Goal: Contribute content: Contribute content

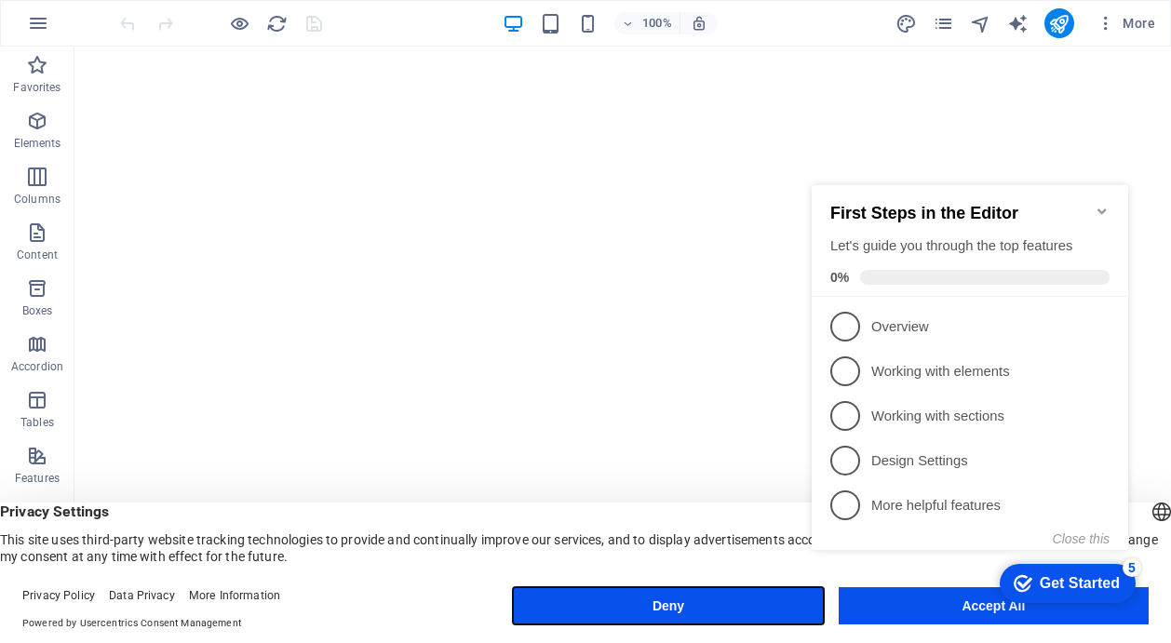
click at [676, 600] on button "Deny" at bounding box center [668, 605] width 310 height 37
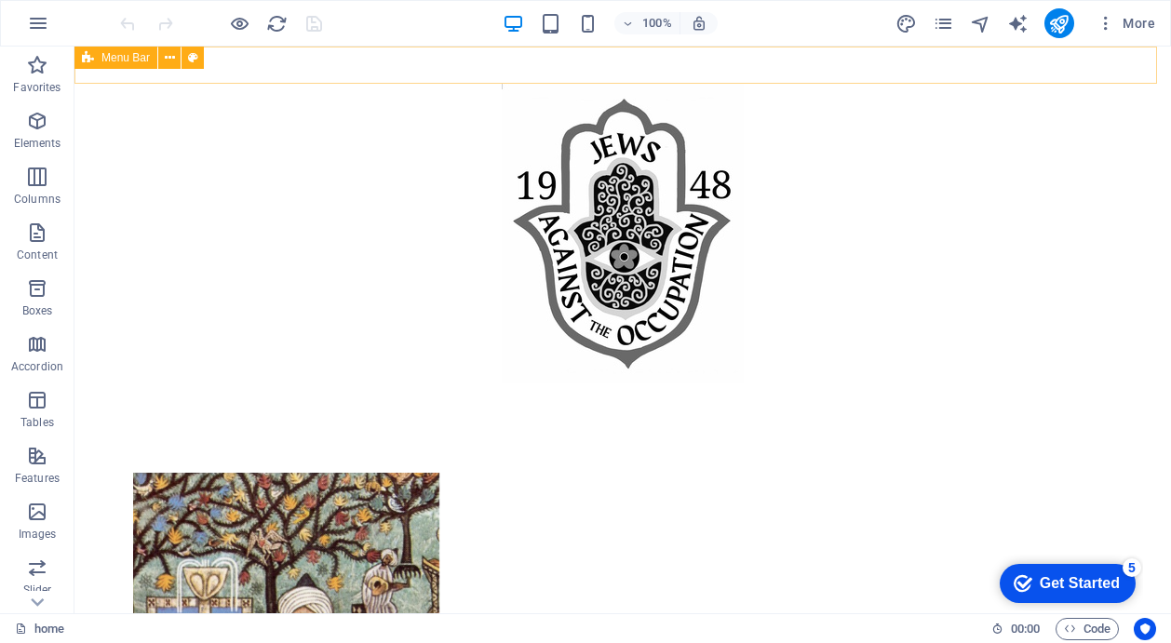
click at [249, 67] on div at bounding box center [622, 65] width 1096 height 37
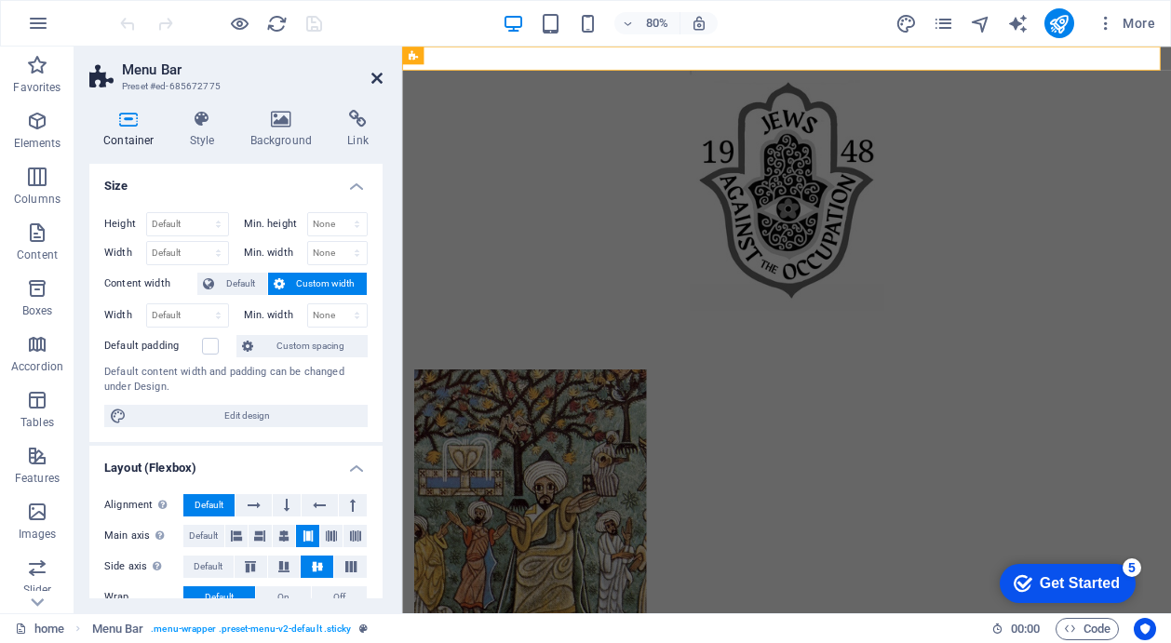
click at [373, 76] on icon at bounding box center [376, 78] width 11 height 15
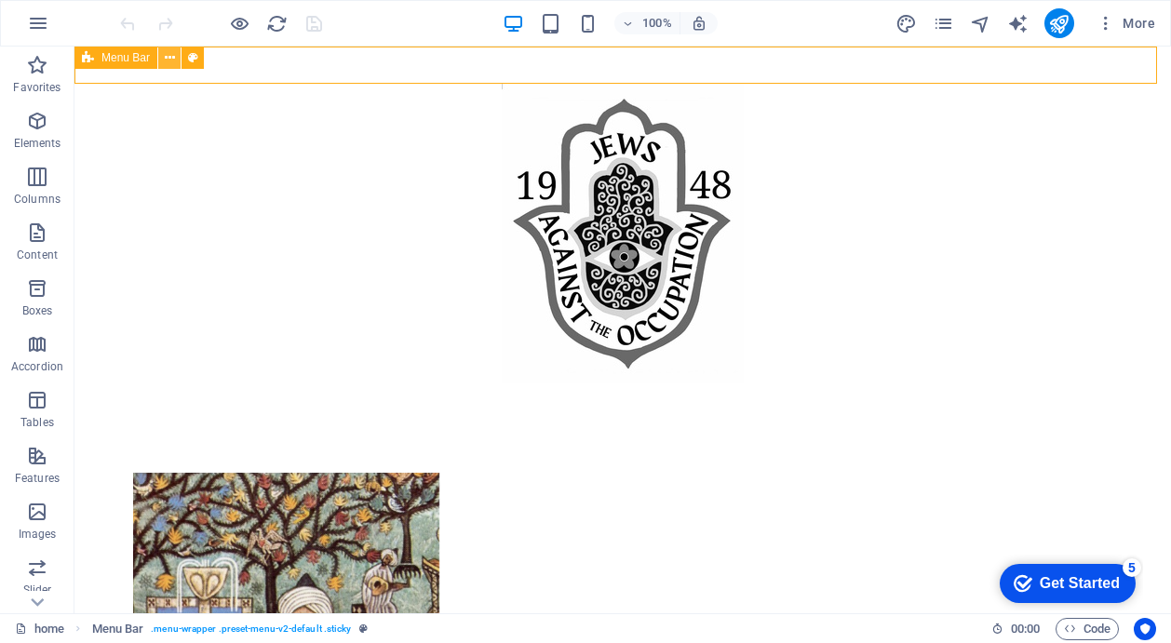
click at [168, 59] on icon at bounding box center [170, 58] width 10 height 20
click at [224, 58] on div at bounding box center [622, 65] width 1096 height 37
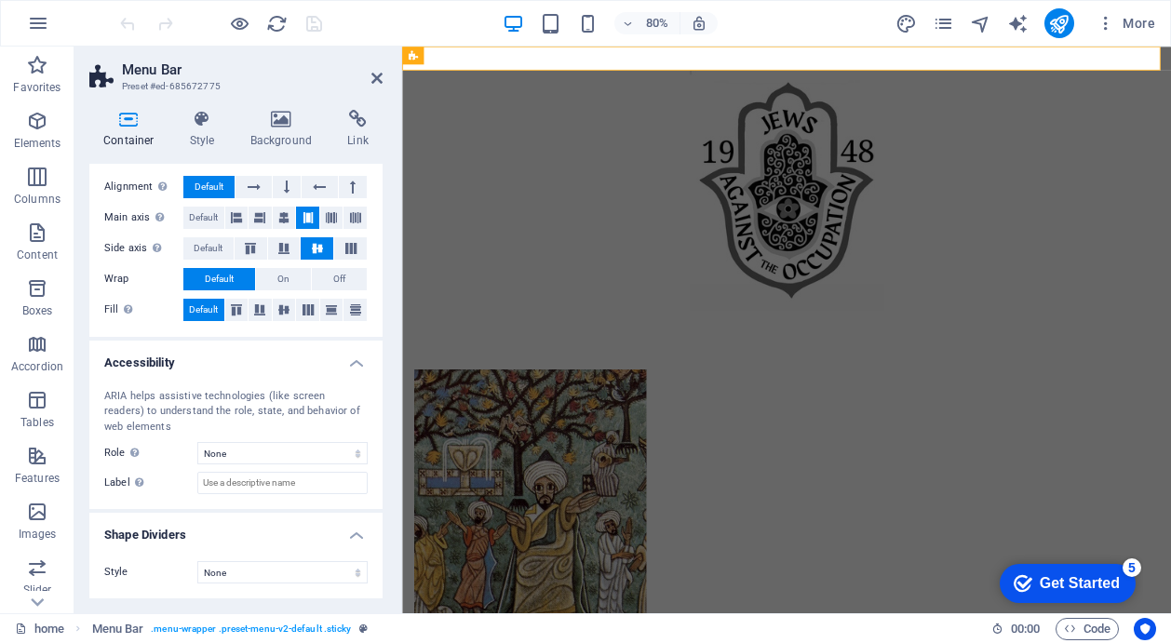
scroll to position [317, 0]
click at [374, 78] on icon at bounding box center [376, 78] width 11 height 15
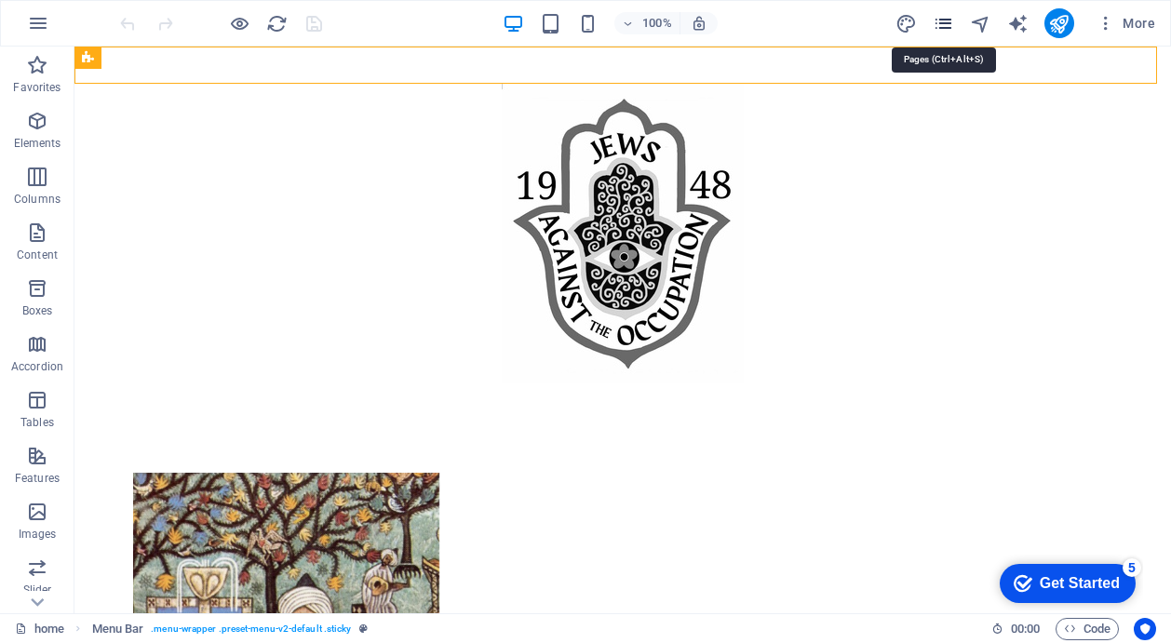
click at [943, 23] on icon "pages" at bounding box center [942, 23] width 21 height 21
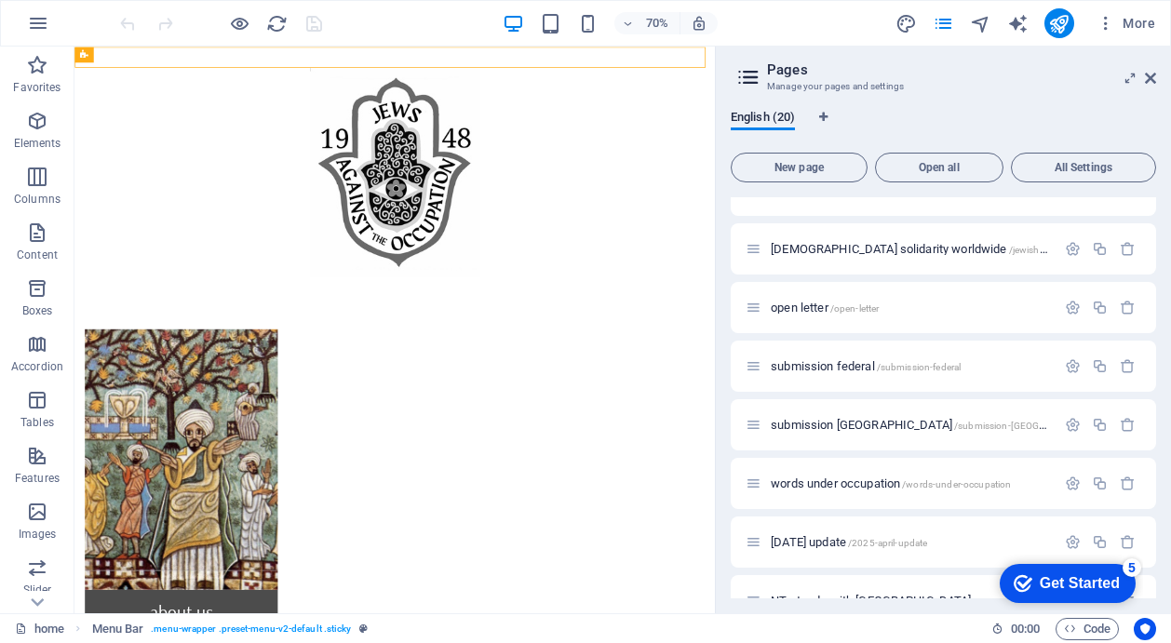
scroll to position [771, 0]
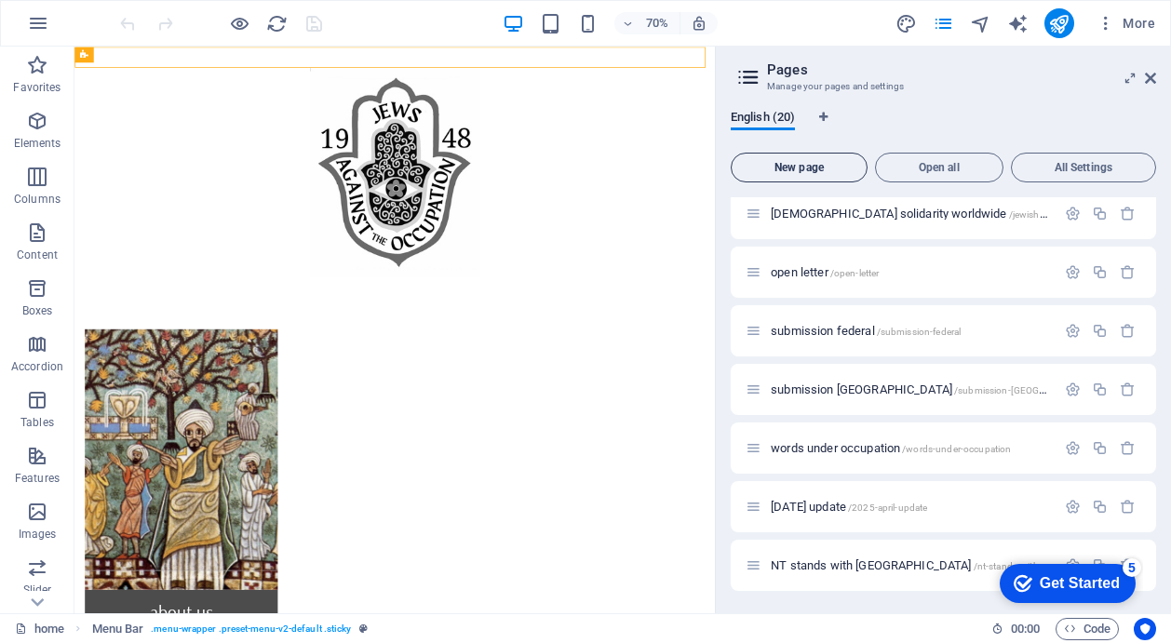
click at [792, 165] on span "New page" at bounding box center [799, 167] width 120 height 11
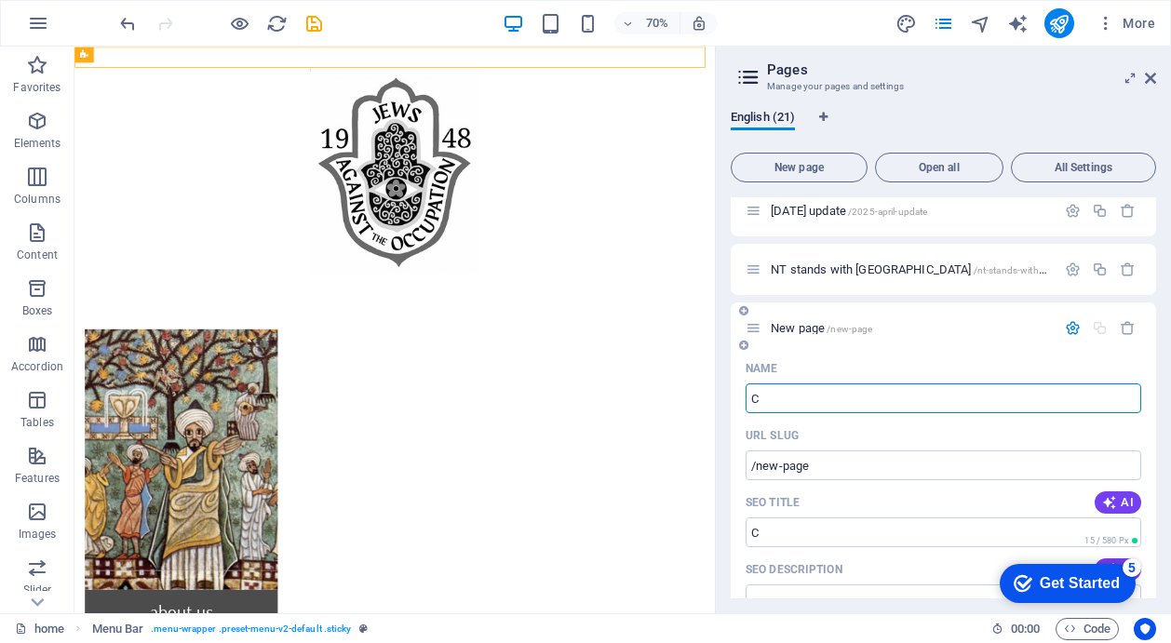
type input "CA"
type input "/c"
type input "CAM"
type input "/cam"
type input "CAM summit"
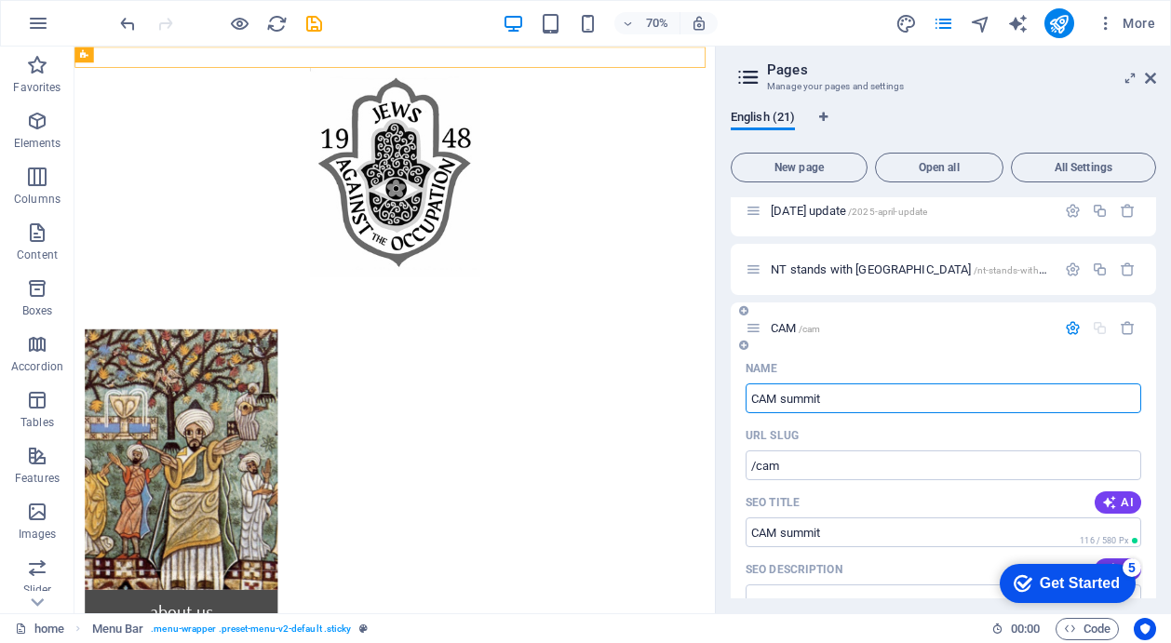
type input "/cam-summit"
click at [753, 398] on input "CAM summit" at bounding box center [942, 398] width 395 height 30
type input "Why we opose CAM summit"
type input "/why-we-opose-cam-summit"
click at [812, 402] on input "Why we opose CAM summit" at bounding box center [942, 398] width 395 height 30
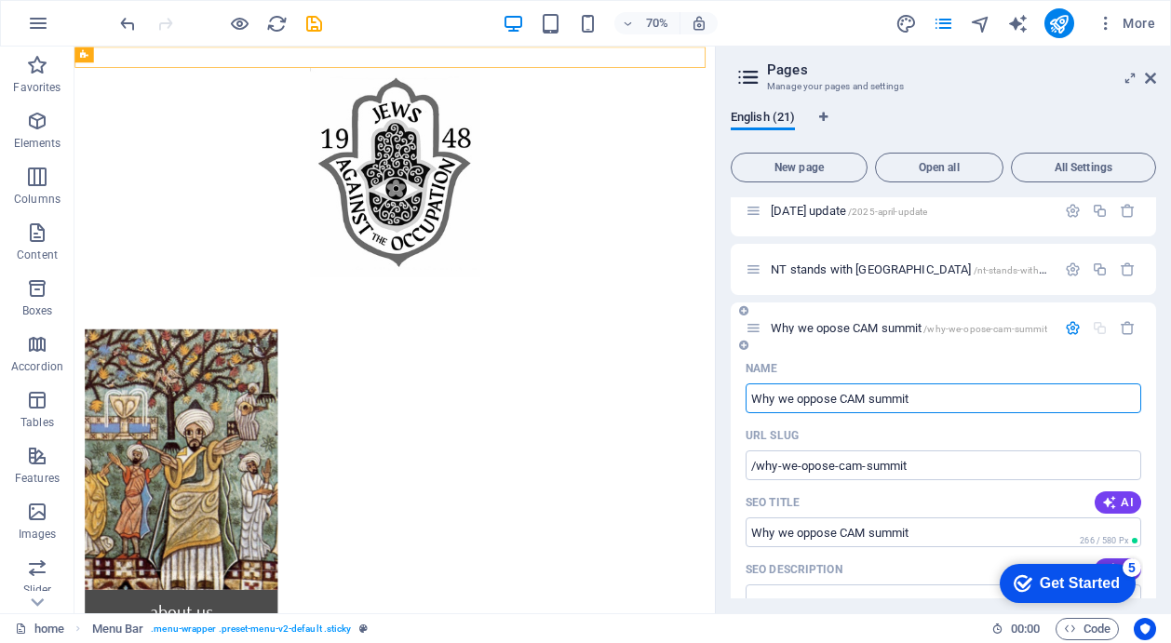
type input "Why we oppose CAM summit"
type input "/why-we-oppose-cam-summit"
click at [840, 399] on input "Why we oppose CAM summit" at bounding box center [942, 398] width 395 height 30
type input "Why we oppose the CAM summit"
type input "/why-we-oppose-the-cam-summit"
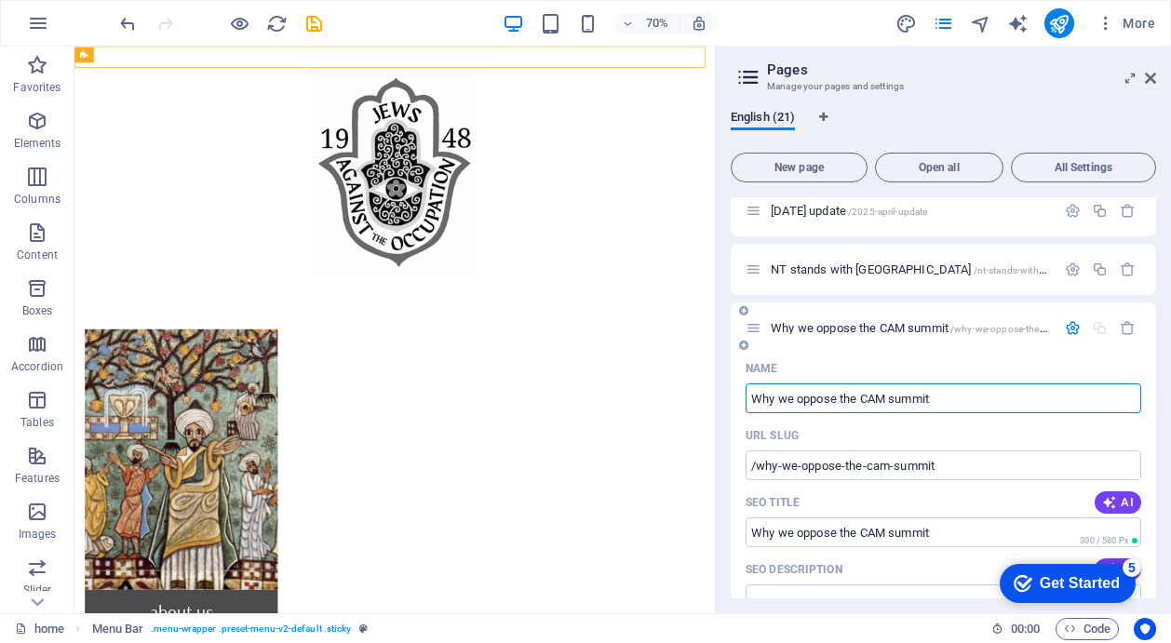
click at [937, 400] on input "Why we oppose the CAM summit" at bounding box center [942, 398] width 395 height 30
click at [864, 397] on input "Why we oppose the CAM summit" at bounding box center [942, 398] width 395 height 30
type input "Why we oppose the 2025CAM summit"
type input "/why-we-oppose-the-202cam-summit"
type input "Why we oppose the 2025 CAM summit"
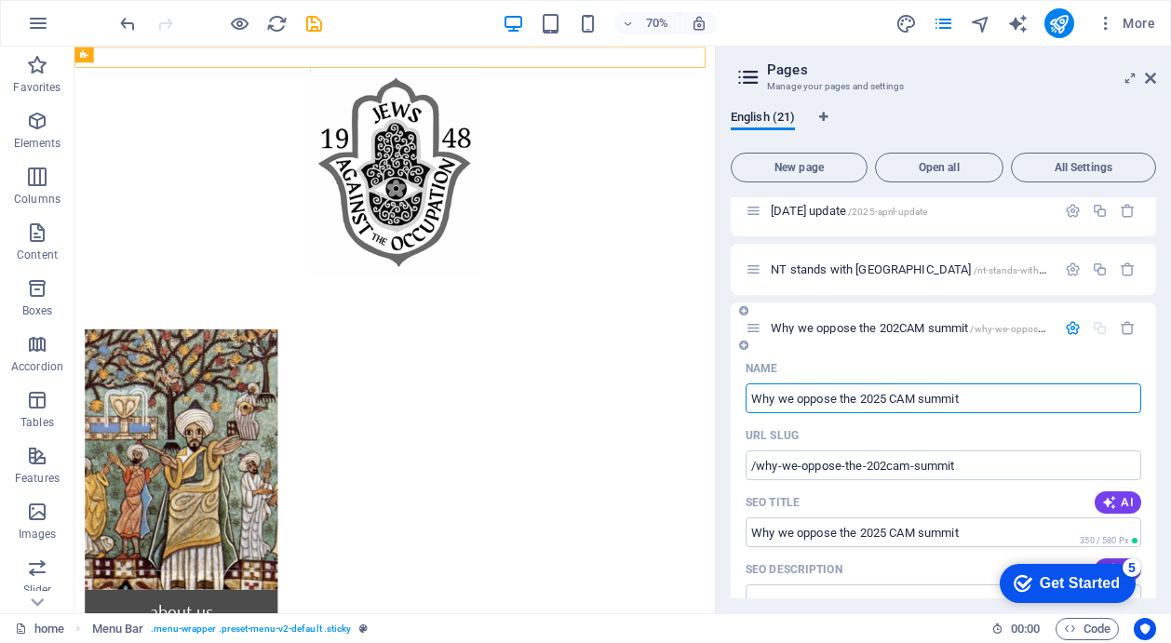
type input "/why-we-oppose-the-2025-cam-summit"
click at [970, 402] on input "Why we oppose the 2025 CAM summit" at bounding box center [942, 398] width 395 height 30
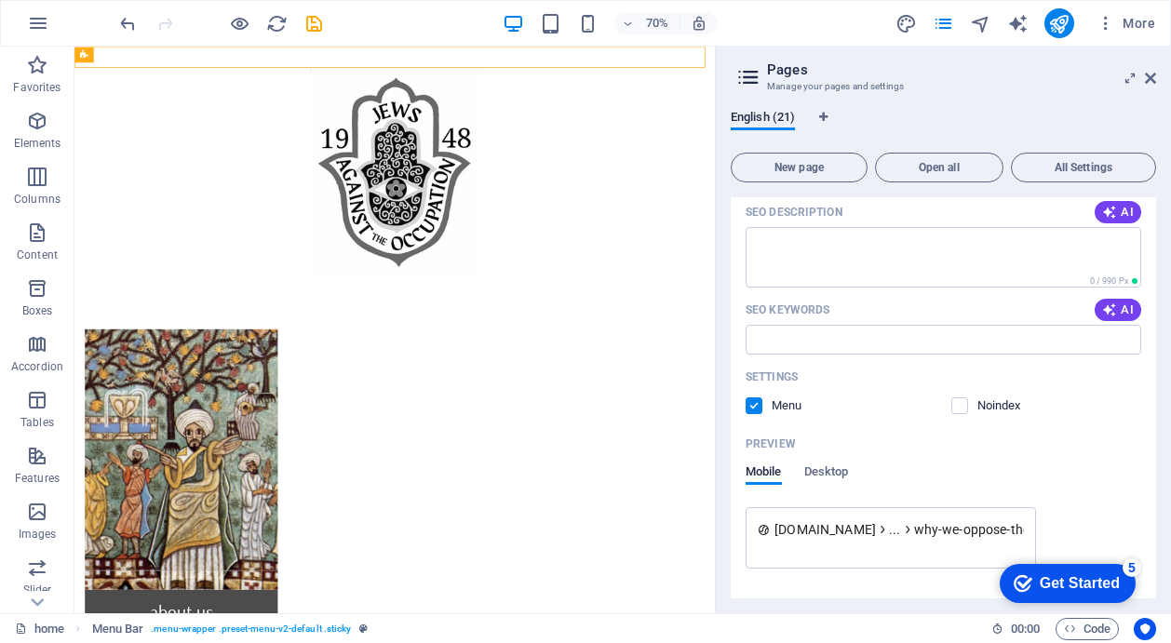
scroll to position [1479, 0]
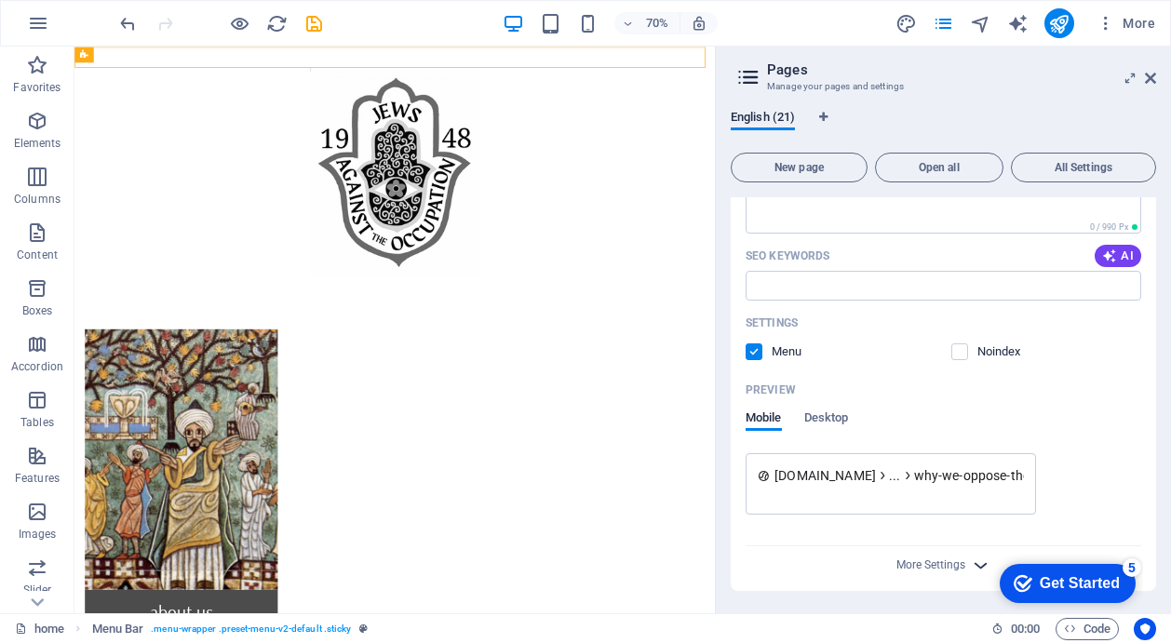
type input "Why we oppose the 2025 CAM summit"
click at [978, 564] on icon "button" at bounding box center [980, 565] width 21 height 21
click at [1019, 528] on div "Name Why we oppose the 2025 CAM summit ​ URL SLUG /why-we-oppose-the-2025-cam-s…" at bounding box center [942, 400] width 425 height 917
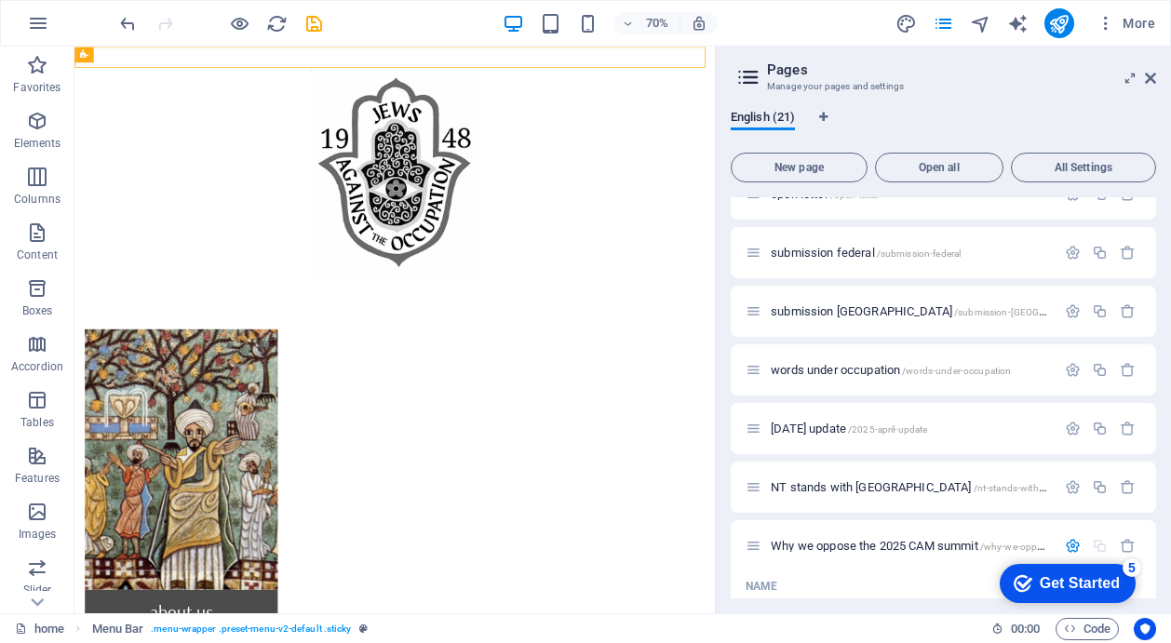
scroll to position [844, 0]
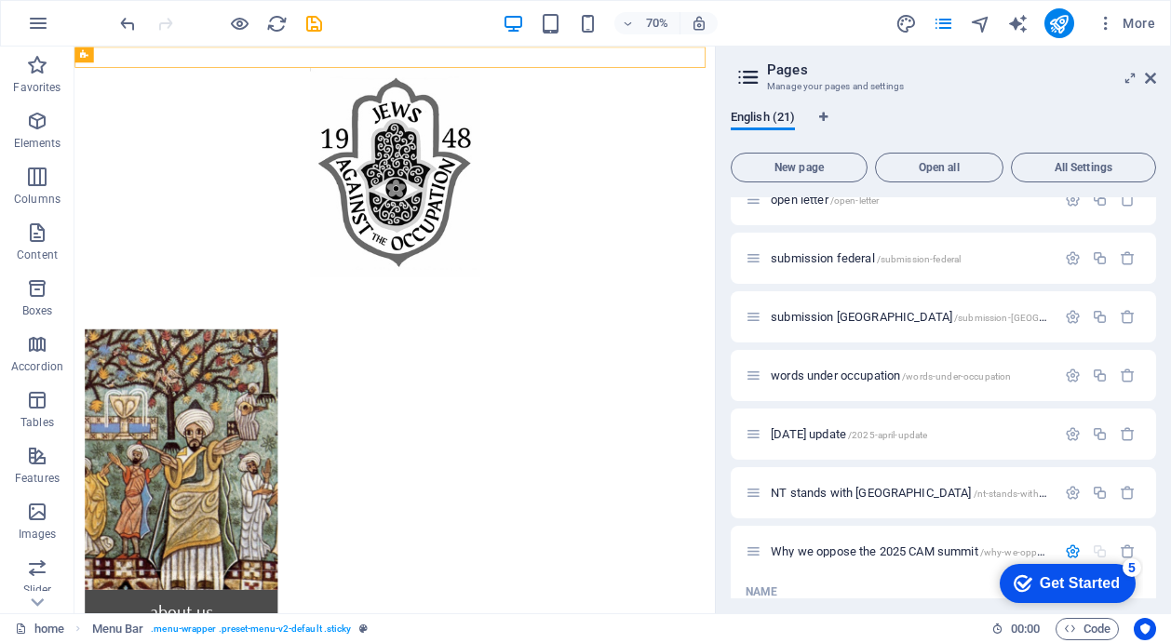
click at [1131, 566] on div "5" at bounding box center [1131, 567] width 19 height 19
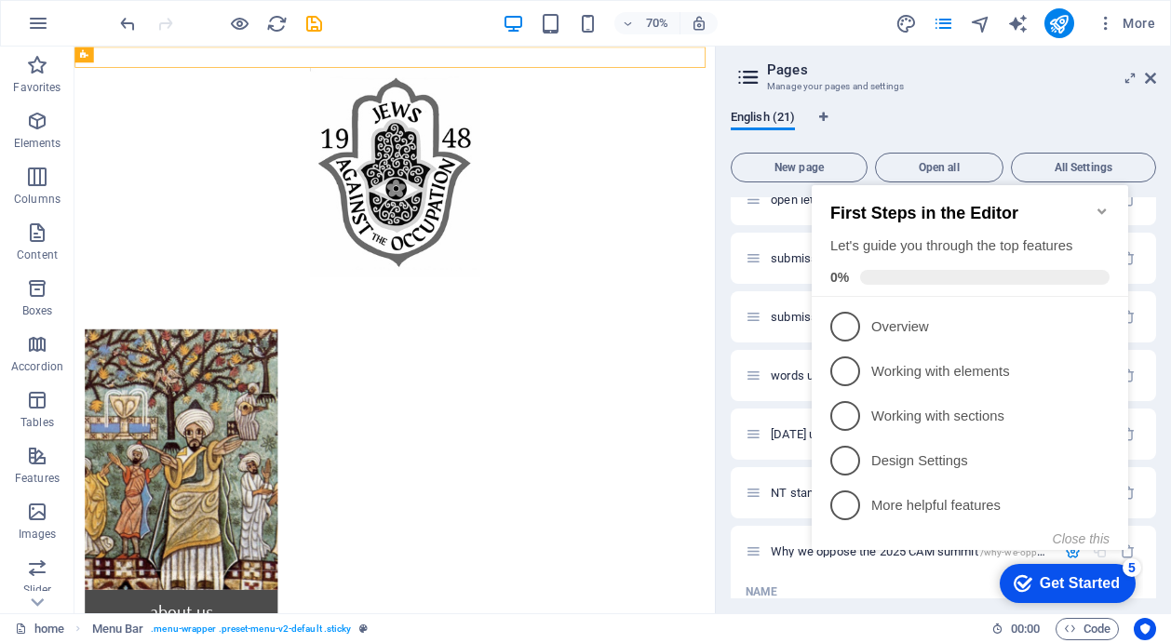
click at [1099, 208] on icon "Minimize checklist" at bounding box center [1101, 211] width 8 height 6
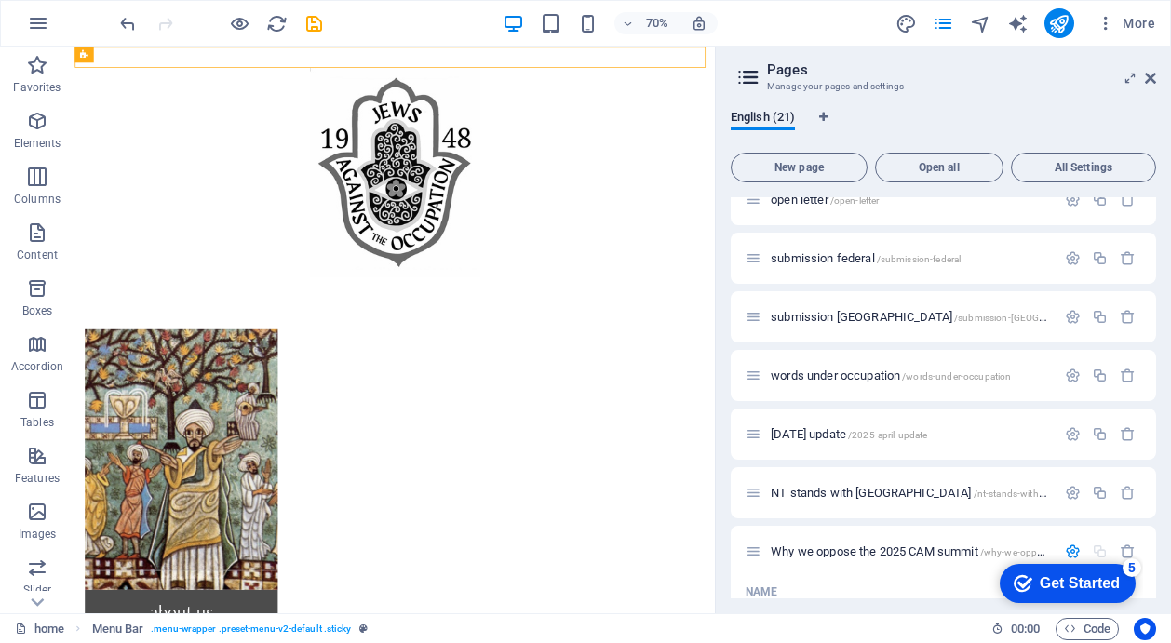
click at [1130, 569] on div "5" at bounding box center [1131, 567] width 19 height 19
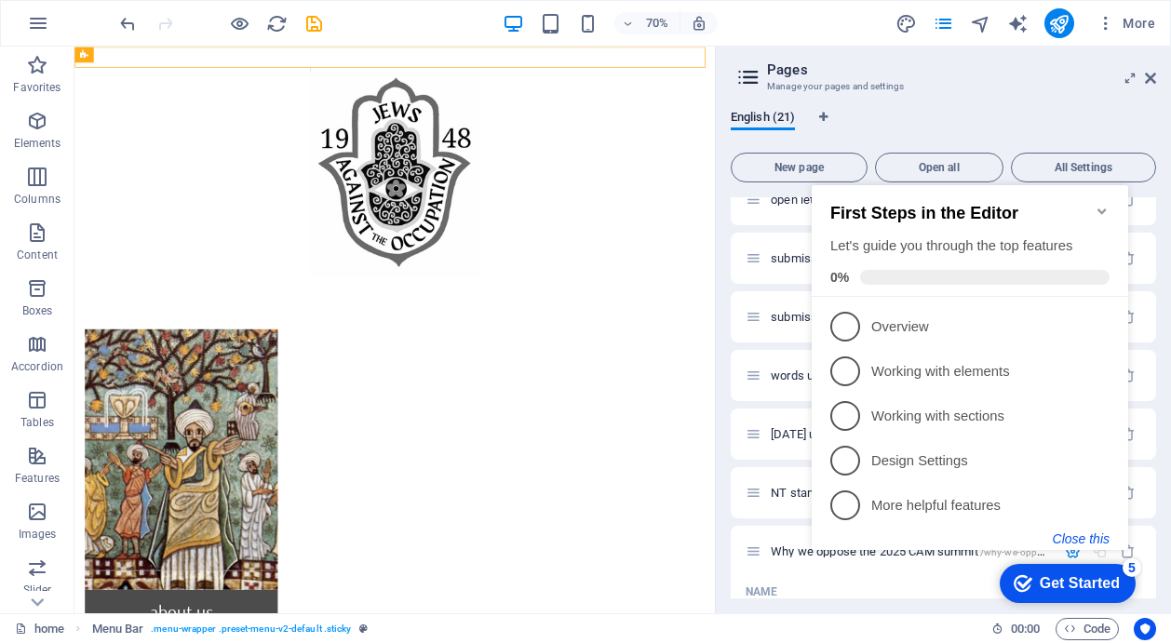
click at [1077, 537] on button "Close this" at bounding box center [1080, 538] width 57 height 15
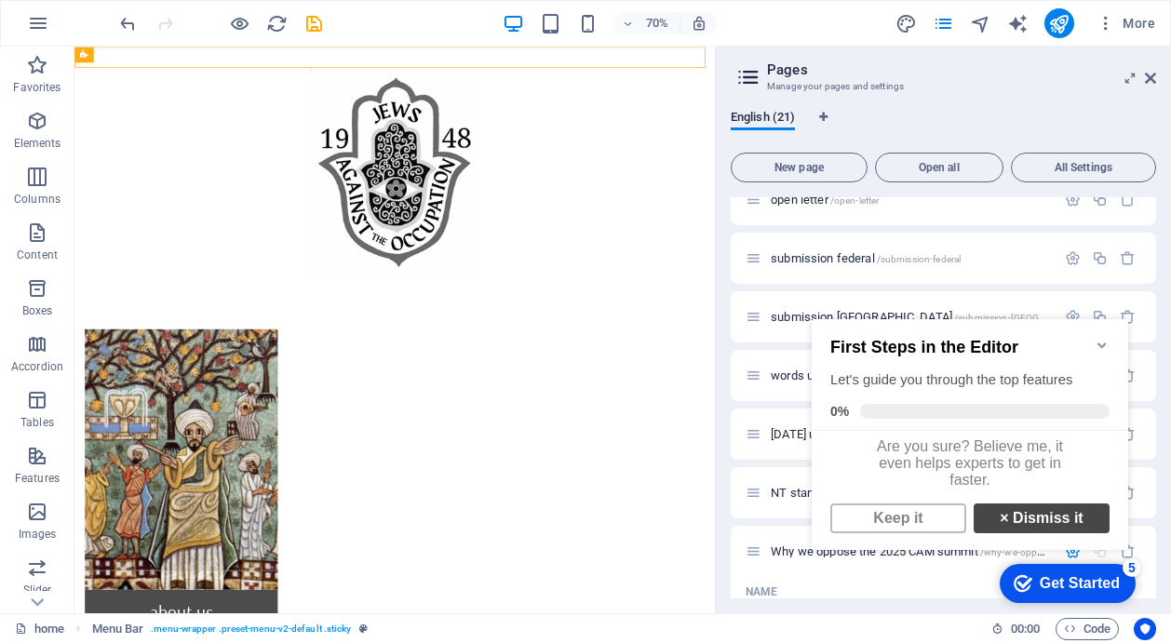
click at [1048, 530] on link "× Dismiss it" at bounding box center [1041, 518] width 136 height 30
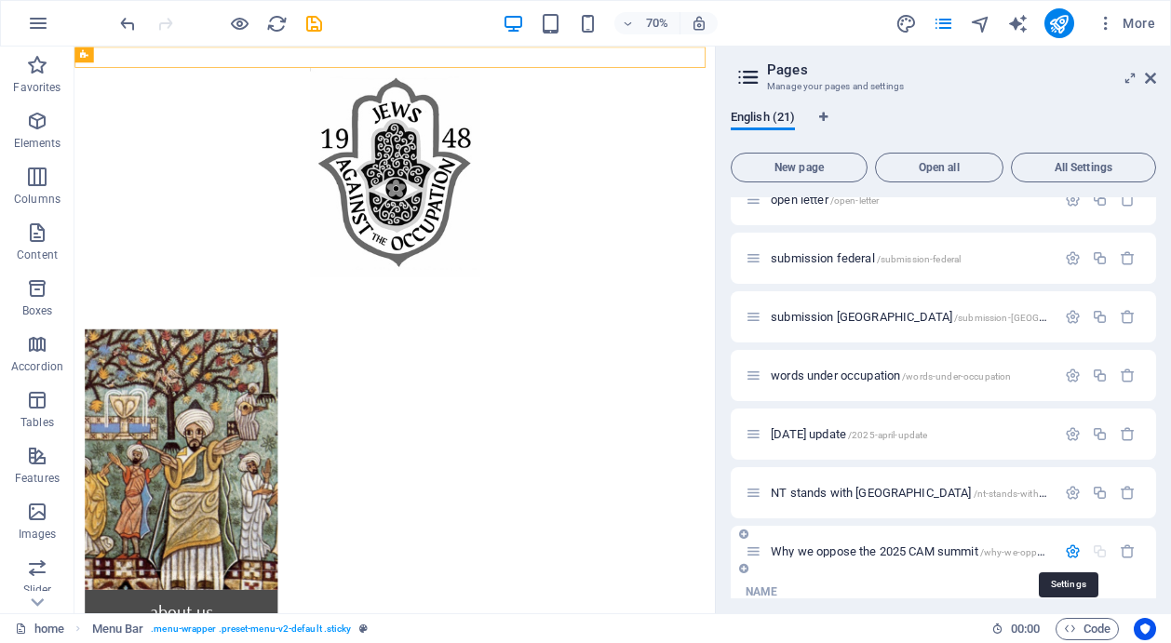
click at [1071, 549] on icon "button" at bounding box center [1072, 551] width 16 height 16
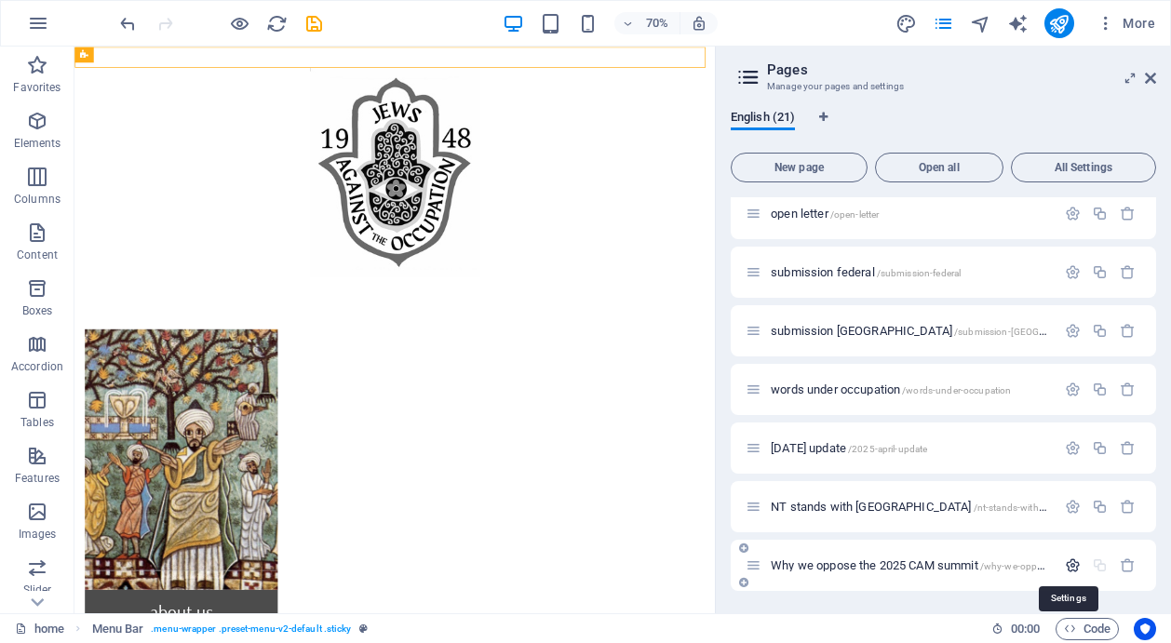
scroll to position [830, 0]
click at [1068, 564] on icon "button" at bounding box center [1072, 565] width 16 height 16
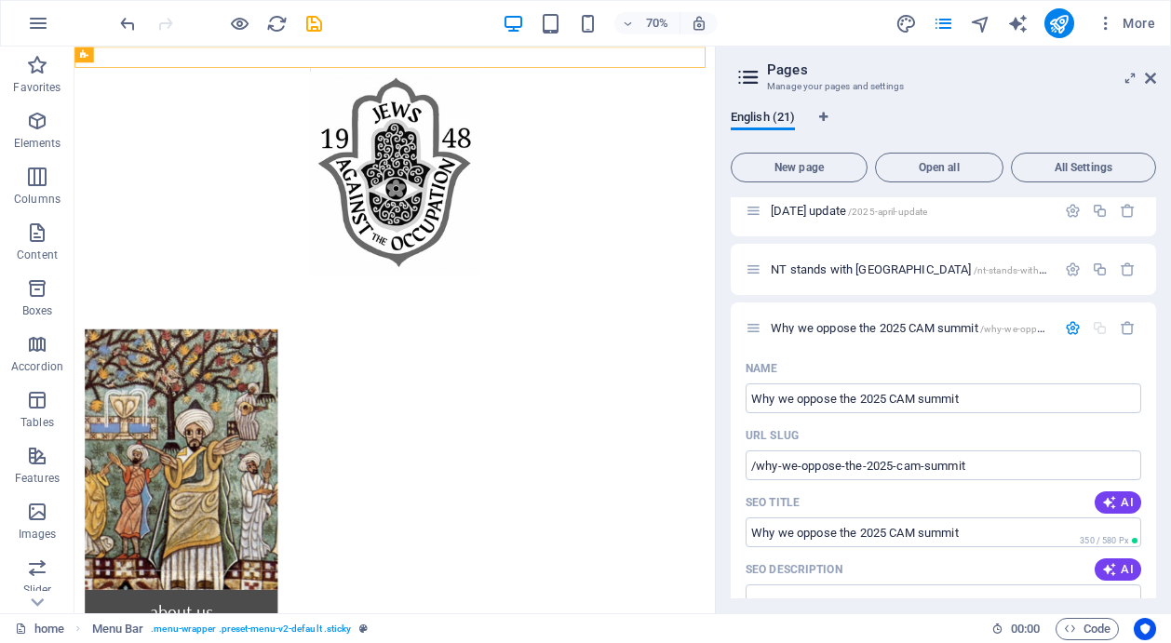
drag, startPoint x: 1151, startPoint y: 446, endPoint x: 1156, endPoint y: 528, distance: 82.0
click at [1156, 529] on div "English (21) New page Open all All Settings contact us /contact-6 home / about …" at bounding box center [943, 354] width 455 height 518
click at [743, 310] on icon at bounding box center [743, 310] width 9 height 11
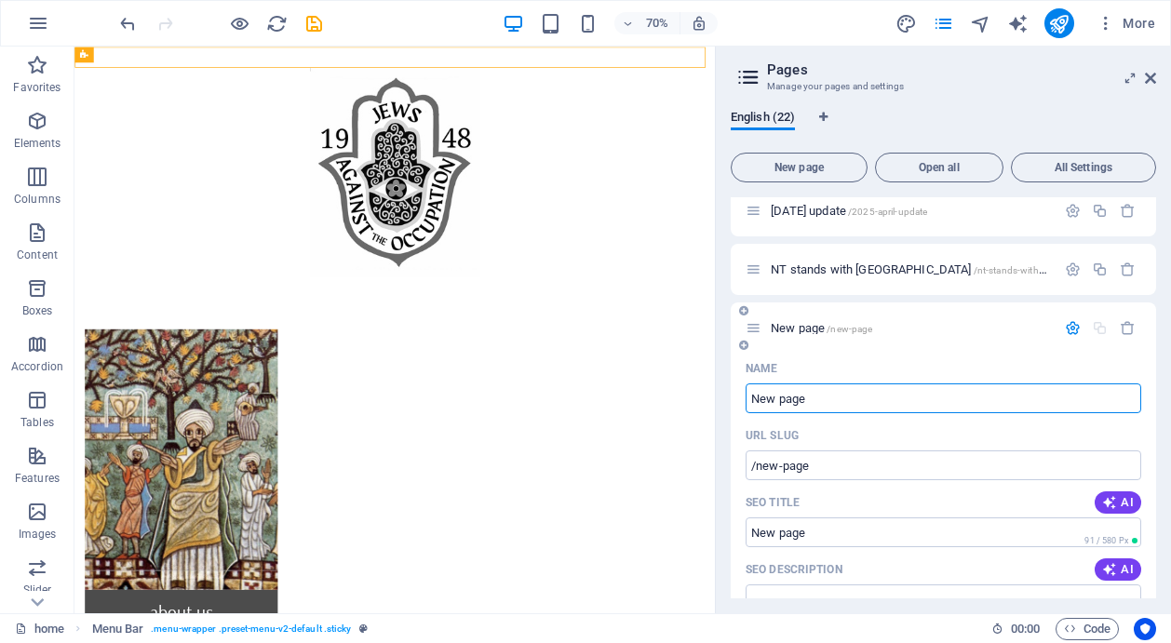
click at [755, 325] on icon at bounding box center [753, 328] width 16 height 16
click at [755, 330] on icon at bounding box center [753, 328] width 16 height 16
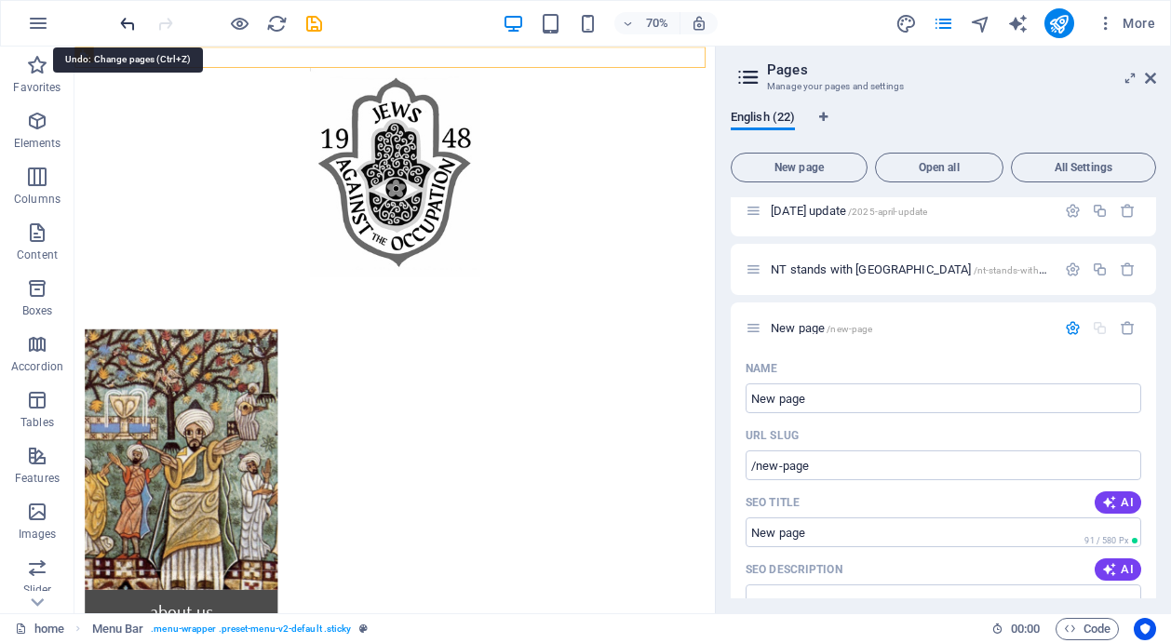
click at [130, 21] on icon "undo" at bounding box center [127, 23] width 21 height 21
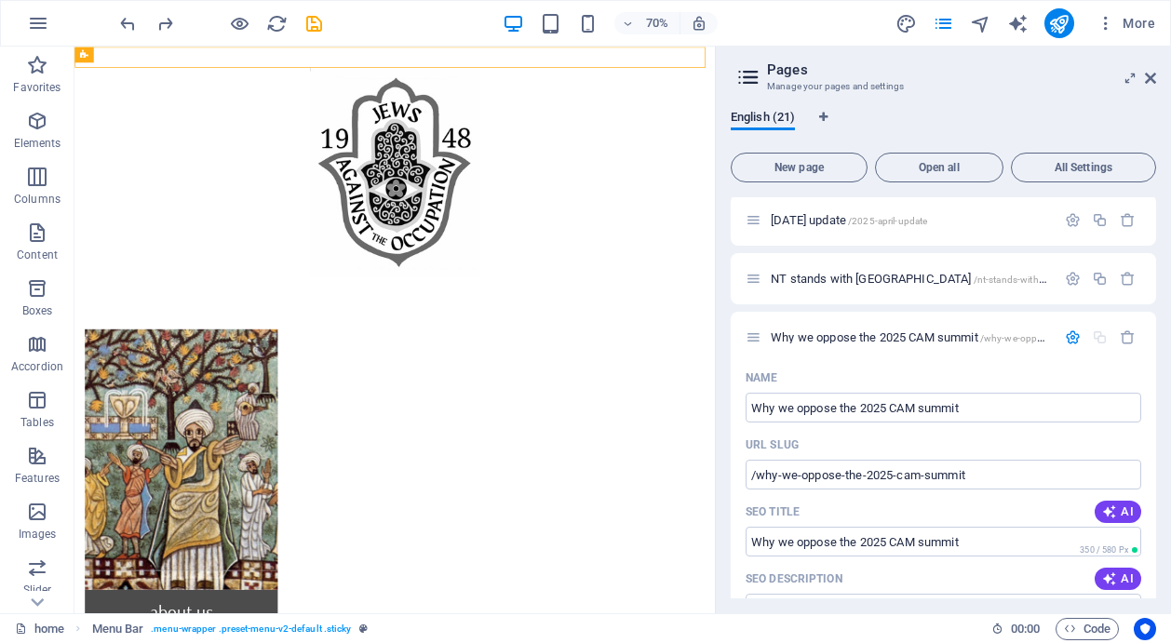
scroll to position [1049, 0]
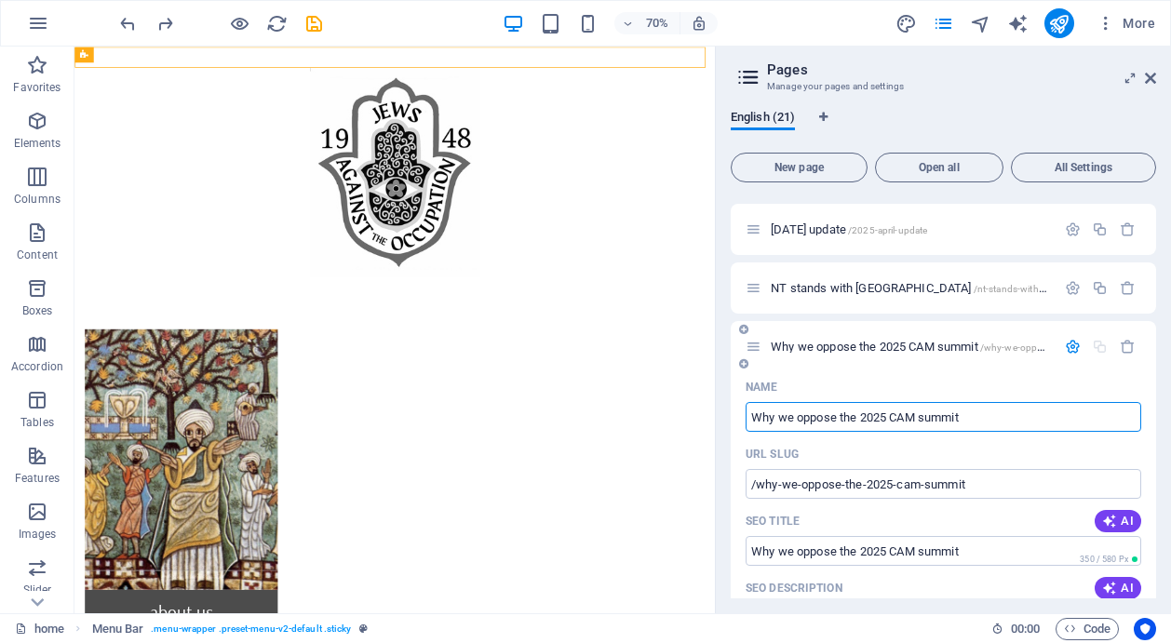
click at [968, 418] on input "Why we oppose the 2025 CAM summit" at bounding box center [942, 417] width 395 height 30
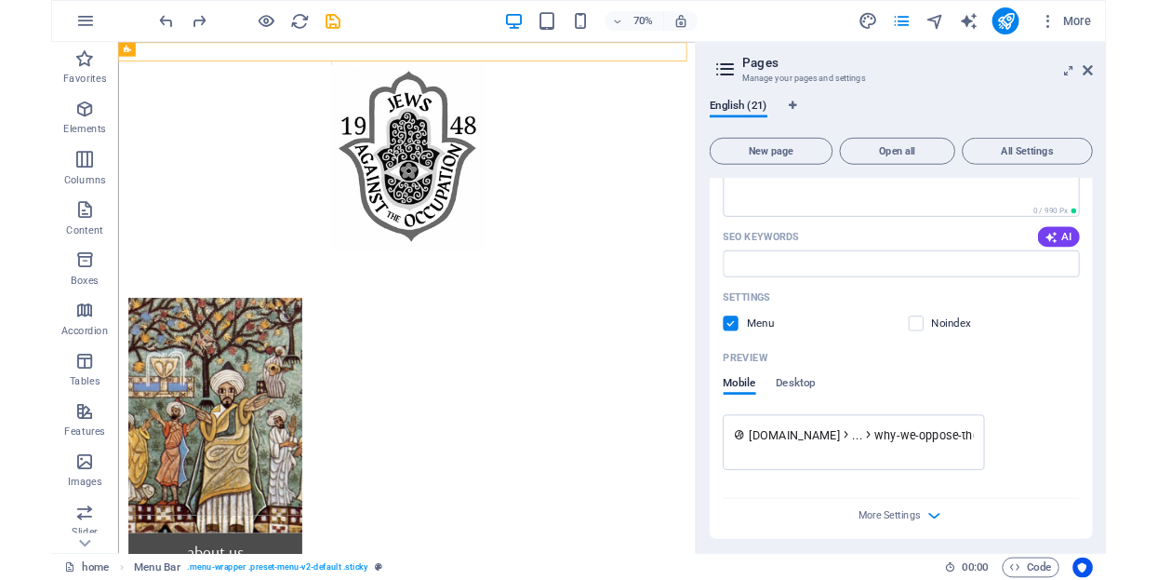
scroll to position [1479, 0]
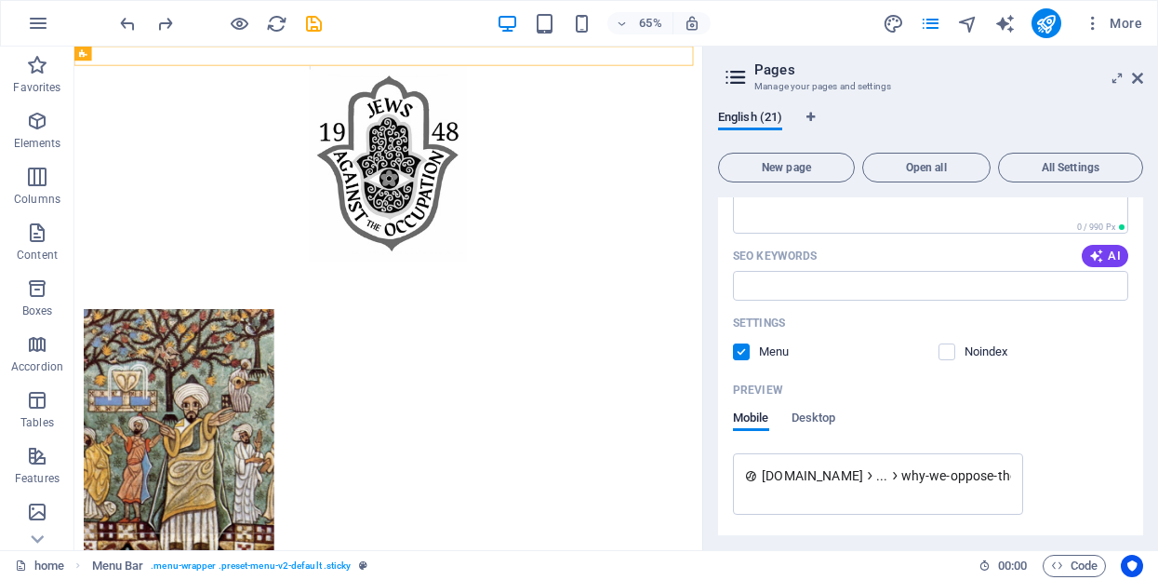
drag, startPoint x: 1139, startPoint y: 500, endPoint x: 1140, endPoint y: 531, distance: 31.6
click at [1140, 531] on div "contact us /contact-6 home / about us /about-us our work /our-work gallery /gal…" at bounding box center [930, 366] width 425 height 338
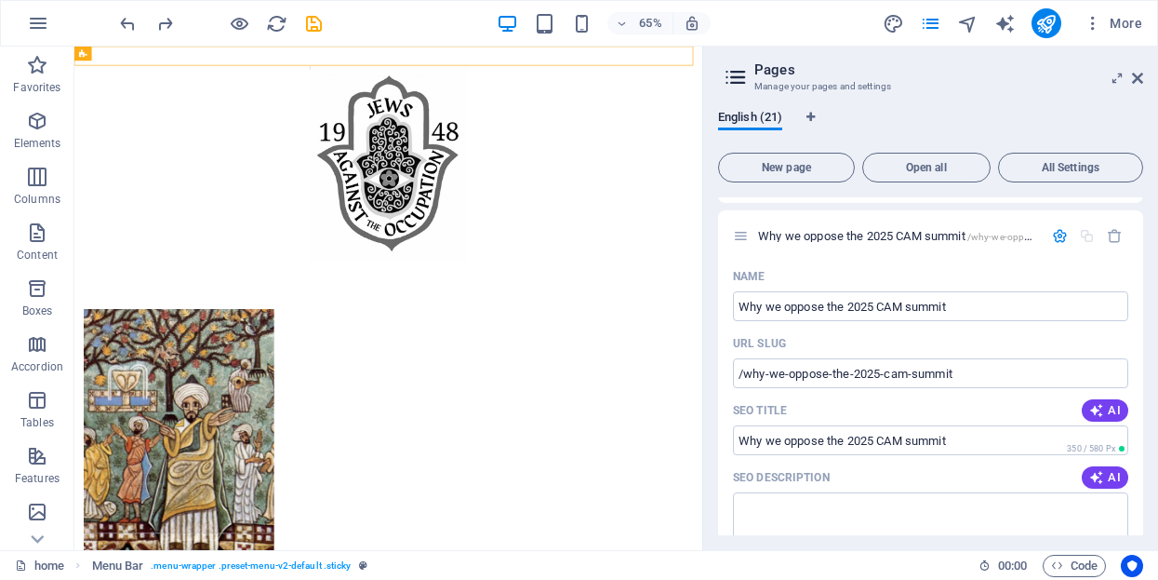
scroll to position [1154, 0]
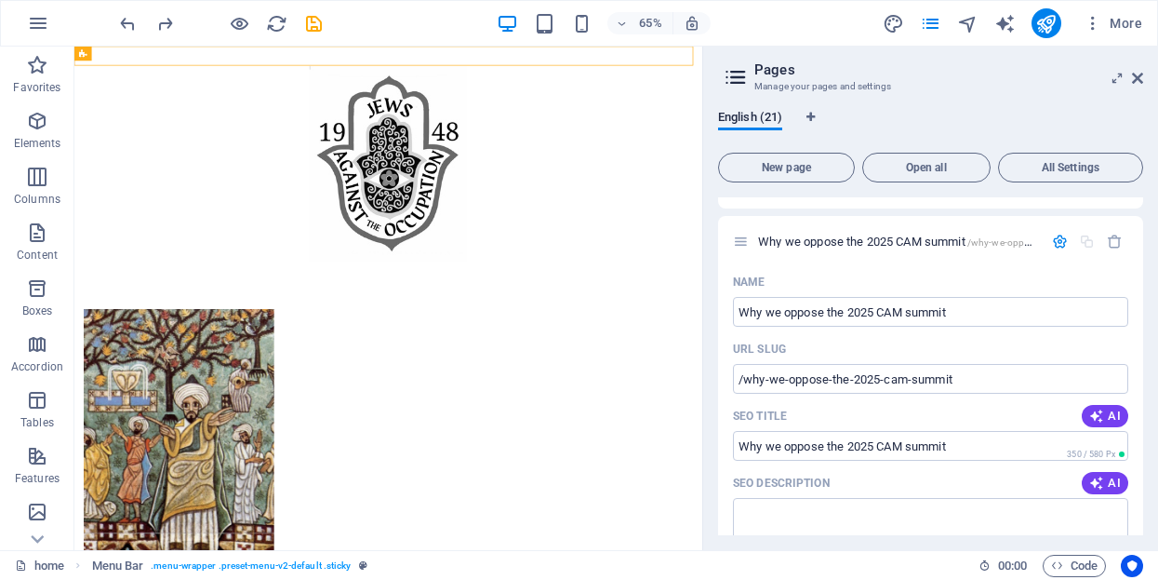
click at [1135, 68] on h2 "Pages" at bounding box center [949, 69] width 389 height 17
click at [1138, 77] on icon at bounding box center [1137, 78] width 11 height 15
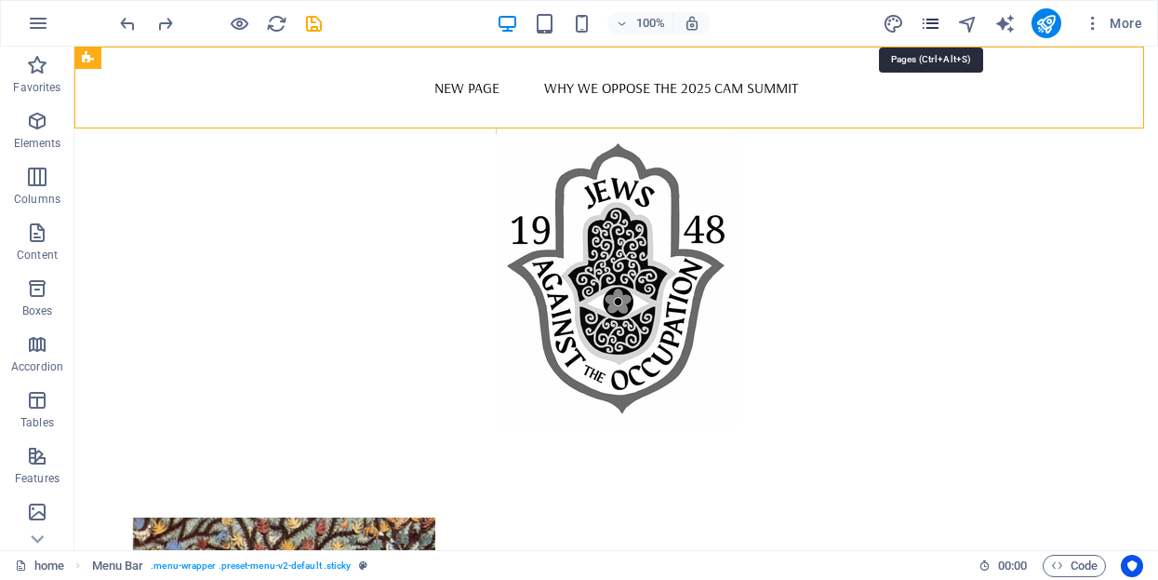
click at [937, 28] on icon "pages" at bounding box center [930, 23] width 21 height 21
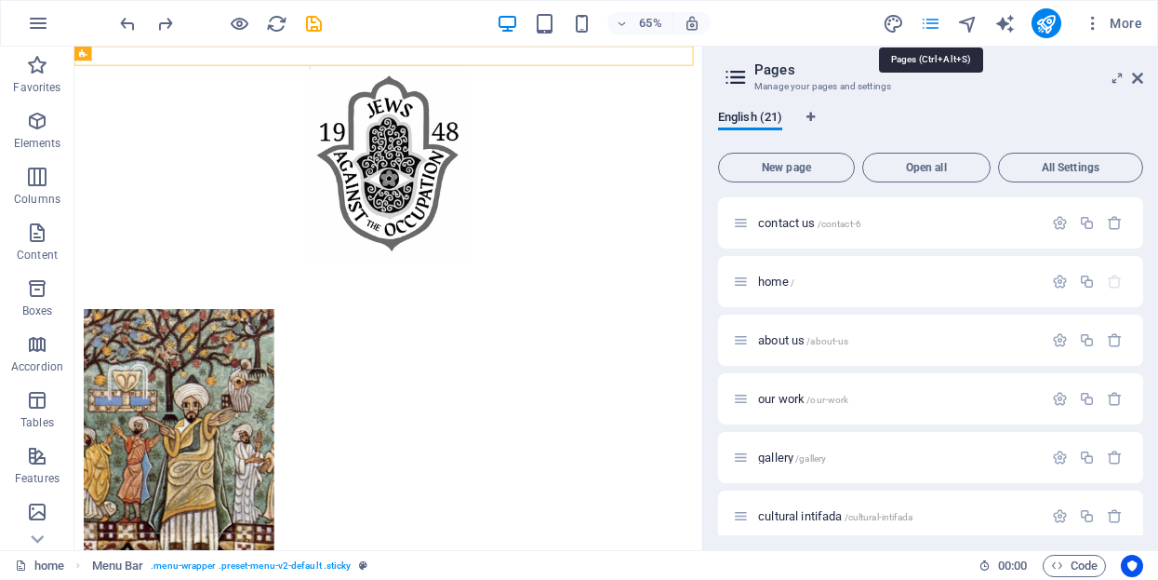
scroll to position [1099, 0]
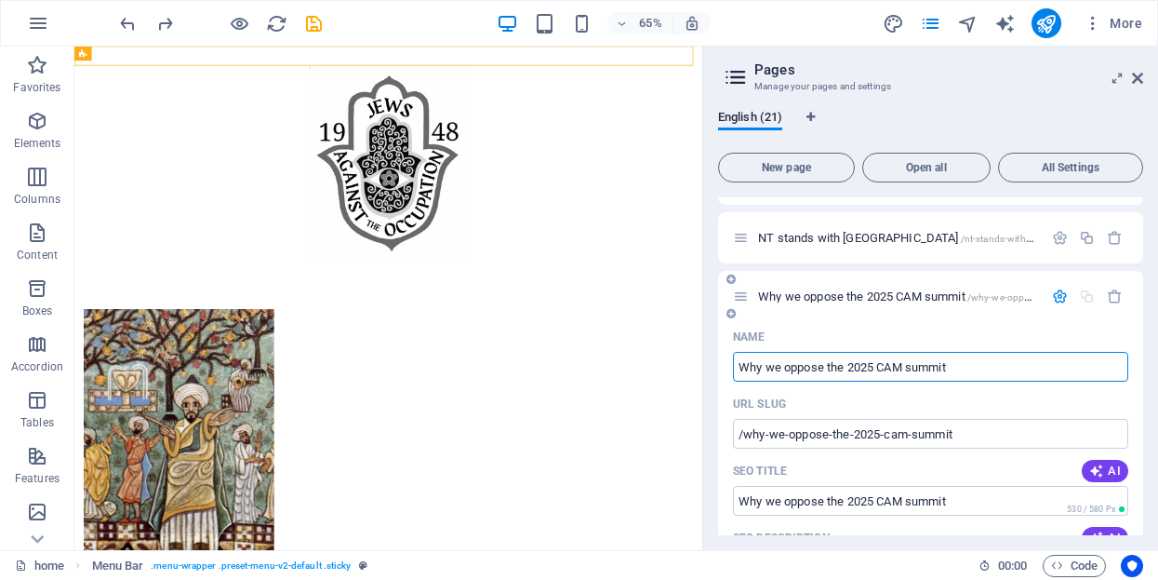
click at [1073, 365] on input "Why we oppose the 2025 CAM summit" at bounding box center [930, 367] width 395 height 30
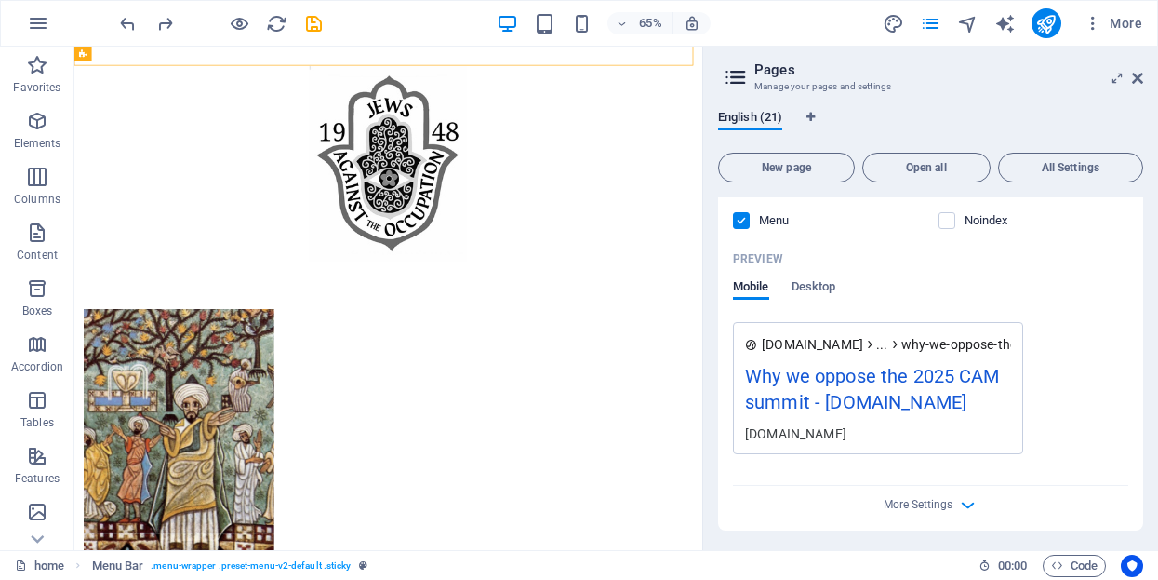
scroll to position [1612, 0]
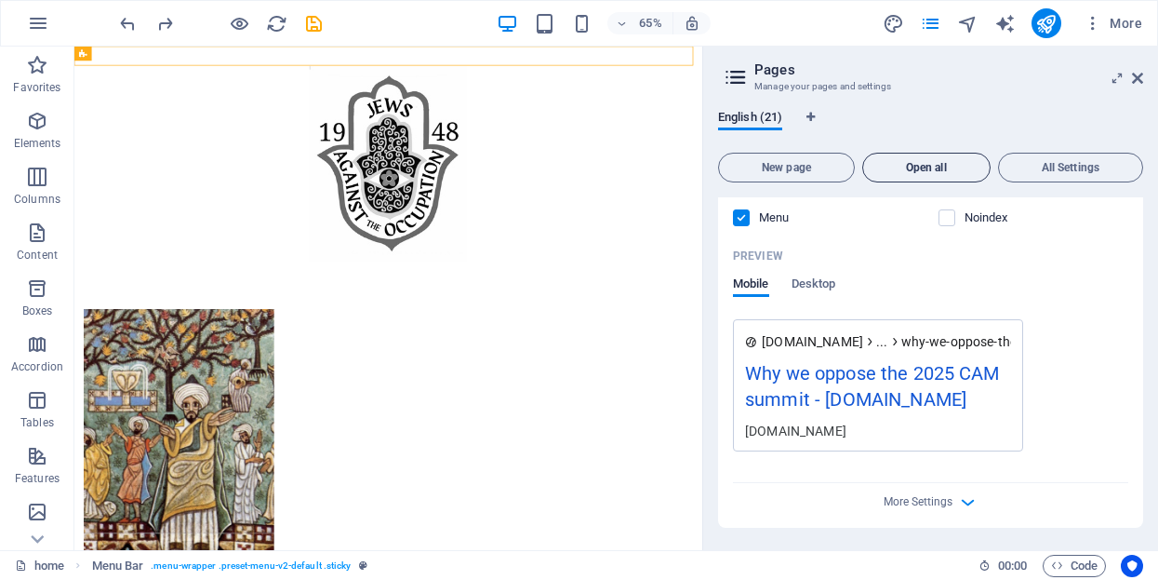
click at [900, 167] on span "Open all" at bounding box center [927, 167] width 112 height 11
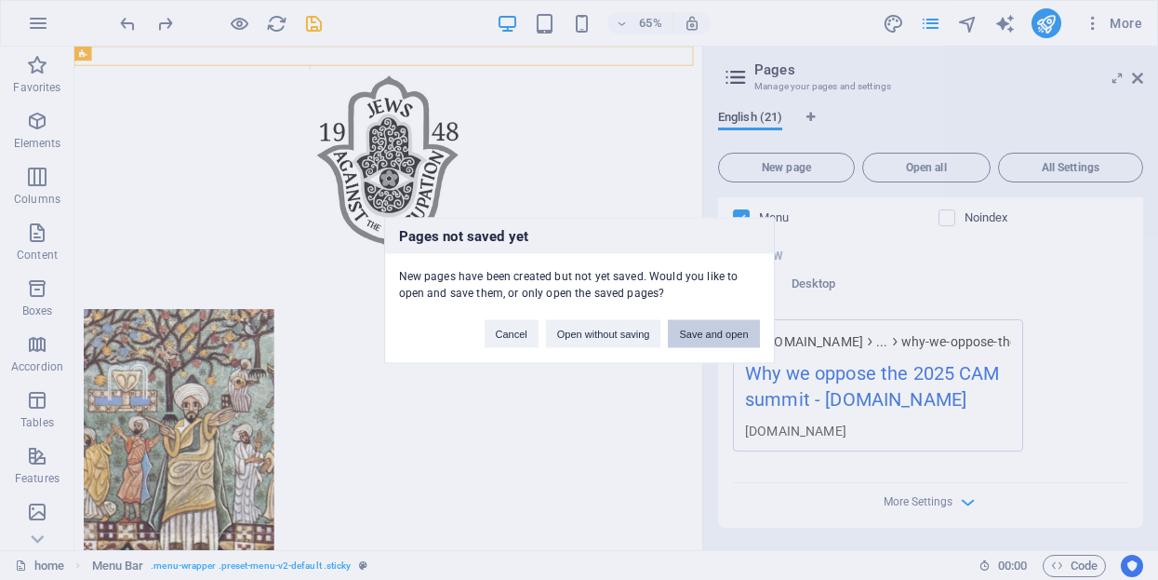
click at [703, 330] on button "Save and open" at bounding box center [713, 333] width 91 height 28
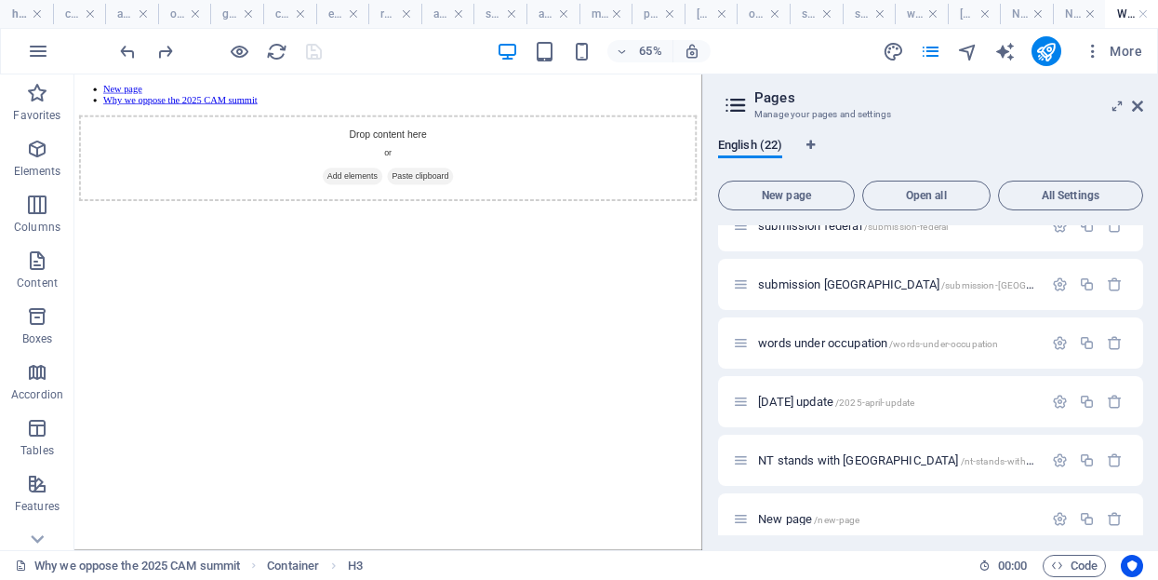
scroll to position [0, 0]
drag, startPoint x: 1139, startPoint y: 486, endPoint x: 1139, endPoint y: 515, distance: 28.8
click at [1110, 515] on icon "button" at bounding box center [1115, 519] width 16 height 16
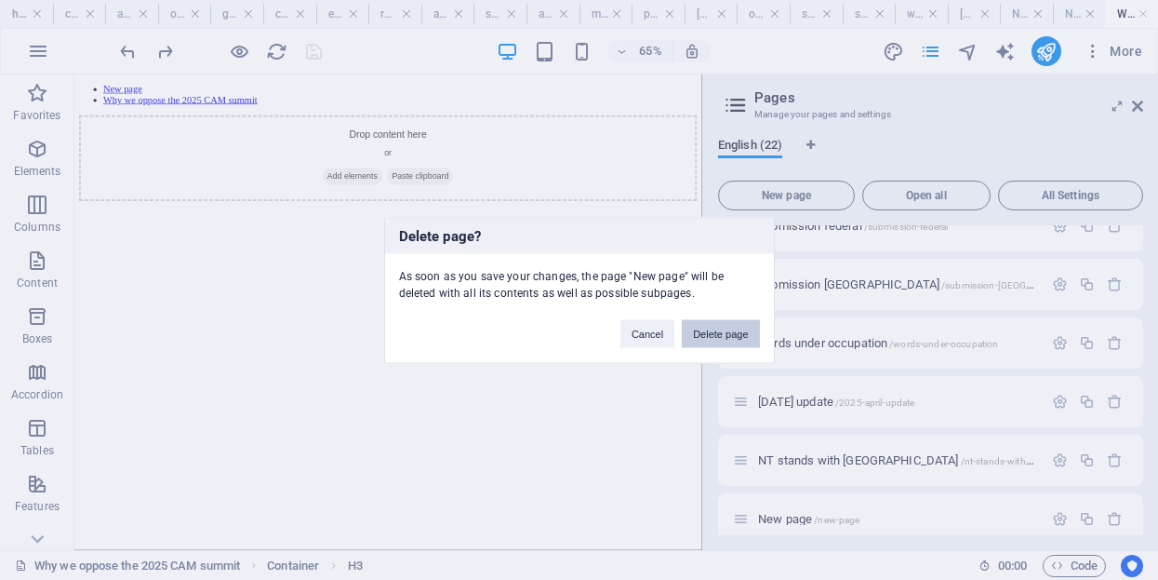
click at [723, 334] on button "Delete page" at bounding box center [720, 333] width 77 height 28
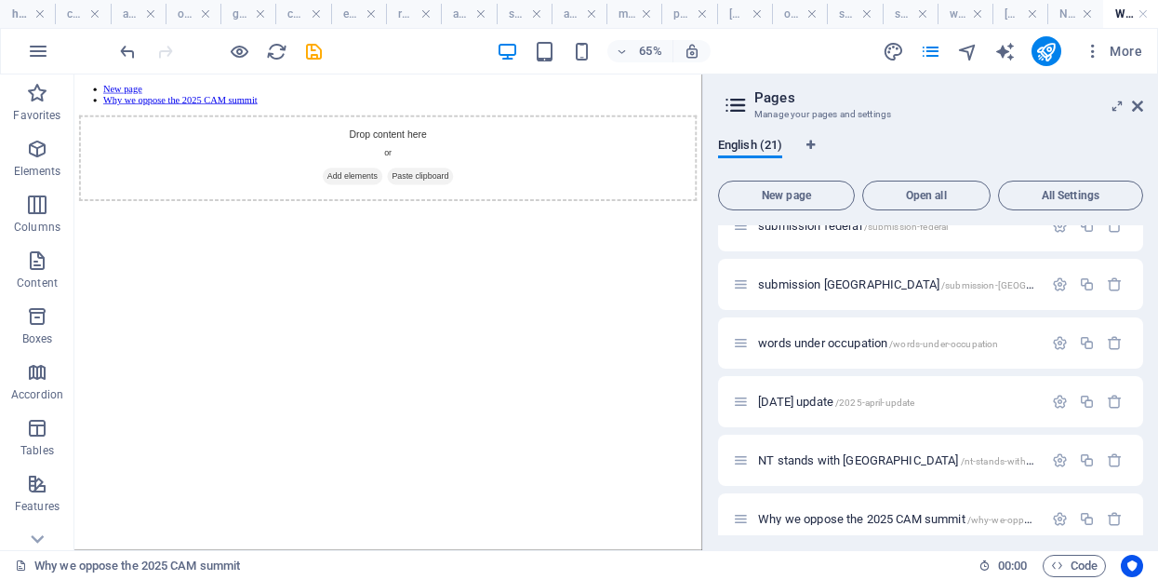
click at [1141, 486] on div "contact us /contact-6 home / about us /about-us our work /our-work gallery /gal…" at bounding box center [930, 380] width 425 height 310
click at [907, 515] on span "Why we oppose the 2025 CAM summit /why-we-oppose-the-2025-cam-summit" at bounding box center [948, 519] width 380 height 14
click at [889, 513] on span "Why we oppose the 2025 CAM summit /why-we-oppose-the-2025-cam-summit" at bounding box center [948, 519] width 380 height 14
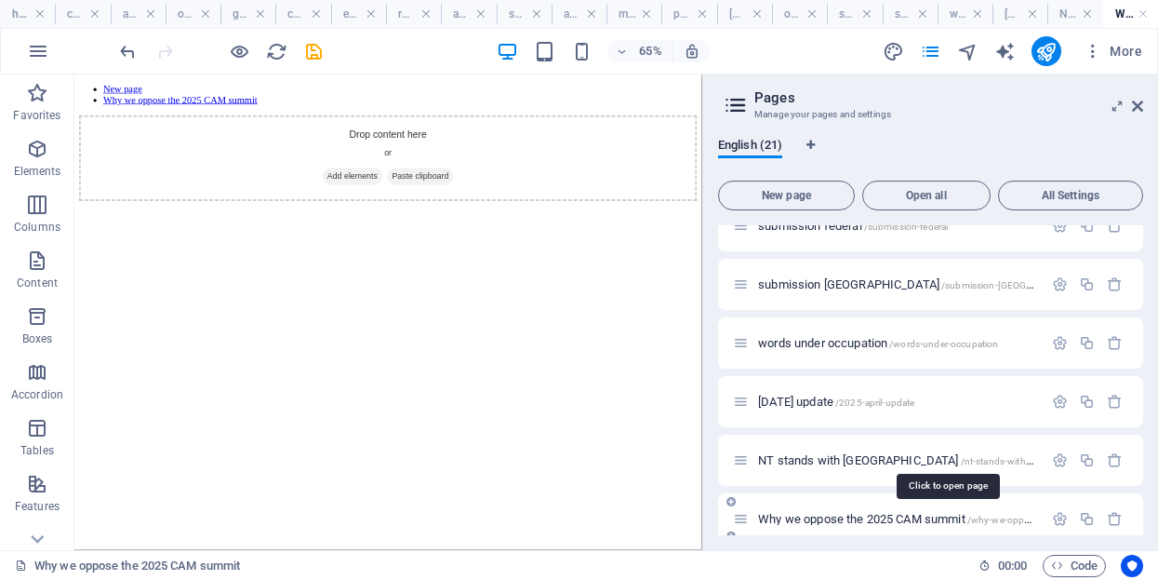
click at [766, 514] on span "Why we oppose the 2025 CAM summit /why-we-oppose-the-2025-cam-summit" at bounding box center [948, 519] width 380 height 14
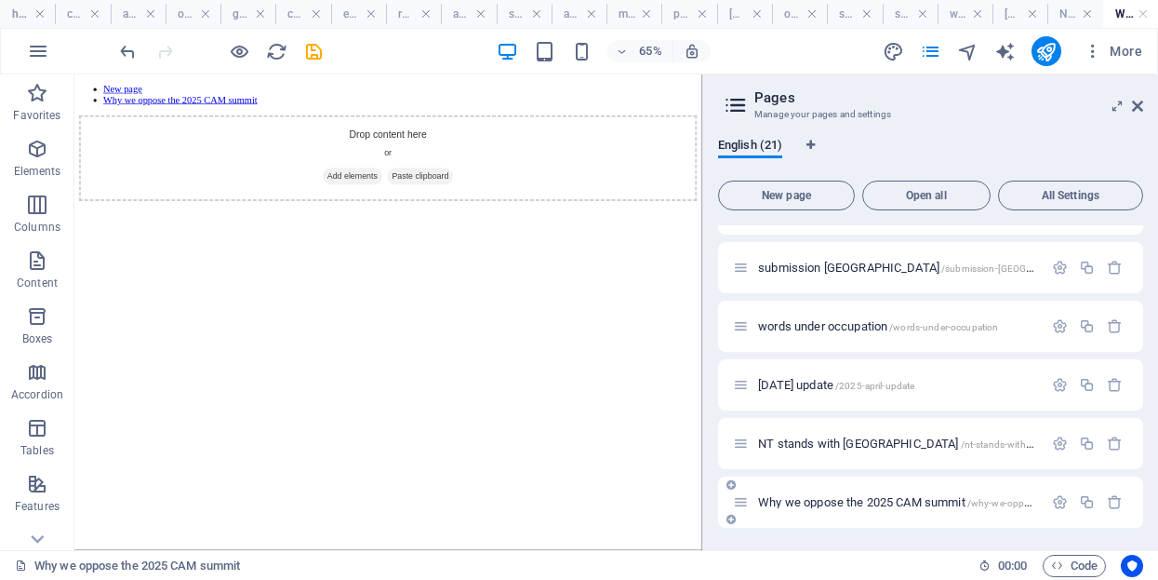
click at [894, 498] on span "Why we oppose the 2025 CAM summit /why-we-oppose-the-2025-cam-summit" at bounding box center [948, 502] width 380 height 14
click at [542, 277] on html "New page Why we oppose the 2025 CAM summit Drop content here or Add elements Pa…" at bounding box center [557, 175] width 966 height 203
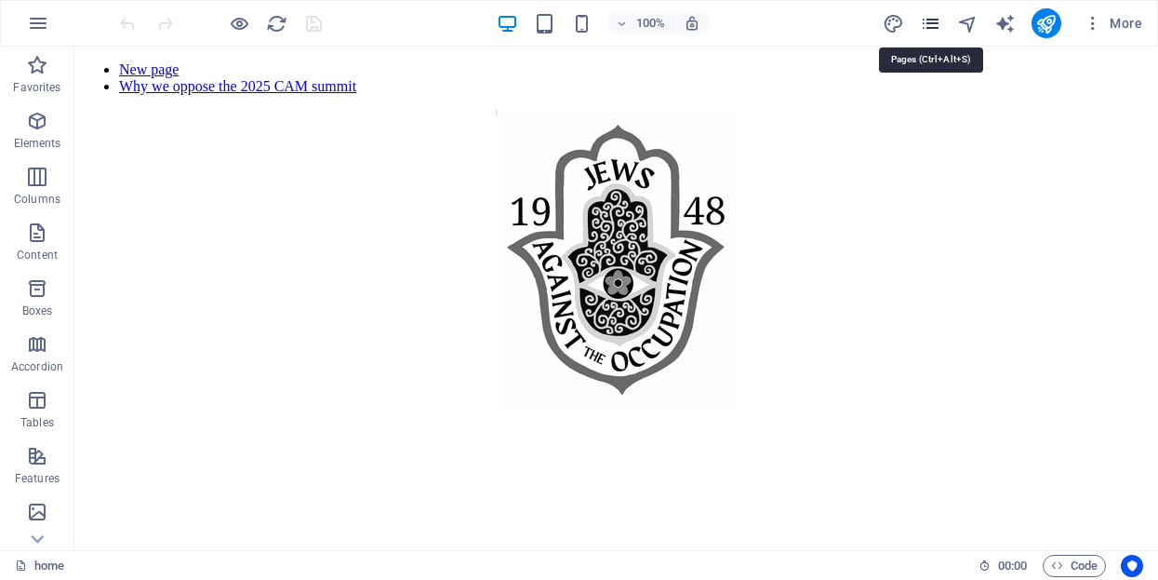
click at [930, 17] on icon "pages" at bounding box center [930, 23] width 21 height 21
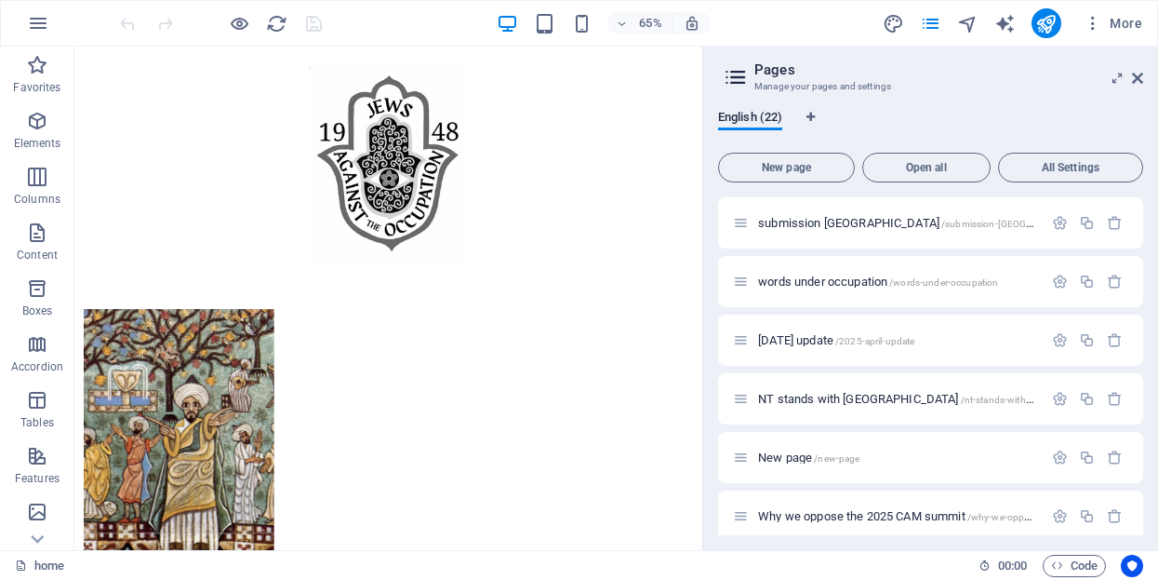
scroll to position [952, 0]
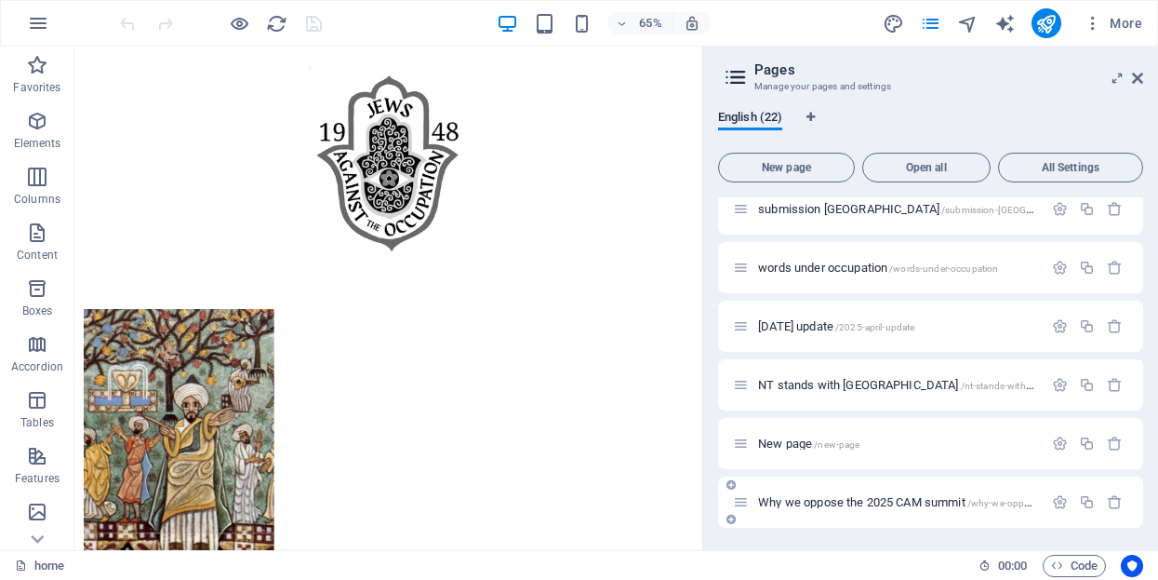
click at [960, 500] on span "Why we oppose the 2025 CAM summit /why-we-oppose-the-2025-cam-summit" at bounding box center [948, 502] width 380 height 14
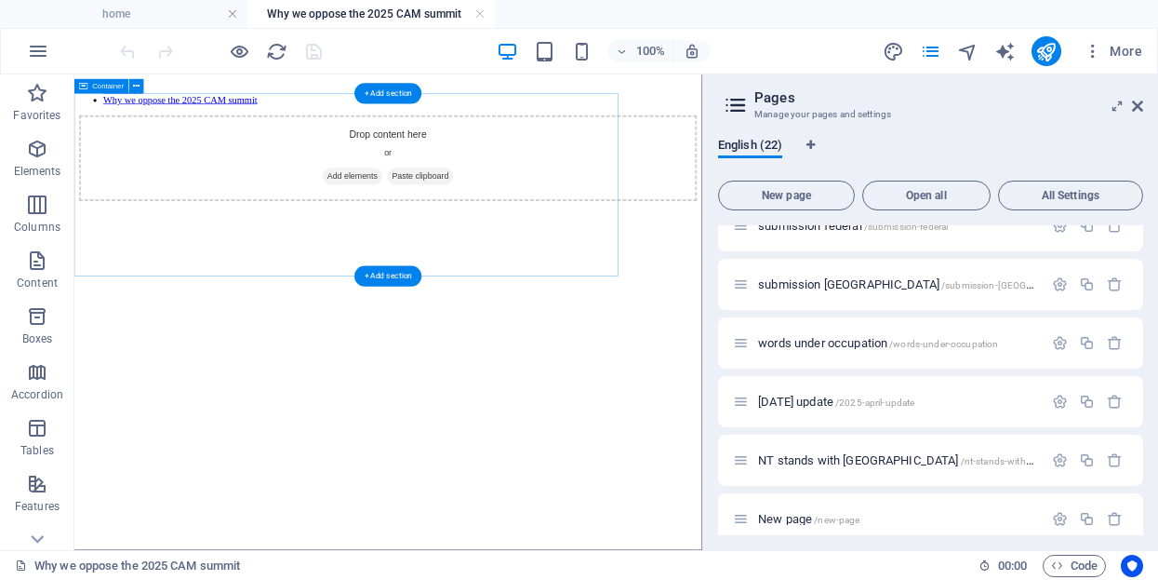
scroll to position [0, 0]
click at [489, 208] on div "Drop content here or Add elements Paste clipboard" at bounding box center [557, 204] width 951 height 132
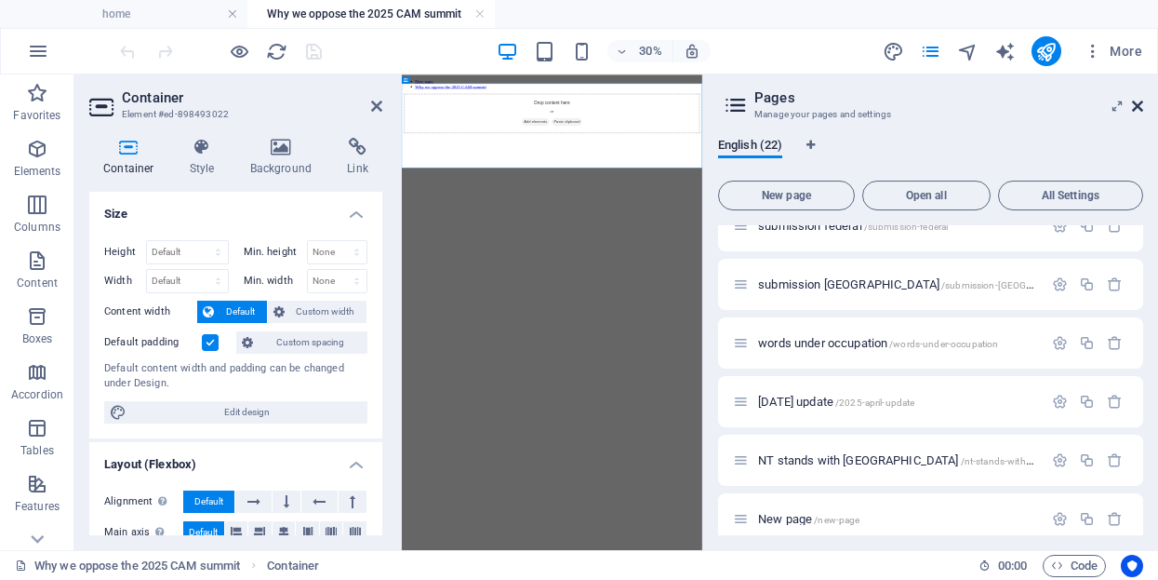
click at [1138, 100] on icon at bounding box center [1137, 106] width 11 height 15
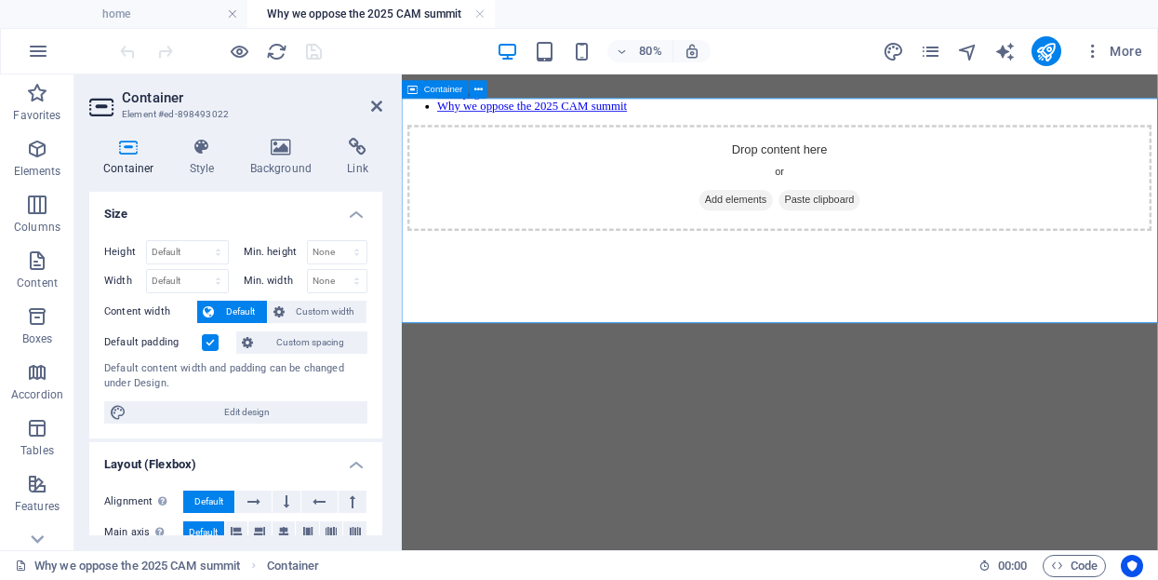
click at [738, 224] on div "Drop content here or Add elements Paste clipboard" at bounding box center [874, 204] width 930 height 132
click at [787, 245] on span "Add elements" at bounding box center [820, 232] width 92 height 26
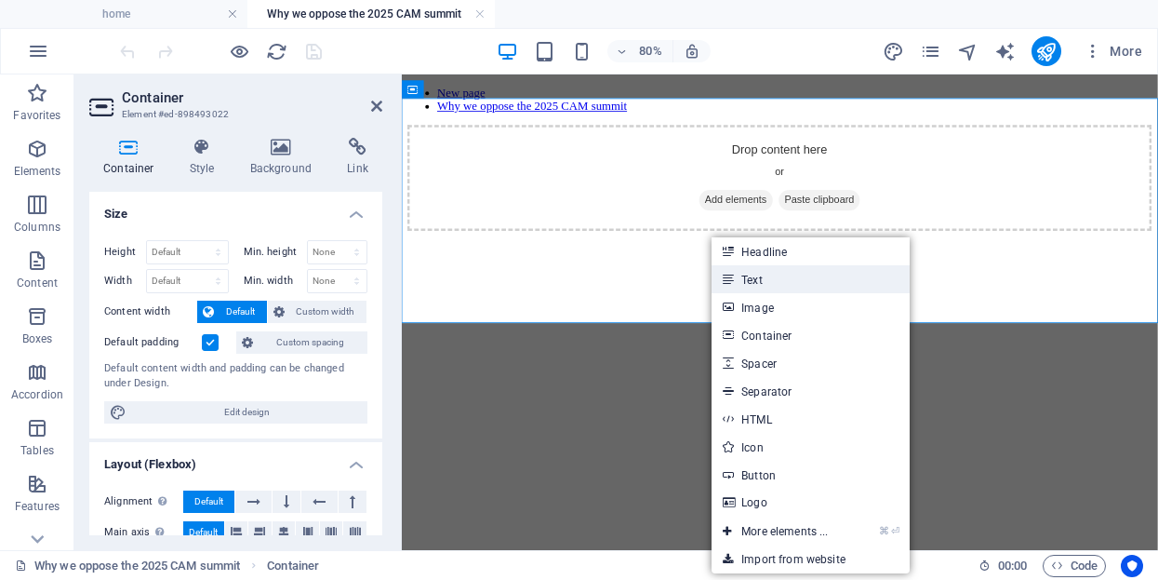
click at [731, 274] on icon at bounding box center [727, 279] width 9 height 28
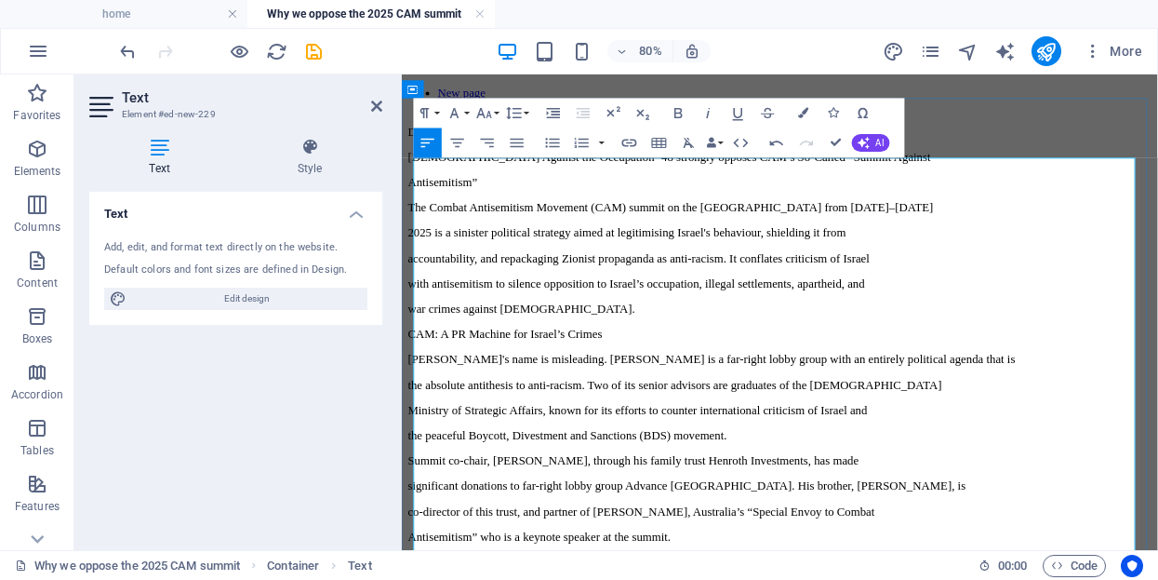
scroll to position [111701, 3]
click at [612, 154] on p "Dear Mayors and Councillors," at bounding box center [874, 146] width 930 height 17
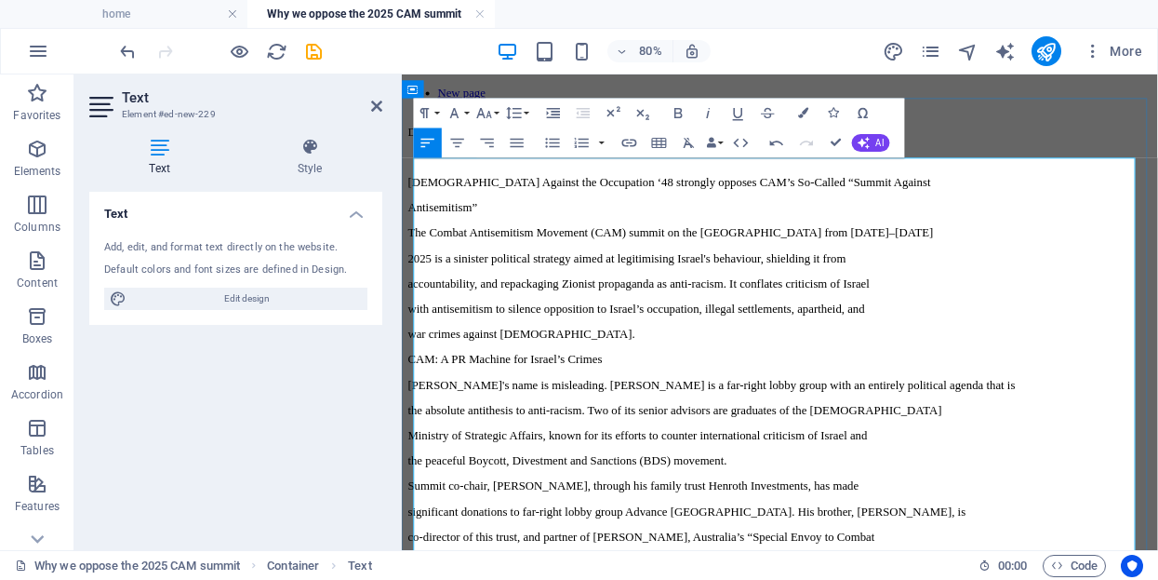
click at [515, 249] on p "Antisemitism”" at bounding box center [874, 241] width 930 height 17
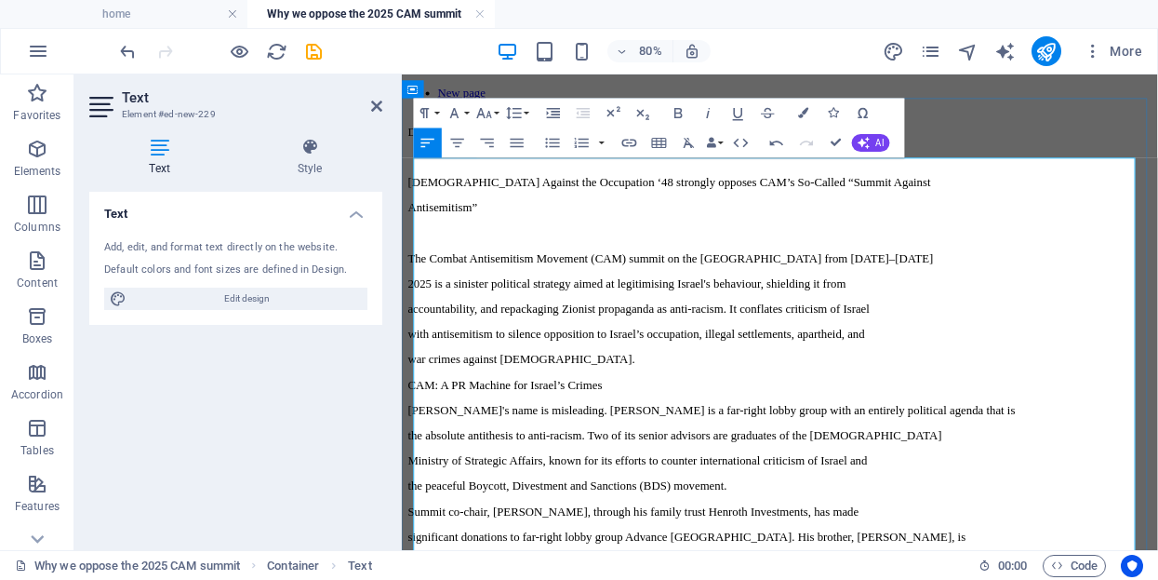
click at [626, 422] on p "war crimes against [DEMOGRAPHIC_DATA]." at bounding box center [874, 430] width 930 height 17
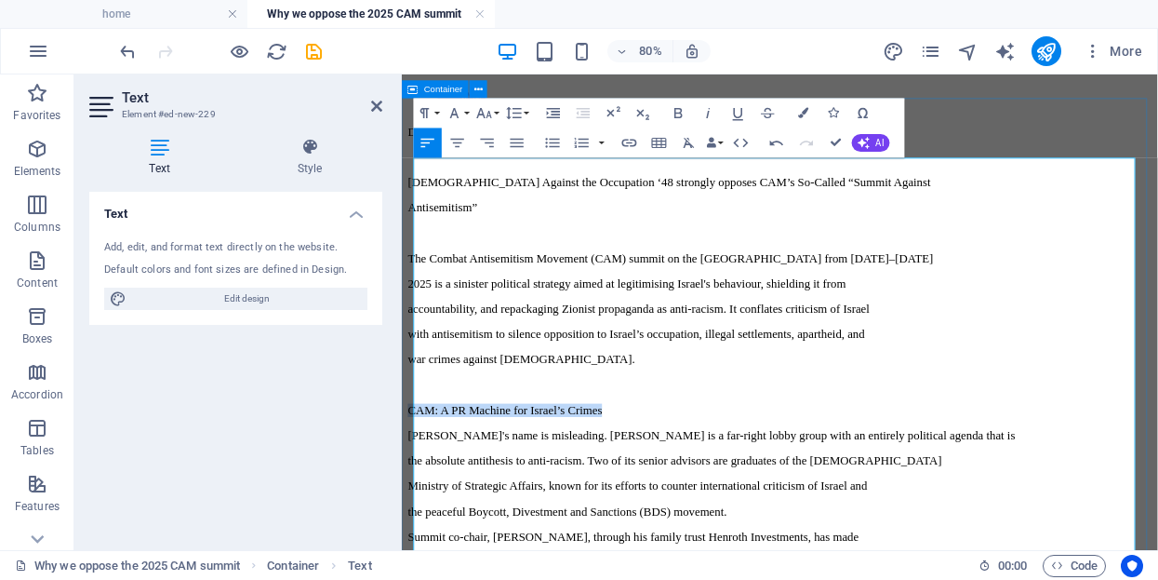
drag, startPoint x: 670, startPoint y: 468, endPoint x: 416, endPoint y: 464, distance: 254.0
drag, startPoint x: 680, startPoint y: 111, endPoint x: 334, endPoint y: 105, distance: 346.2
click at [680, 111] on icon "button" at bounding box center [679, 113] width 18 height 18
click at [694, 486] on p "CAM: A PR Machine for Israel’s Crimes" at bounding box center [874, 494] width 930 height 17
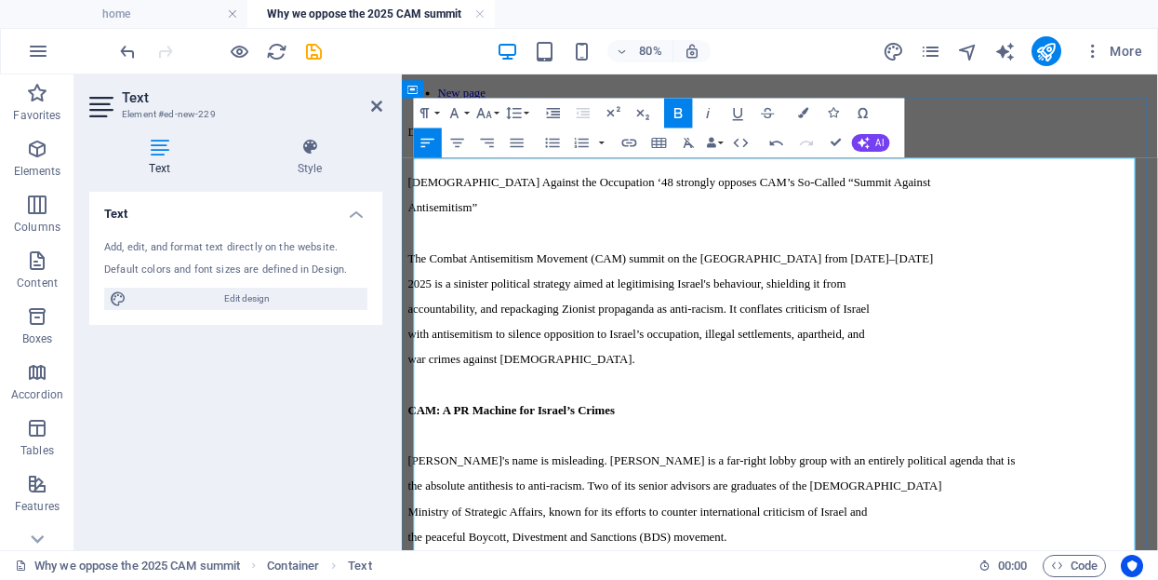
click at [778, 454] on p at bounding box center [874, 462] width 930 height 17
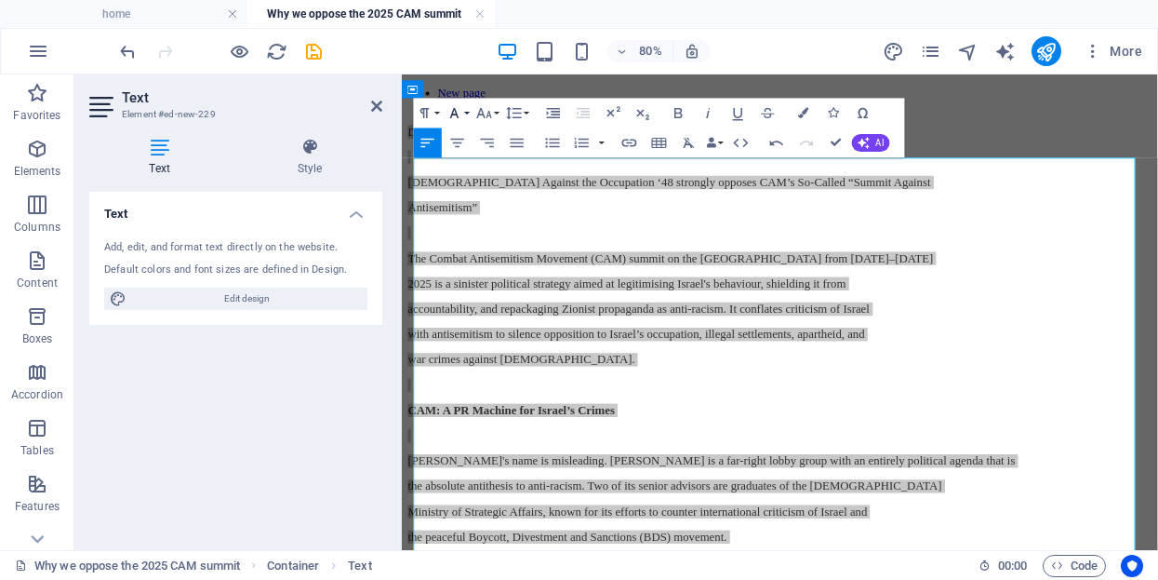
click at [464, 109] on button "Font Family" at bounding box center [458, 114] width 28 height 30
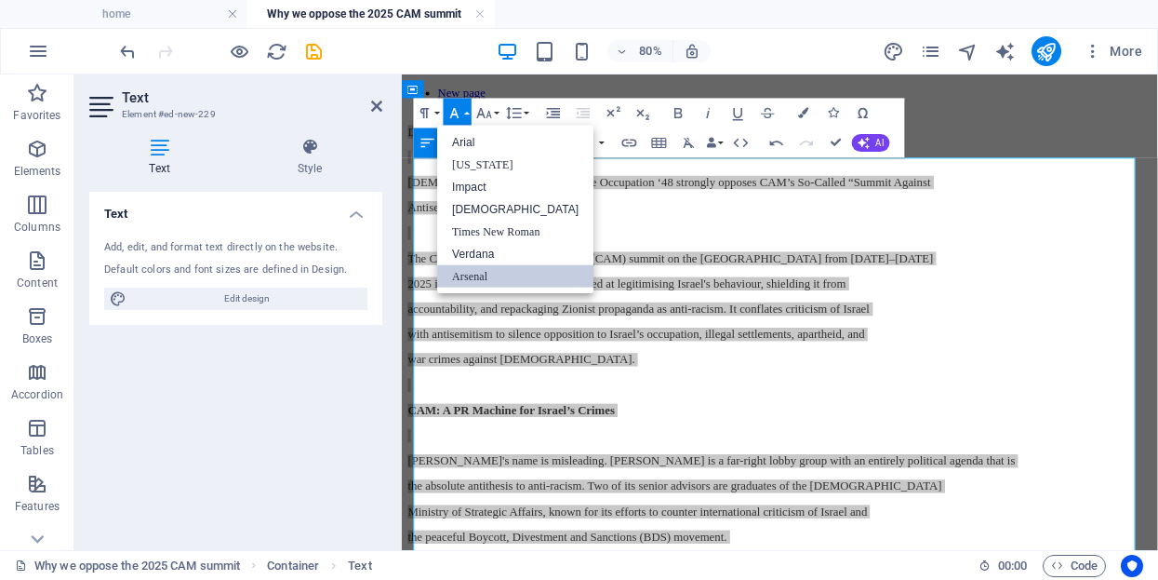
scroll to position [0, 0]
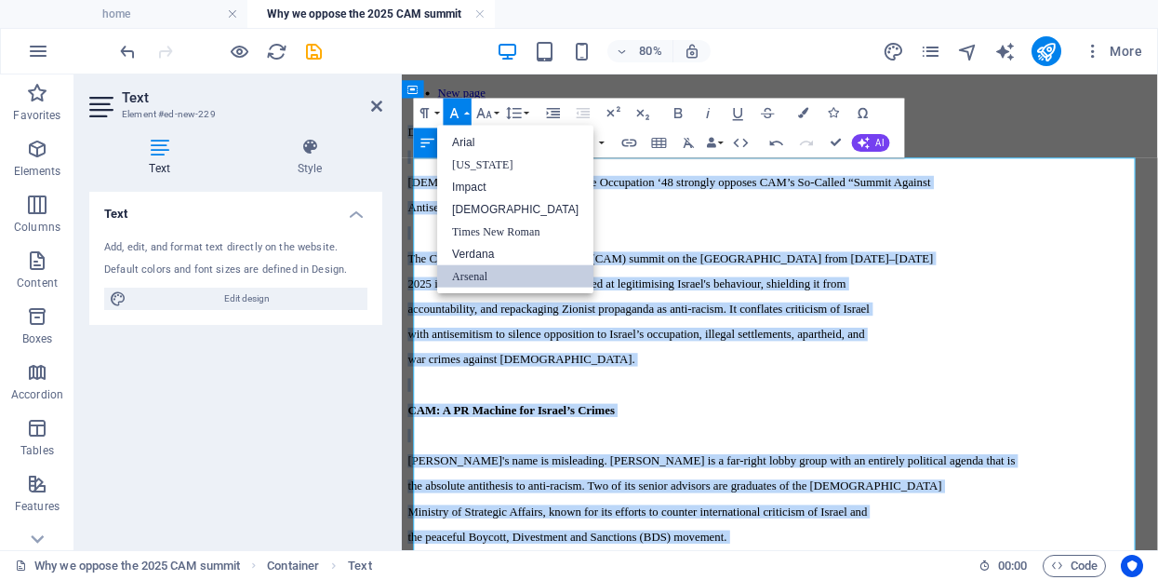
click at [475, 280] on link "Arsenal" at bounding box center [515, 276] width 156 height 22
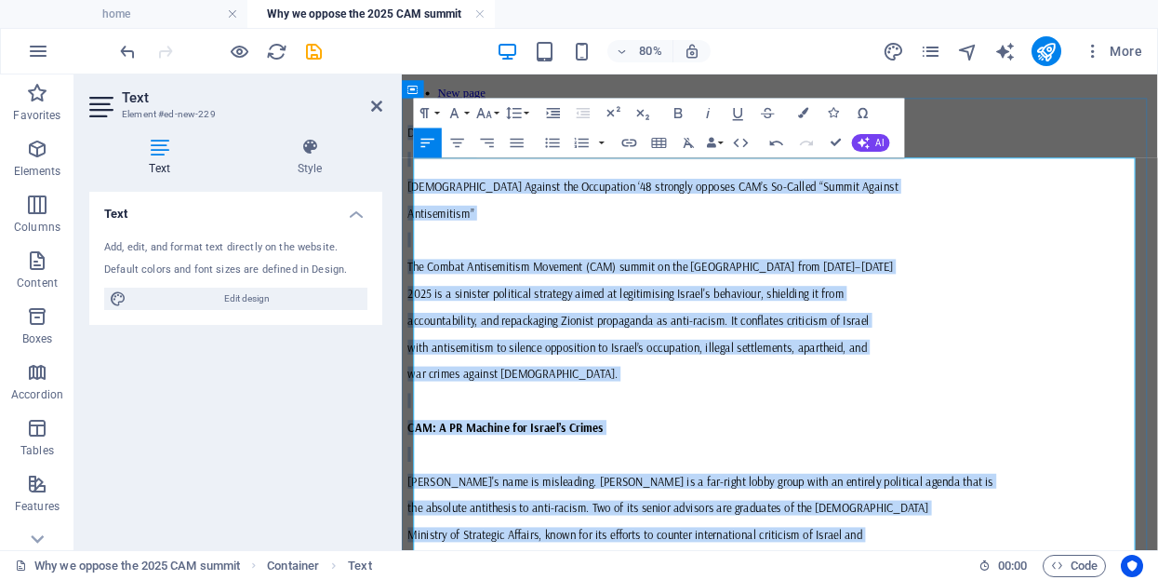
click at [611, 257] on p "Antisemitism”" at bounding box center [874, 247] width 930 height 19
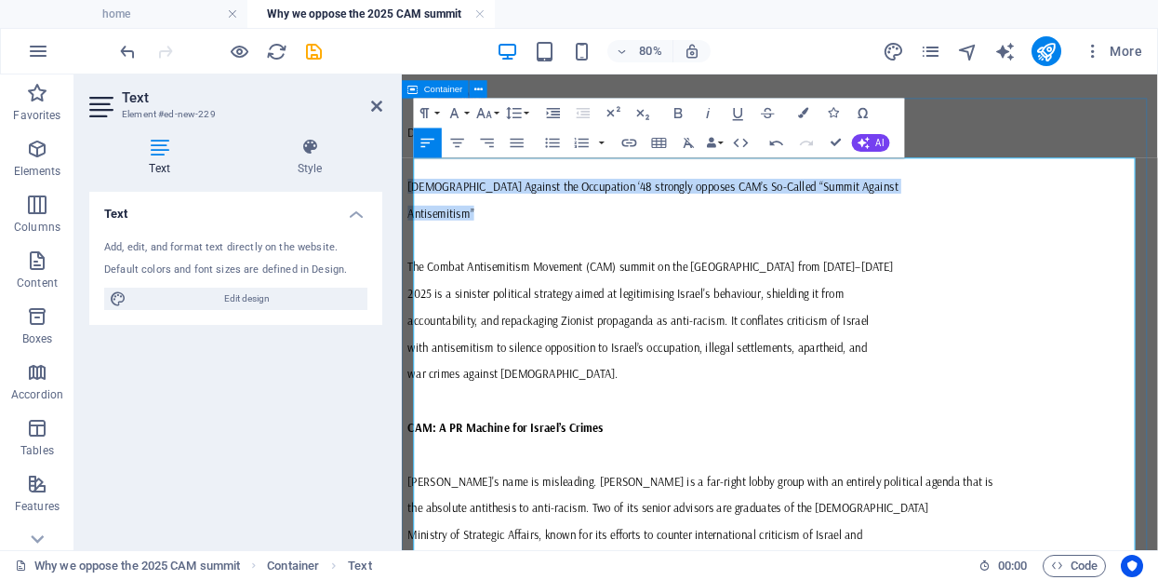
drag, startPoint x: 513, startPoint y: 262, endPoint x: 414, endPoint y: 242, distance: 100.7
click at [679, 114] on icon "button" at bounding box center [679, 113] width 18 height 18
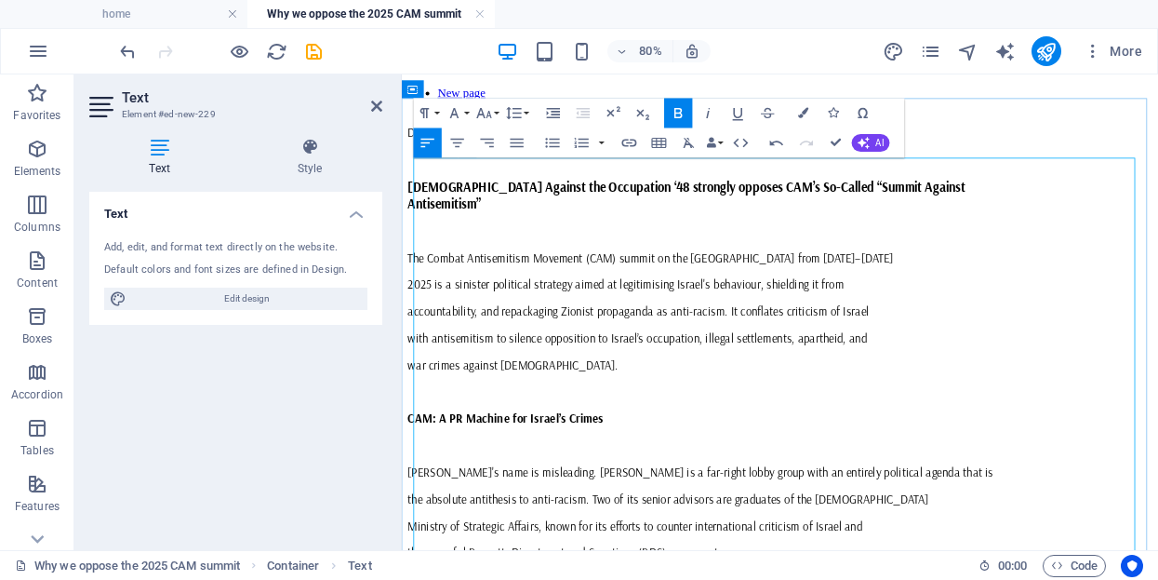
click at [615, 246] on p "Antisemitism”" at bounding box center [874, 235] width 930 height 20
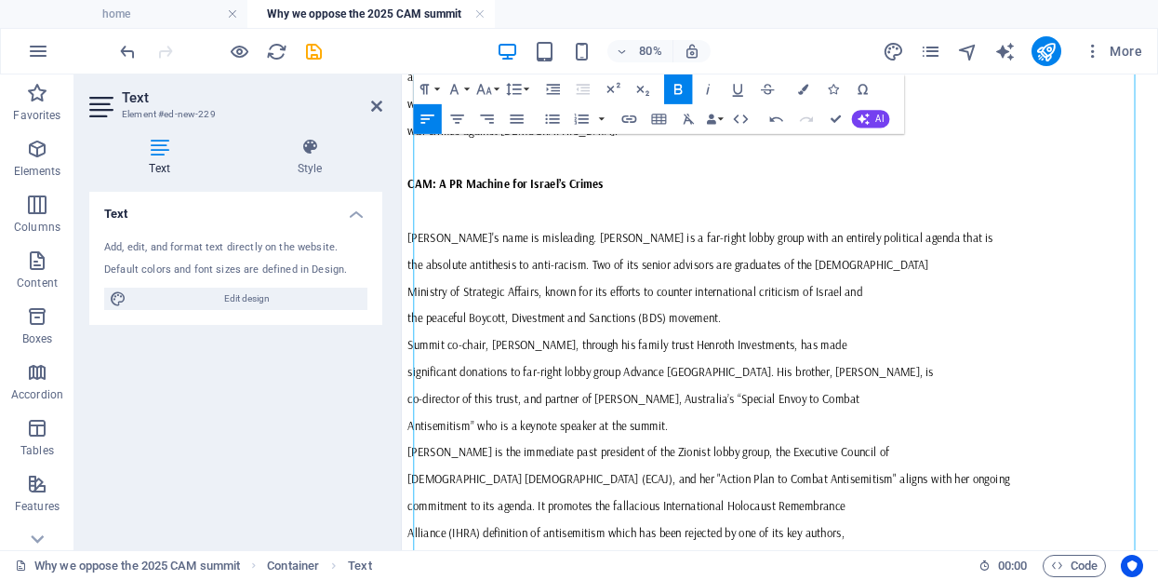
scroll to position [299, 0]
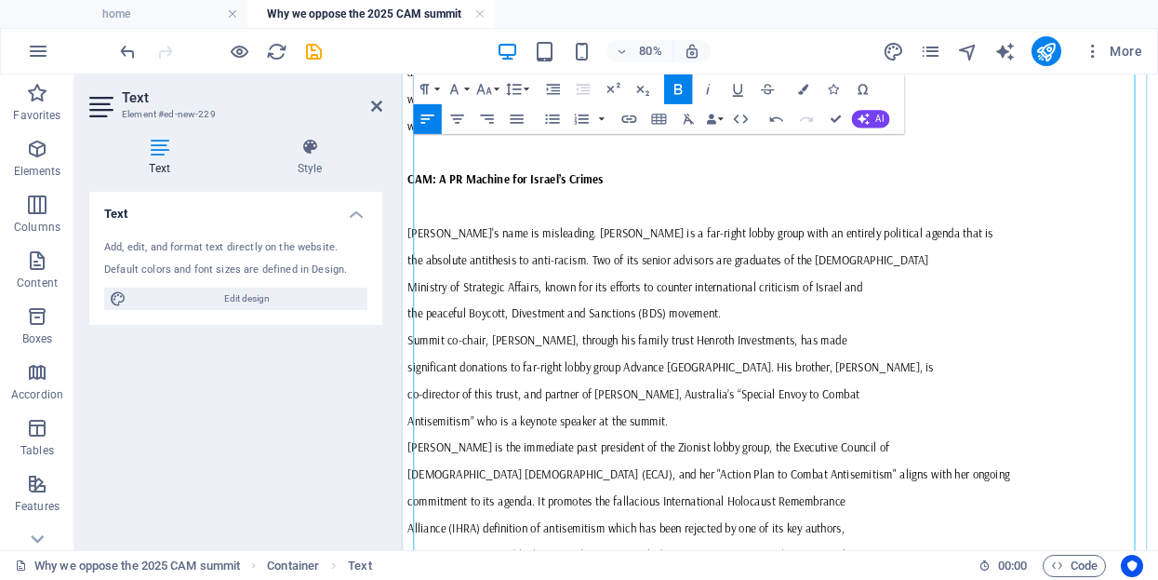
click at [857, 364] on p "the peaceful Boycott, Divestment and Sanctions (BDS) movement." at bounding box center [874, 373] width 930 height 19
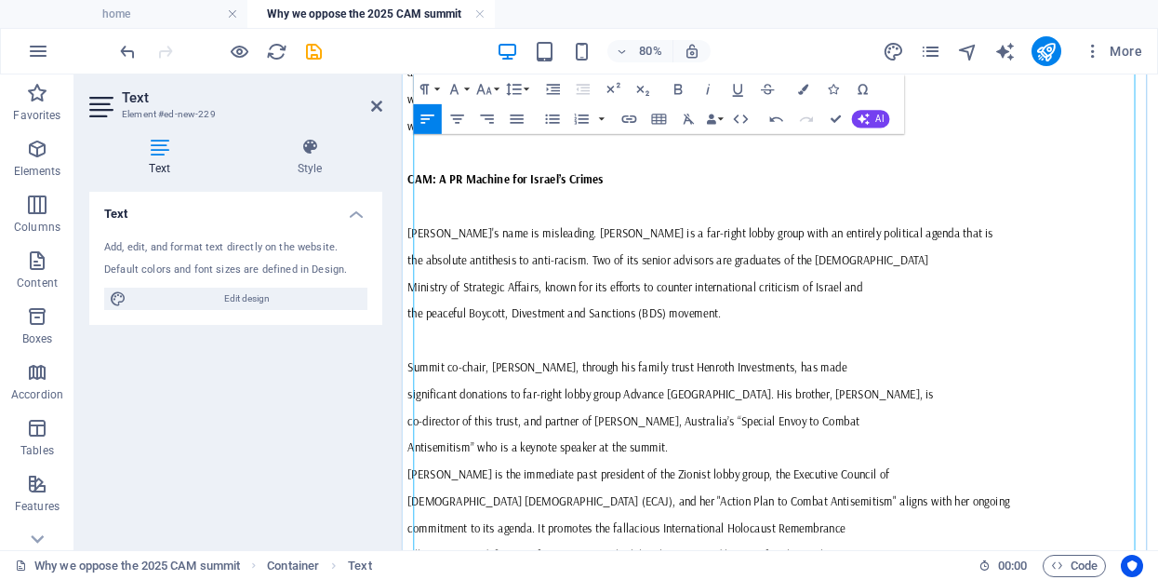
click at [774, 531] on p "Antisemitism” who is a keynote speaker at the summit." at bounding box center [874, 540] width 930 height 19
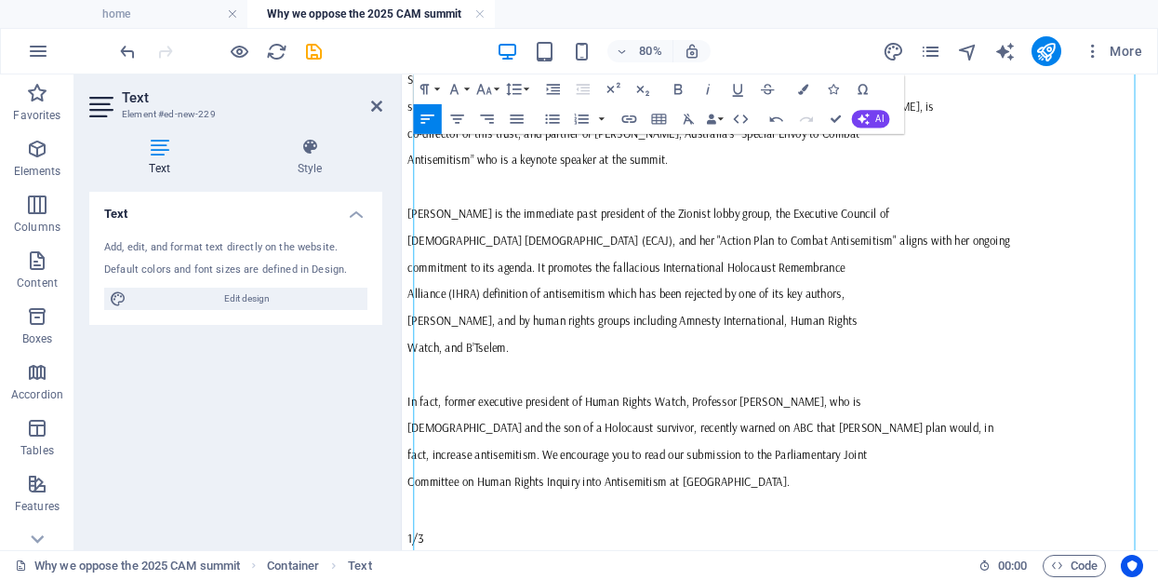
scroll to position [671, 0]
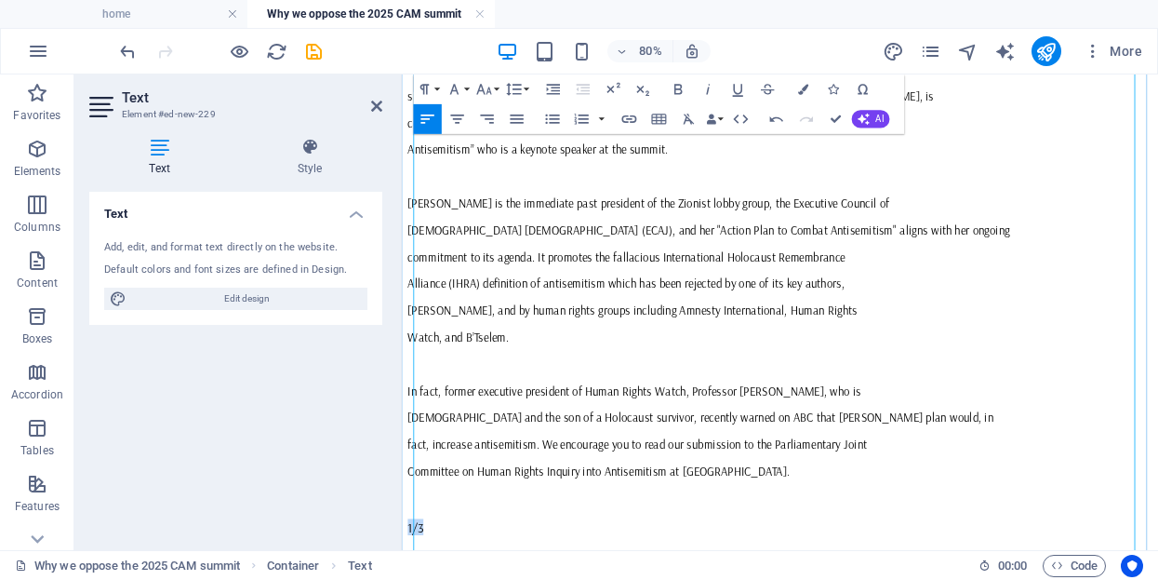
drag, startPoint x: 447, startPoint y: 376, endPoint x: 418, endPoint y: 377, distance: 28.9
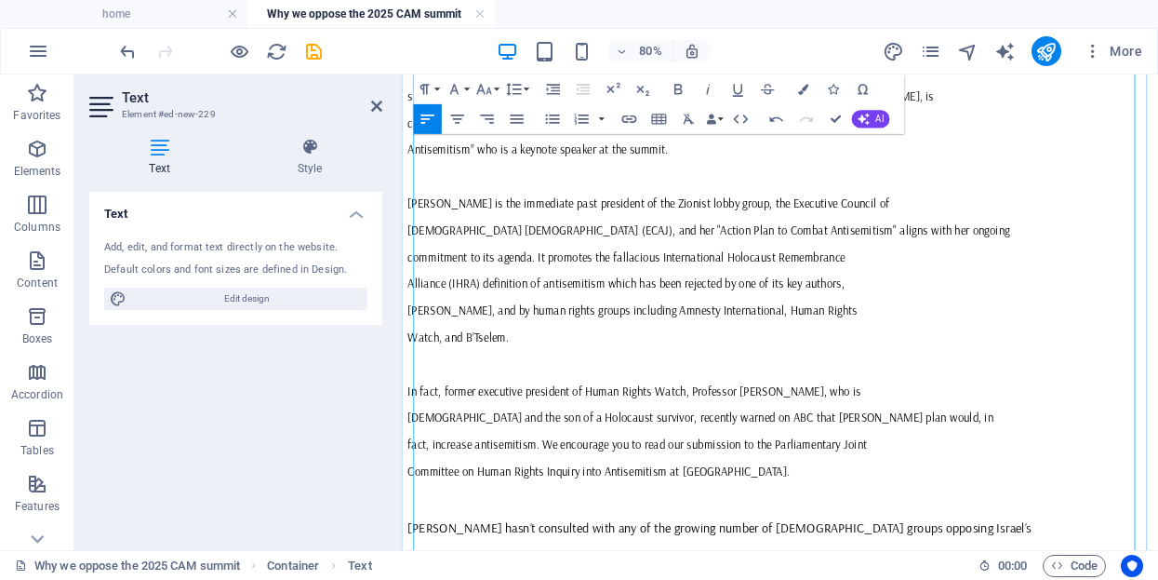
drag, startPoint x: 691, startPoint y: 504, endPoint x: 415, endPoint y: 502, distance: 276.4
click at [681, 88] on icon "button" at bounding box center [679, 89] width 8 height 10
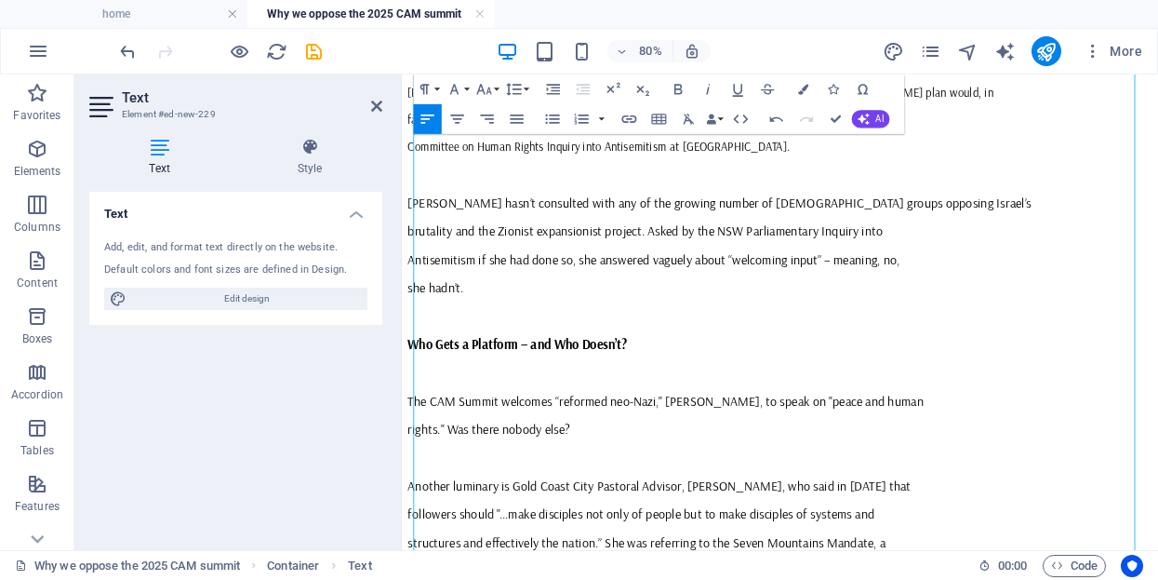
scroll to position [1078, 0]
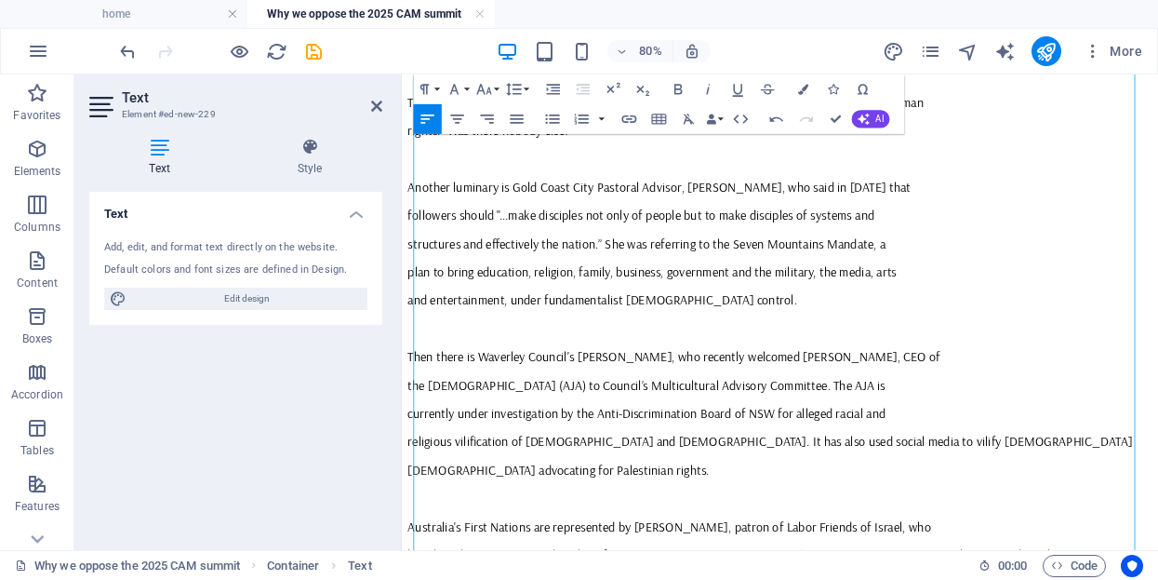
scroll to position [1479, 0]
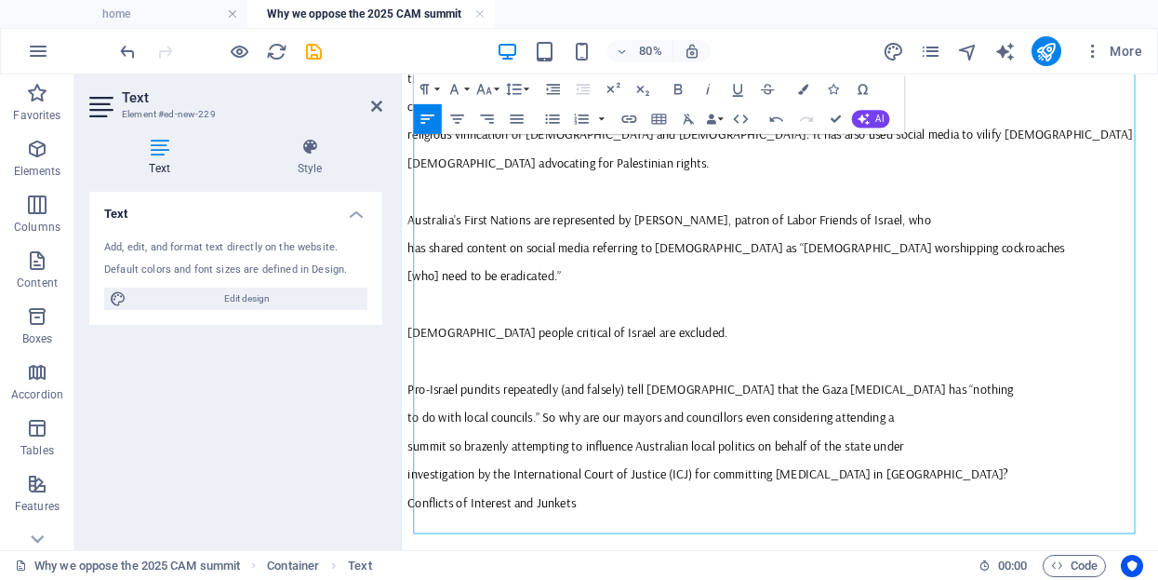
scroll to position [1848, 0]
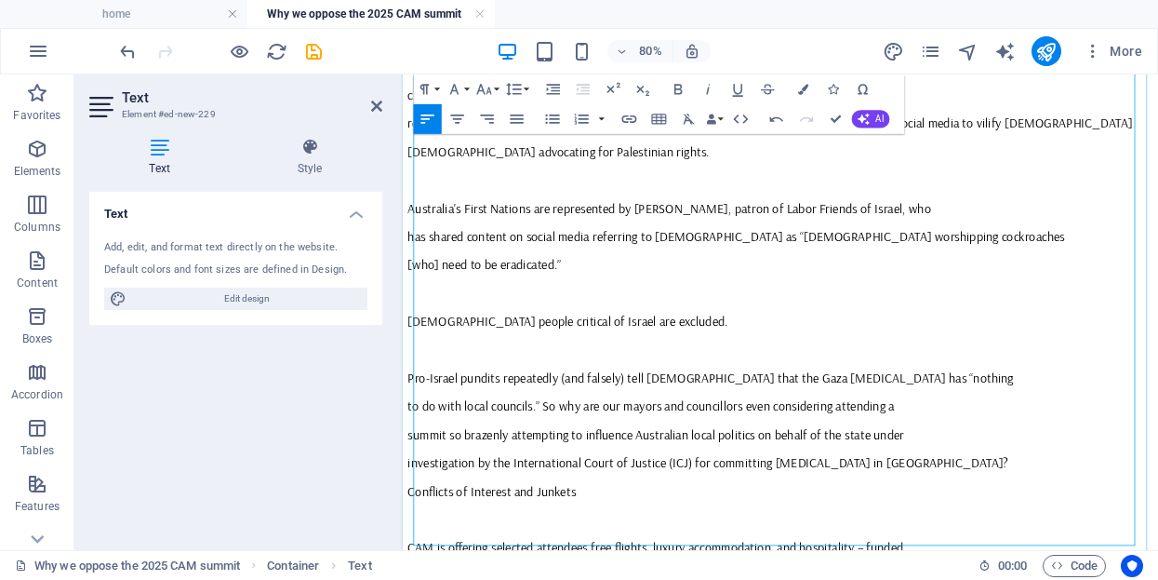
drag, startPoint x: 536, startPoint y: 281, endPoint x: 419, endPoint y: 284, distance: 117.3
click at [677, 87] on icon "button" at bounding box center [679, 89] width 18 height 18
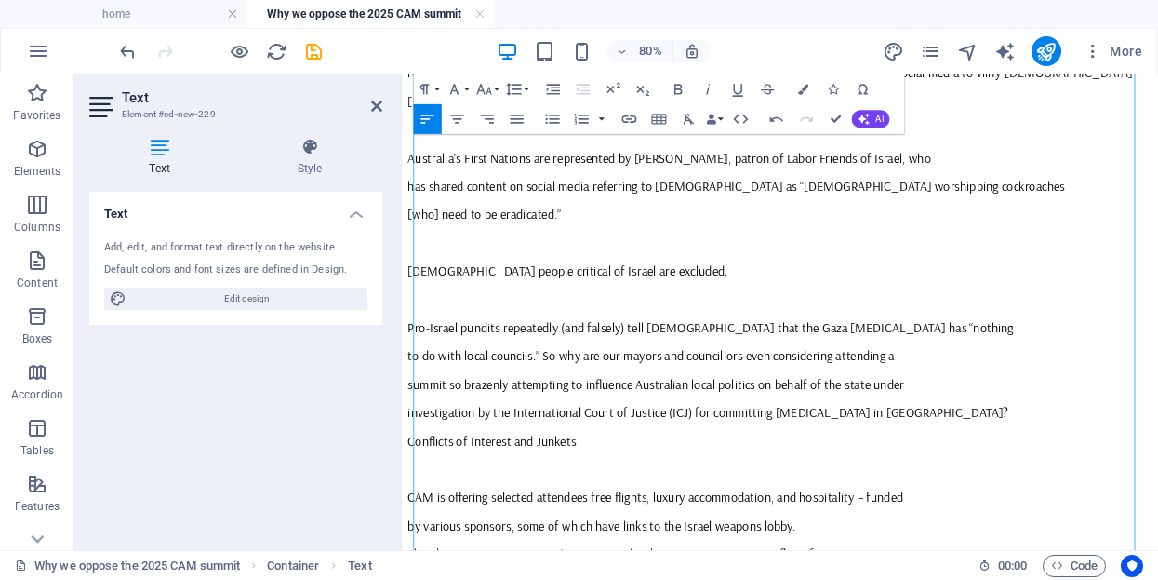
scroll to position [1966, 0]
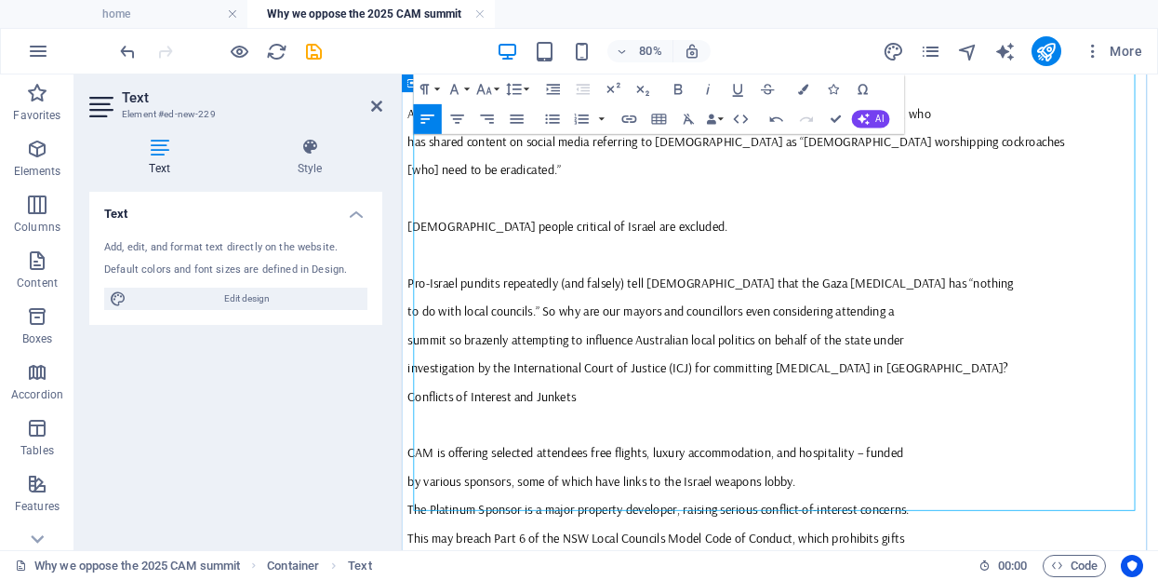
drag, startPoint x: 548, startPoint y: 558, endPoint x: 414, endPoint y: 557, distance: 134.0
drag, startPoint x: 681, startPoint y: 87, endPoint x: 320, endPoint y: 226, distance: 386.7
click at [681, 87] on icon "button" at bounding box center [679, 89] width 8 height 10
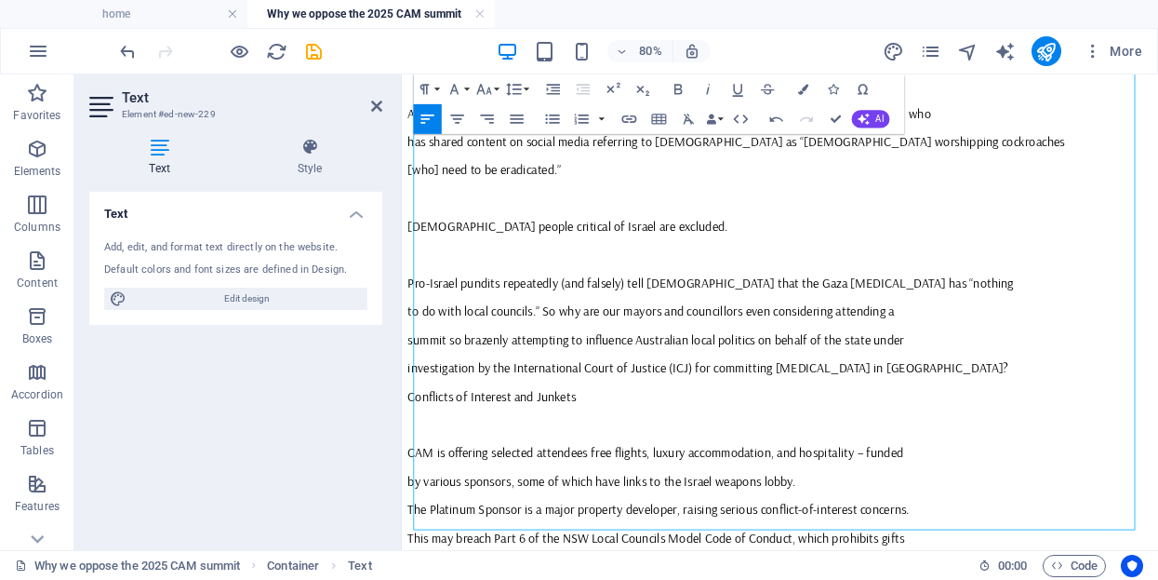
scroll to position [2015, 0]
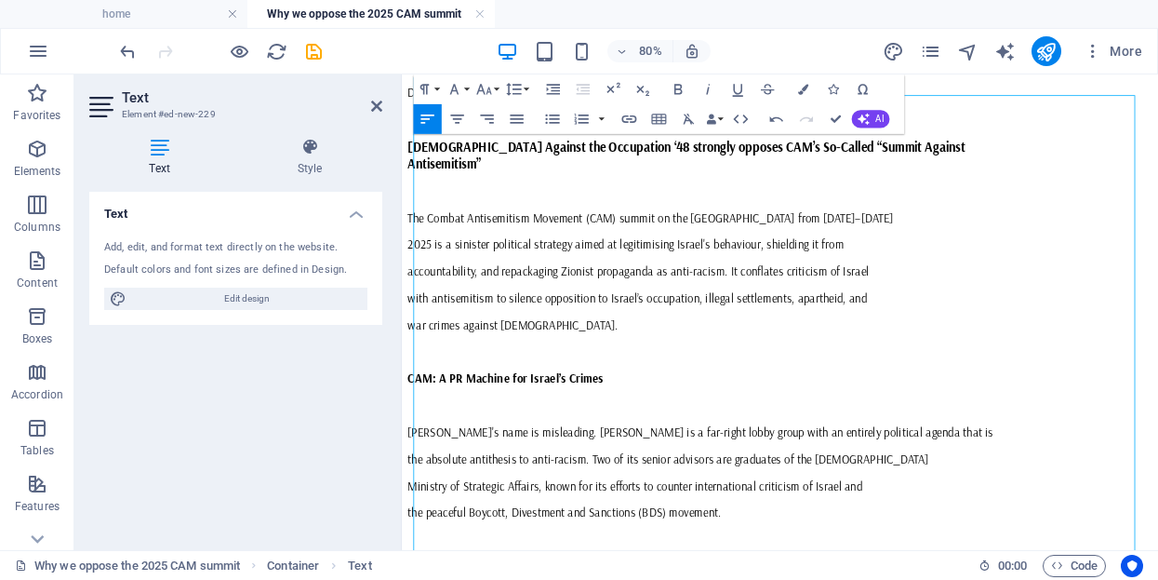
scroll to position [0, 0]
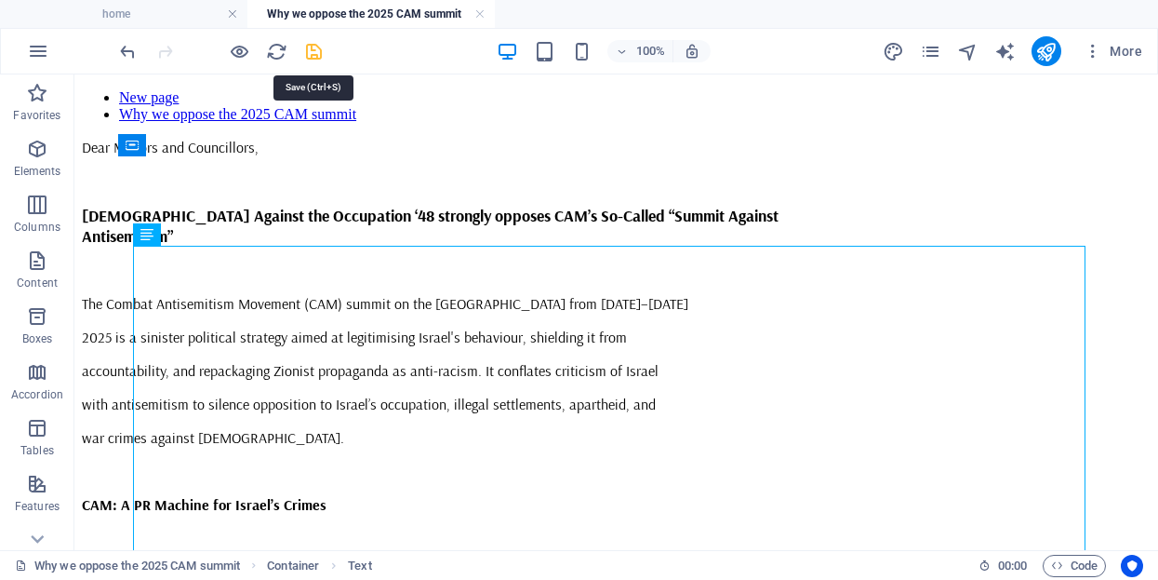
click at [312, 50] on icon "save" at bounding box center [313, 51] width 21 height 21
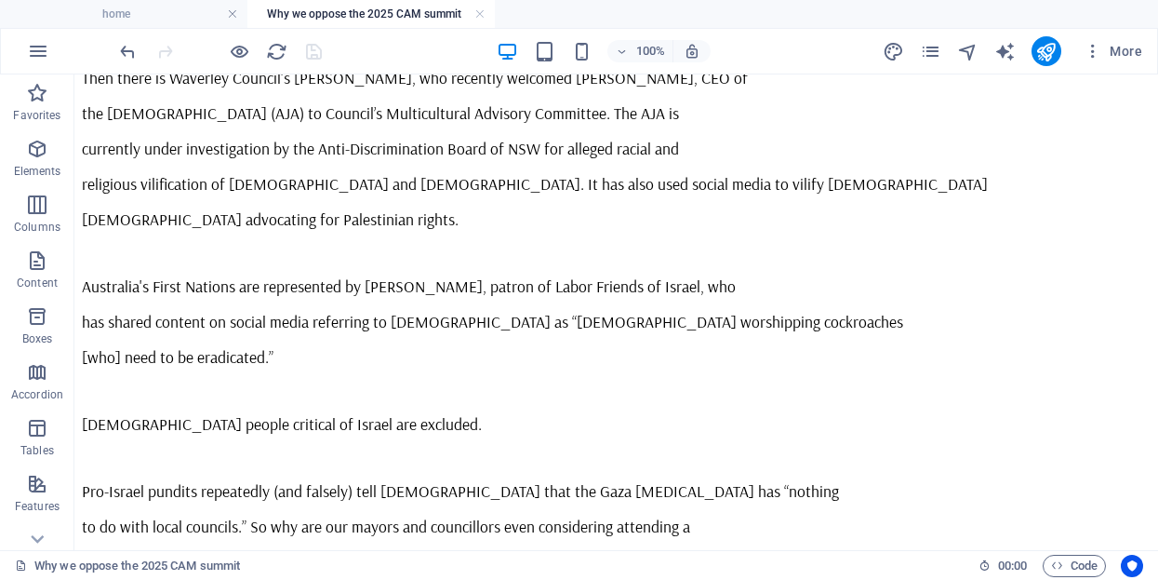
scroll to position [1765, 0]
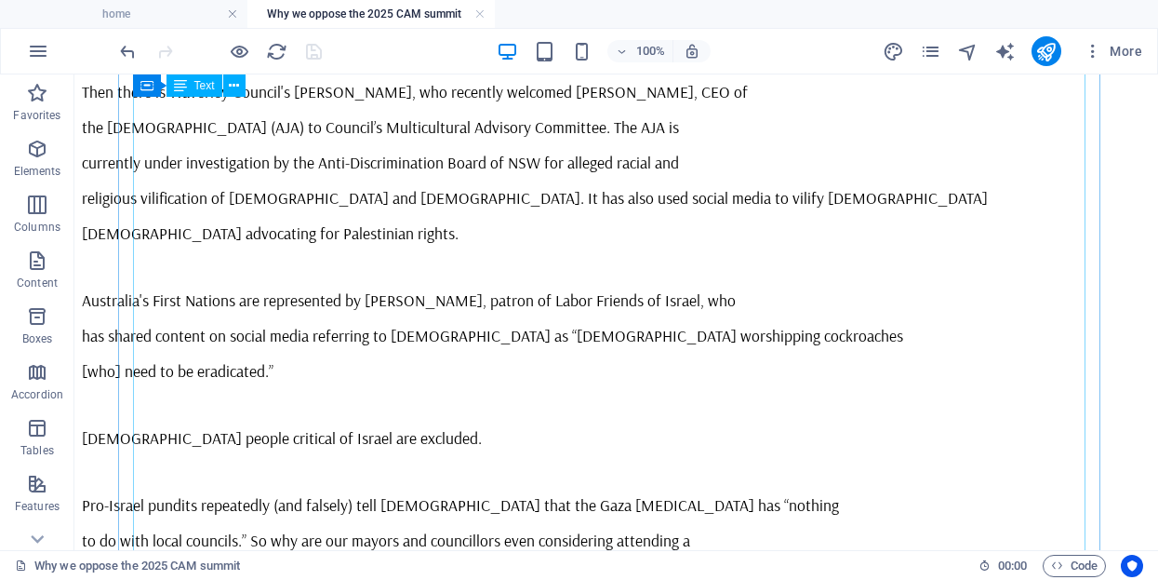
click at [622, 325] on div "Dear Mayors and Councillors, Jews Against the Occupation ‘48 strongly opposes C…" at bounding box center [616, 50] width 1069 height 3355
click at [614, 328] on div "Dear Mayors and Councillors, Jews Against the Occupation ‘48 strongly opposes C…" at bounding box center [616, 50] width 1069 height 3355
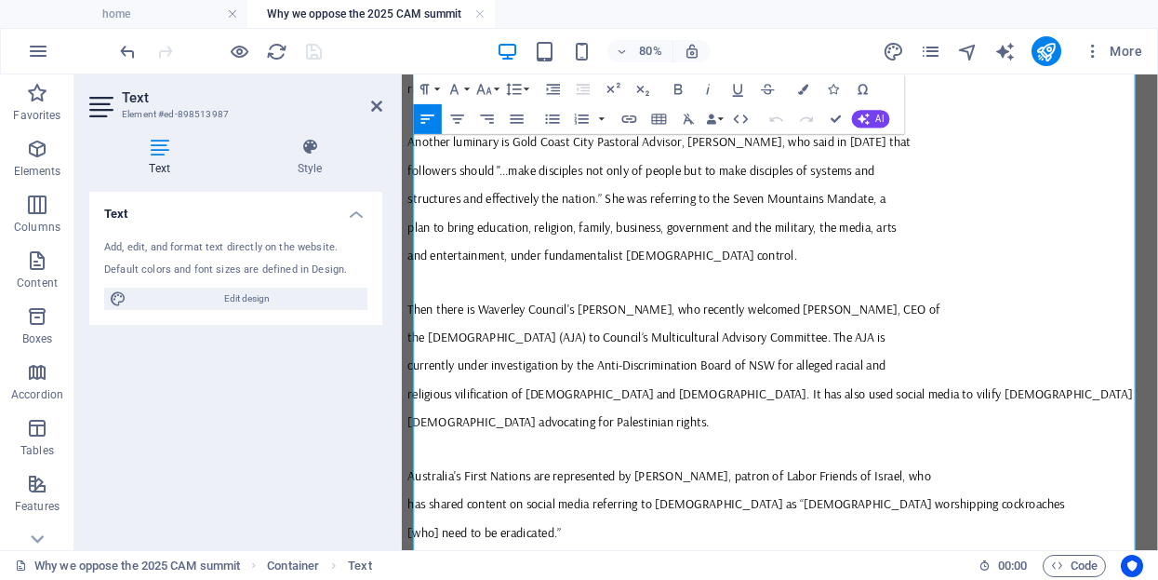
scroll to position [1486, 0]
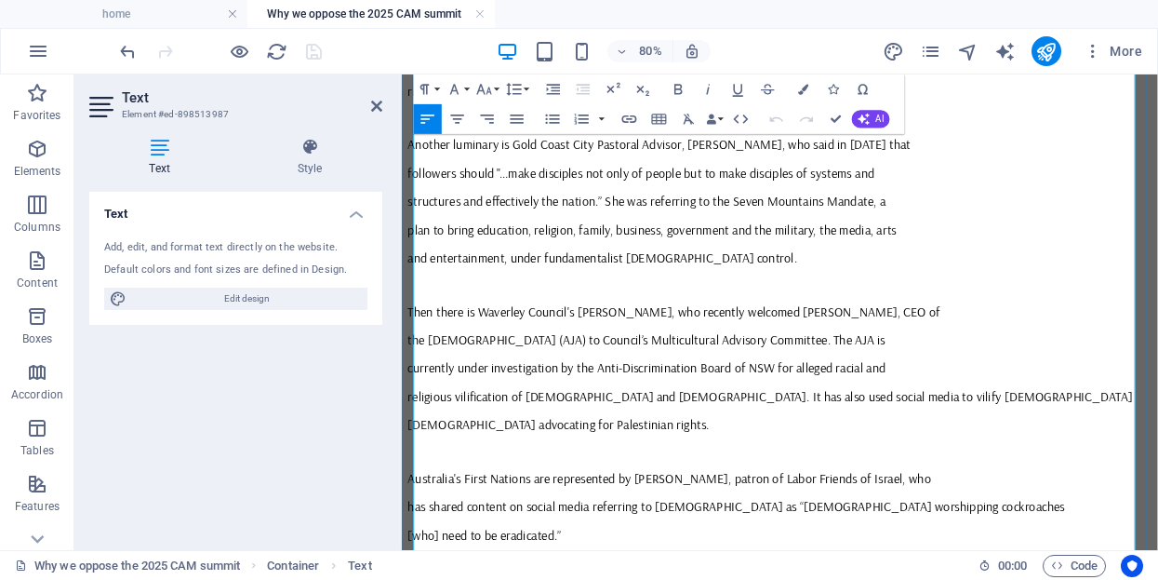
drag, startPoint x: 629, startPoint y: 375, endPoint x: 419, endPoint y: 374, distance: 210.3
click at [681, 85] on icon "button" at bounding box center [679, 89] width 8 height 10
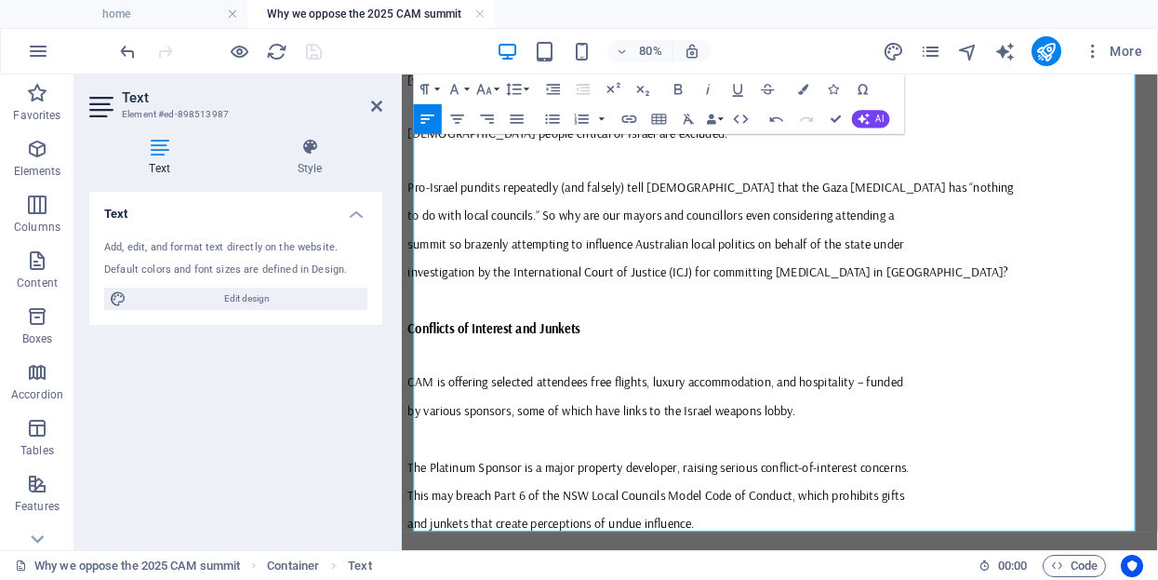
scroll to position [2089, 0]
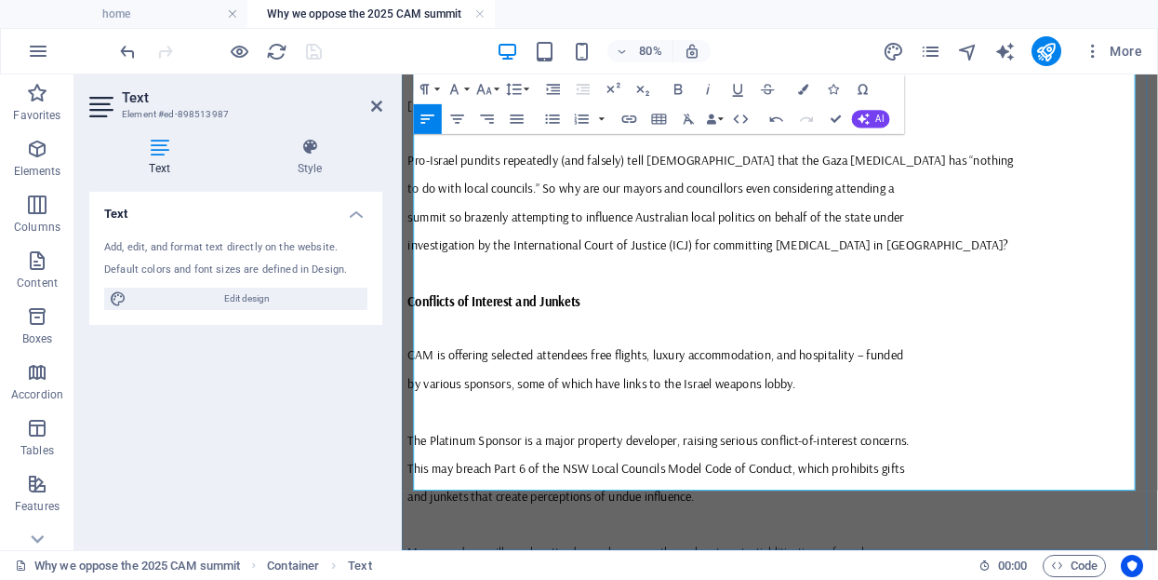
drag, startPoint x: 816, startPoint y: 559, endPoint x: 626, endPoint y: 554, distance: 189.9
click at [631, 116] on icon "button" at bounding box center [630, 119] width 18 height 18
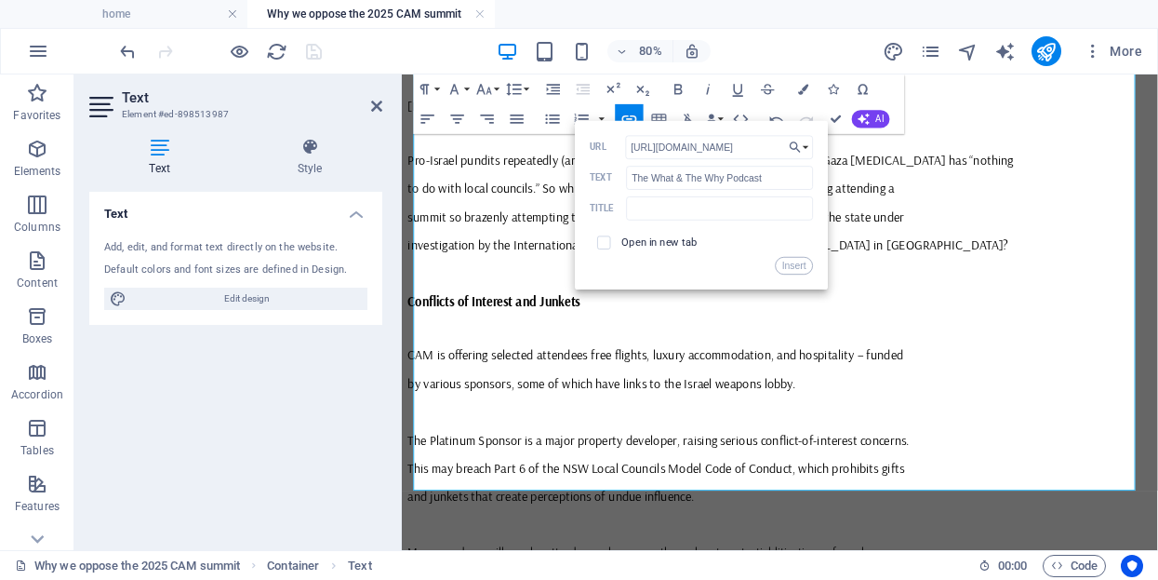
scroll to position [0, 73]
type input "https://www.youtube.com/watch?v=jy_g-AxAYZY"
click at [603, 241] on input "checkbox" at bounding box center [601, 240] width 13 height 13
checkbox input "true"
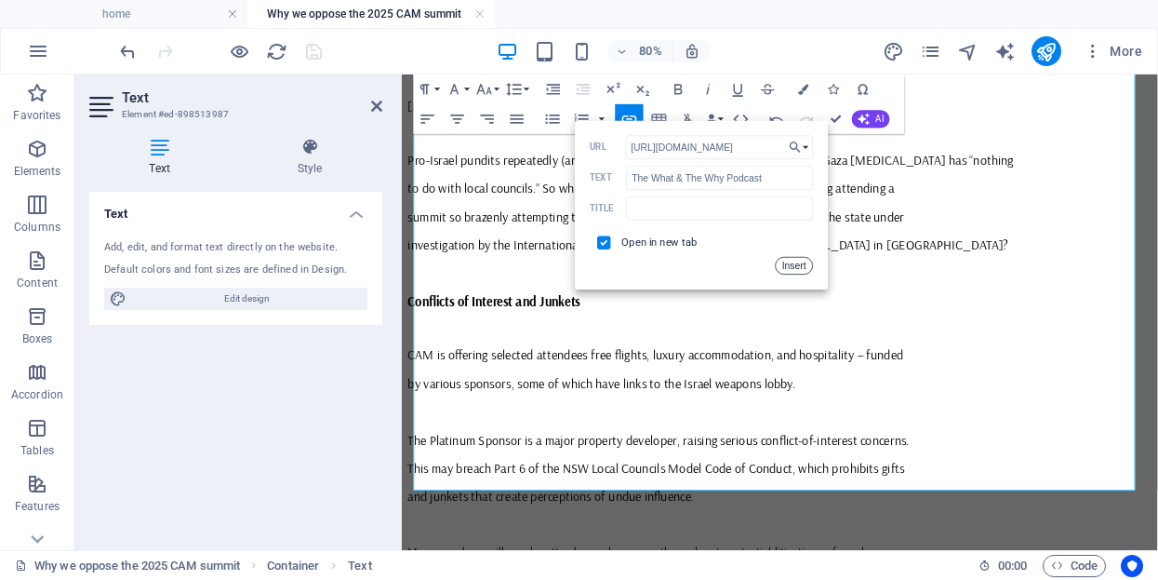
click at [791, 262] on button "Insert" at bounding box center [794, 266] width 37 height 18
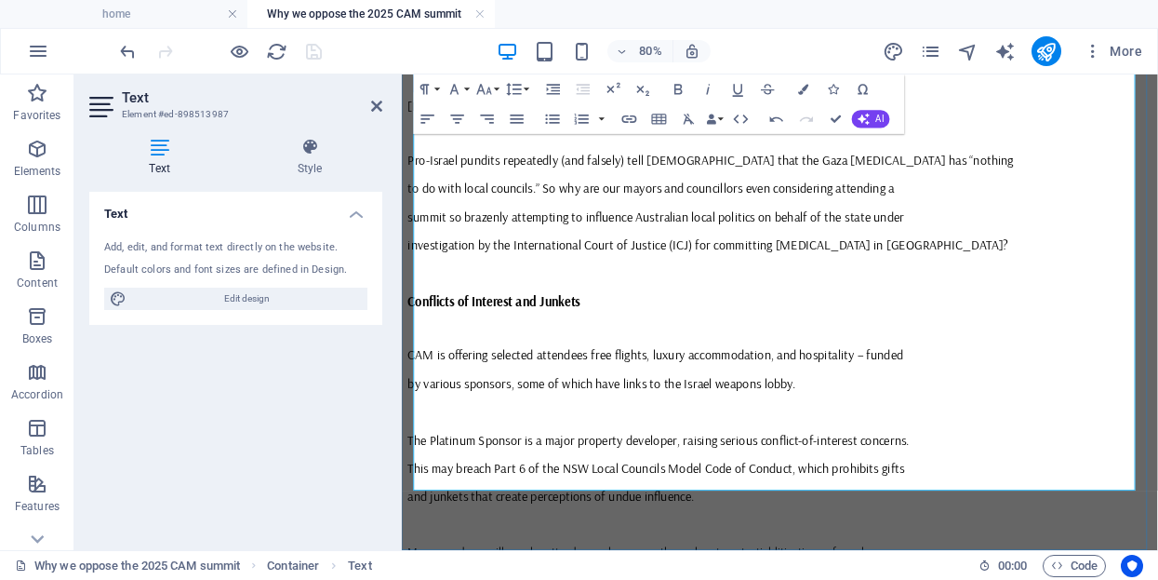
drag, startPoint x: 717, startPoint y: 537, endPoint x: 865, endPoint y: 537, distance: 147.9
type input "raising ethics eyebrows"
checkbox input "false"
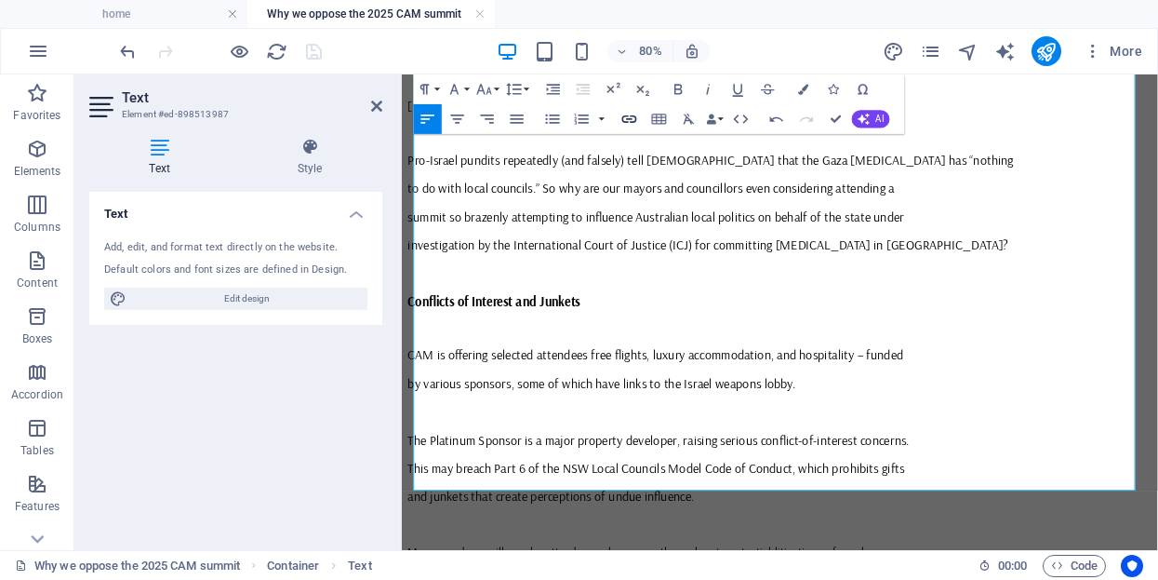
click at [631, 120] on icon "button" at bounding box center [630, 119] width 18 height 18
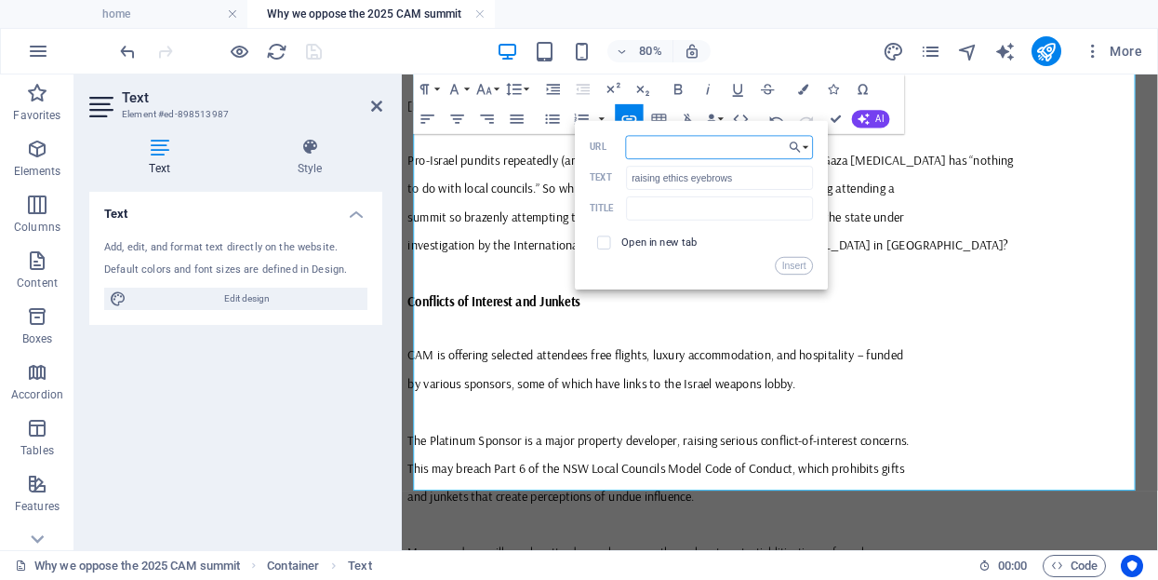
paste input "https://michaelwest.com.au/point-of-order-antisemitism-summit-raises-ethics-eye…"
type input "https://michaelwest.com.au/point-of-order-antisemitism-summit-raises-ethics-eye…"
drag, startPoint x: 797, startPoint y: 267, endPoint x: 497, endPoint y: 241, distance: 301.7
click at [797, 267] on button "Insert" at bounding box center [794, 266] width 37 height 18
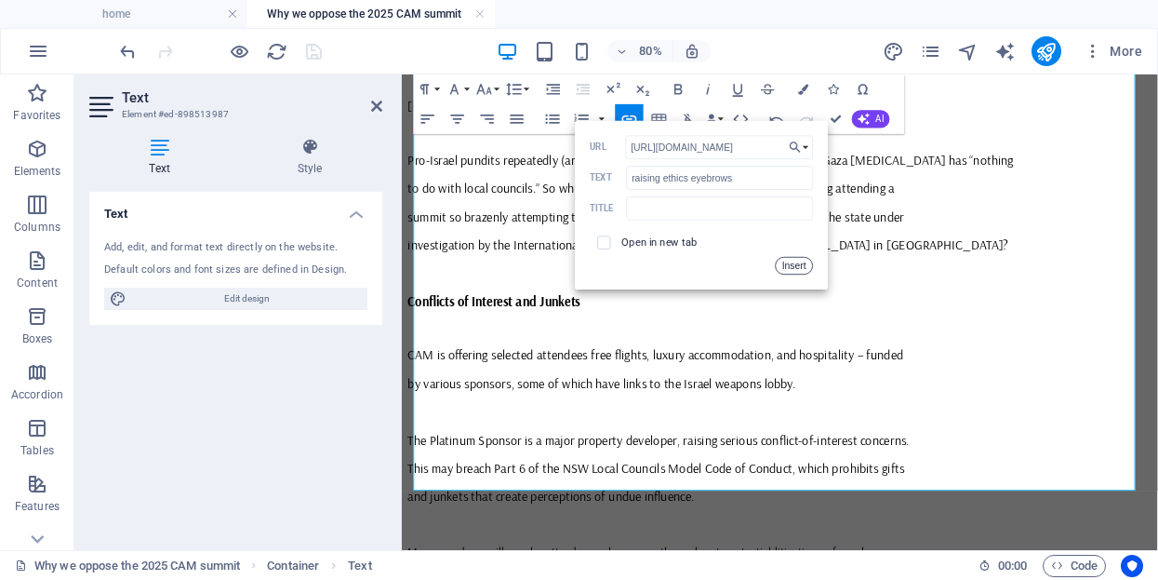
scroll to position [0, 0]
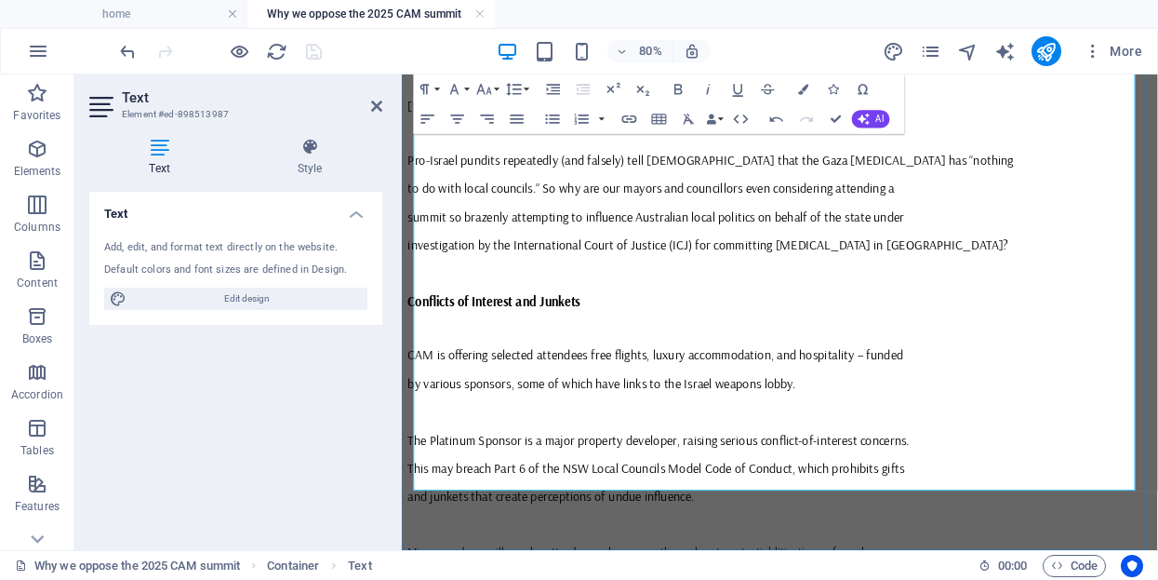
drag, startPoint x: 865, startPoint y: 535, endPoint x: 717, endPoint y: 533, distance: 148.0
click at [741, 87] on icon "button" at bounding box center [738, 89] width 18 height 18
drag, startPoint x: 816, startPoint y: 561, endPoint x: 626, endPoint y: 557, distance: 189.9
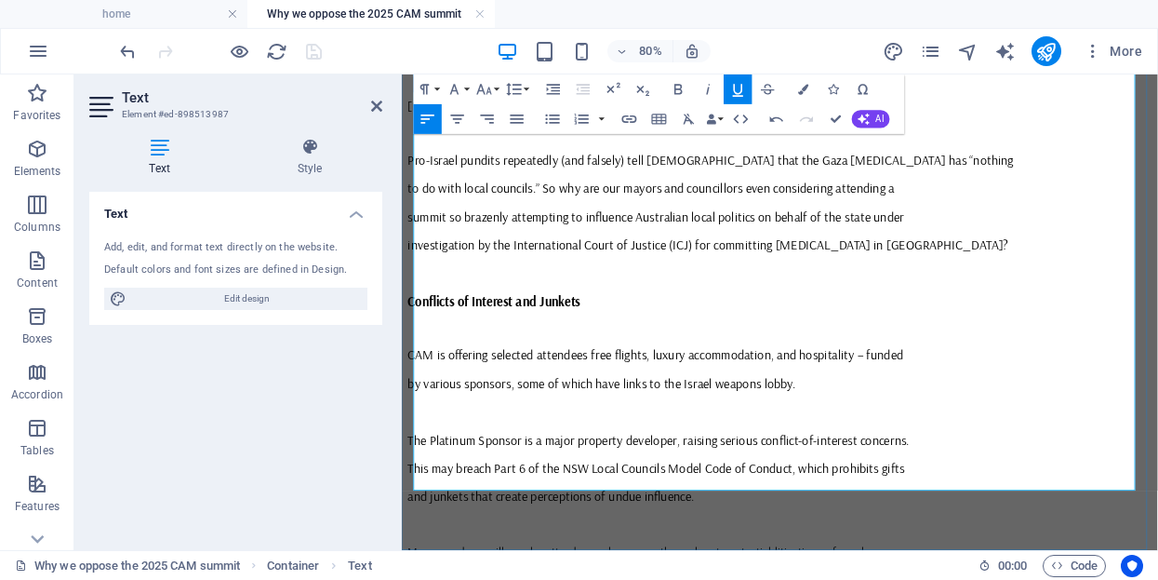
click at [738, 94] on icon "button" at bounding box center [738, 90] width 10 height 13
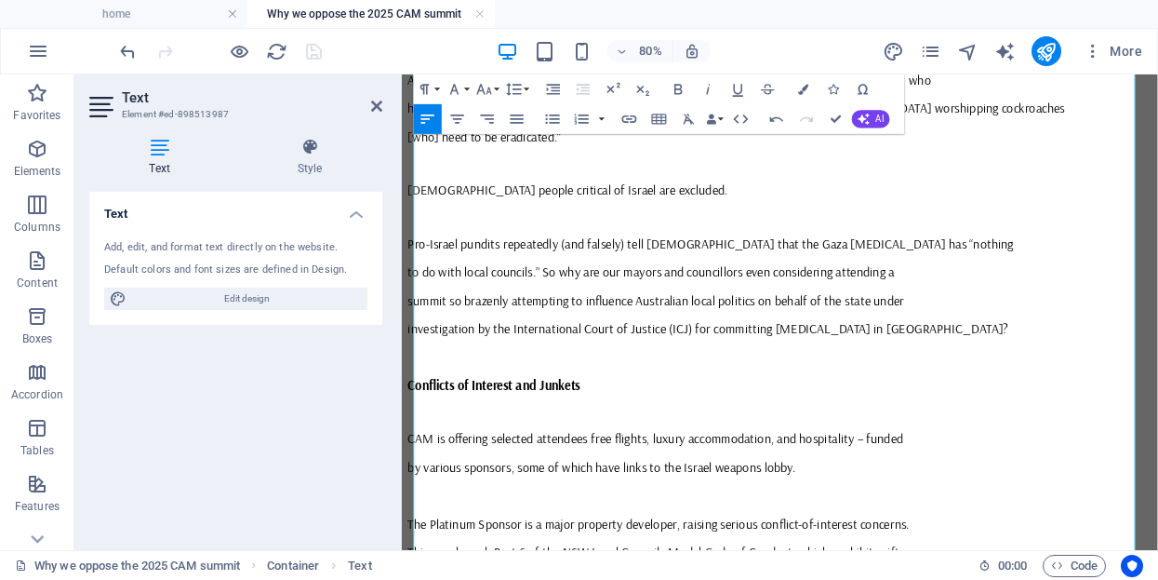
scroll to position [1976, 0]
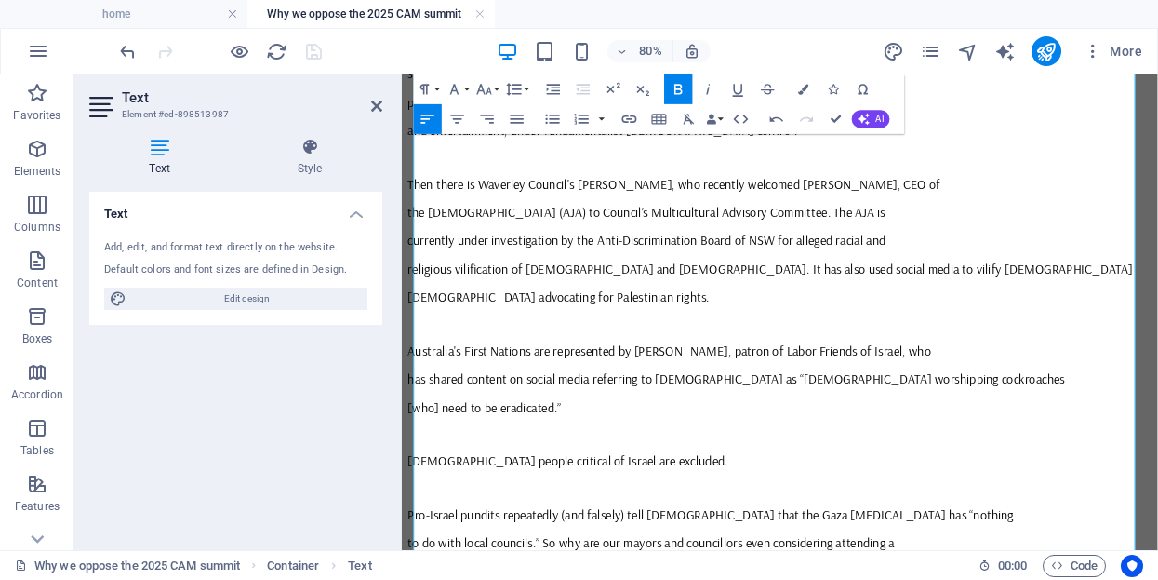
scroll to position [1644, 0]
click at [377, 102] on icon at bounding box center [376, 106] width 11 height 15
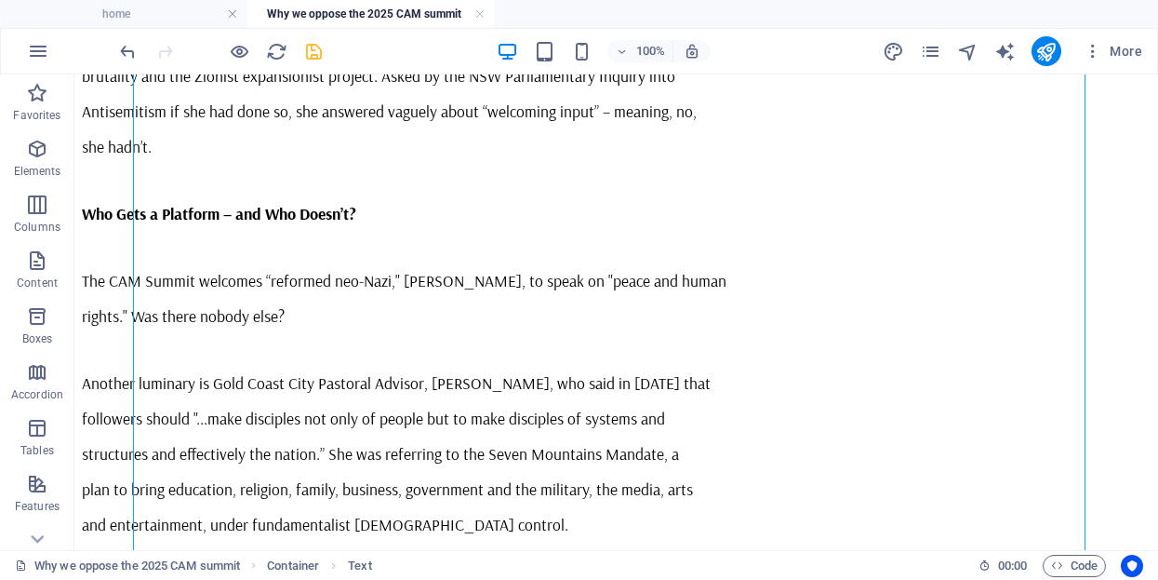
scroll to position [1274, 0]
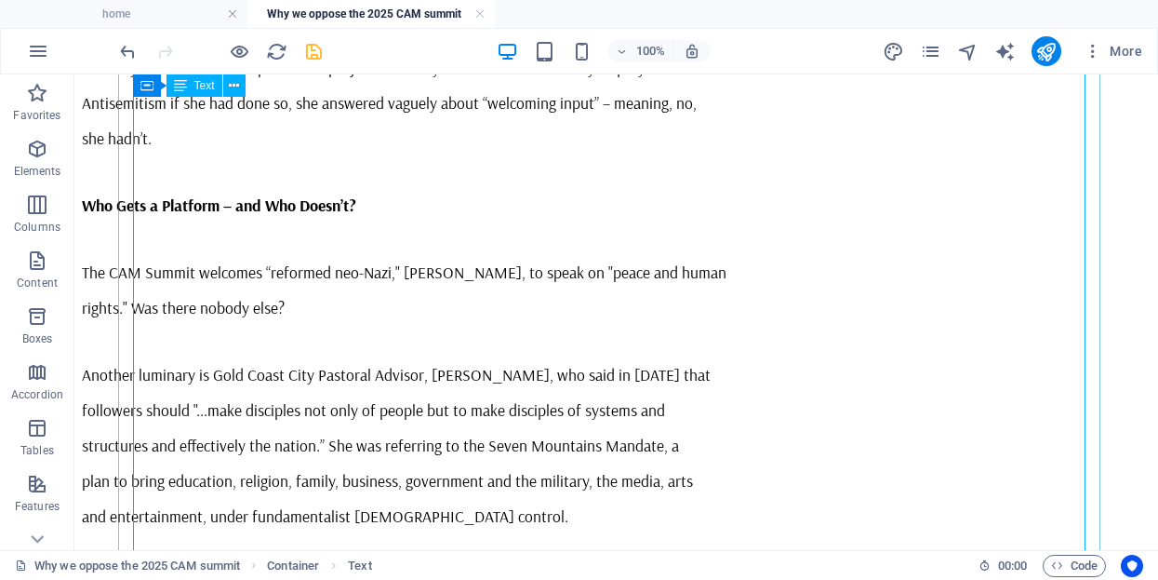
click at [258, 190] on div "Dear Mayors and Councillors, Jews Against the Occupation ‘48 strongly opposes C…" at bounding box center [616, 573] width 1069 height 3419
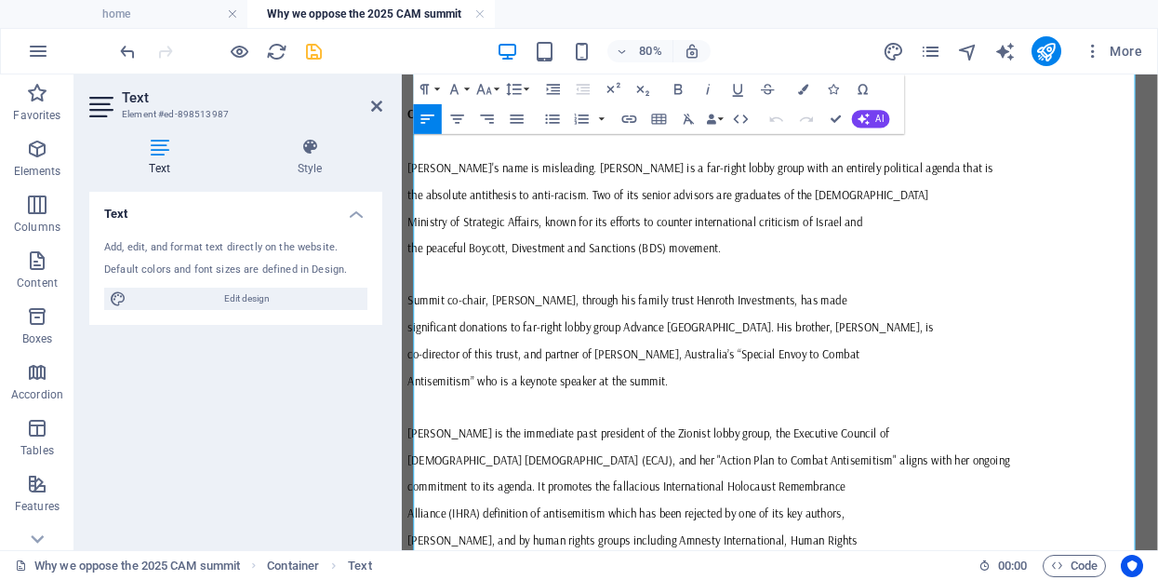
scroll to position [378, 0]
click at [375, 110] on icon at bounding box center [376, 106] width 11 height 15
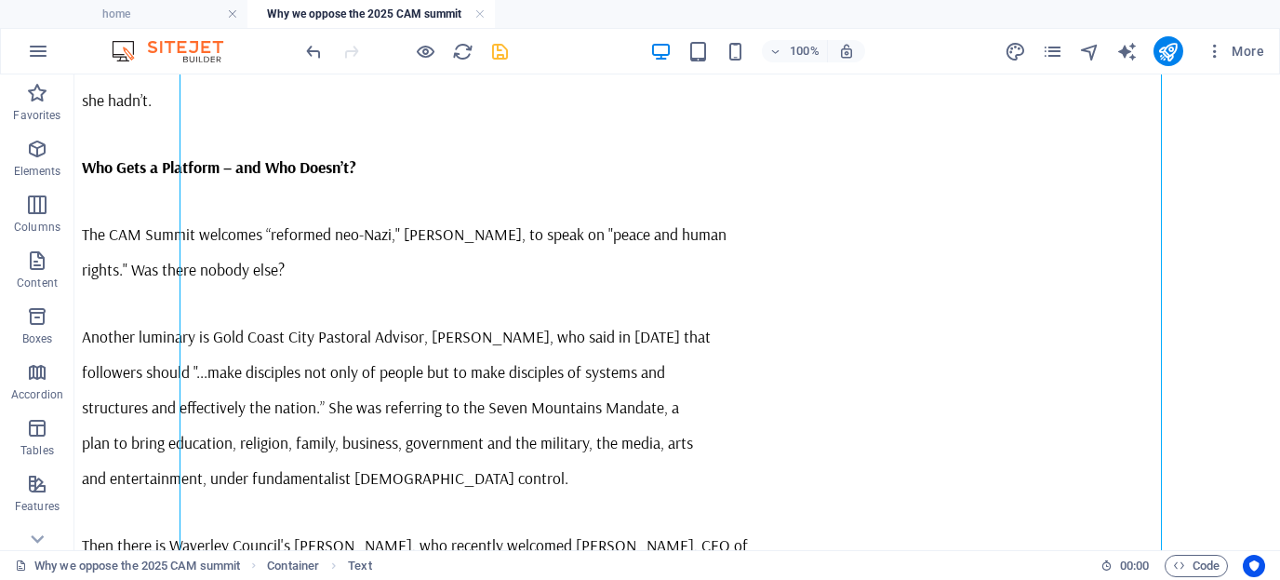
scroll to position [1315, 0]
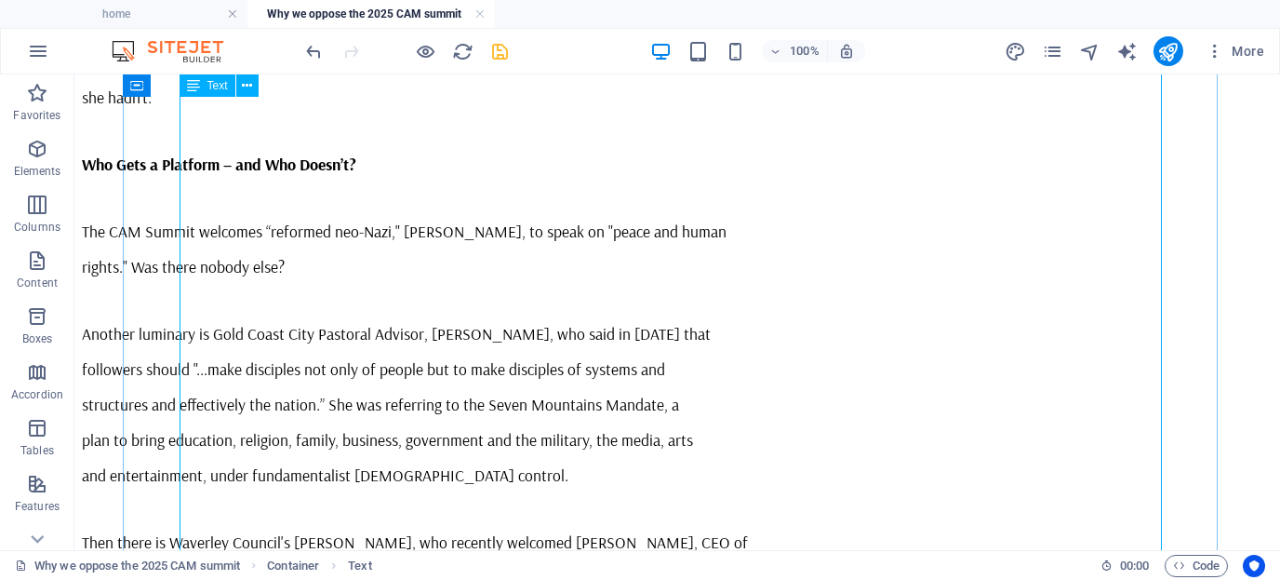
click at [651, 234] on div "Dear Mayors and Councillors, Jews Against the Occupation ‘48 strongly opposes C…" at bounding box center [677, 532] width 1191 height 3419
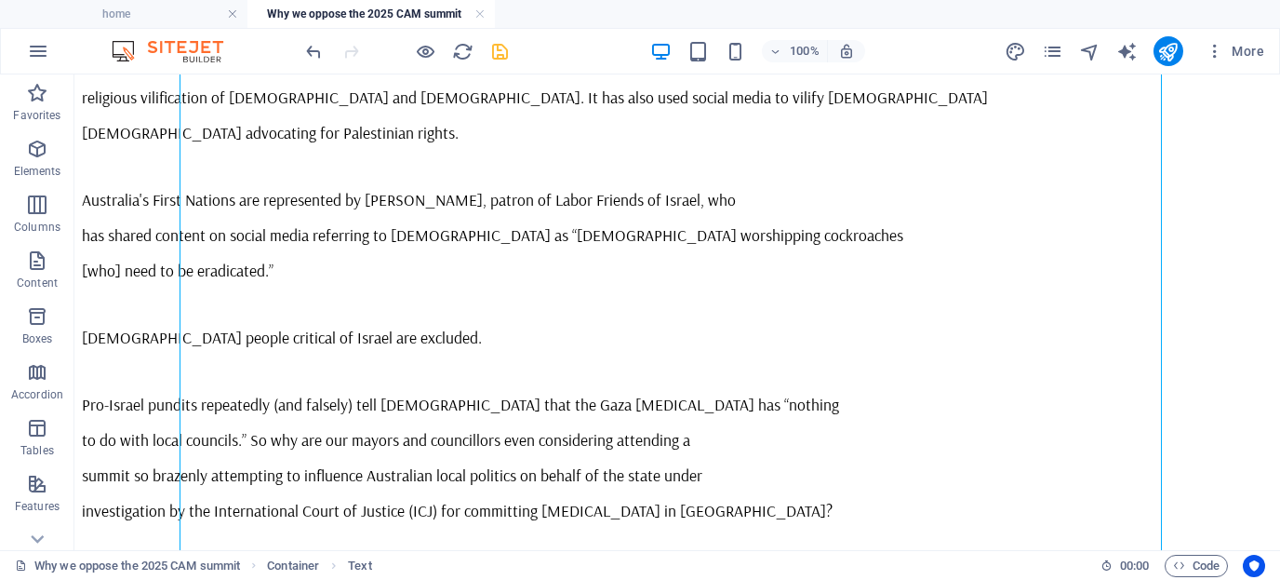
scroll to position [1866, 0]
drag, startPoint x: 446, startPoint y: 251, endPoint x: 492, endPoint y: 253, distance: 46.6
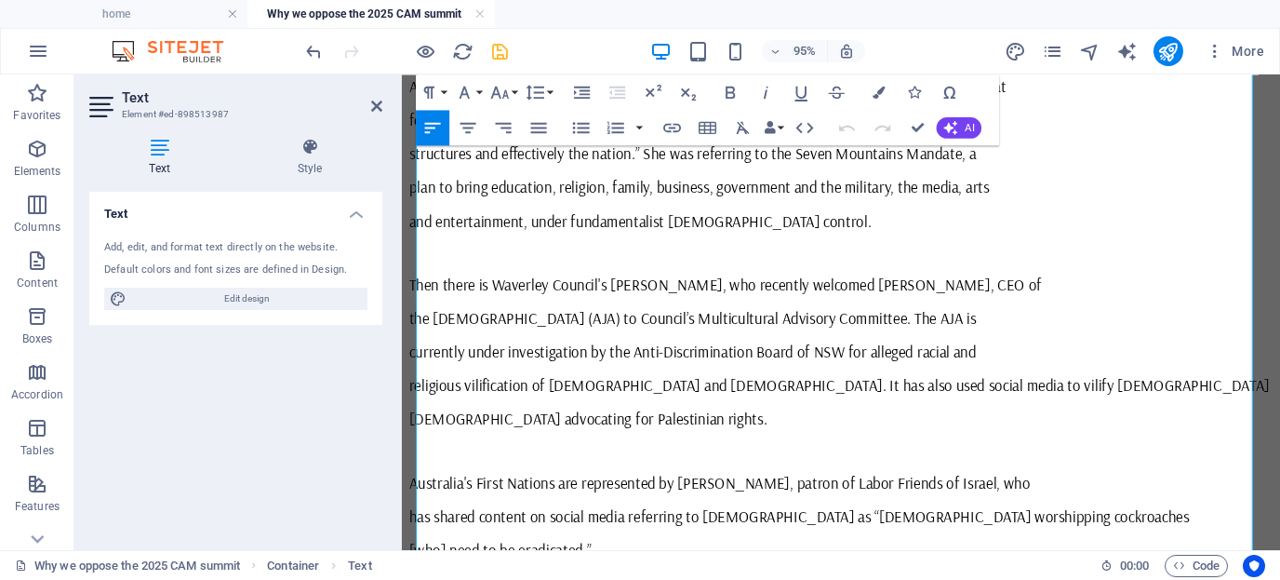
scroll to position [1579, 0]
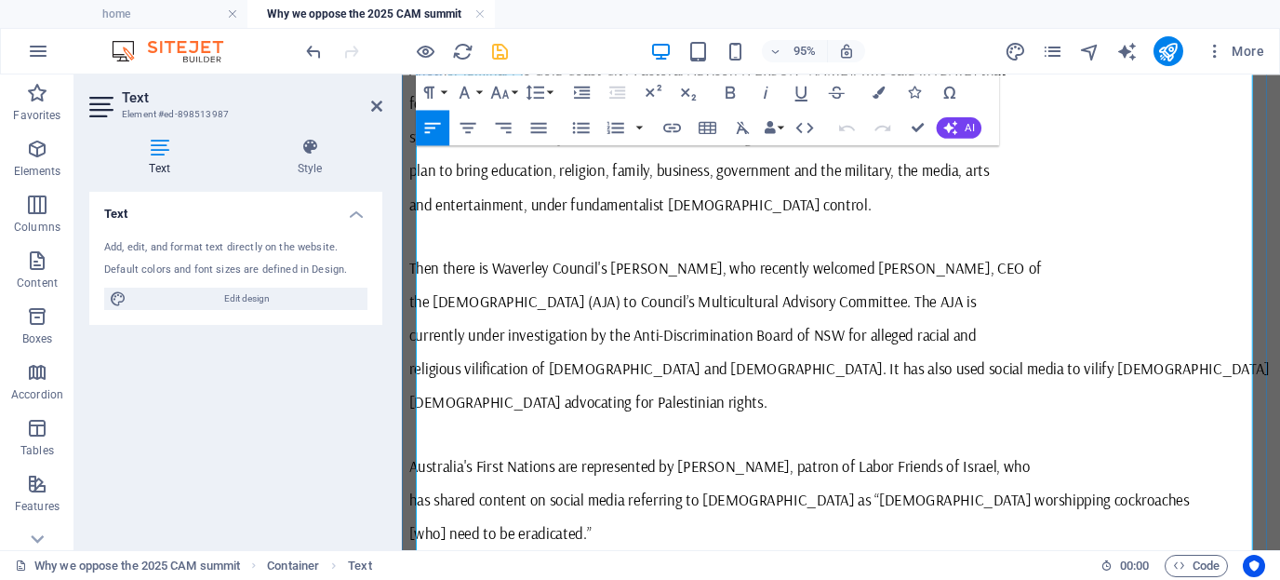
drag, startPoint x: 685, startPoint y: 358, endPoint x: 895, endPoint y: 362, distance: 210.3
click at [673, 123] on icon "button" at bounding box center [672, 127] width 18 height 9
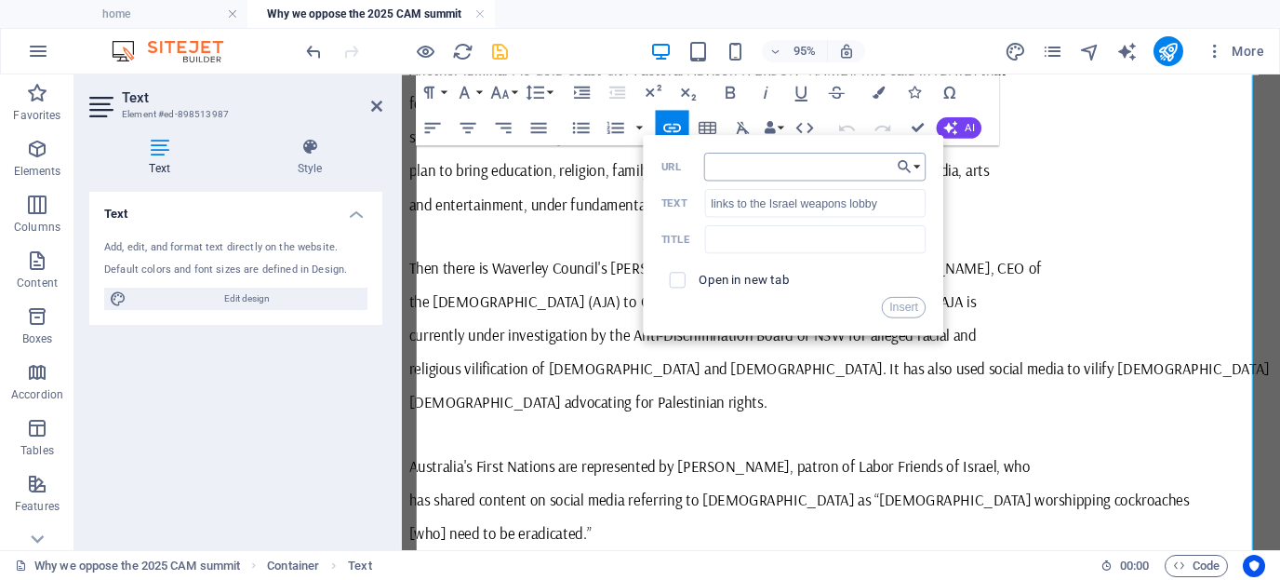
click at [754, 168] on input "URL" at bounding box center [815, 167] width 222 height 28
type input "https://michaelwest.com.au/sponsoring-the-gold-coast-antisemitism-junket-for-ma…"
click at [899, 304] on button "Insert" at bounding box center [904, 306] width 45 height 21
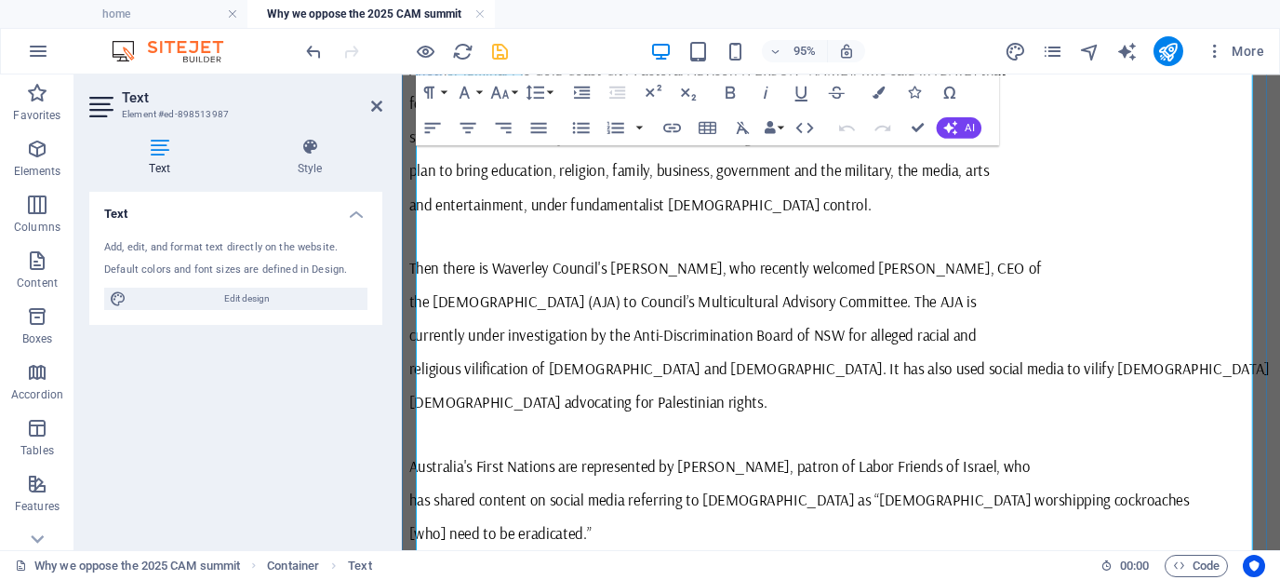
scroll to position [0, 0]
click at [801, 92] on icon "button" at bounding box center [801, 92] width 21 height 21
click at [375, 103] on icon at bounding box center [376, 106] width 11 height 15
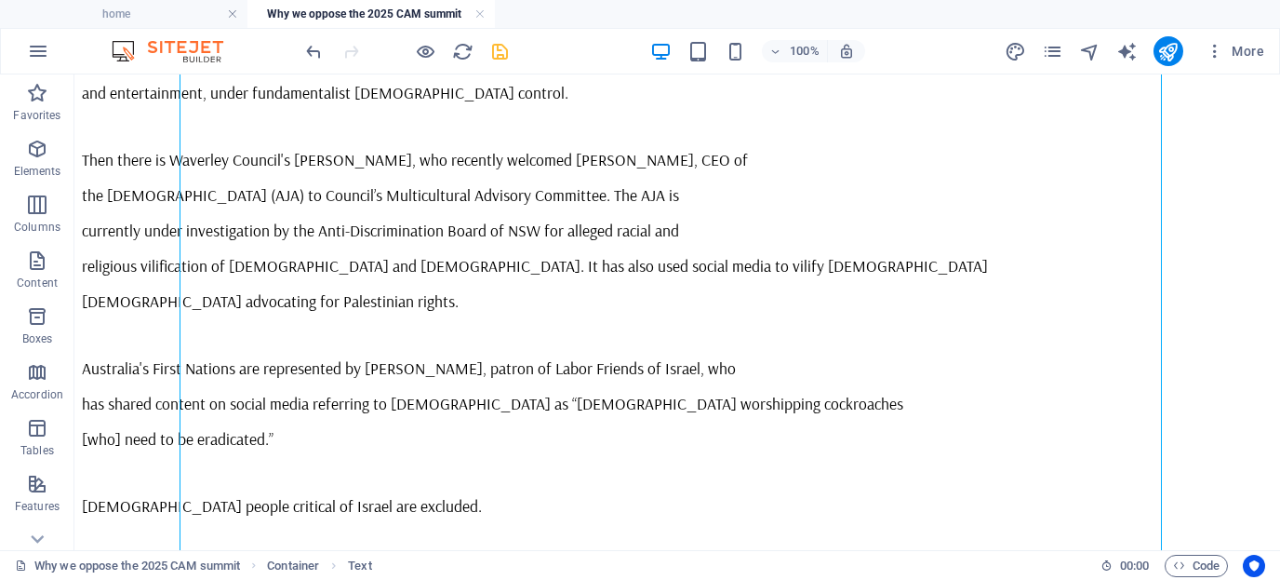
scroll to position [1656, 0]
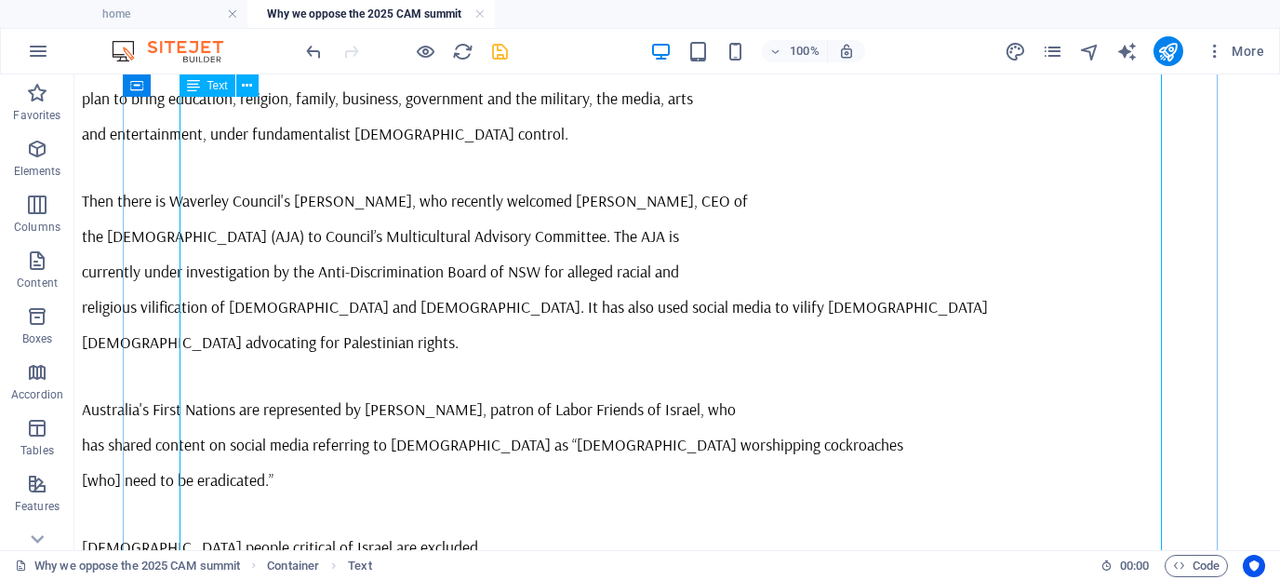
click at [595, 362] on div "Dear Mayors and Councillors, Jews Against the Occupation ‘48 strongly opposes C…" at bounding box center [677, 190] width 1191 height 3419
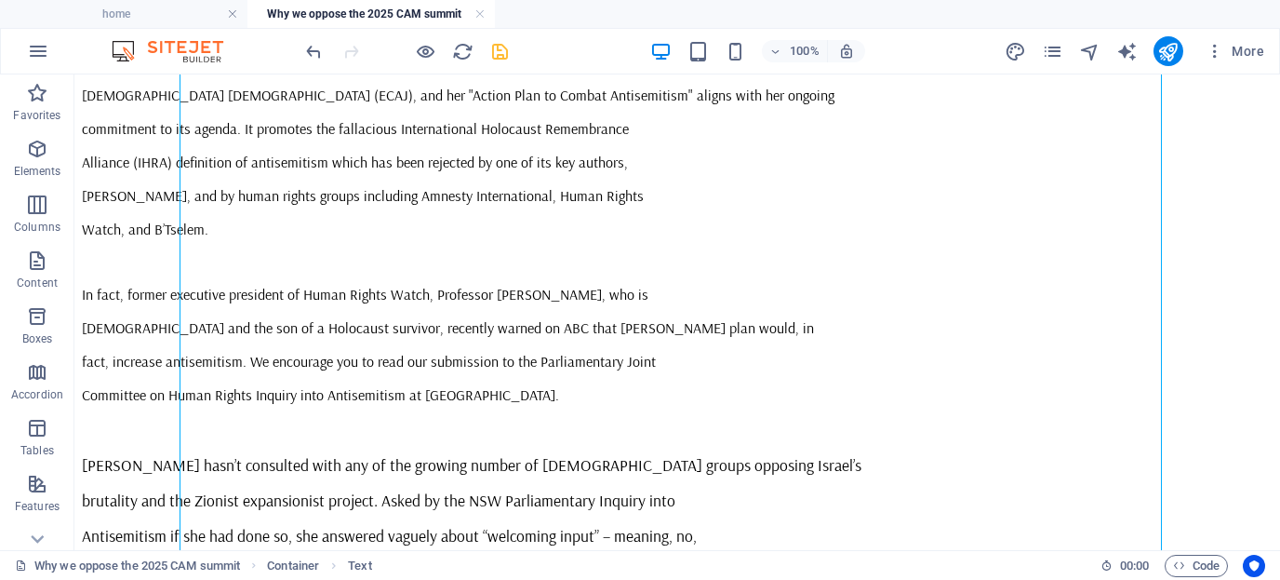
scroll to position [822, 0]
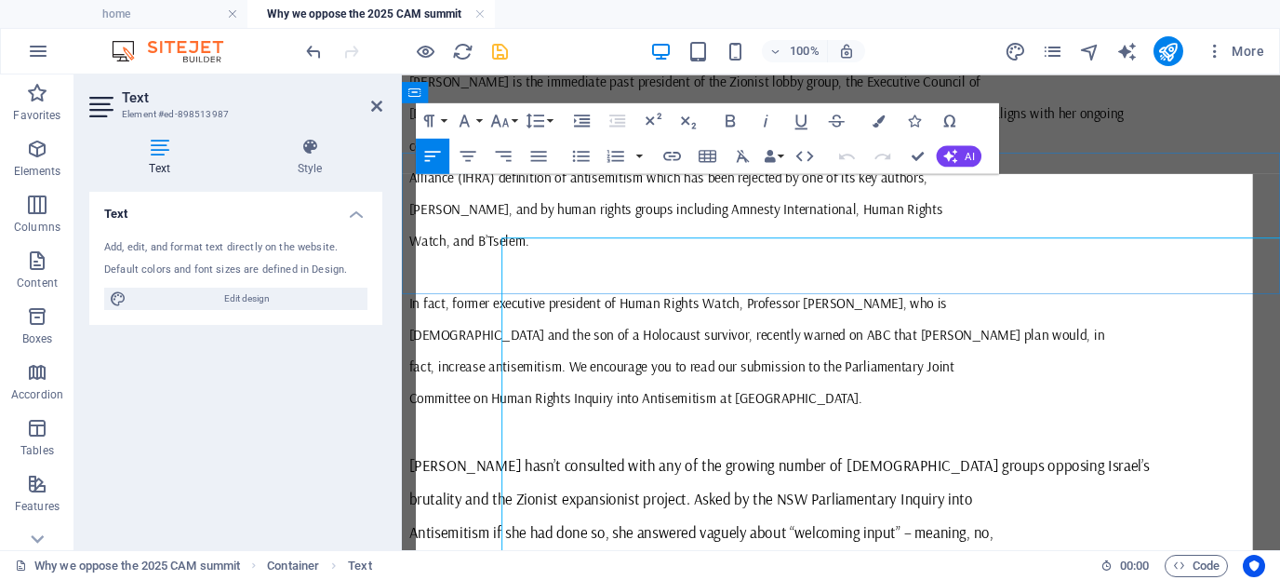
scroll to position [0, 0]
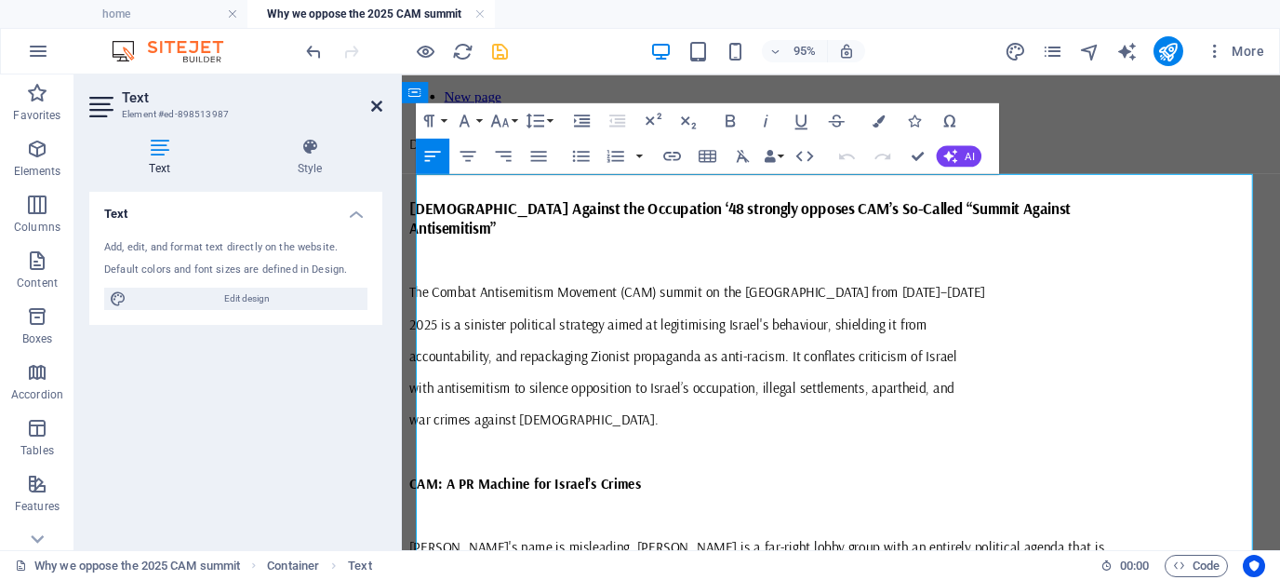
click at [377, 102] on icon at bounding box center [376, 106] width 11 height 15
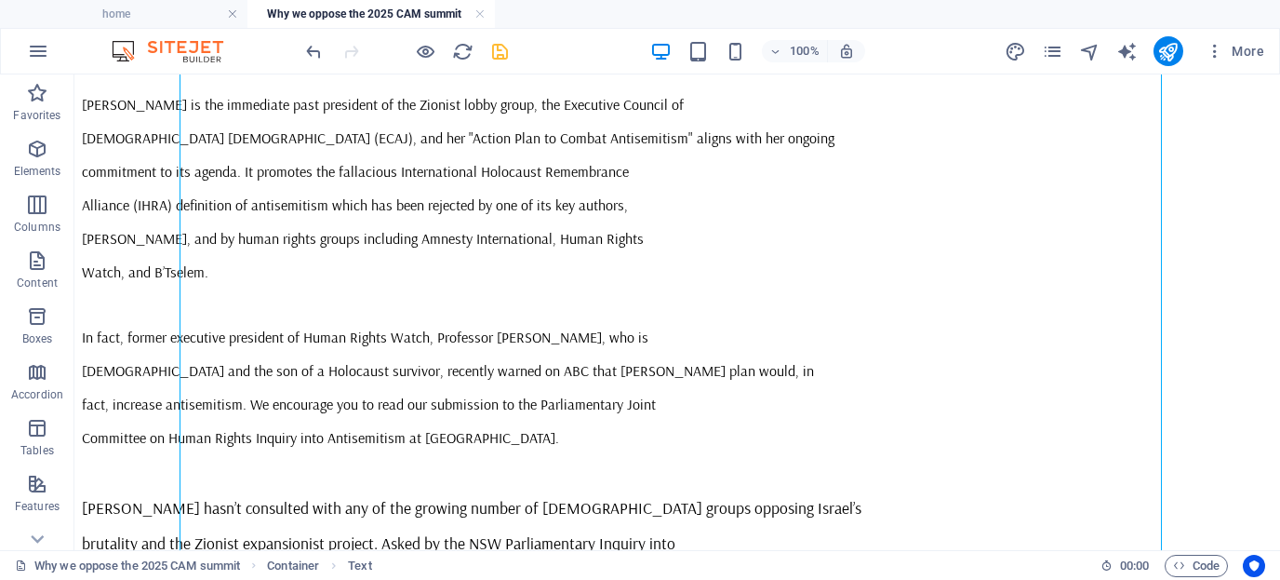
scroll to position [812, 0]
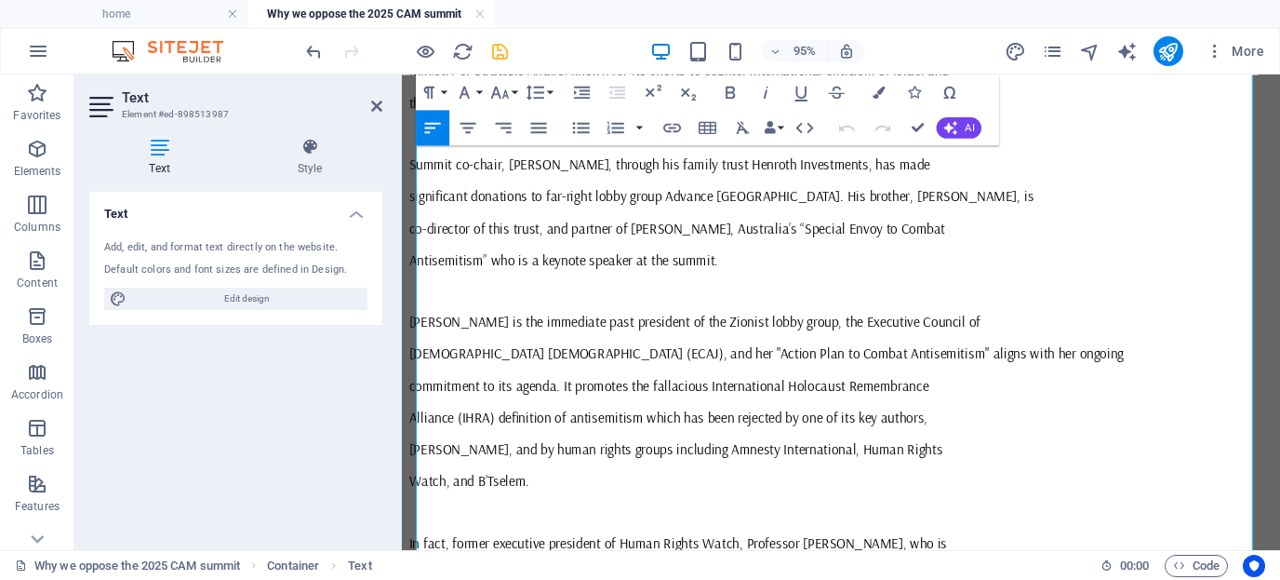
scroll to position [641, 0]
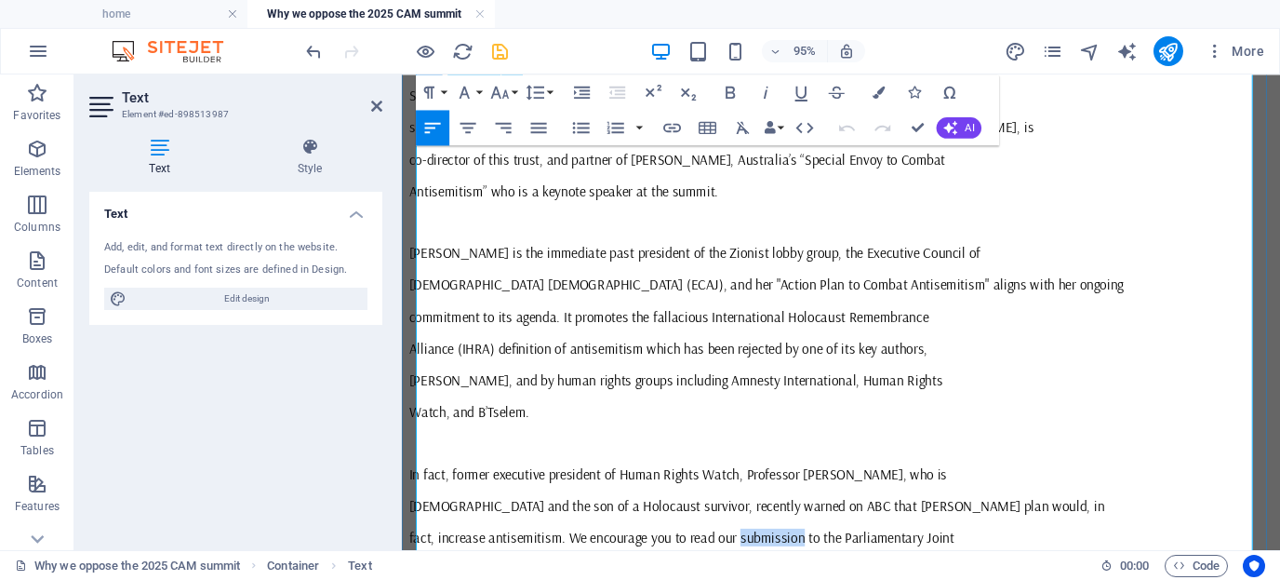
drag, startPoint x: 797, startPoint y: 341, endPoint x: 867, endPoint y: 338, distance: 69.8
click at [867, 552] on span "fact, increase antisemitism. We encourage you to read our submission to the Par…" at bounding box center [696, 561] width 574 height 19
click at [673, 130] on icon "button" at bounding box center [672, 127] width 21 height 21
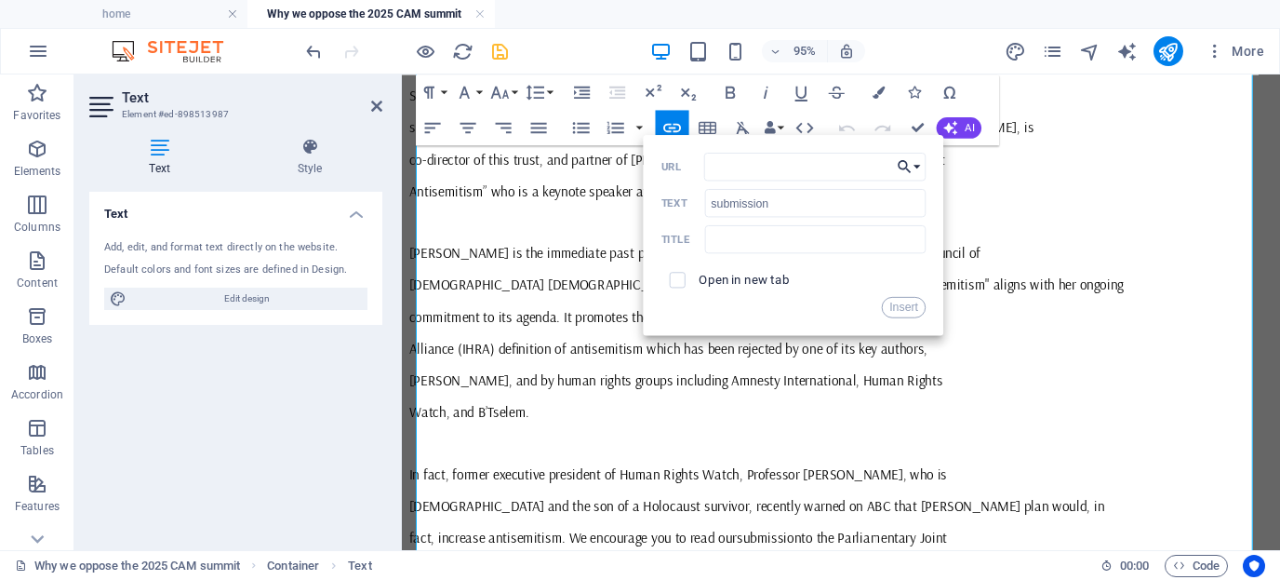
click at [919, 167] on button "Choose Link" at bounding box center [909, 167] width 33 height 28
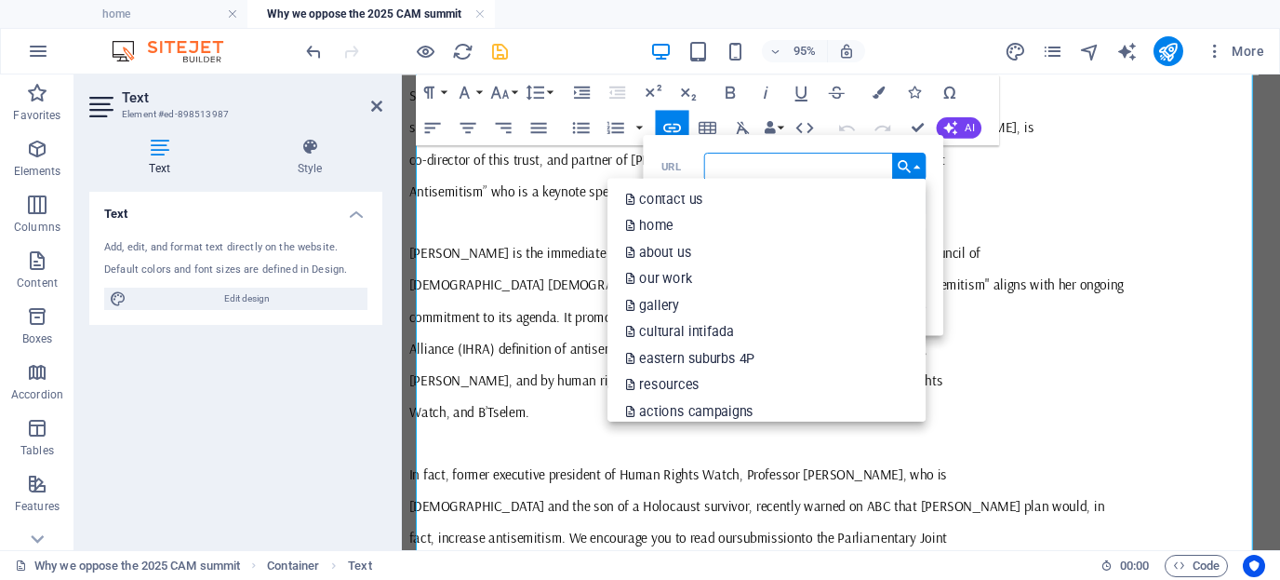
click at [798, 165] on input "URL" at bounding box center [815, 167] width 222 height 28
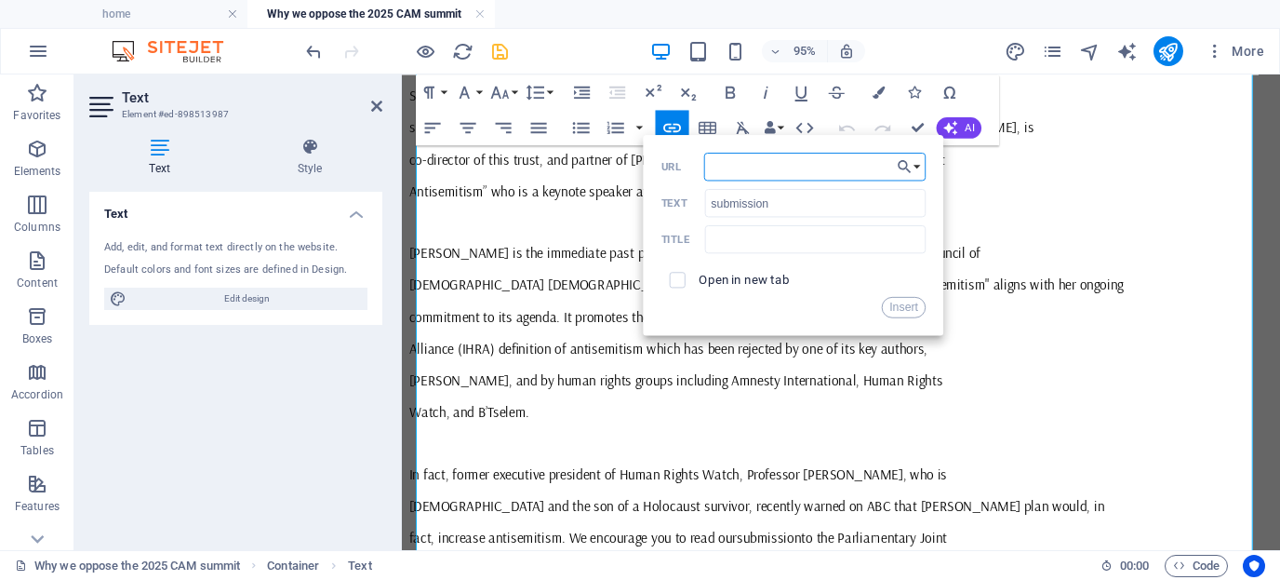
paste input "https://jao48australia.org/submission-federal/"
type input "https://jao48australia.org/submission-federal/"
click at [680, 274] on input "checkbox" at bounding box center [675, 277] width 16 height 16
checkbox input "true"
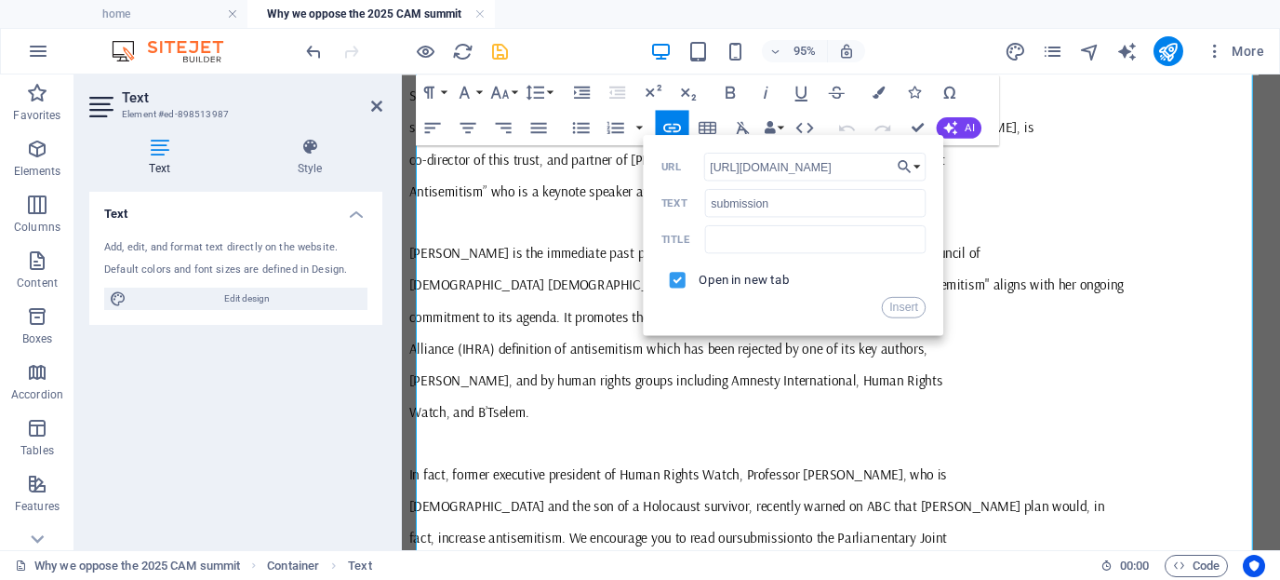
scroll to position [0, 0]
click at [903, 305] on button "Insert" at bounding box center [904, 306] width 45 height 21
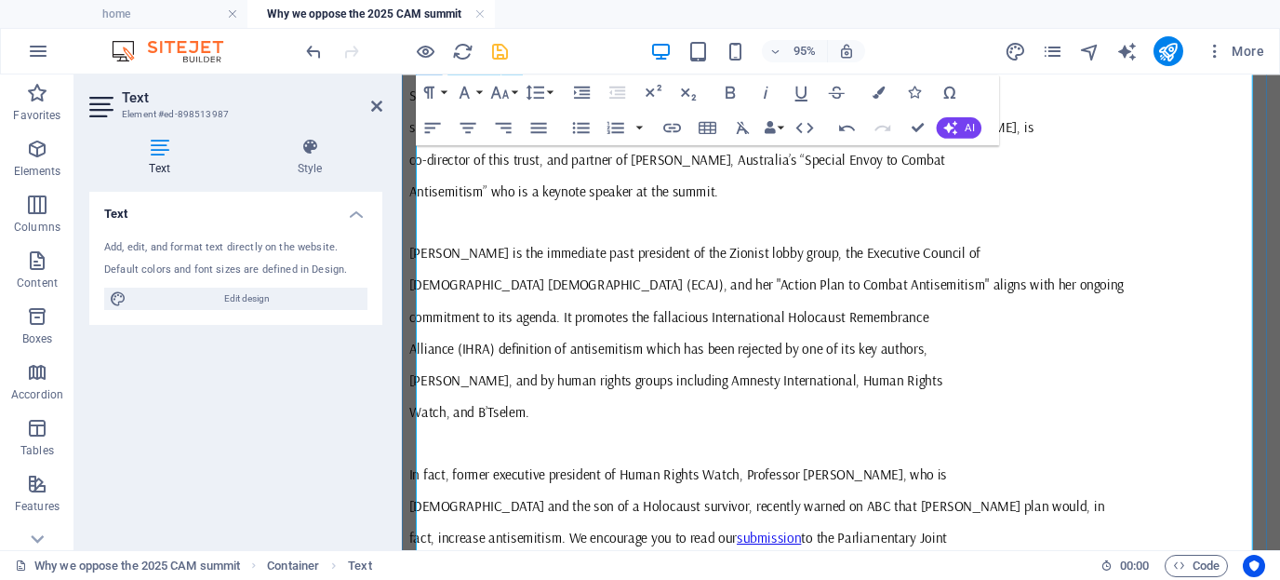
click at [1131, 453] on p at bounding box center [864, 461] width 910 height 17
drag, startPoint x: 868, startPoint y: 339, endPoint x: 796, endPoint y: 337, distance: 71.7
click at [796, 552] on p "fact, increase antisemitism. We encourage you to read our submission to the Par…" at bounding box center [864, 561] width 910 height 19
click at [800, 93] on icon "button" at bounding box center [801, 92] width 21 height 21
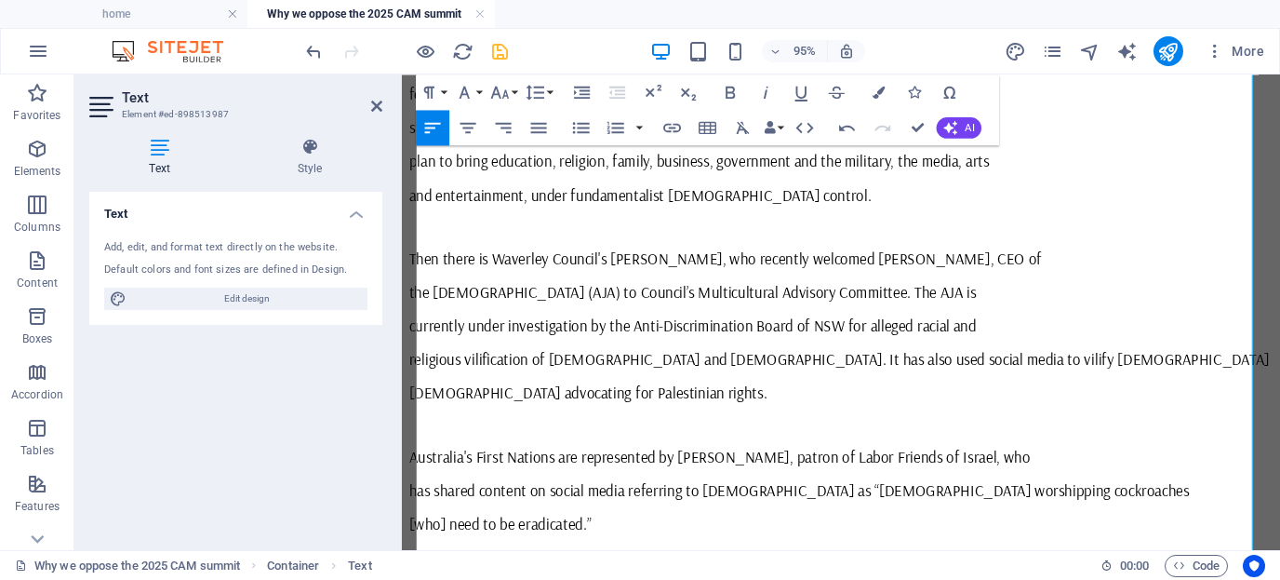
scroll to position [1599, 0]
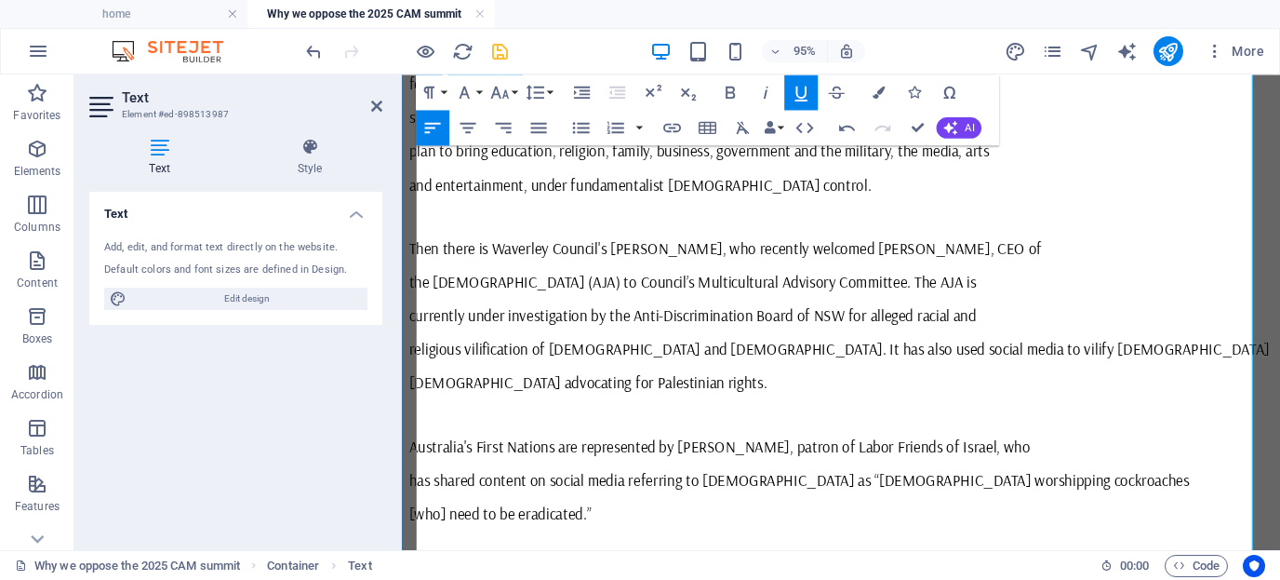
drag, startPoint x: 897, startPoint y: 340, endPoint x: 686, endPoint y: 338, distance: 211.2
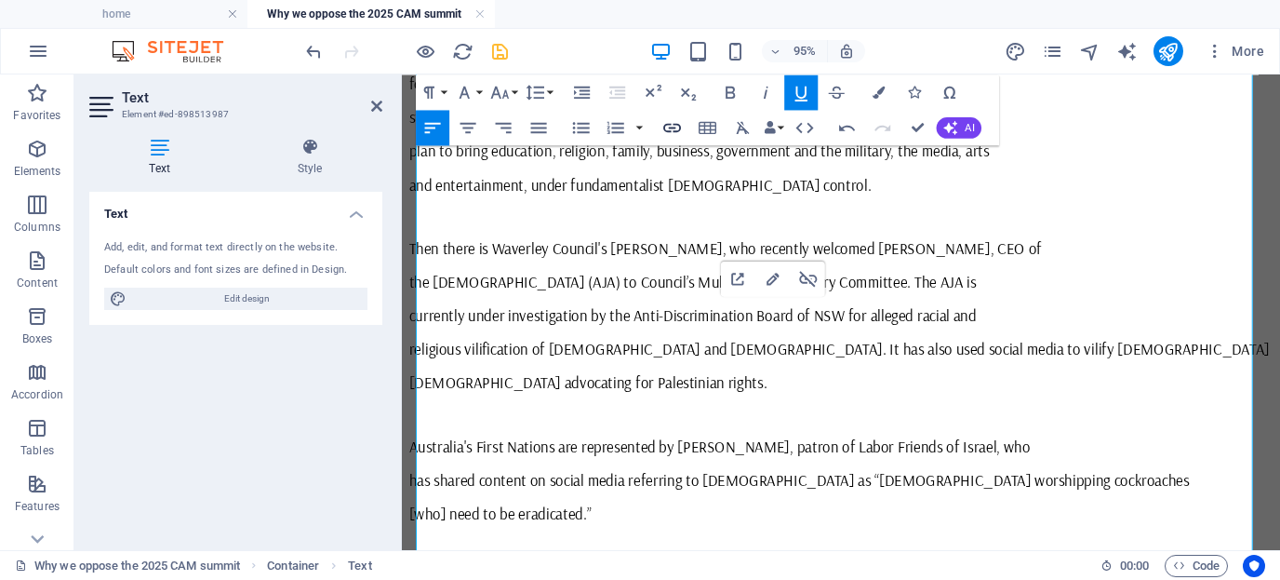
type input "https://michaelwest.com.au/sponsoring-the-gold-coast-antisemitism-junket-for-ma…"
type input "links to the Israel weapons lobby"
click at [667, 129] on icon "button" at bounding box center [672, 127] width 21 height 21
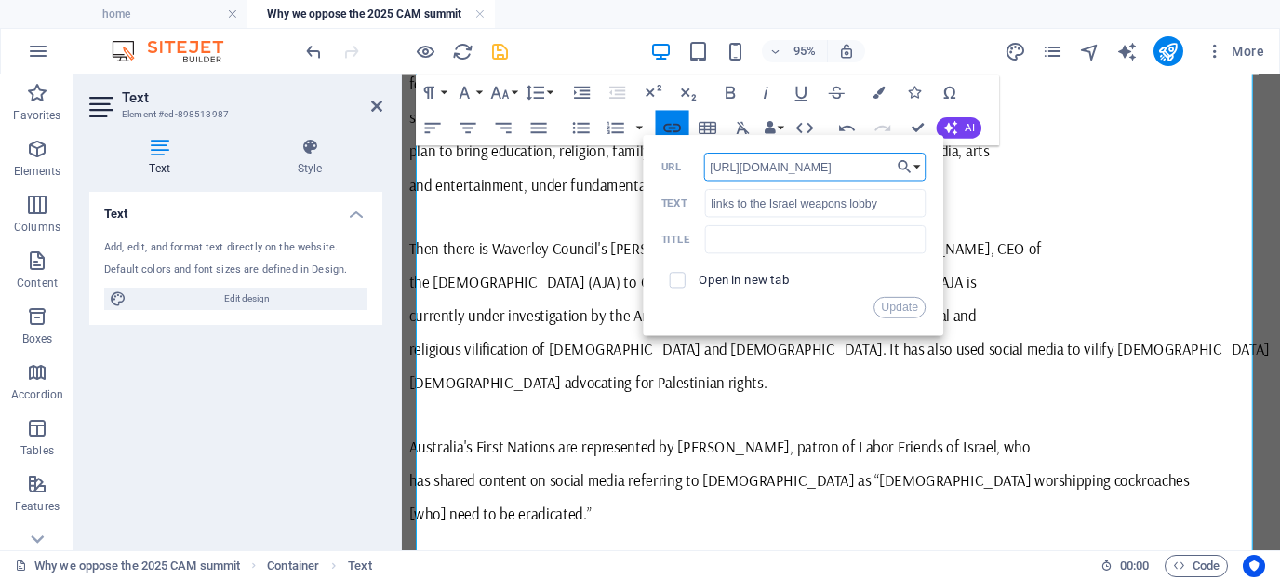
scroll to position [0, 359]
click at [677, 279] on input "checkbox" at bounding box center [675, 277] width 16 height 16
checkbox input "true"
click at [894, 305] on button "Update" at bounding box center [900, 306] width 53 height 21
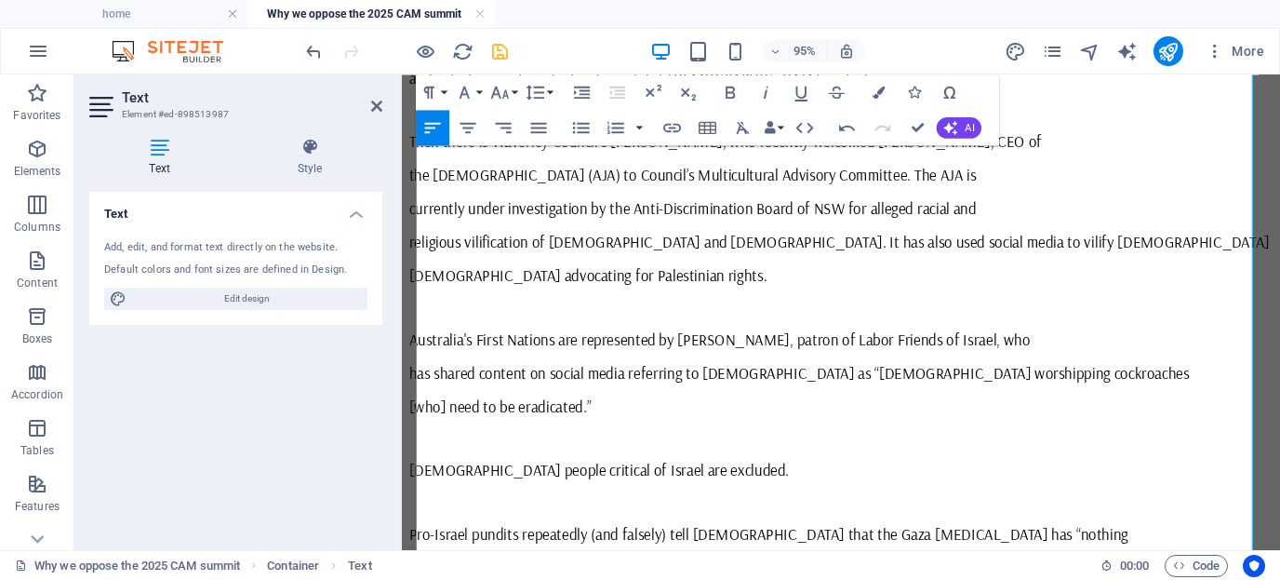
scroll to position [1717, 0]
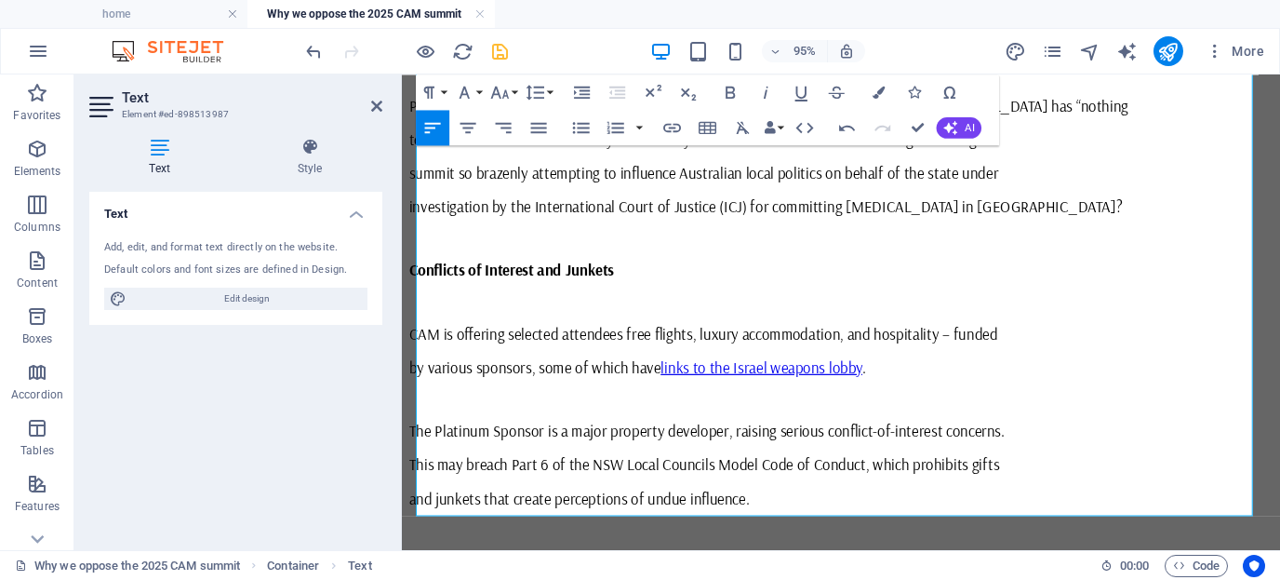
scroll to position [2183, 0]
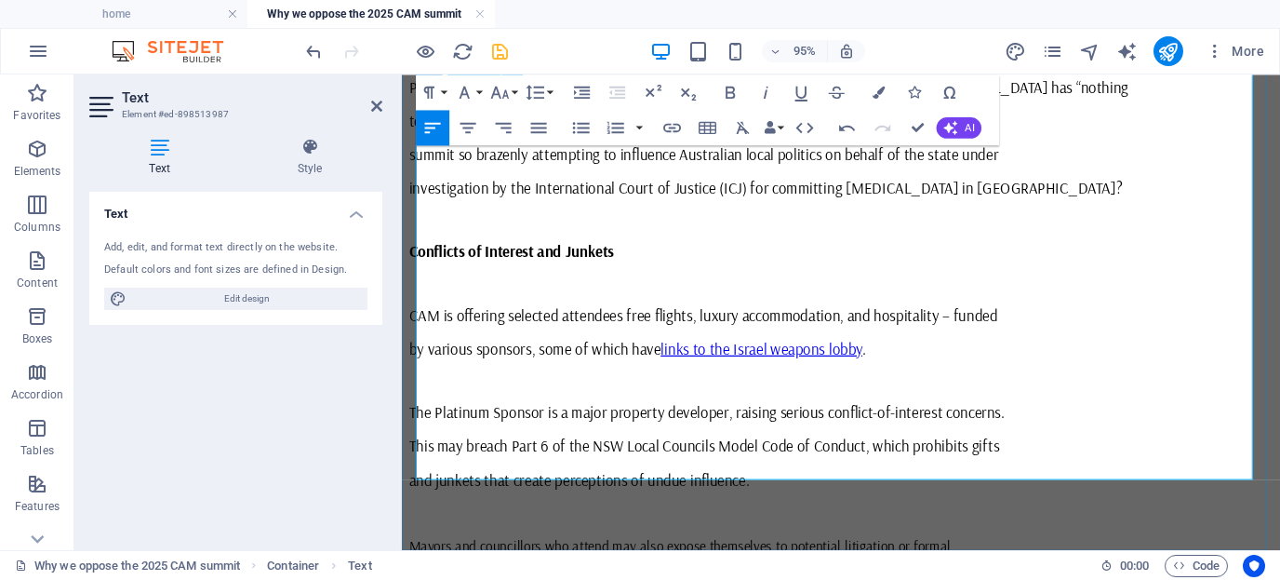
drag, startPoint x: 863, startPoint y: 441, endPoint x: 716, endPoint y: 442, distance: 147.0
type input "https://michaelwest.com.au/point-of-order-antisemitism-summit-raises-ethics-eye…"
type input "raising ethics eyebrows"
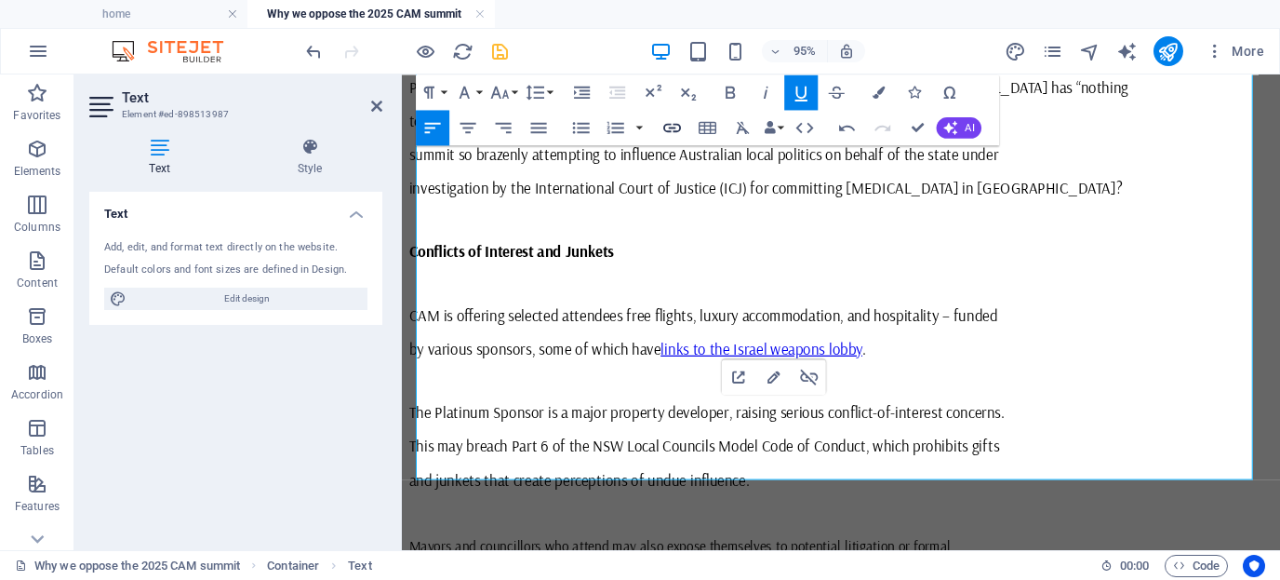
click at [673, 129] on icon "button" at bounding box center [672, 127] width 21 height 21
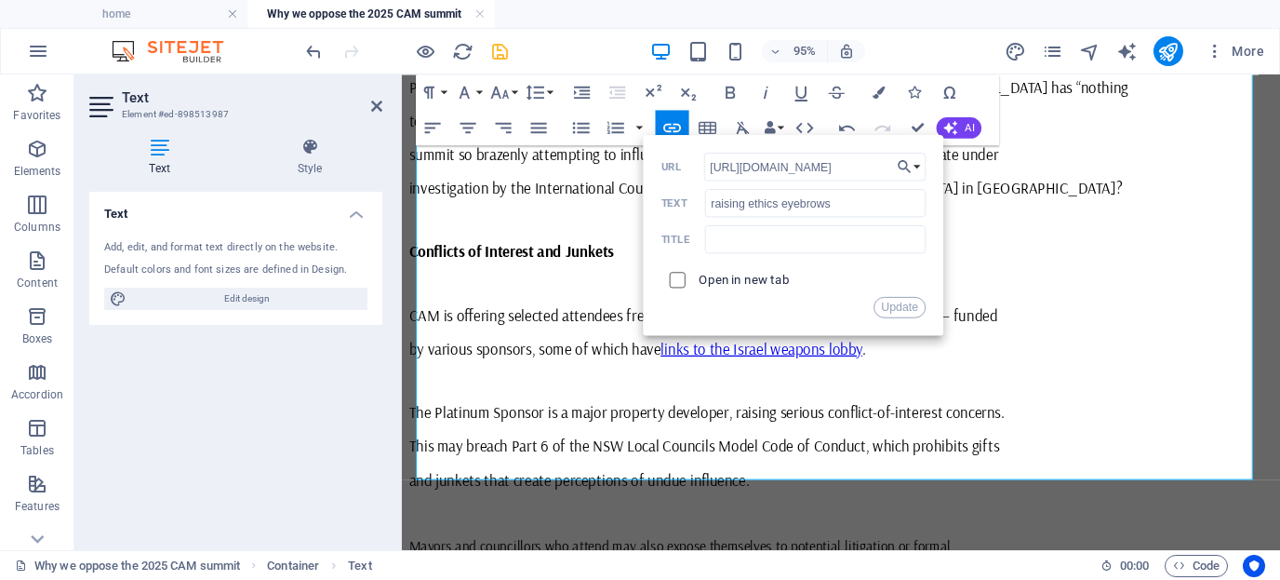
scroll to position [0, 0]
click at [678, 277] on input "checkbox" at bounding box center [675, 277] width 16 height 16
checkbox input "true"
click at [905, 305] on button "Update" at bounding box center [900, 306] width 53 height 21
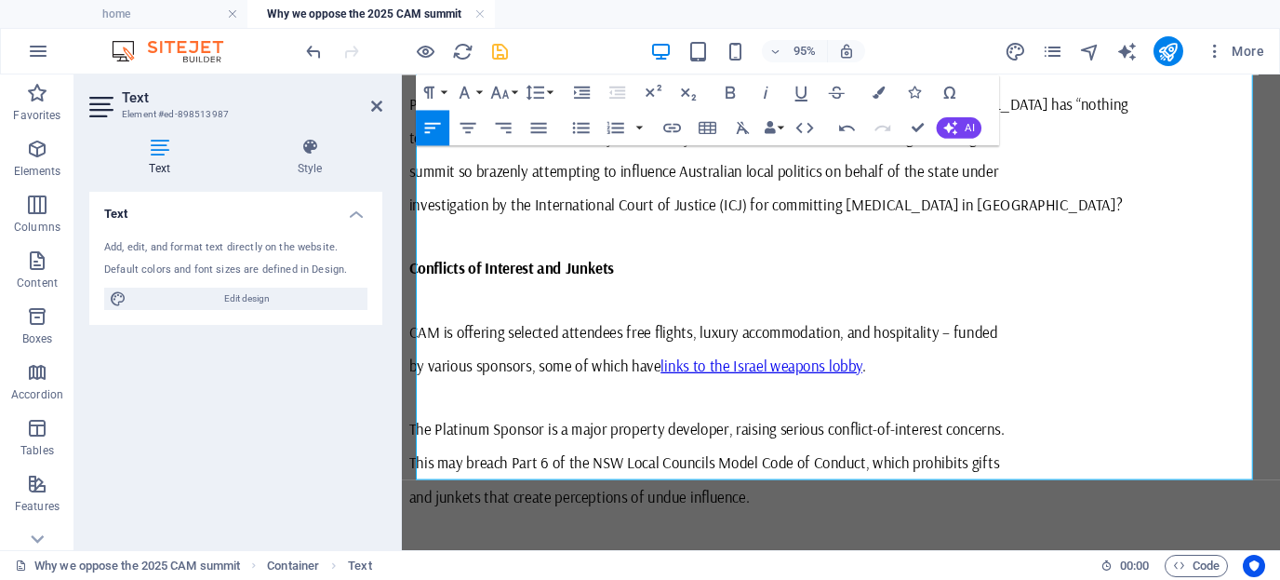
scroll to position [2166, 0]
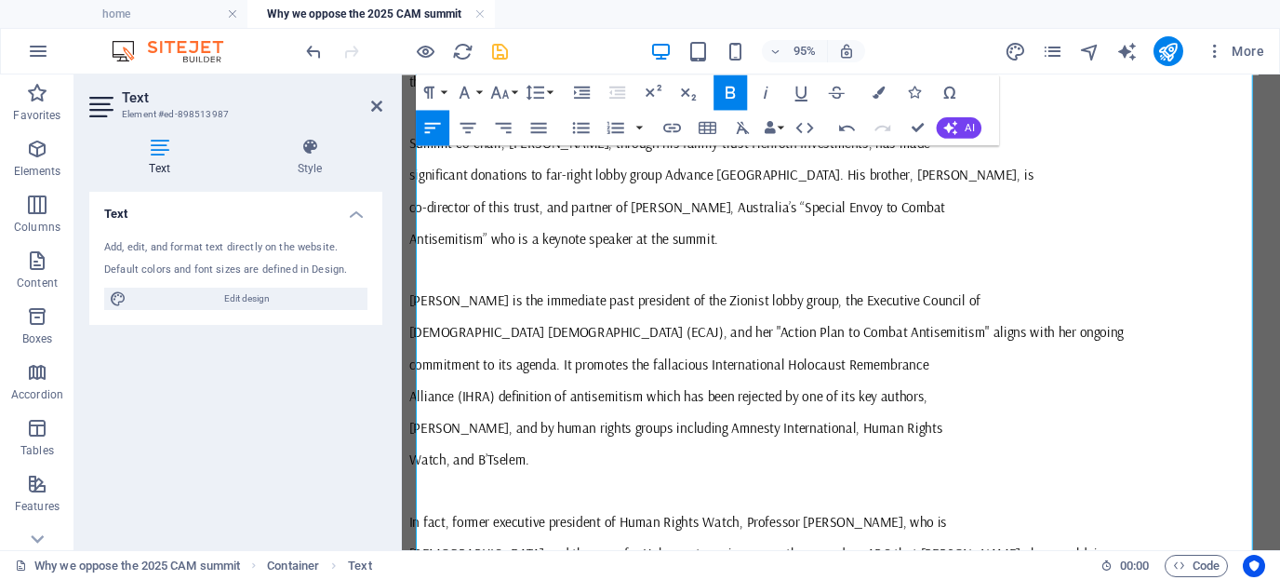
scroll to position [594, 0]
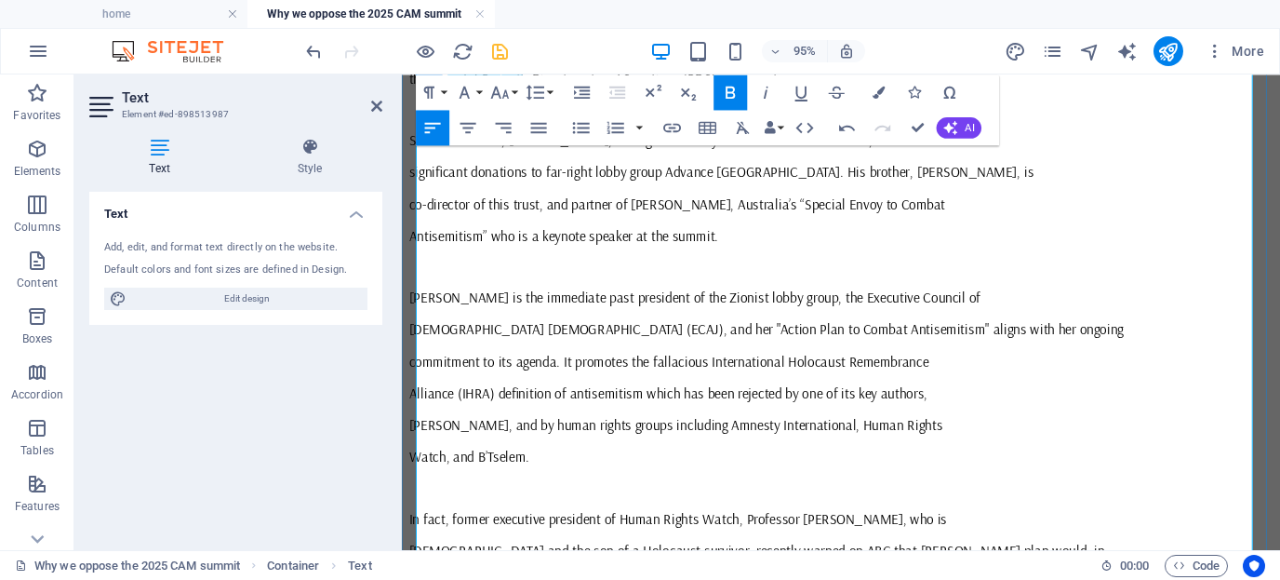
click at [604, 467] on p "Watch, and B’Tselem." at bounding box center [864, 476] width 910 height 19
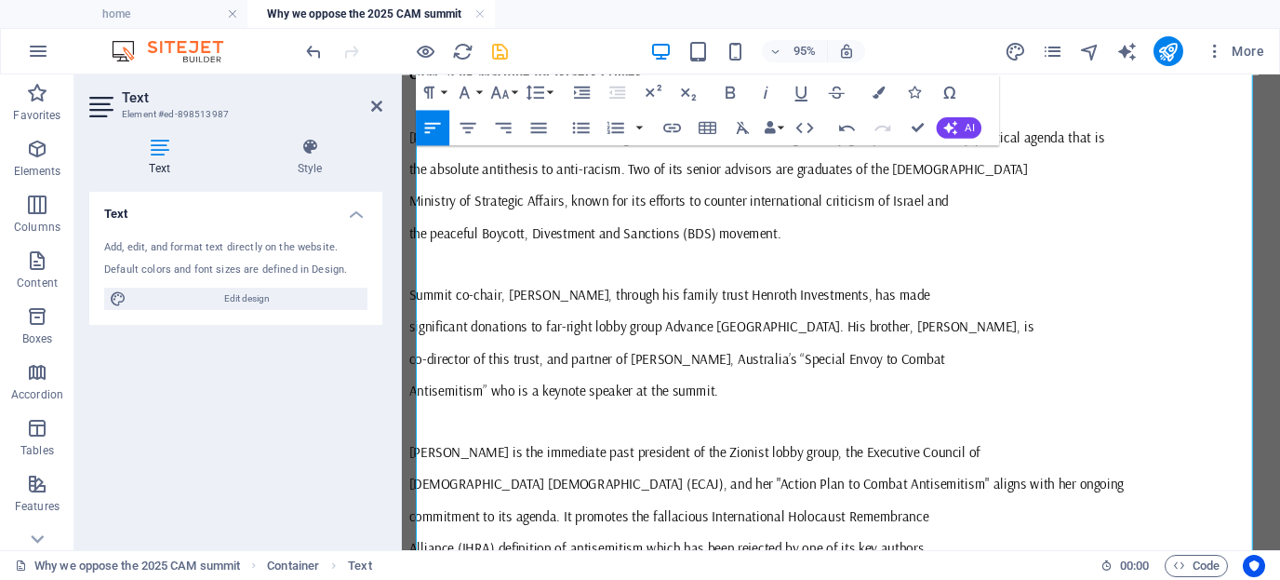
scroll to position [426, 0]
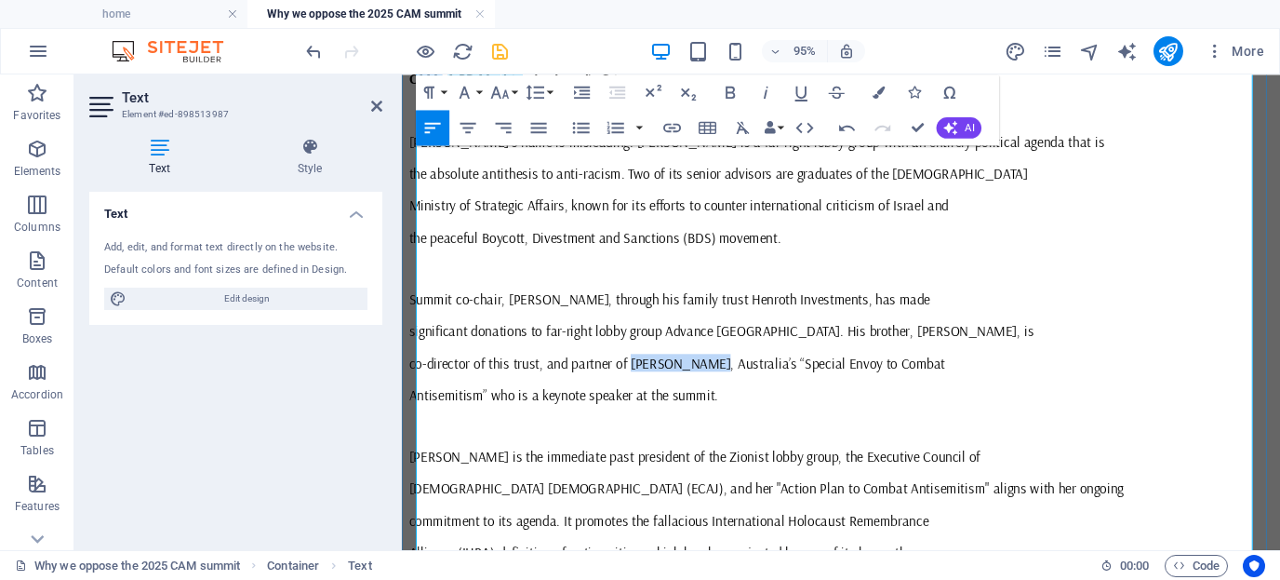
drag, startPoint x: 674, startPoint y: 256, endPoint x: 747, endPoint y: 258, distance: 73.5
click at [747, 368] on span "co-director of this trust, and partner of Jillian Segal, Australia’s “Special E…" at bounding box center [691, 377] width 565 height 19
type input "[PERSON_NAME]"
checkbox input "false"
click at [673, 127] on icon "button" at bounding box center [672, 127] width 18 height 9
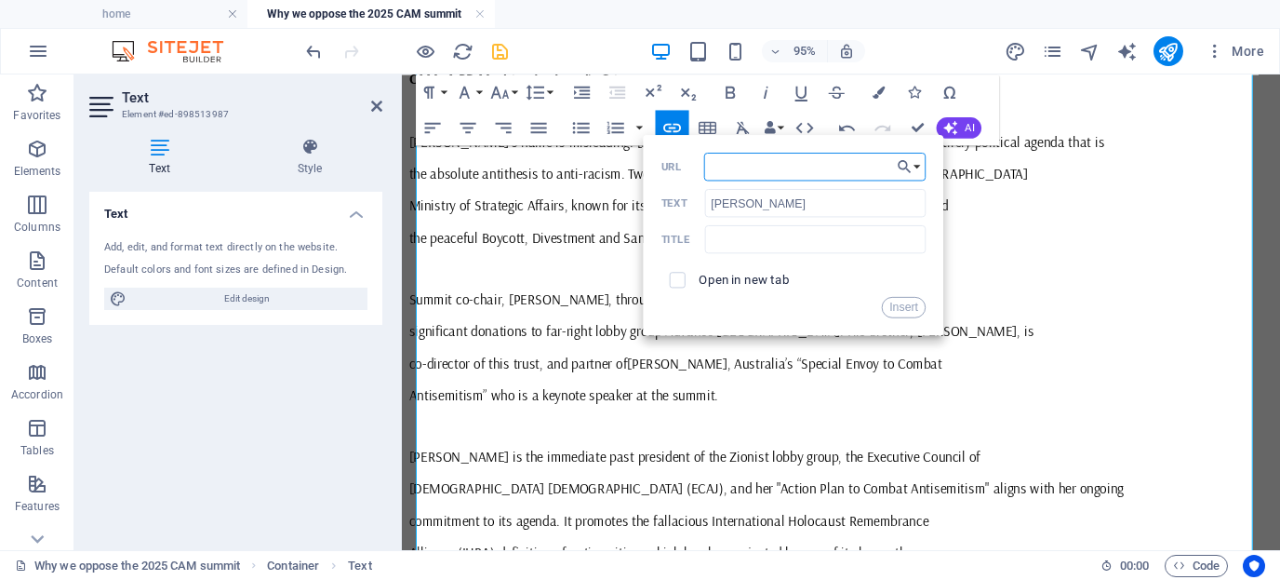
click at [712, 167] on input "URL" at bounding box center [815, 167] width 222 height 28
type input "https://michaelwest.com.au/jillian-segals-hats-special-envoy-for-antisemitism-i…"
click at [681, 277] on input "checkbox" at bounding box center [675, 277] width 16 height 16
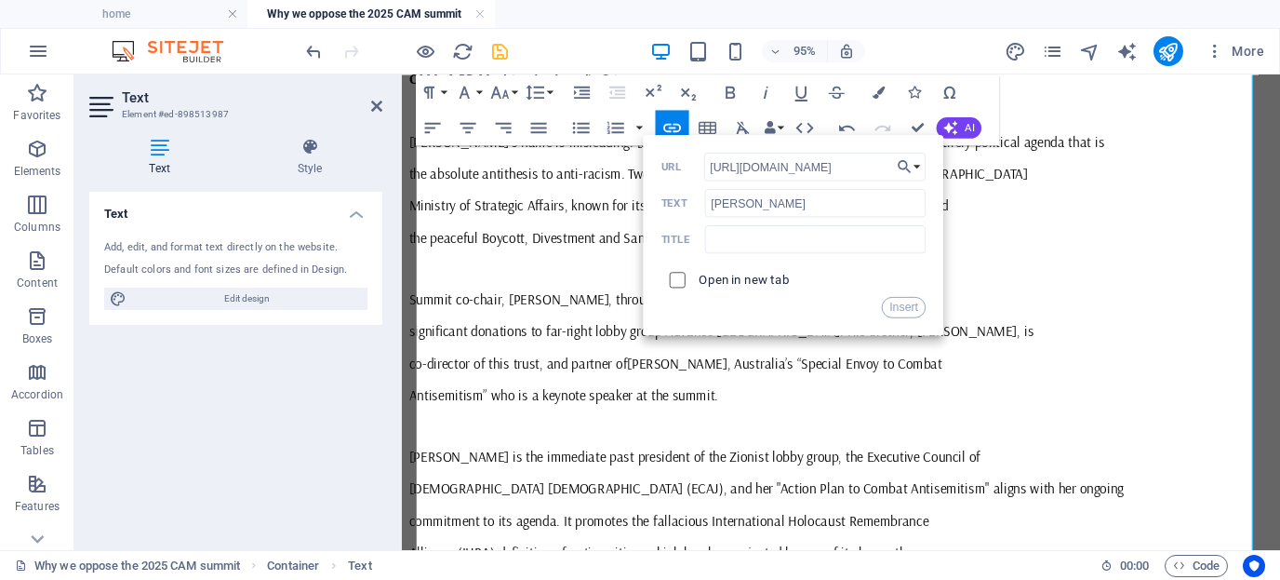
checkbox input "true"
click at [904, 306] on button "Insert" at bounding box center [904, 306] width 45 height 21
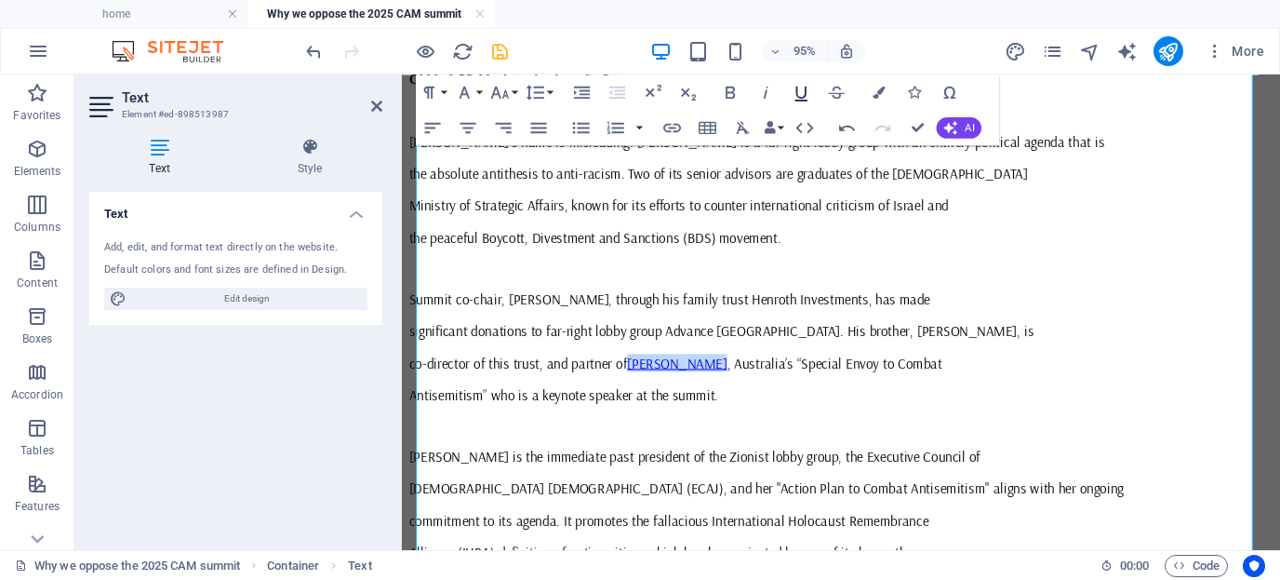
click at [802, 91] on icon "button" at bounding box center [801, 92] width 21 height 21
click at [1092, 335] on p "significant donations to far-right lobby group Advance [GEOGRAPHIC_DATA]. His b…" at bounding box center [864, 344] width 910 height 19
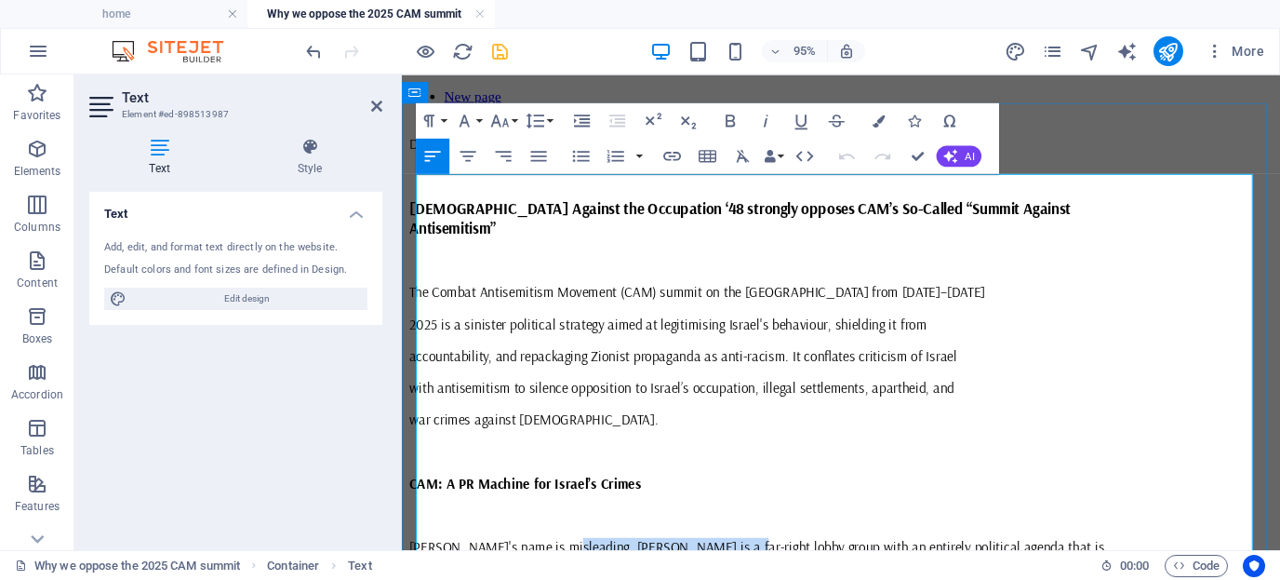
drag, startPoint x: 595, startPoint y: 515, endPoint x: 788, endPoint y: 514, distance: 193.5
click at [788, 562] on span "CAM's name is misleading. CAM is a far-right lobby group with an entirely polit…" at bounding box center [775, 571] width 732 height 19
click at [671, 159] on icon "button" at bounding box center [672, 156] width 18 height 9
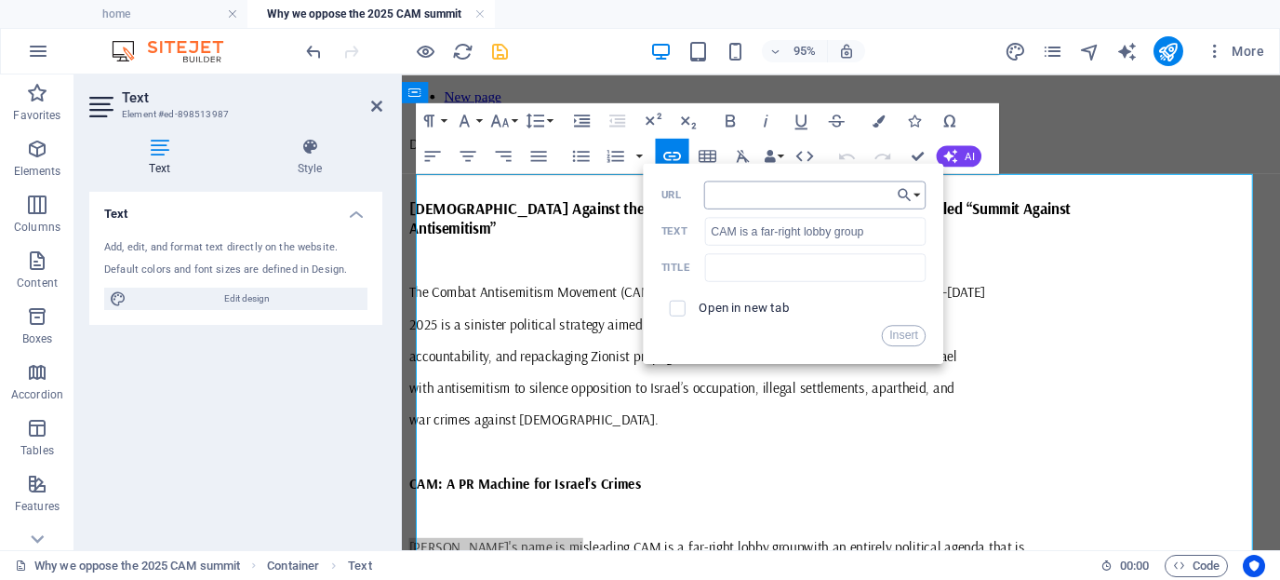
click at [712, 197] on input "URL" at bounding box center [815, 195] width 222 height 28
type input "https://michaelwest.com.au/the-hebrew-hammer-inside-the-gold-coasts-antisemitis…"
click at [674, 312] on input "checkbox" at bounding box center [675, 305] width 16 height 16
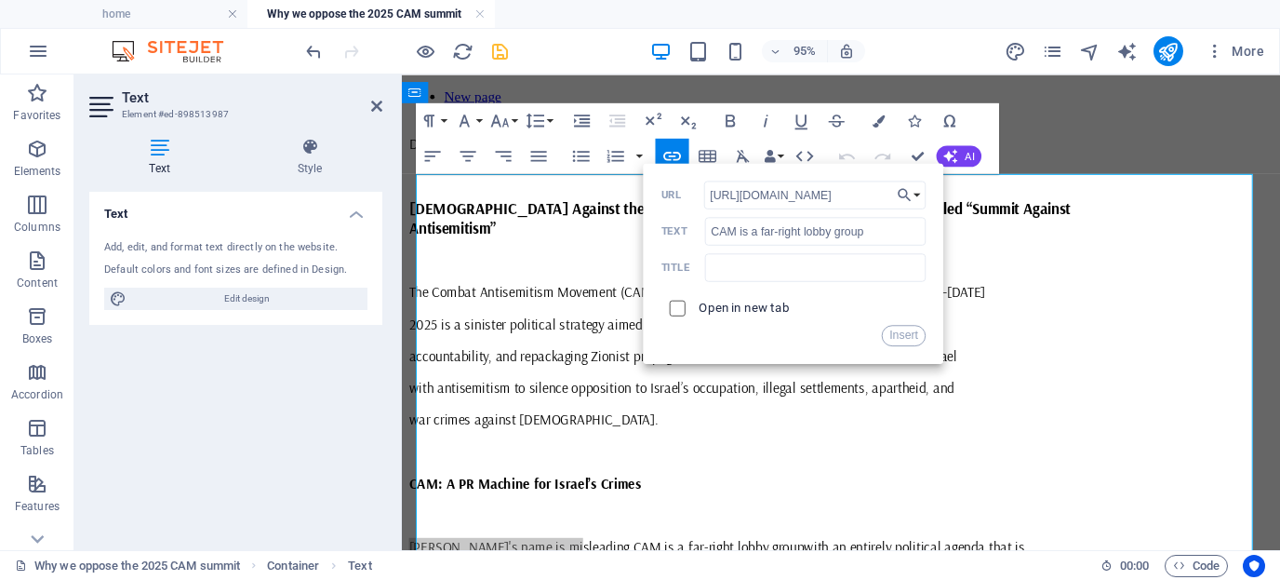
checkbox input "true"
click at [900, 335] on button "Insert" at bounding box center [904, 335] width 45 height 21
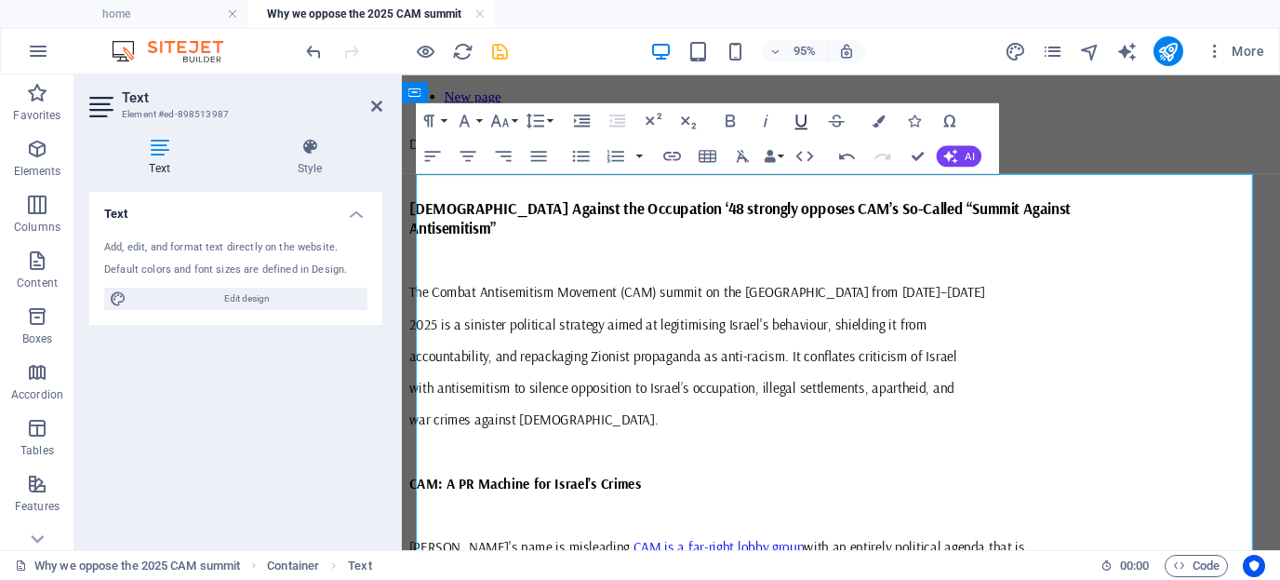
click at [803, 122] on icon "button" at bounding box center [801, 120] width 21 height 21
click at [788, 495] on p "CAM: A PR Machine for Israel’s Crimes" at bounding box center [864, 504] width 910 height 19
click at [374, 105] on icon at bounding box center [376, 106] width 11 height 15
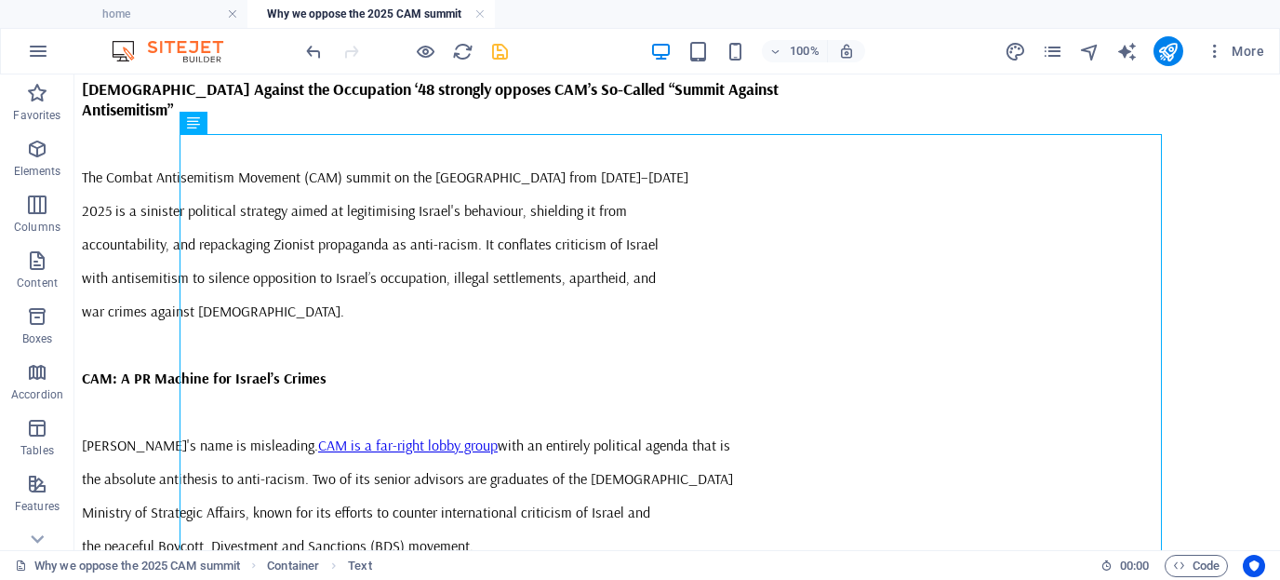
scroll to position [146, 0]
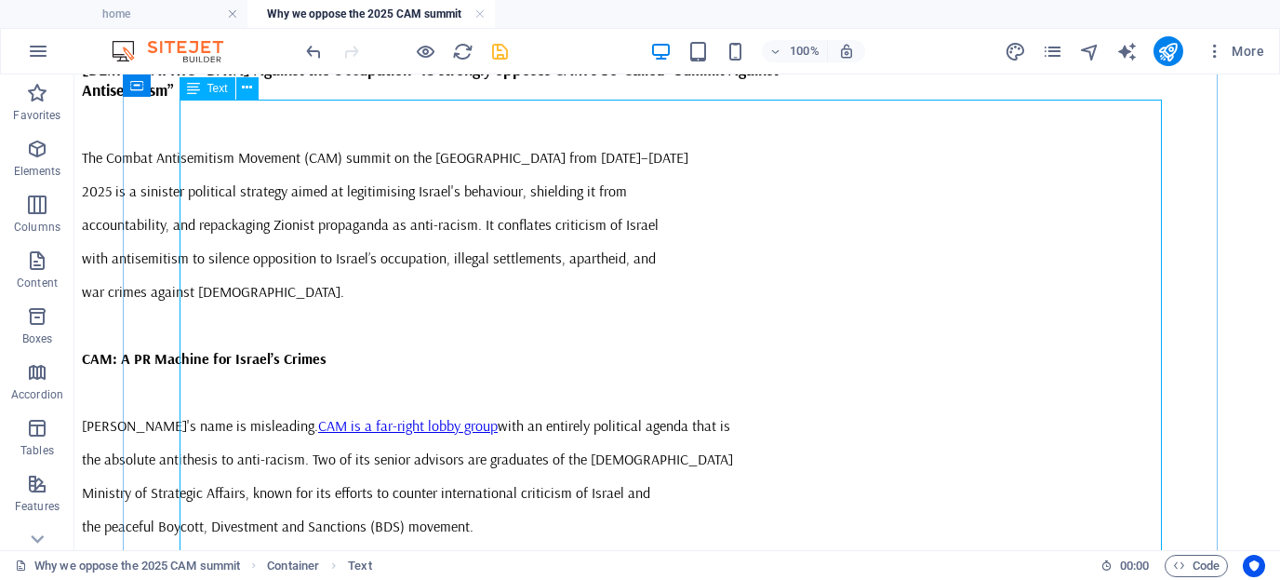
click at [505, 49] on icon "save" at bounding box center [499, 51] width 21 height 21
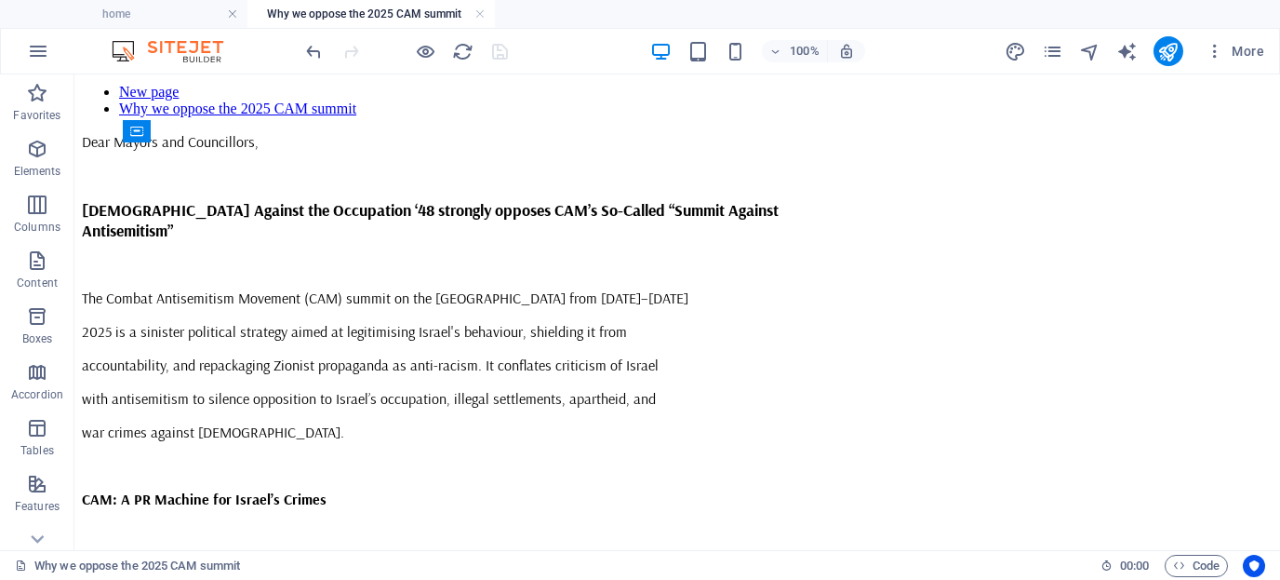
scroll to position [0, 0]
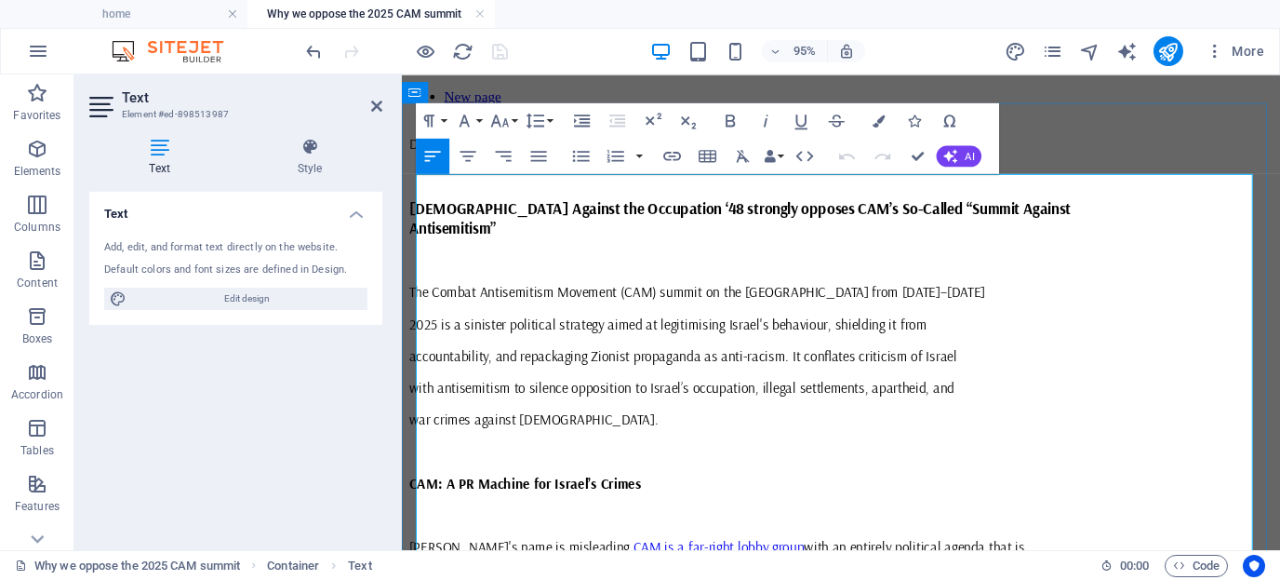
drag, startPoint x: 608, startPoint y: 196, endPoint x: 495, endPoint y: 198, distance: 112.6
click at [495, 156] on span "Dear Mayors and Councillors," at bounding box center [497, 147] width 177 height 19
drag, startPoint x: 604, startPoint y: 194, endPoint x: 419, endPoint y: 195, distance: 185.2
click at [419, 156] on span "Dear Mayors and Councillors," at bounding box center [497, 147] width 177 height 19
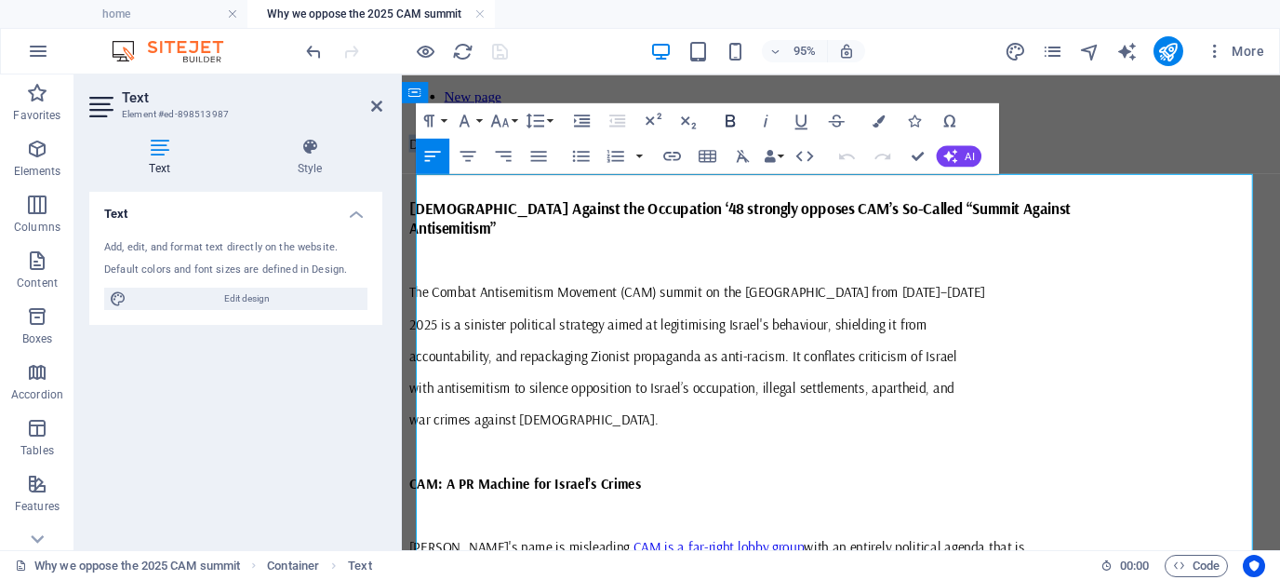
drag, startPoint x: 731, startPoint y: 120, endPoint x: 342, endPoint y: 108, distance: 389.1
click at [731, 120] on icon "button" at bounding box center [730, 120] width 9 height 12
click at [733, 190] on p at bounding box center [864, 180] width 910 height 19
click at [615, 156] on p "Dear Mayors and Councillors ," at bounding box center [864, 147] width 910 height 19
click at [730, 118] on icon "button" at bounding box center [730, 120] width 21 height 21
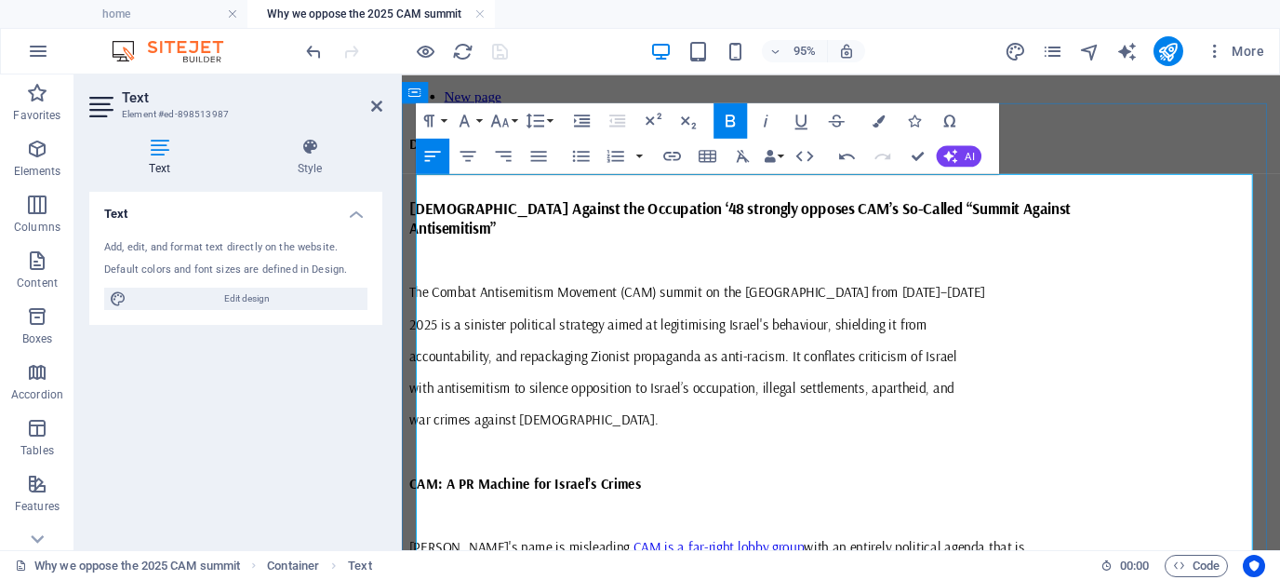
click at [739, 156] on p "Dear Mayors and Councillors ," at bounding box center [864, 147] width 910 height 19
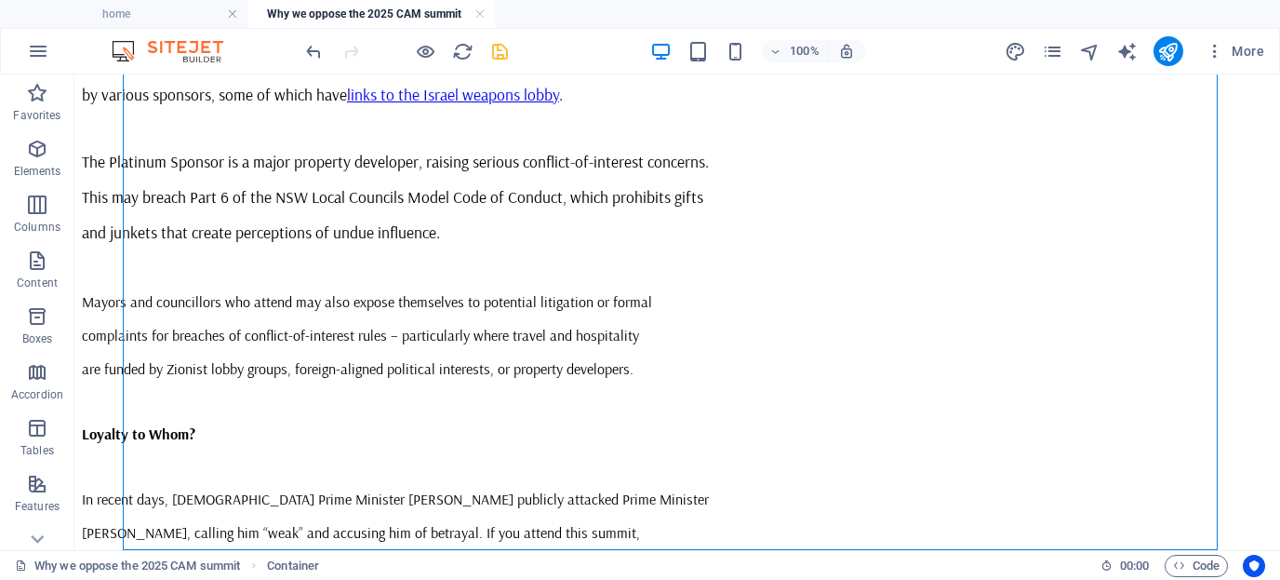
scroll to position [2457, 0]
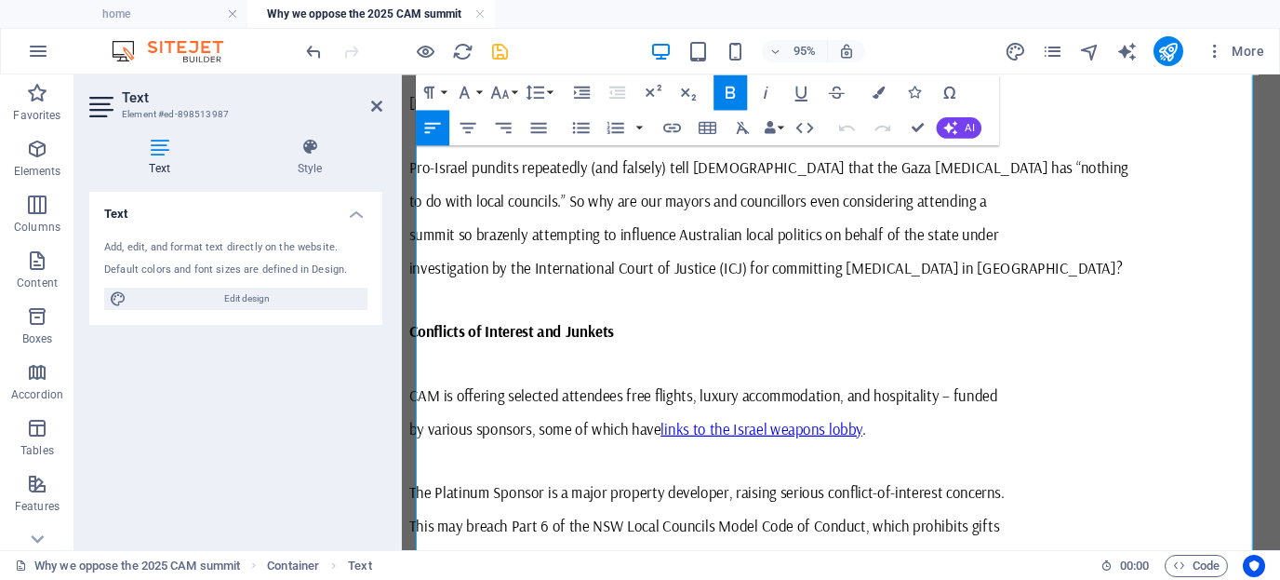
scroll to position [2106, 0]
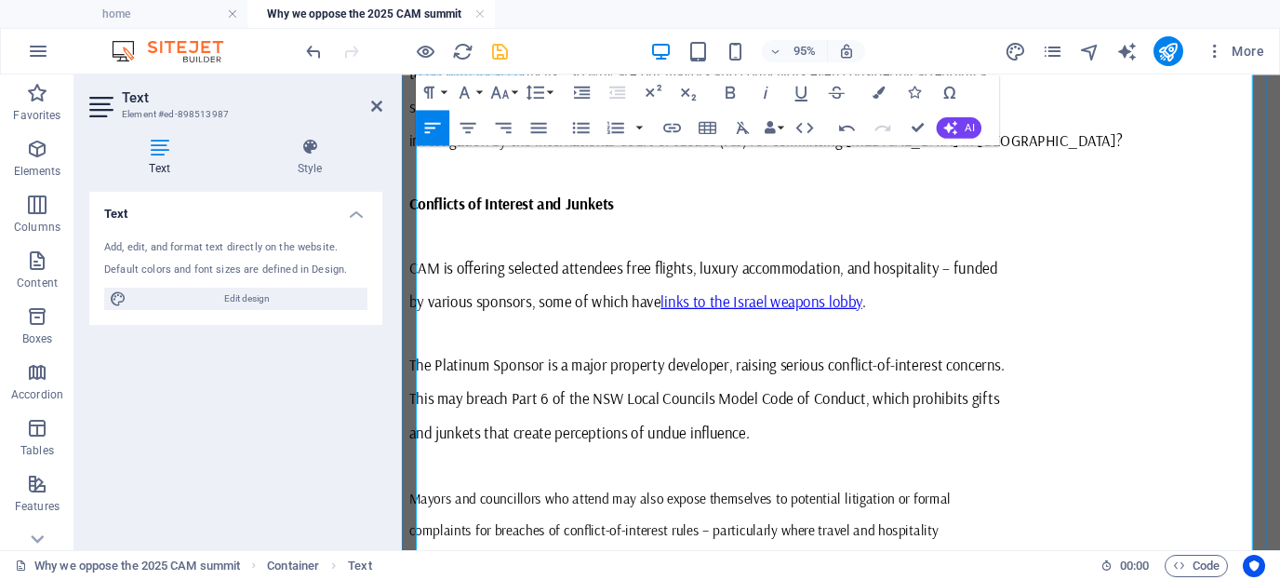
scroll to position [874, 7]
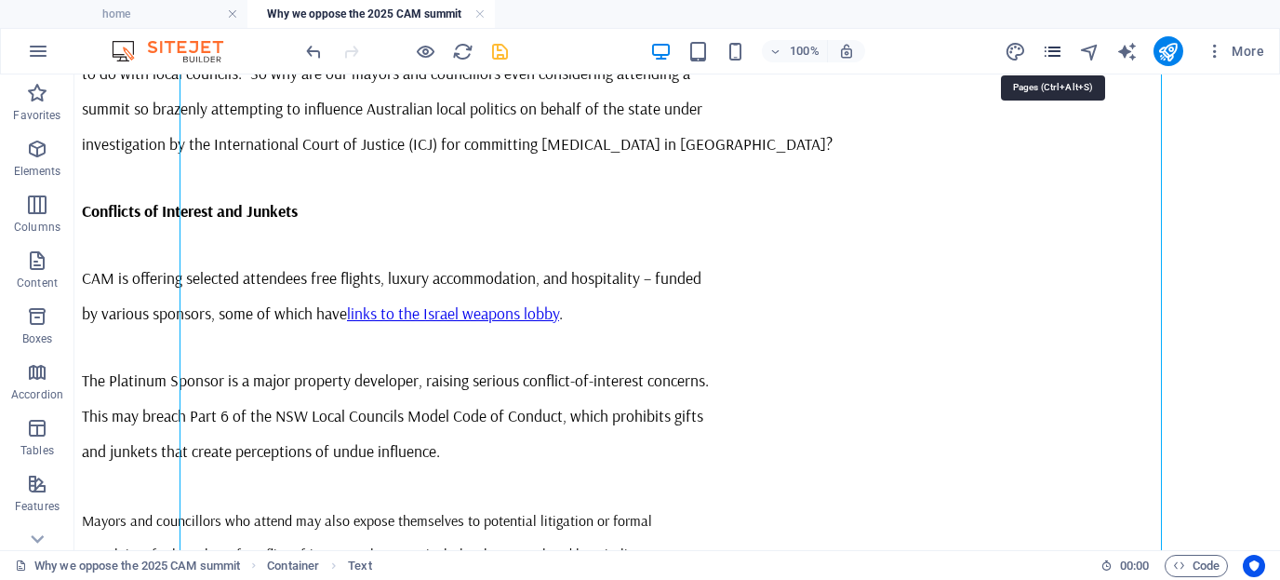
click at [1053, 48] on icon "pages" at bounding box center [1052, 51] width 21 height 21
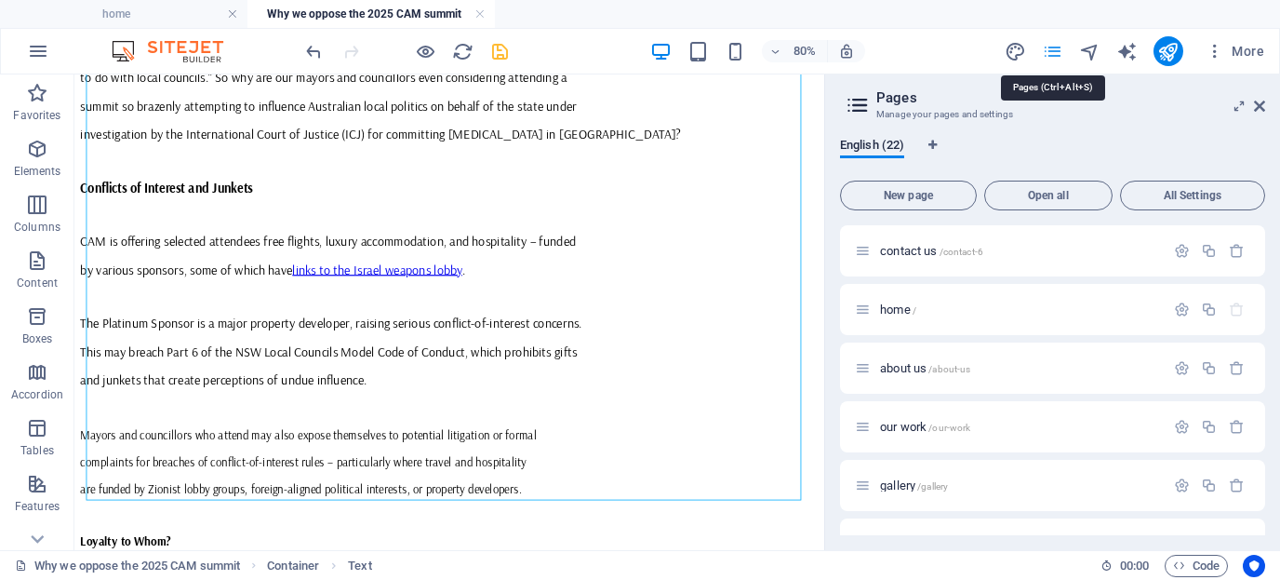
scroll to position [2226, 0]
click at [1045, 425] on p "our work /our-work" at bounding box center [1019, 427] width 279 height 12
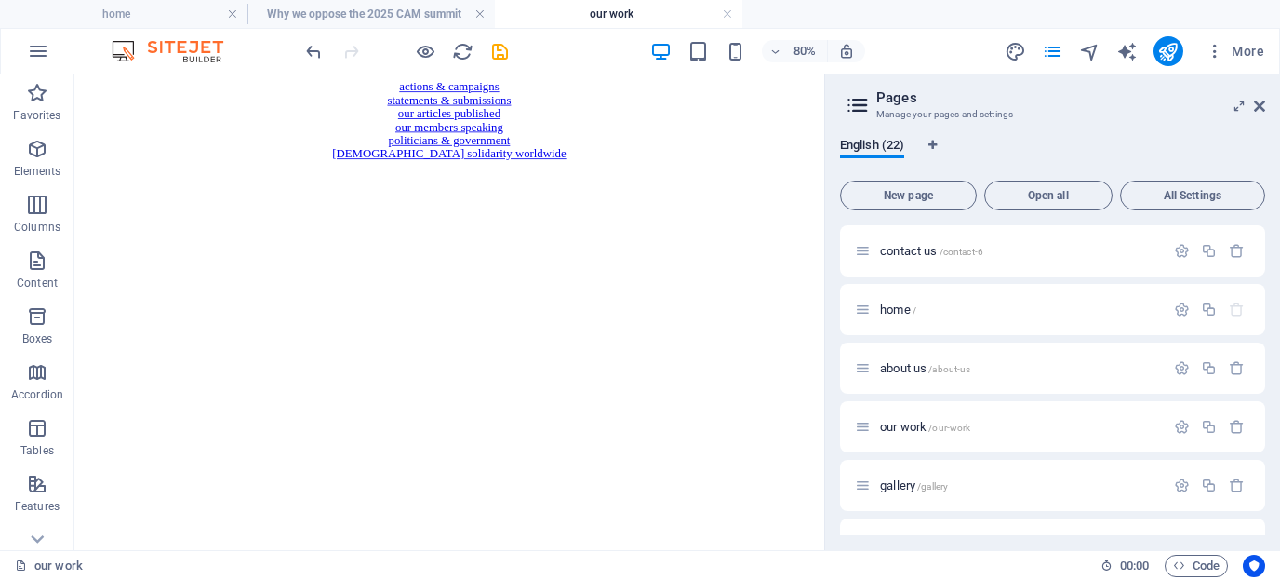
scroll to position [0, 0]
drag, startPoint x: 1260, startPoint y: 258, endPoint x: 1265, endPoint y: 324, distance: 66.3
click at [1157, 324] on div "English (22) New page Open all All Settings contact us /contact-6 home / about …" at bounding box center [1052, 336] width 455 height 427
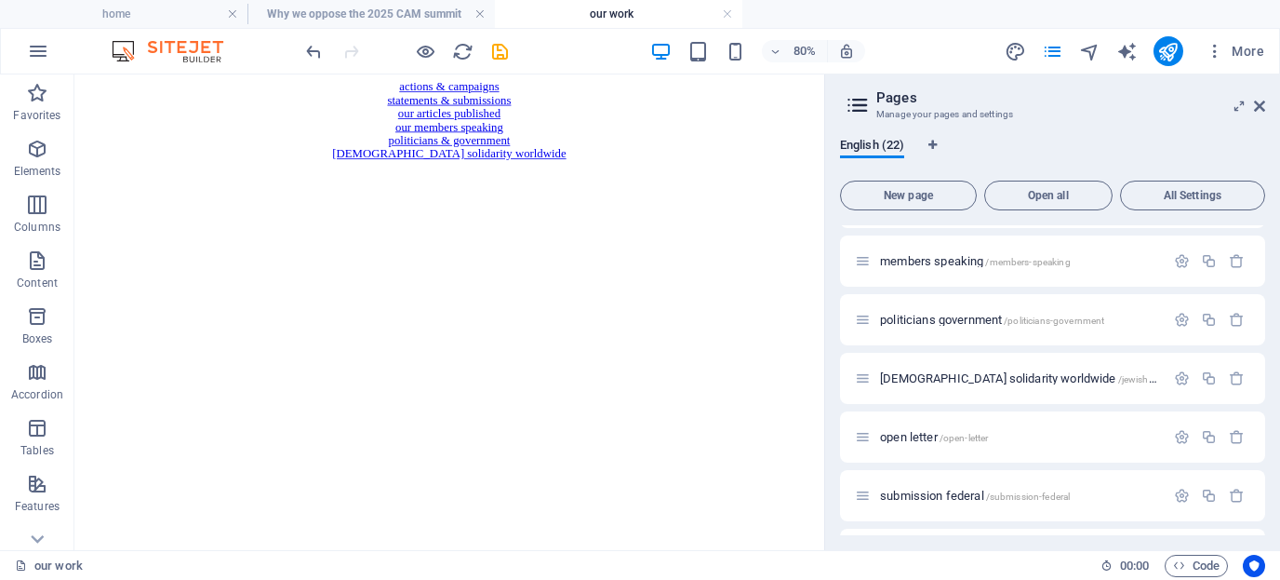
scroll to position [637, 0]
click at [1157, 315] on icon "button" at bounding box center [1182, 317] width 16 height 16
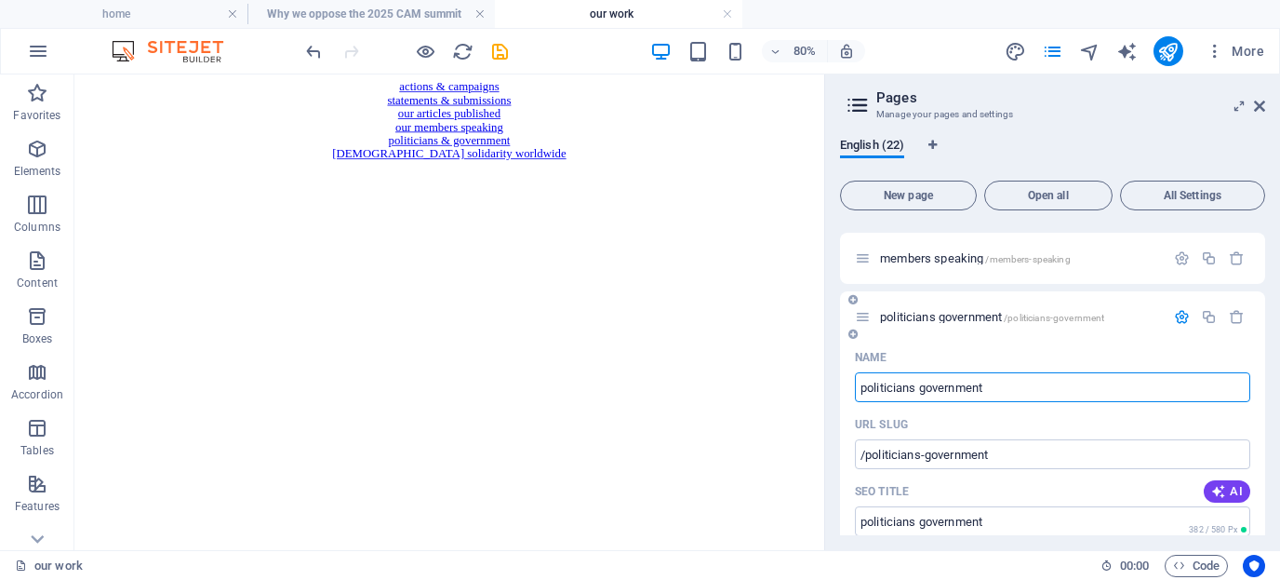
drag, startPoint x: 923, startPoint y: 389, endPoint x: 861, endPoint y: 394, distance: 62.5
click at [861, 394] on input "politicians government" at bounding box center [1052, 387] width 395 height 30
type input "government"
type input "/government"
type input "government"
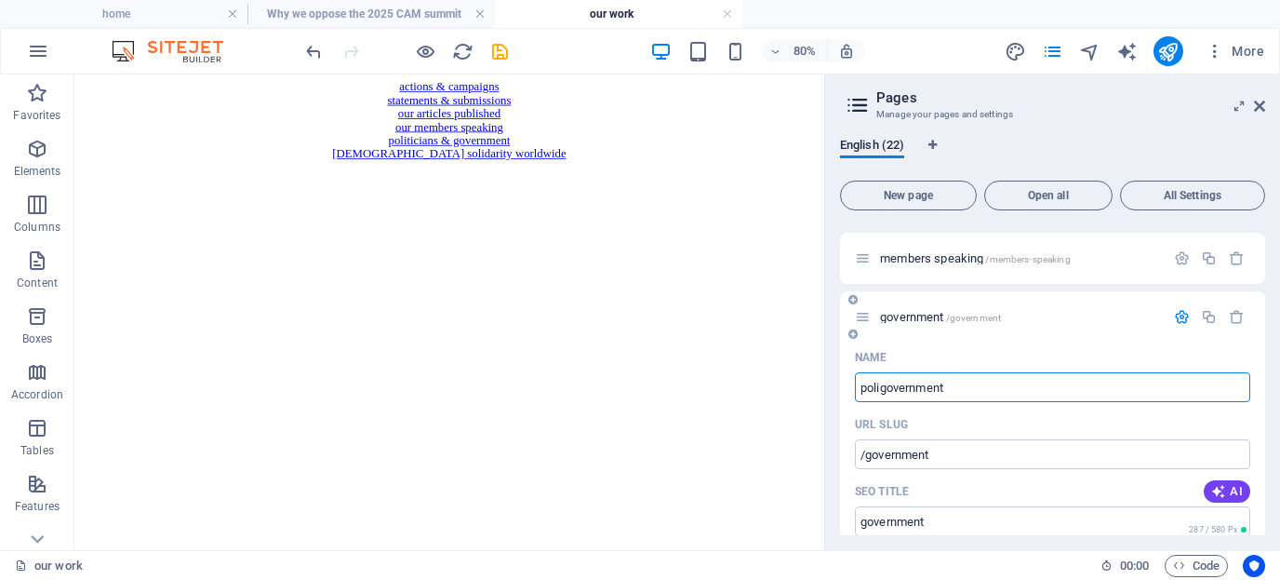
type input "politgovernment"
type input "/poligovernment"
type input "poligovernment"
type input "politicgovernment"
type input "/politigovernment"
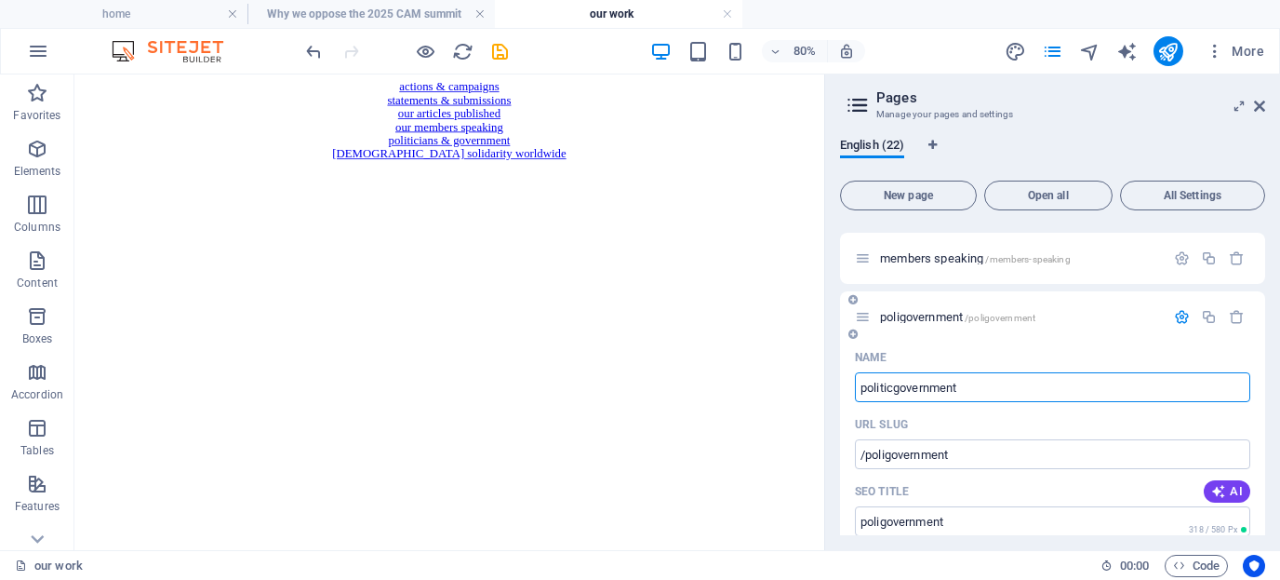
type input "politigovernment"
type input "politiciagovernment"
type input "/politicigovernment"
type input "politicigovernment"
type input "politiciansgovernment"
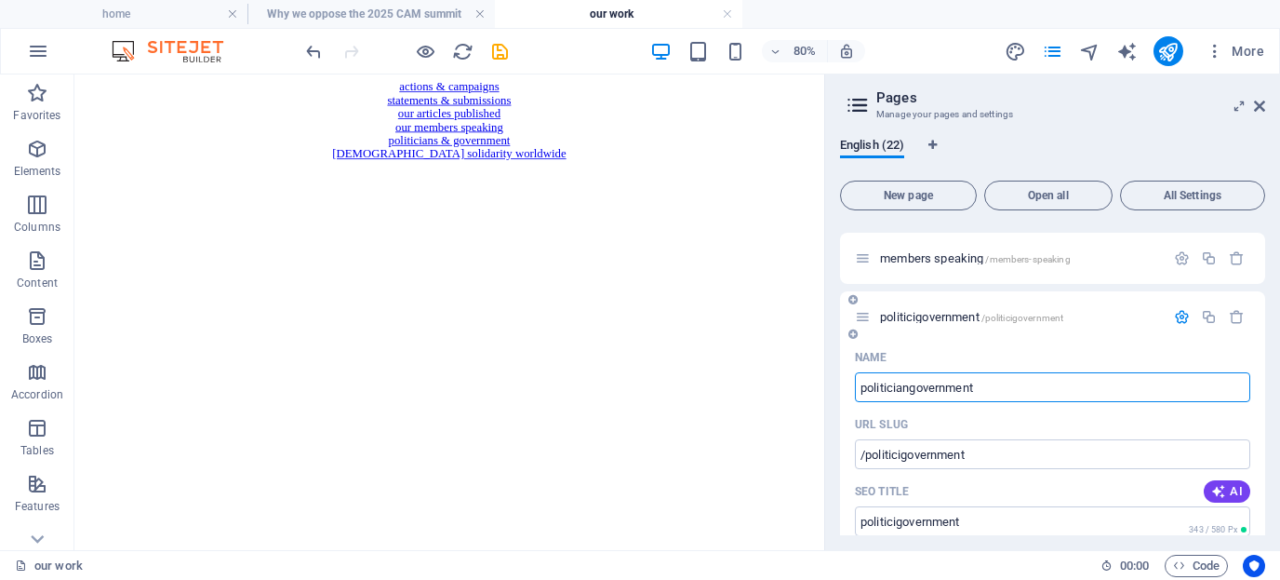
type input "/politiciangovernment"
type input "politiciangovernment"
type input "politiciansgovernment"
type input "/politiciansgovernment"
type input "politiciansgovernment"
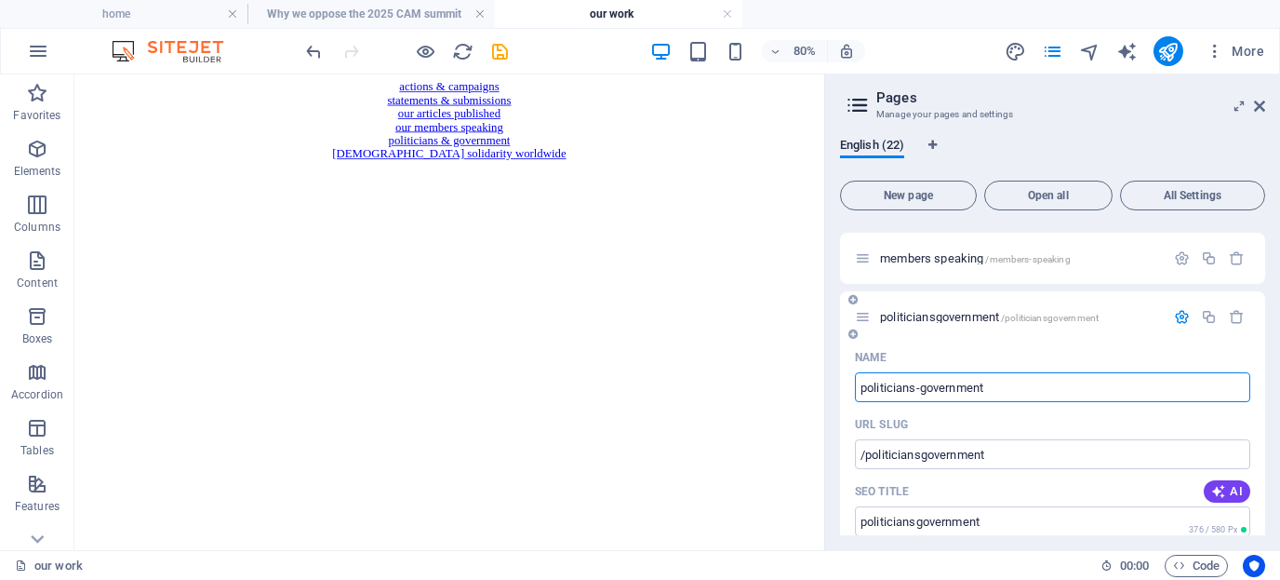
type input "politicians-government"
type input "/politicians-government"
type input "politicians-government"
click at [1009, 391] on input "politicians-government" at bounding box center [1052, 387] width 395 height 30
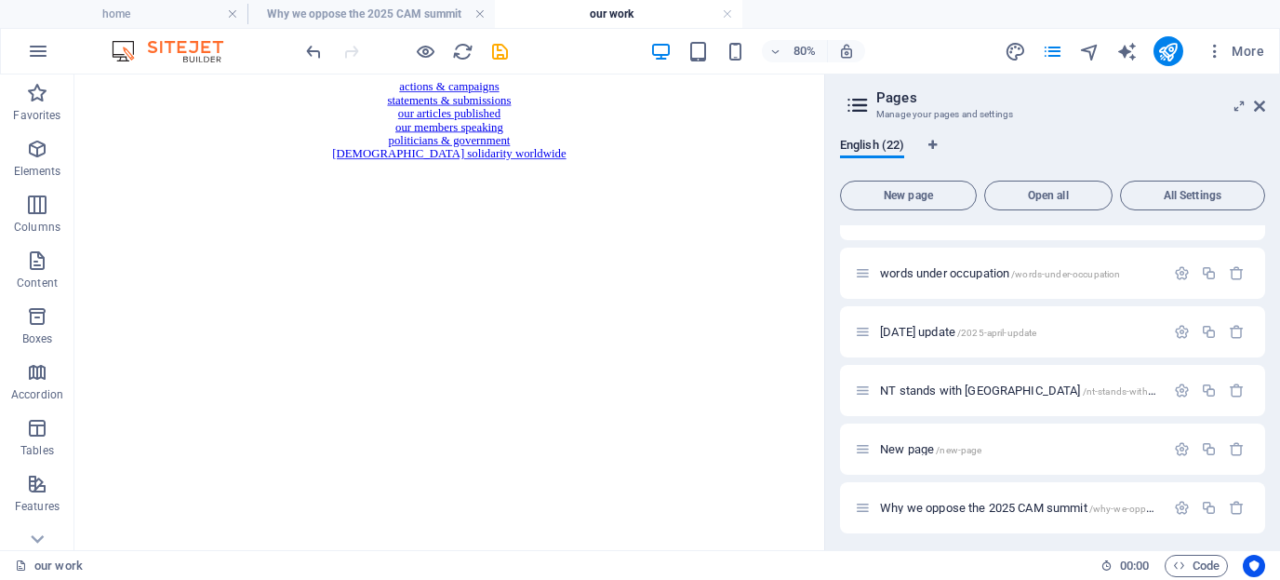
scroll to position [1699, 0]
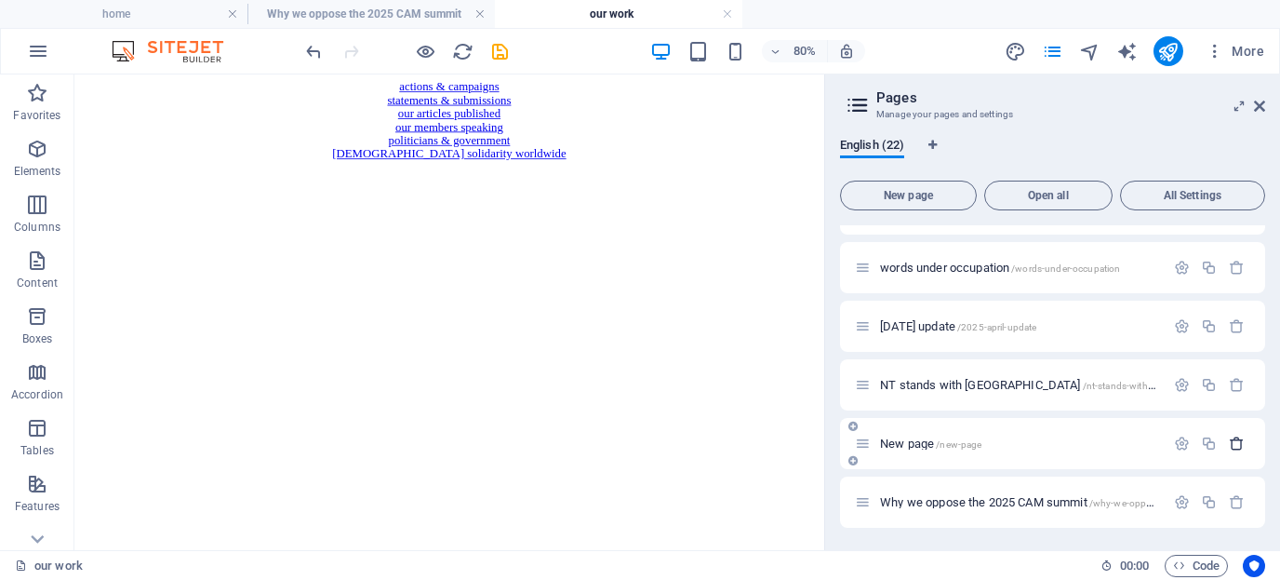
type input "politicians-government"
click at [1157, 444] on icon "button" at bounding box center [1237, 443] width 16 height 16
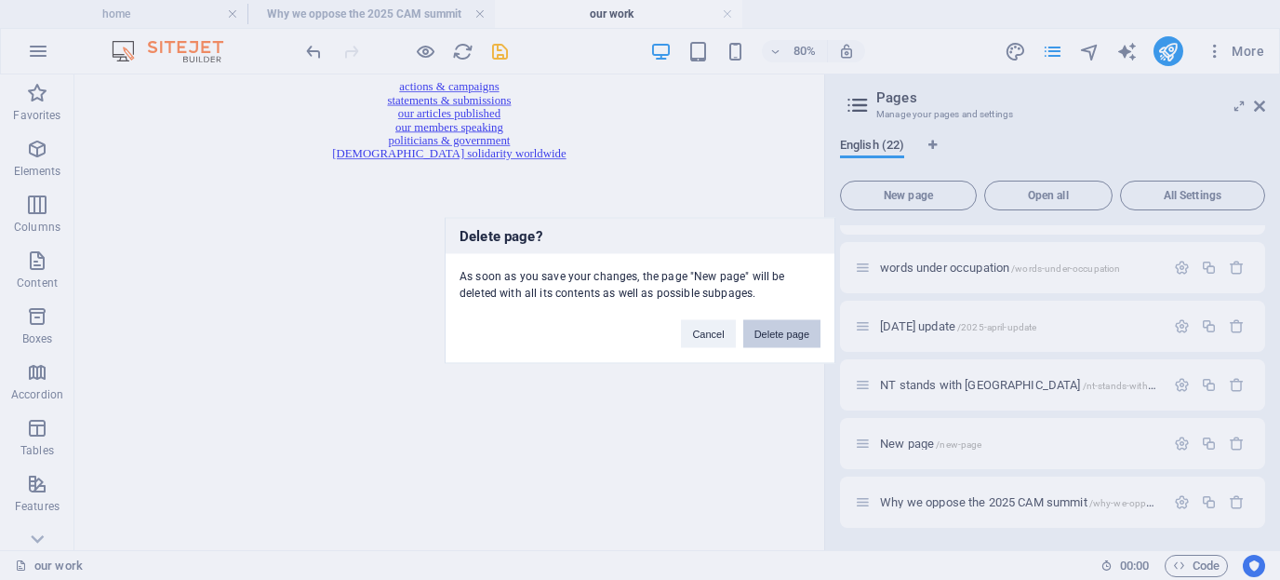
click at [765, 333] on button "Delete page" at bounding box center [781, 333] width 77 height 28
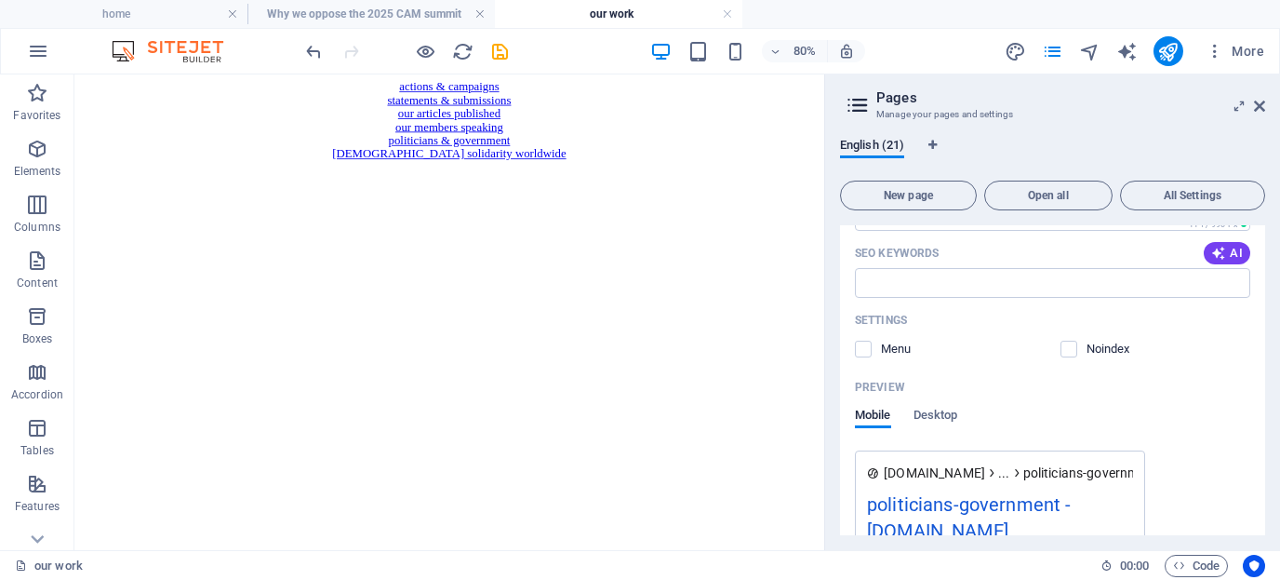
scroll to position [999, 0]
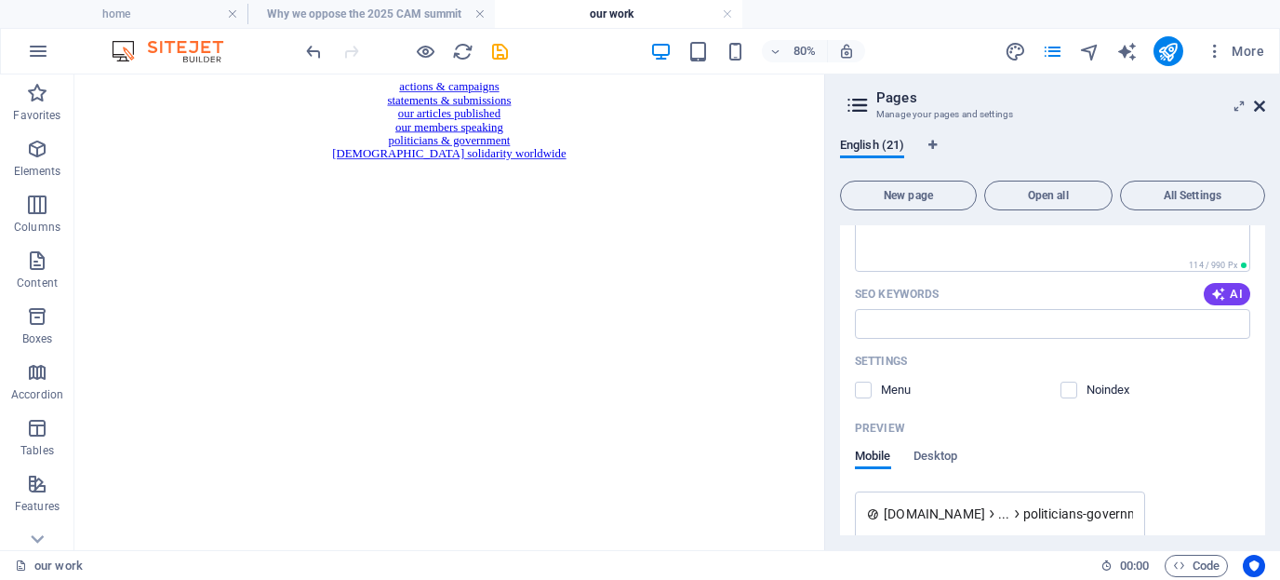
click at [1157, 106] on icon at bounding box center [1259, 106] width 11 height 15
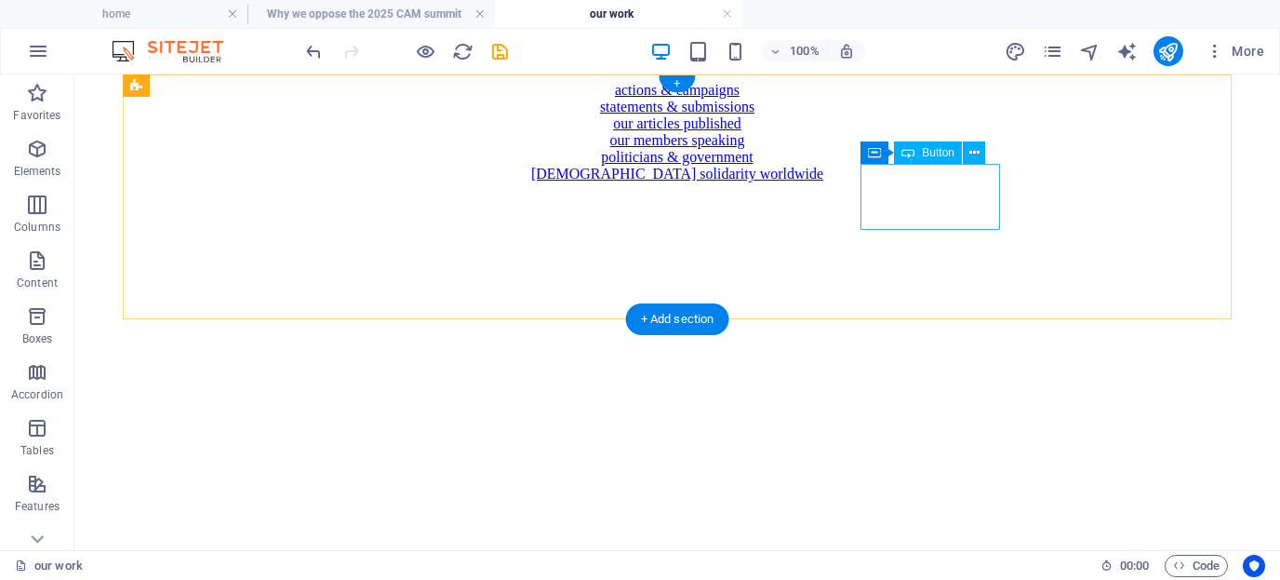
click at [920, 166] on div "politicians & government" at bounding box center [677, 157] width 1191 height 17
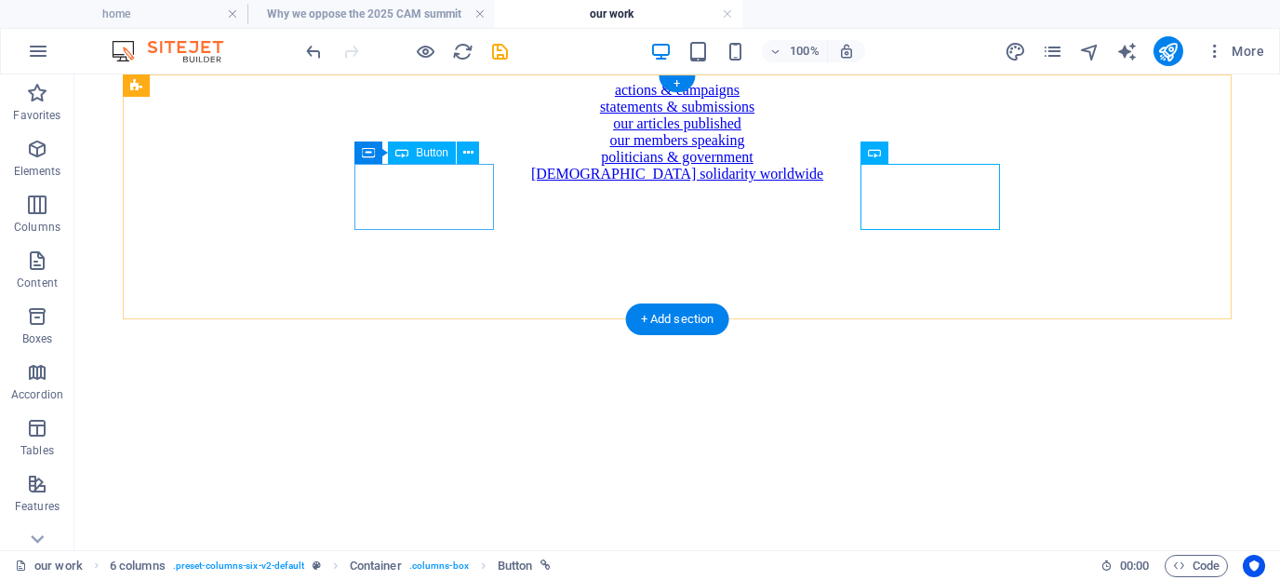
click at [429, 115] on div "statements & submissions" at bounding box center [677, 107] width 1191 height 17
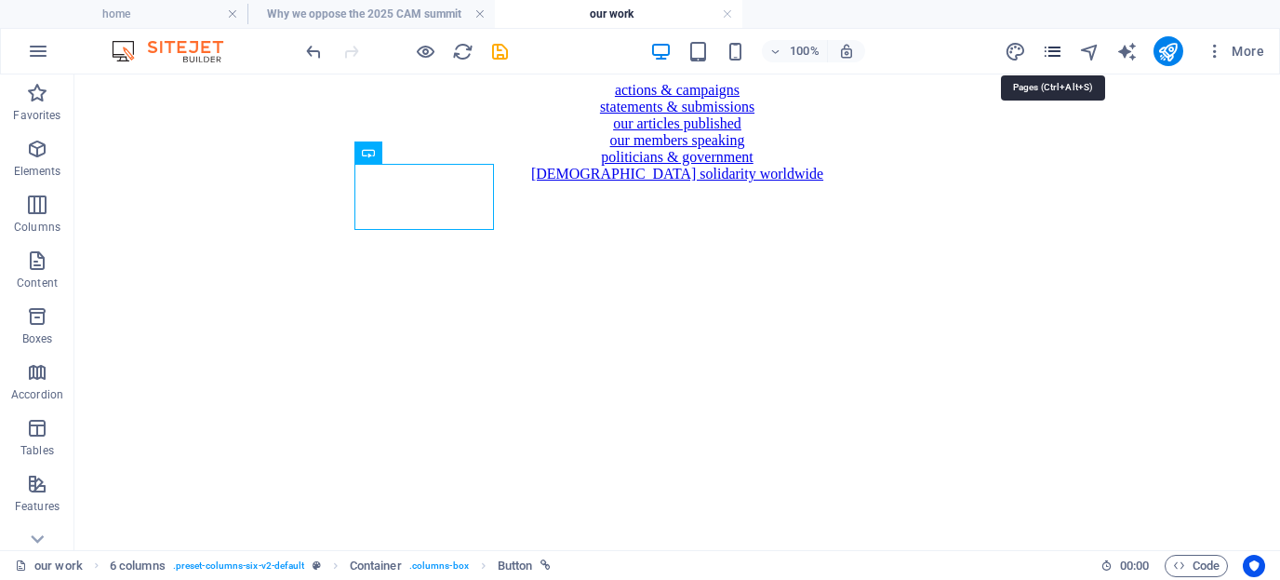
click at [1060, 49] on icon "pages" at bounding box center [1052, 51] width 21 height 21
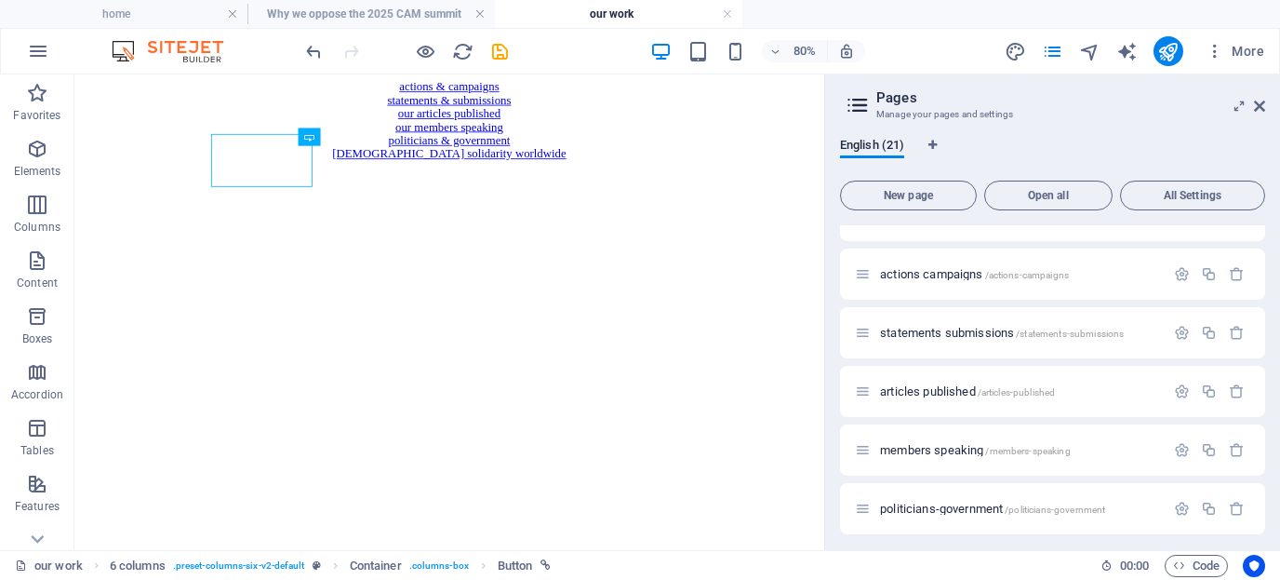
scroll to position [459, 0]
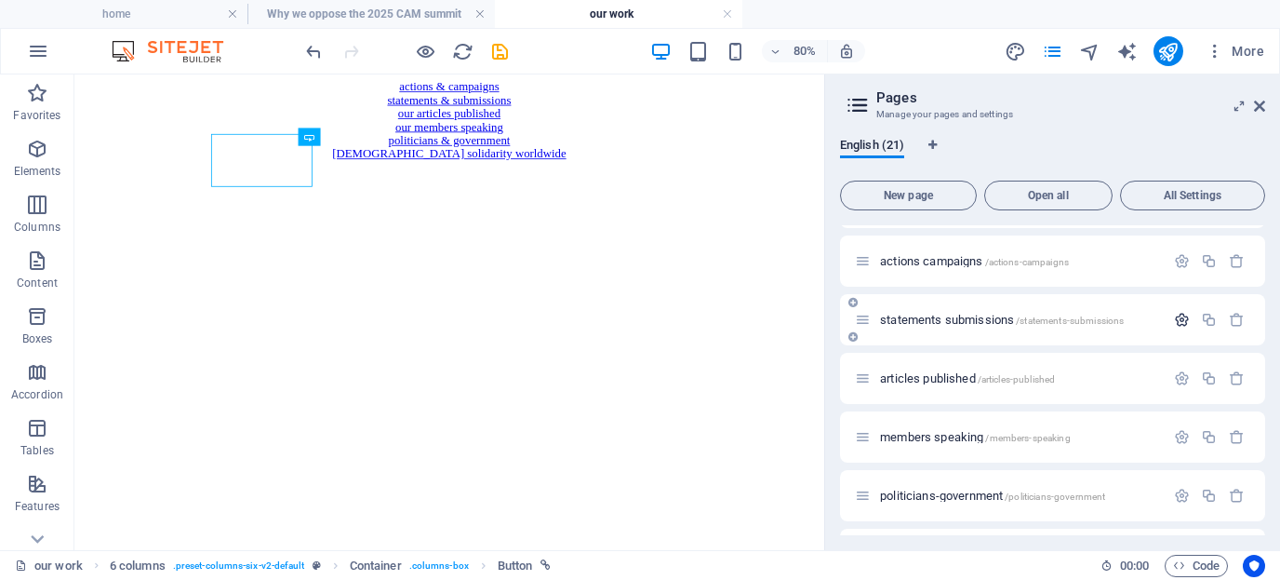
click at [1157, 324] on icon "button" at bounding box center [1182, 320] width 16 height 16
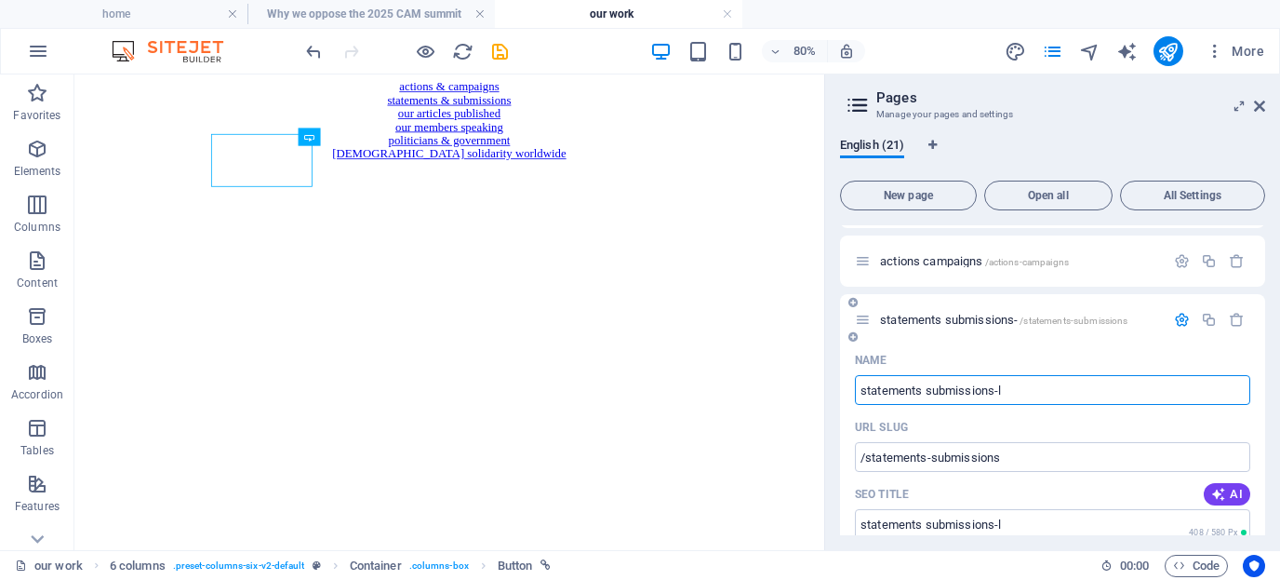
type input "statements submissions-le"
type input "/statements-submissions-l"
type input "statements submissions-letters"
type input "/statements-submissions-letters"
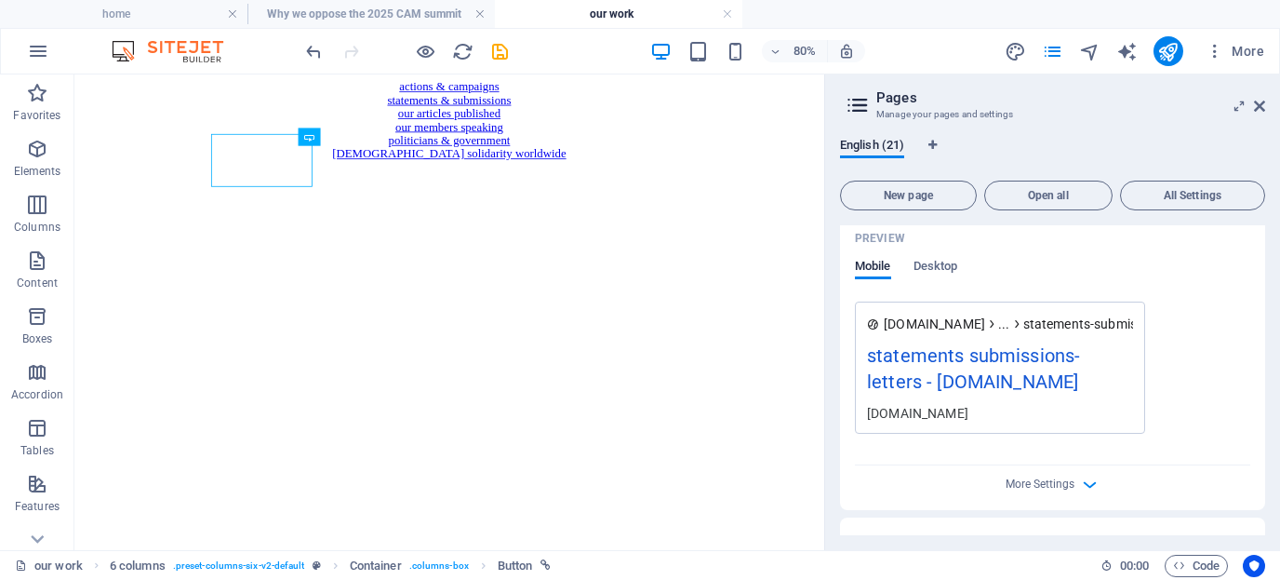
scroll to position [961, 0]
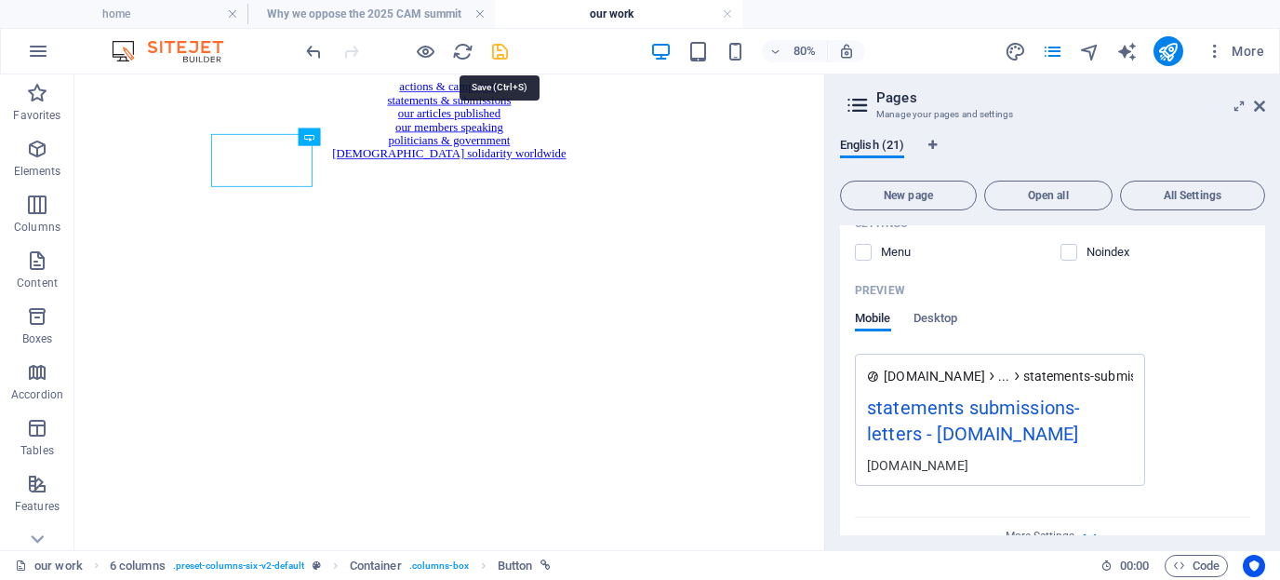
type input "statements submissions-letters"
click at [496, 49] on icon "save" at bounding box center [499, 51] width 21 height 21
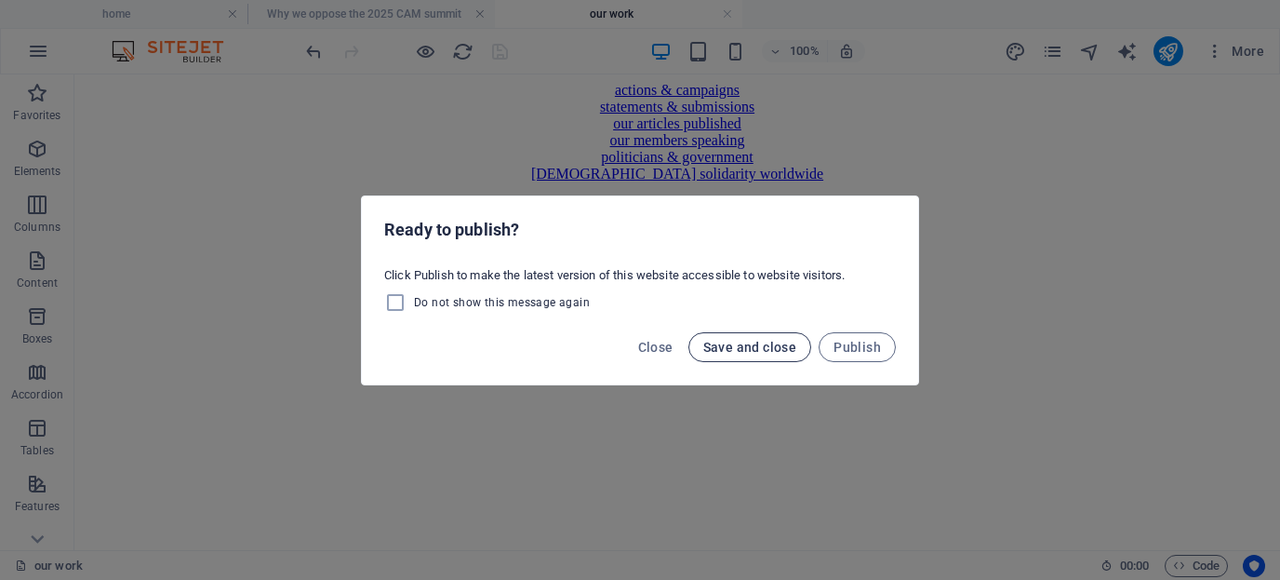
click at [728, 350] on span "Save and close" at bounding box center [750, 347] width 94 height 15
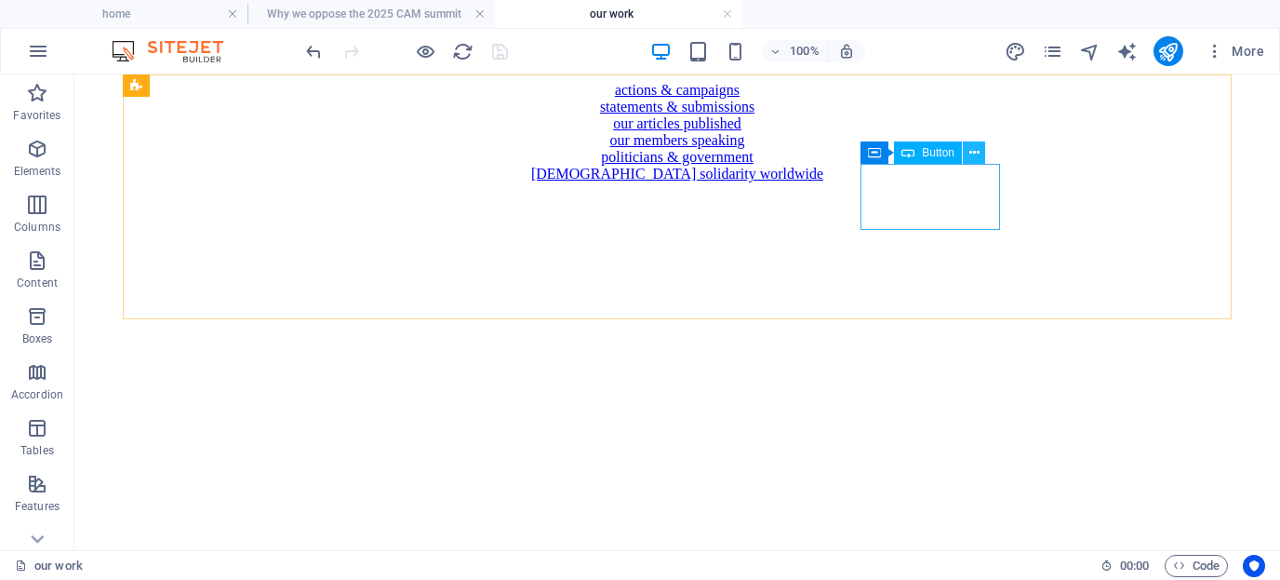
click at [975, 153] on icon at bounding box center [975, 153] width 10 height 20
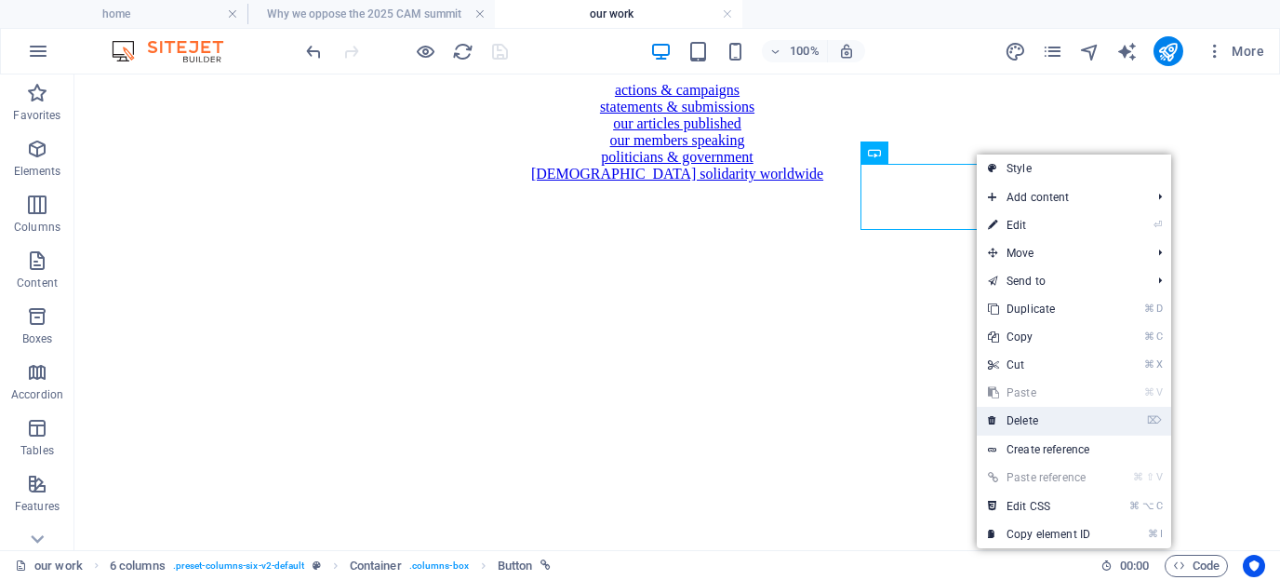
click at [1019, 417] on link "⌦ Delete" at bounding box center [1039, 421] width 125 height 28
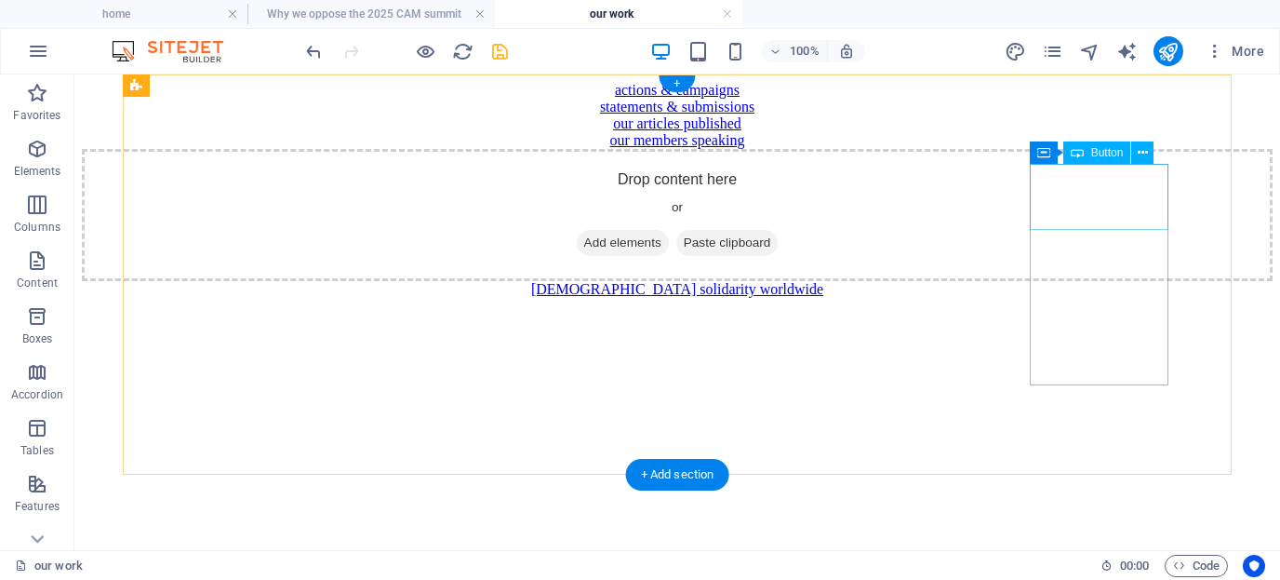
click at [1141, 281] on div "[DEMOGRAPHIC_DATA] solidarity worldwide" at bounding box center [677, 289] width 1191 height 17
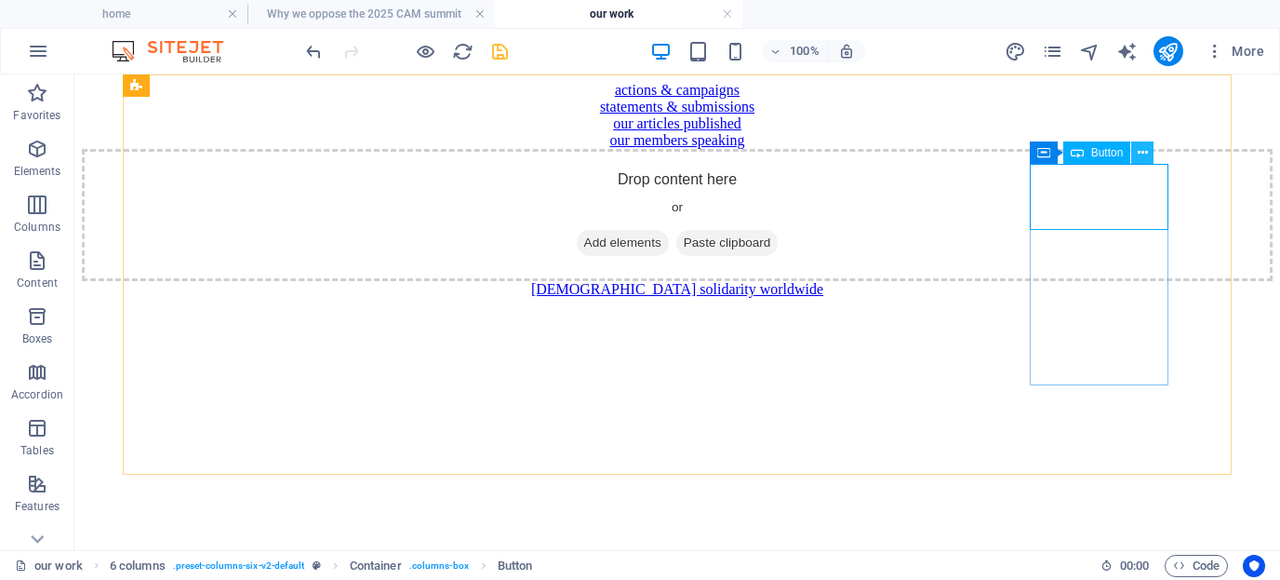
click at [1142, 151] on icon at bounding box center [1143, 153] width 10 height 20
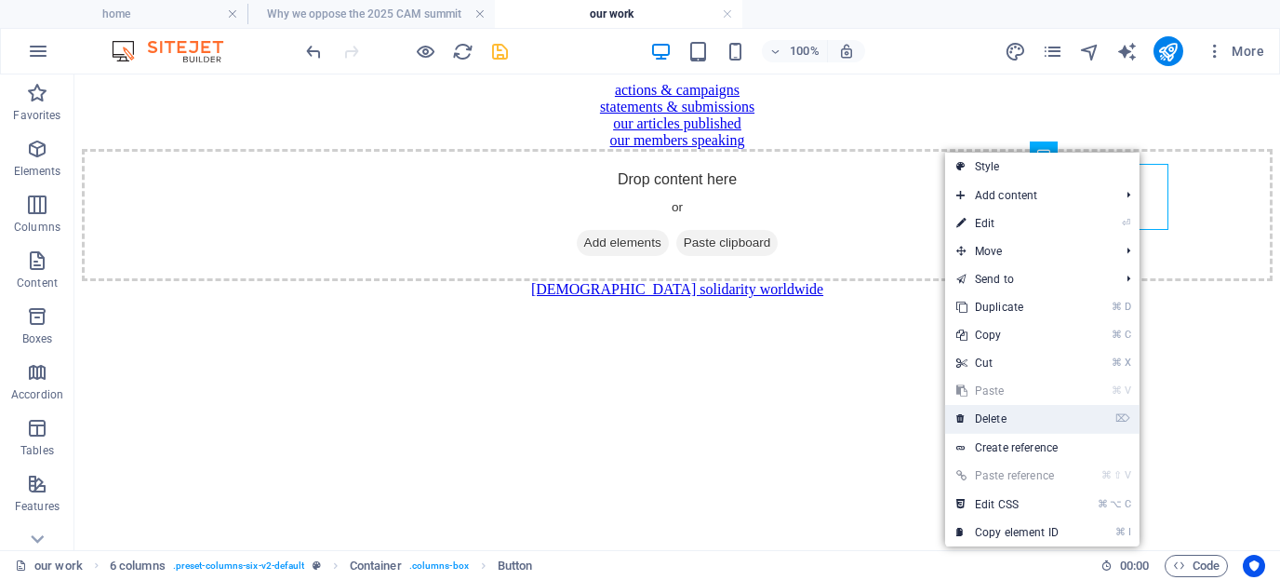
click at [1002, 412] on link "⌦ Delete" at bounding box center [1007, 419] width 125 height 28
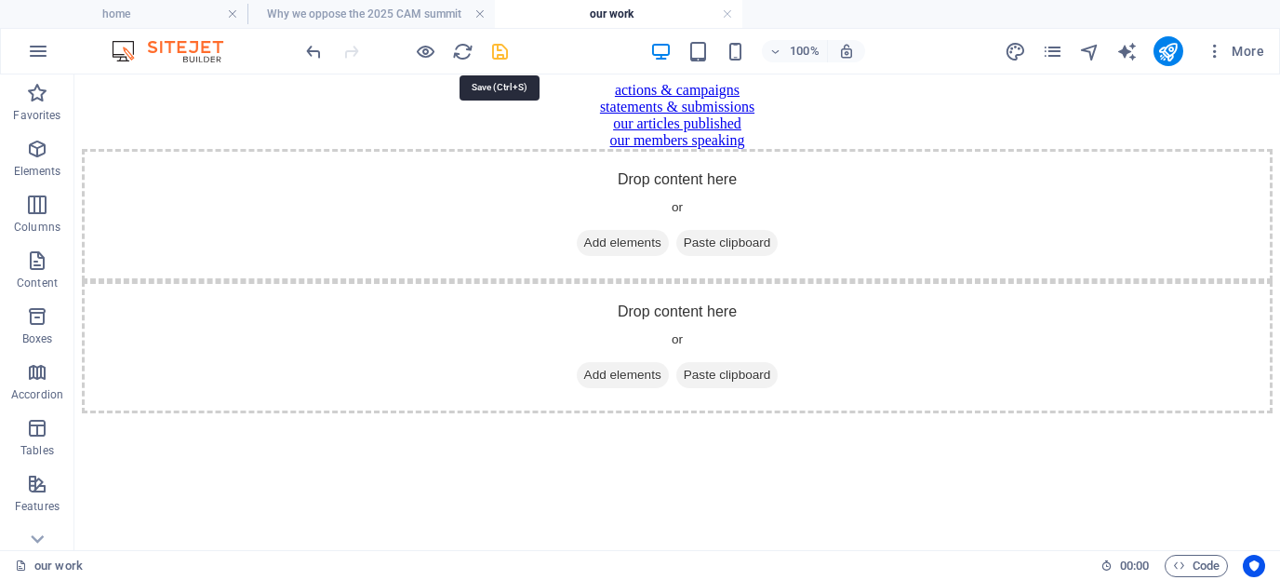
click at [498, 54] on icon "save" at bounding box center [499, 51] width 21 height 21
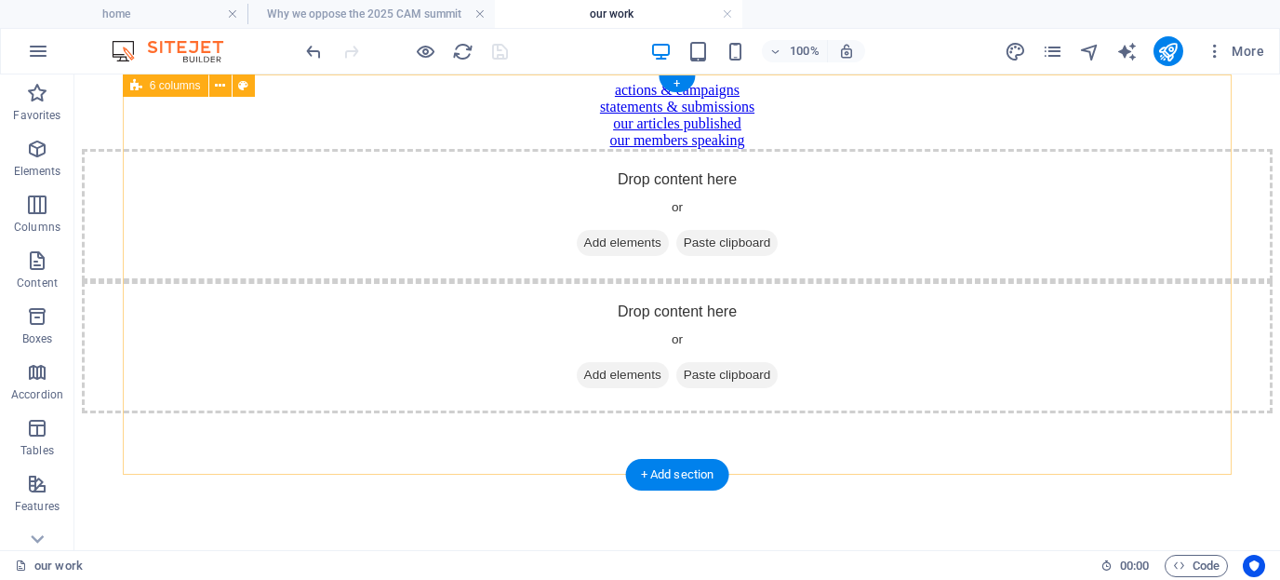
click at [597, 122] on div "actions & campaigns statements & submissions our articles published our members…" at bounding box center [677, 247] width 1191 height 331
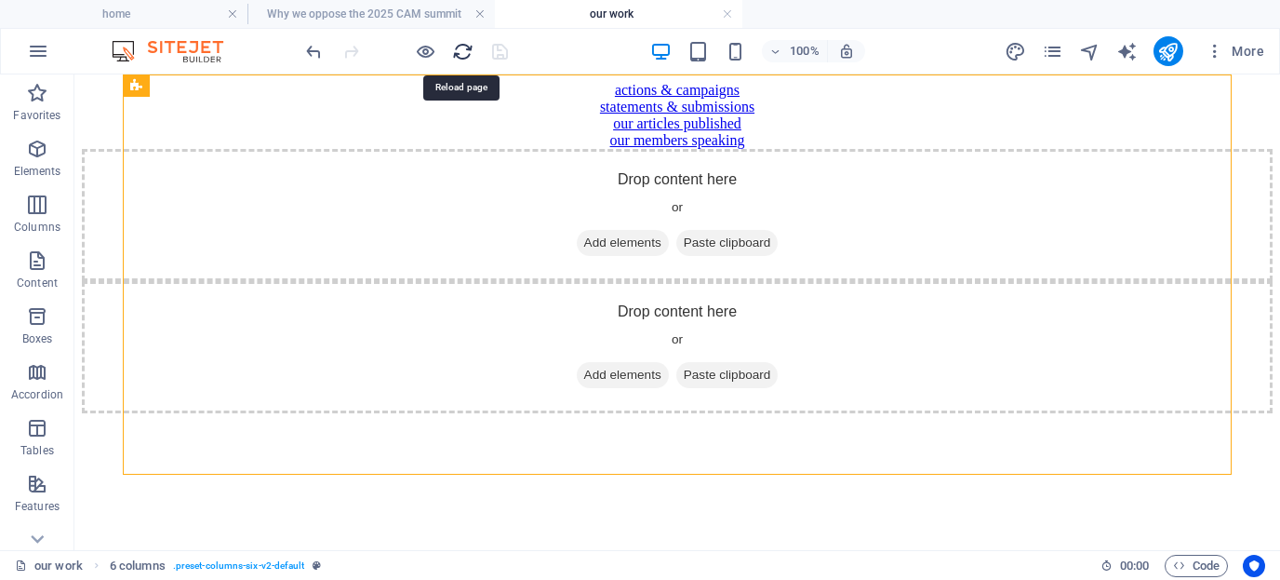
click at [458, 51] on icon "reload" at bounding box center [462, 51] width 21 height 21
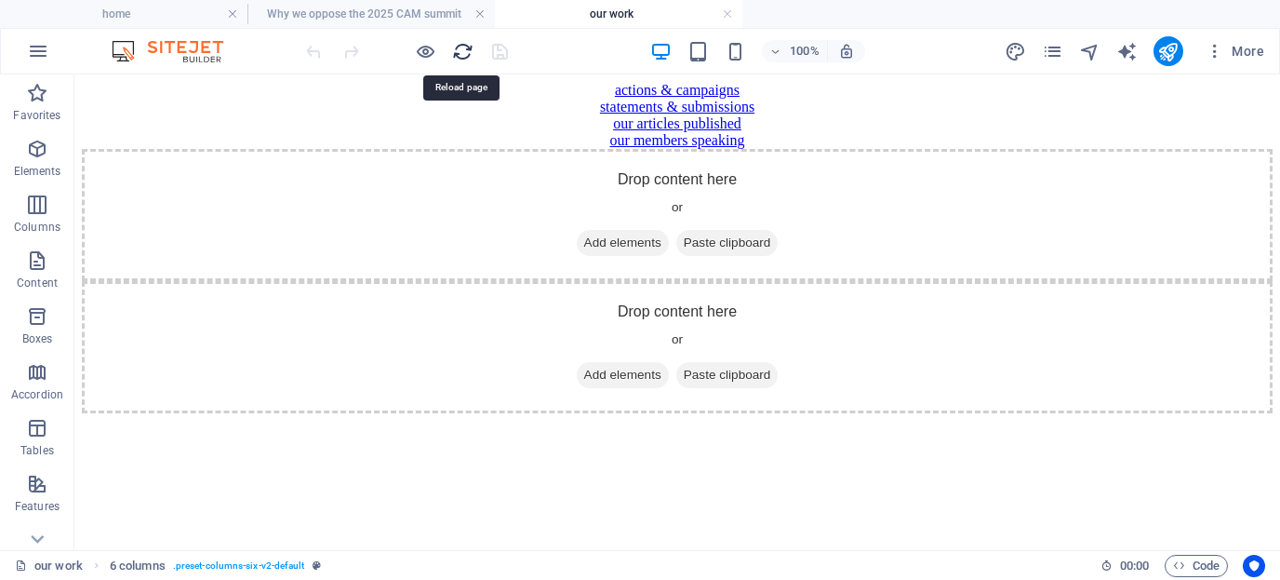
click at [463, 51] on icon "reload" at bounding box center [462, 51] width 21 height 21
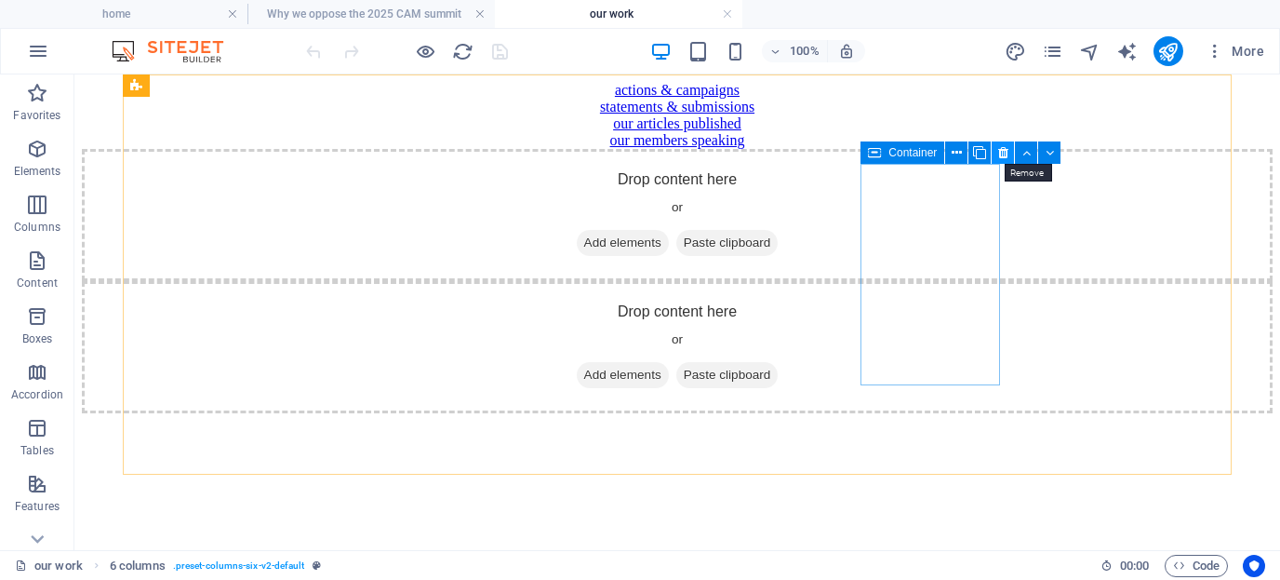
click at [1005, 148] on icon at bounding box center [1003, 153] width 10 height 20
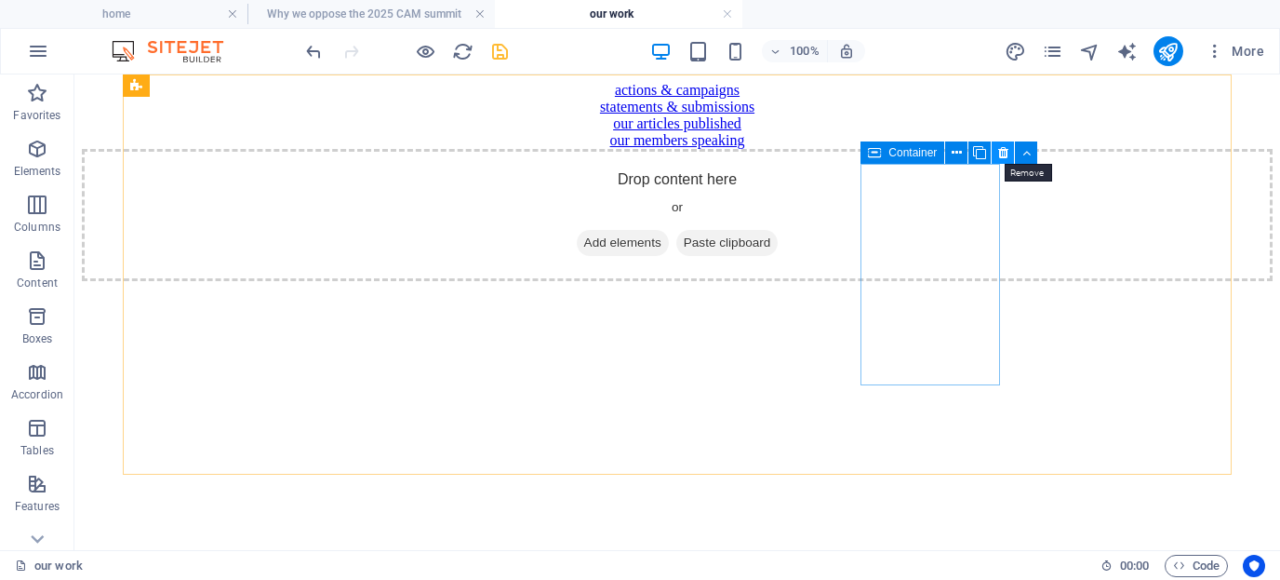
click at [1000, 153] on icon at bounding box center [1003, 153] width 10 height 20
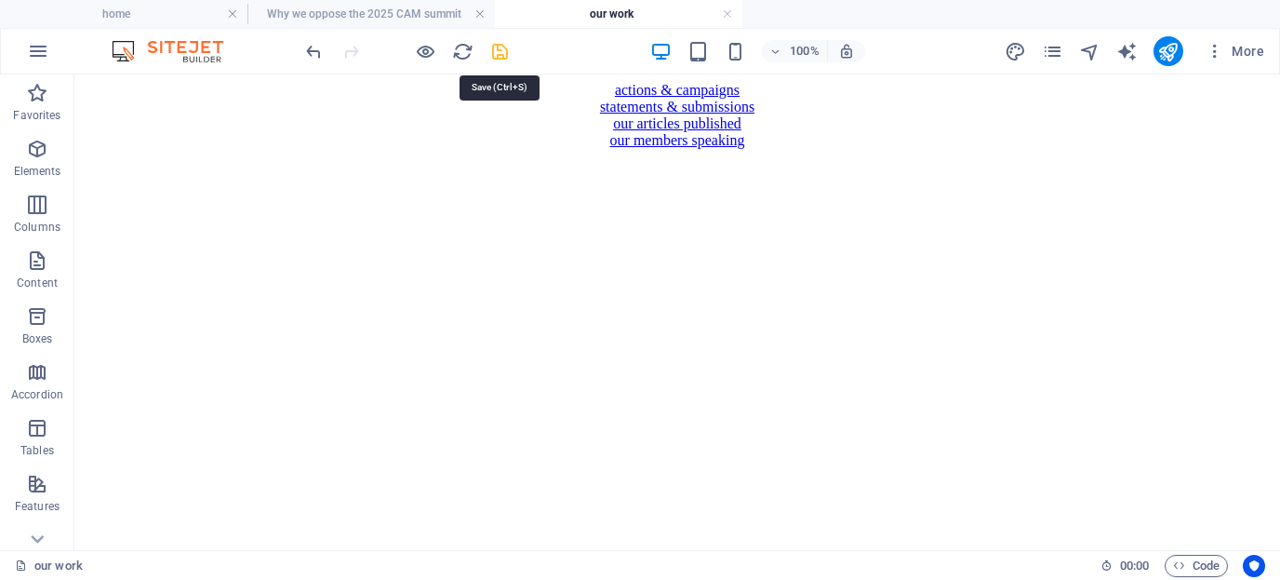
click at [502, 51] on icon "save" at bounding box center [499, 51] width 21 height 21
click at [1055, 49] on icon "pages" at bounding box center [1052, 51] width 21 height 21
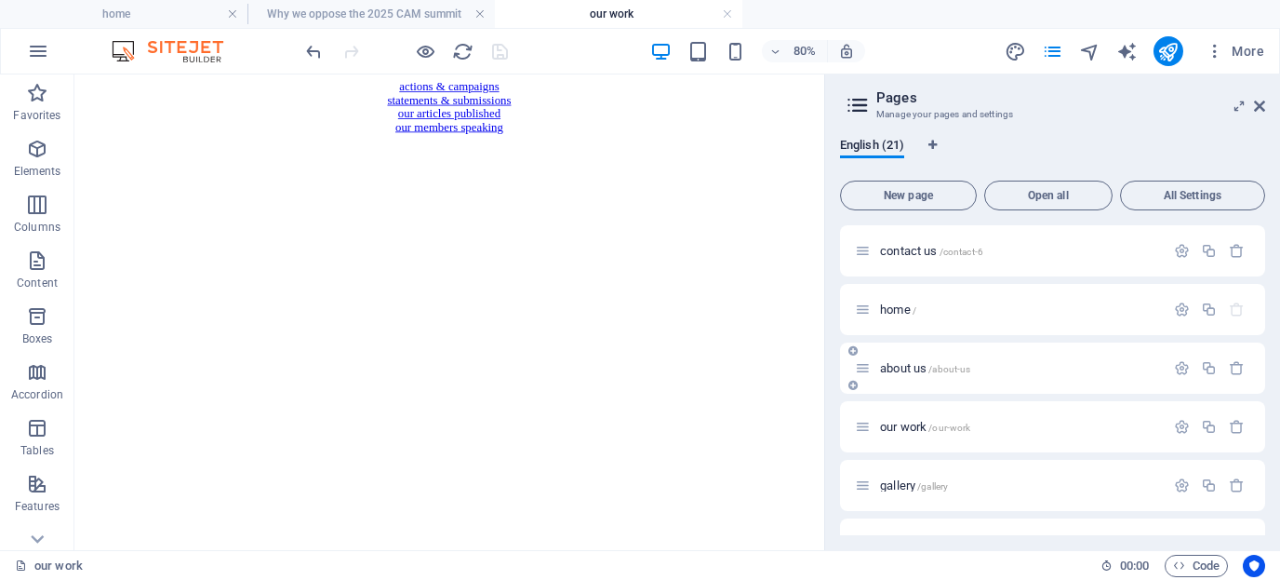
drag, startPoint x: 1261, startPoint y: 272, endPoint x: 1254, endPoint y: 381, distance: 109.1
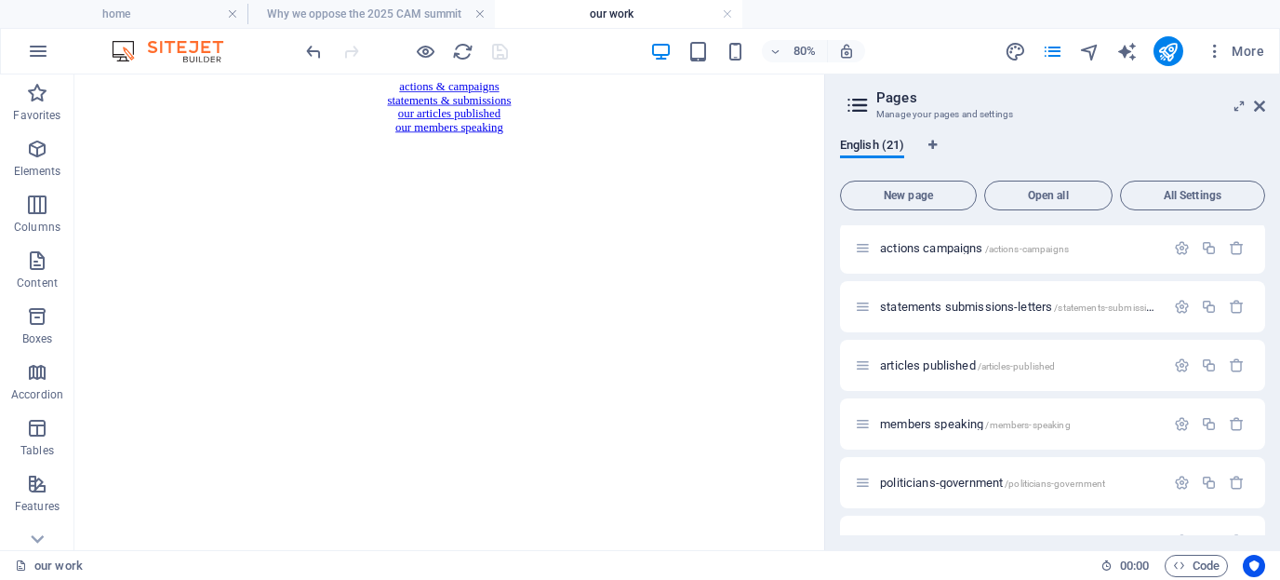
scroll to position [468, 0]
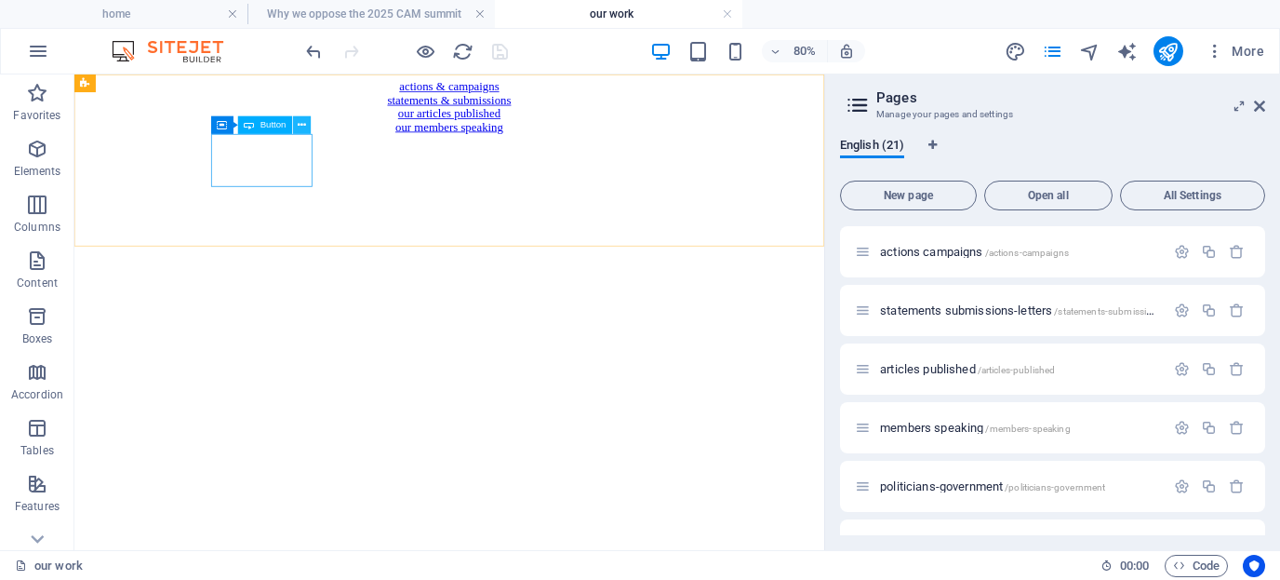
click at [301, 125] on icon at bounding box center [302, 125] width 8 height 16
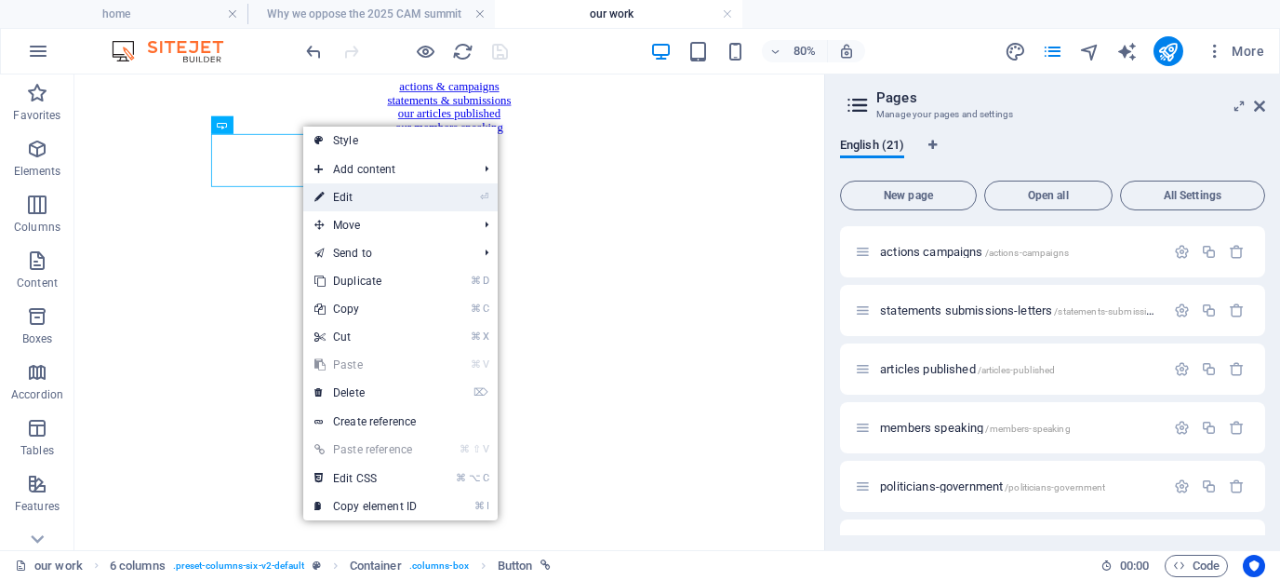
click at [345, 194] on link "⏎ Edit" at bounding box center [365, 197] width 125 height 28
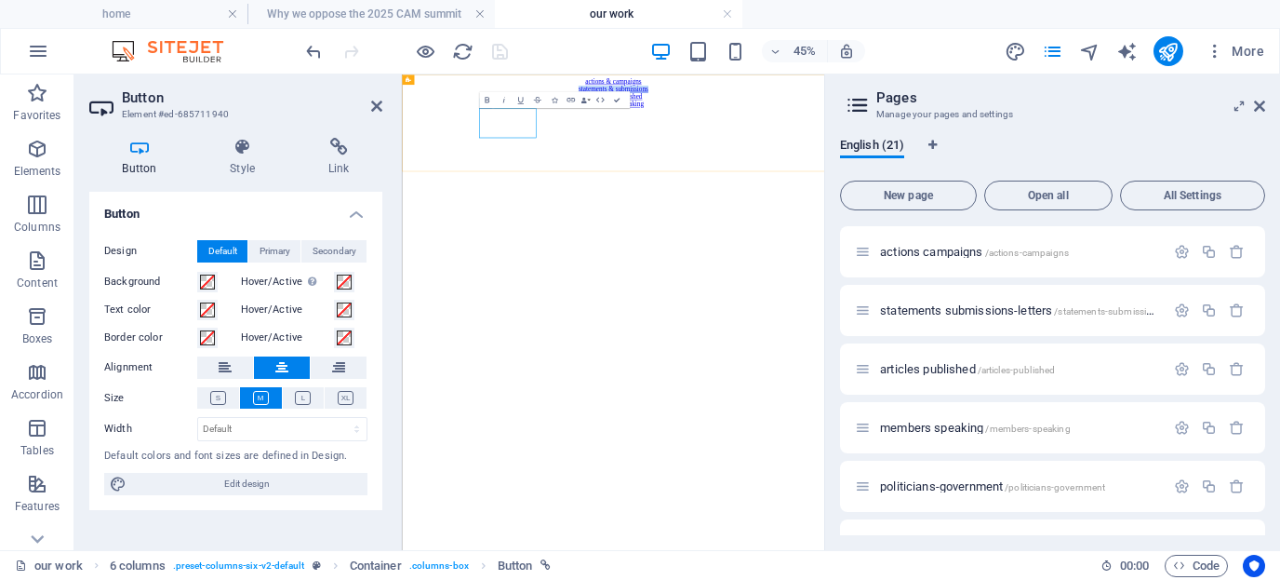
click at [794, 114] on link "statements & submissions" at bounding box center [871, 107] width 154 height 16
click at [800, 114] on link "statements, submissions" at bounding box center [871, 107] width 143 height 16
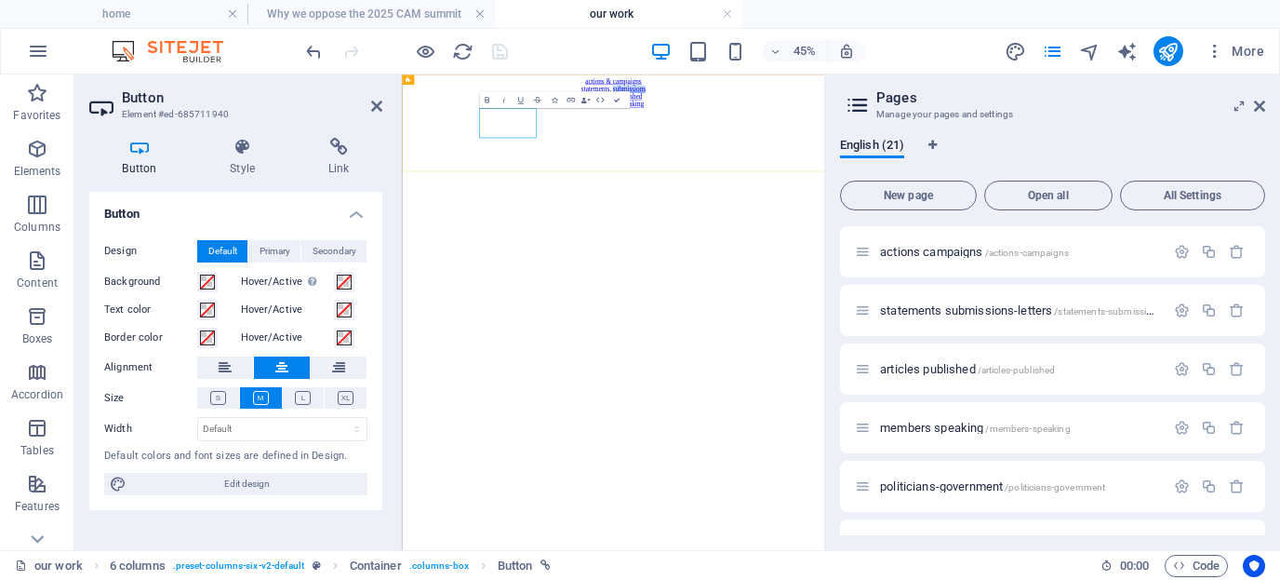
click at [800, 114] on link "statements, submissions" at bounding box center [871, 107] width 143 height 16
click at [770, 149] on div "actions & campaigns statements, submissions & letters our articles published ou…" at bounding box center [871, 115] width 924 height 67
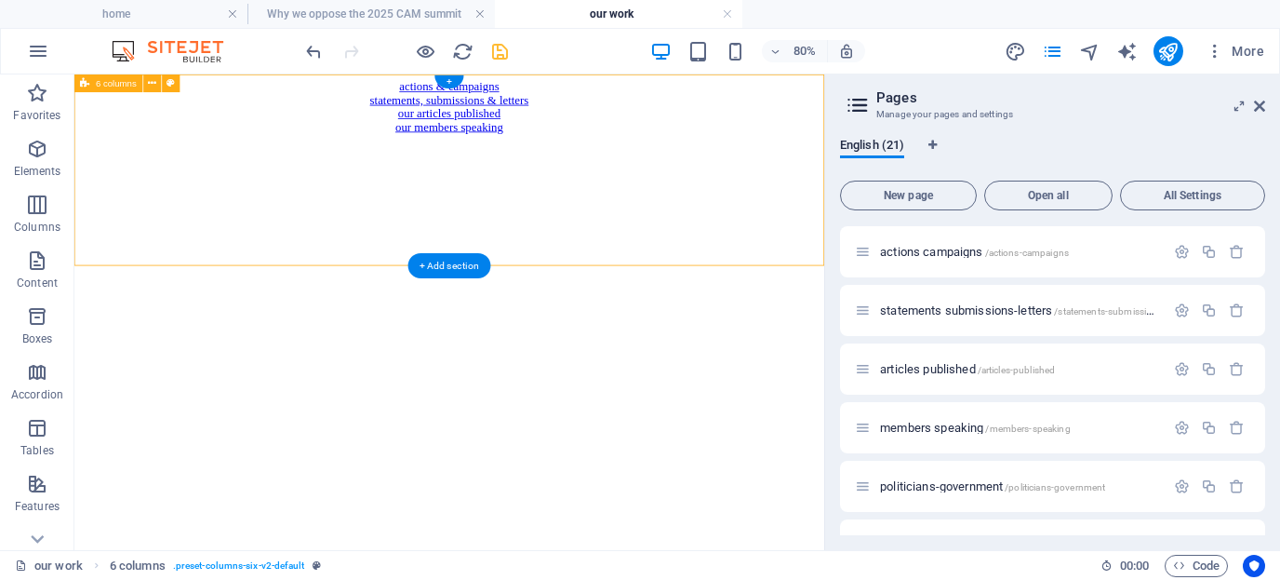
click at [884, 114] on div "actions & campaigns statements, submissions & letters our articles published ou…" at bounding box center [543, 115] width 923 height 67
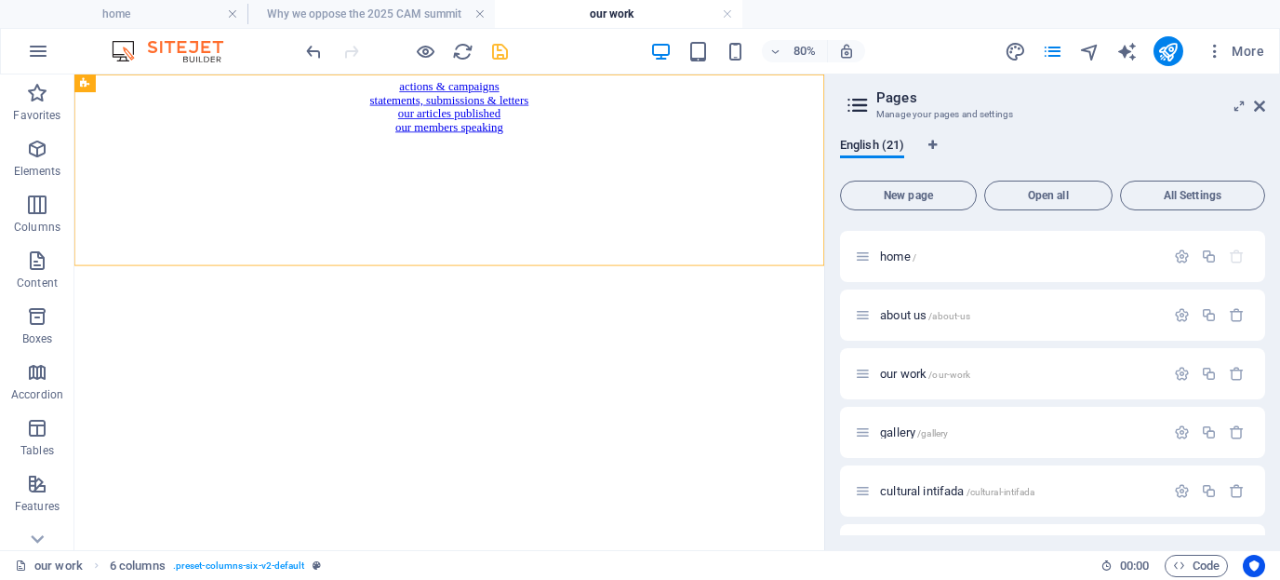
scroll to position [0, 0]
click at [1157, 105] on icon at bounding box center [1259, 106] width 11 height 15
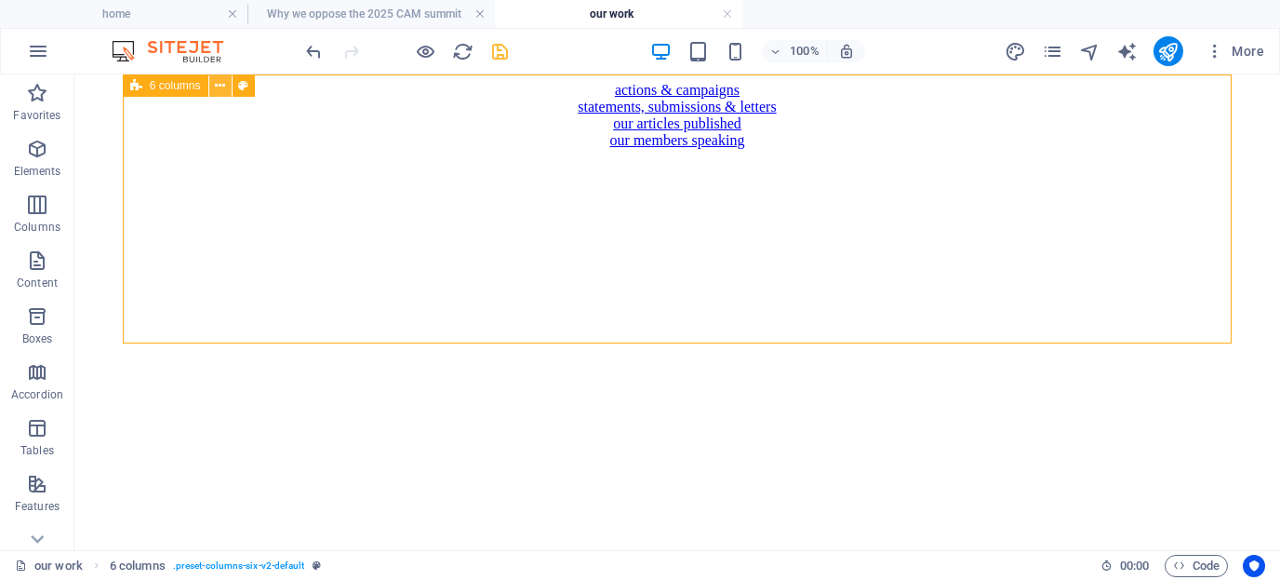
click at [222, 85] on icon at bounding box center [220, 86] width 10 height 20
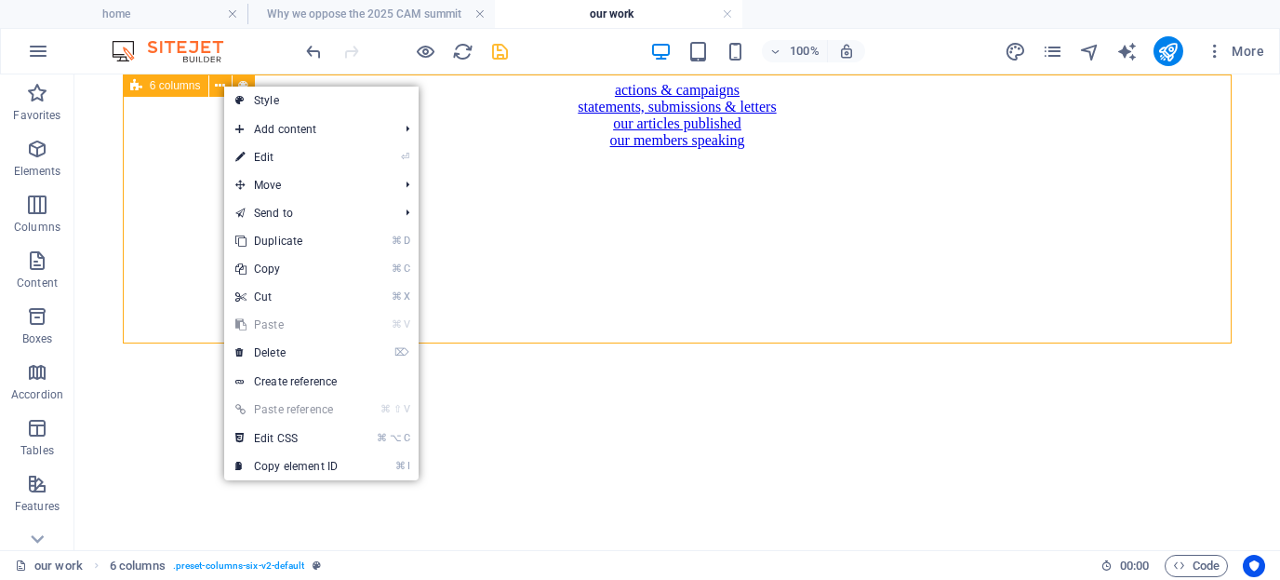
click at [177, 88] on span "6 columns" at bounding box center [175, 85] width 51 height 11
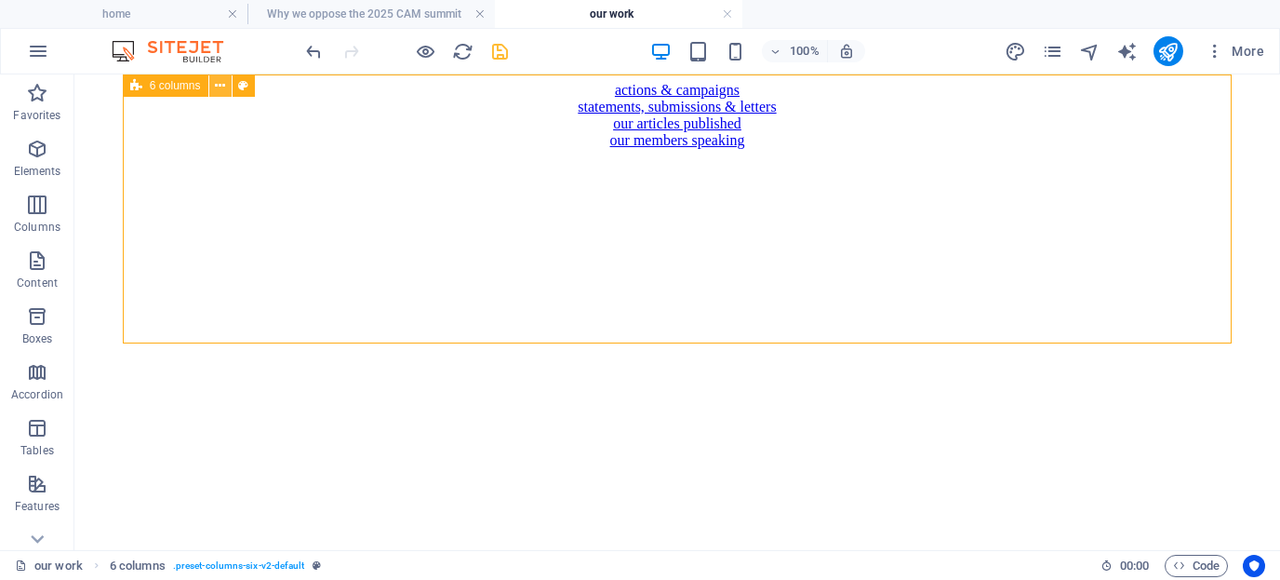
click at [221, 87] on icon at bounding box center [220, 86] width 10 height 20
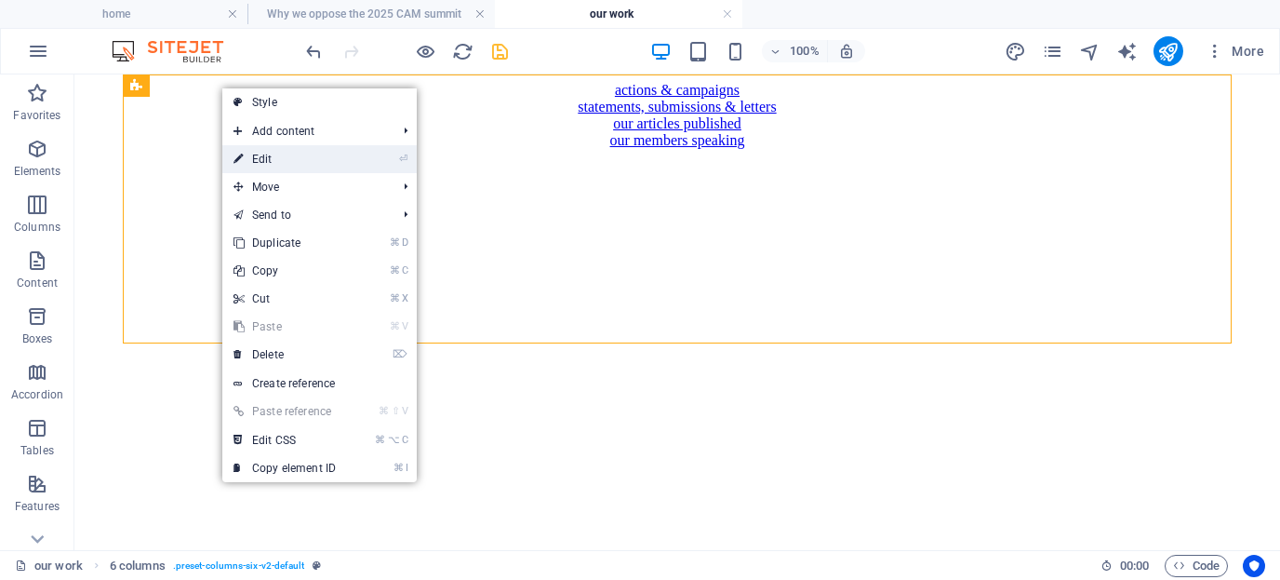
click at [257, 155] on link "⏎ Edit" at bounding box center [284, 159] width 125 height 28
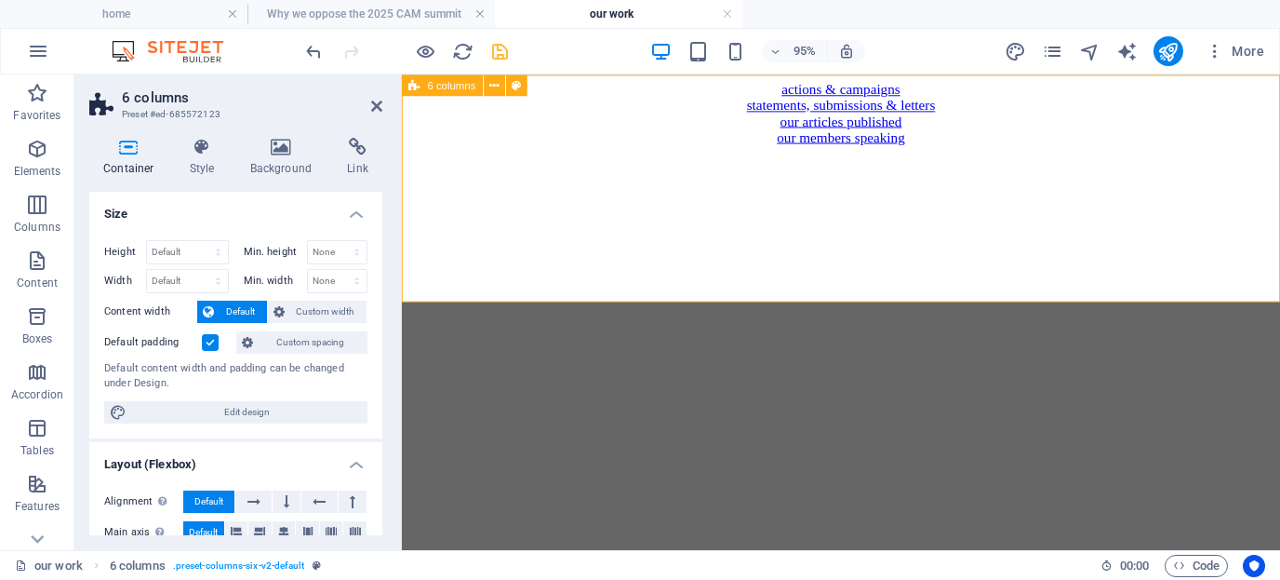
click at [458, 84] on span "6 columns" at bounding box center [452, 85] width 48 height 10
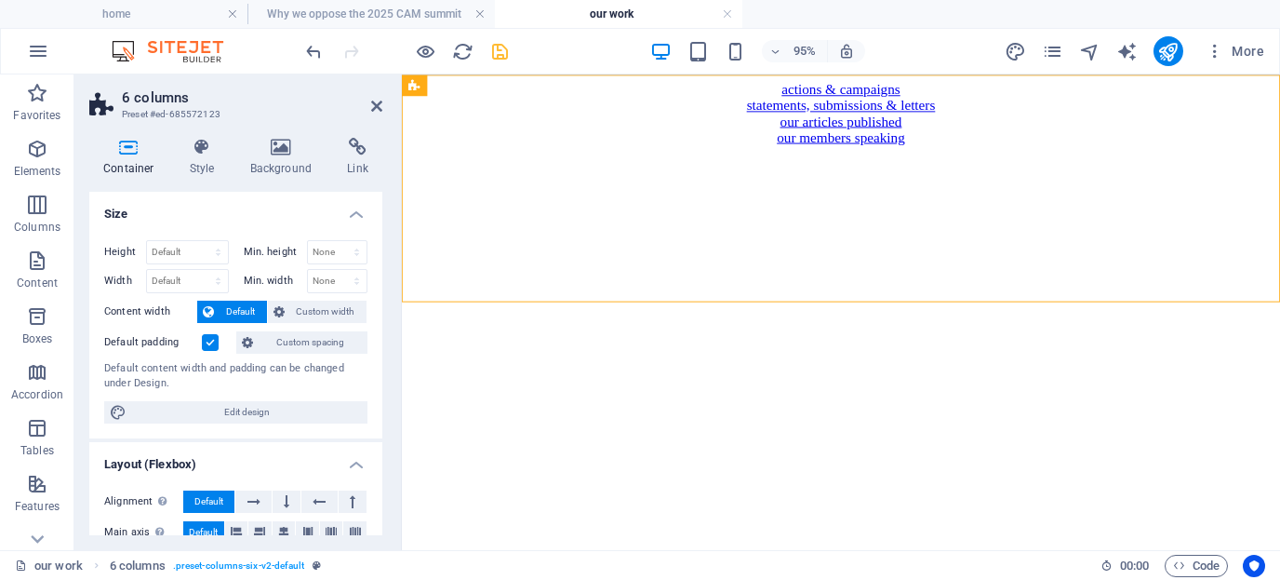
drag, startPoint x: 860, startPoint y: 158, endPoint x: 450, endPoint y: 98, distance: 413.8
click at [450, 98] on div "actions & campaigns statements, submissions & letters our articles published ou…" at bounding box center [864, 115] width 910 height 67
drag, startPoint x: 378, startPoint y: 234, endPoint x: 381, endPoint y: 372, distance: 137.8
click at [381, 373] on div "Size Height Default px rem % vh vw Min. height None px rem % vh vw Width Defaul…" at bounding box center [235, 363] width 293 height 343
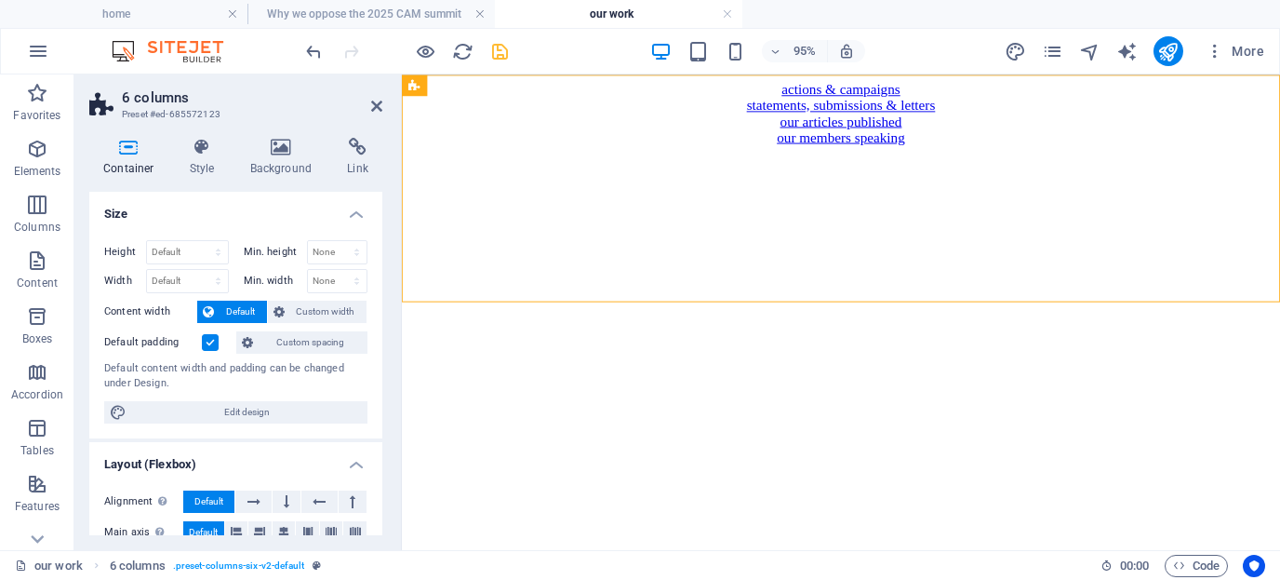
click at [173, 94] on h2 "6 columns" at bounding box center [252, 97] width 261 height 17
click at [499, 84] on button at bounding box center [494, 84] width 21 height 21
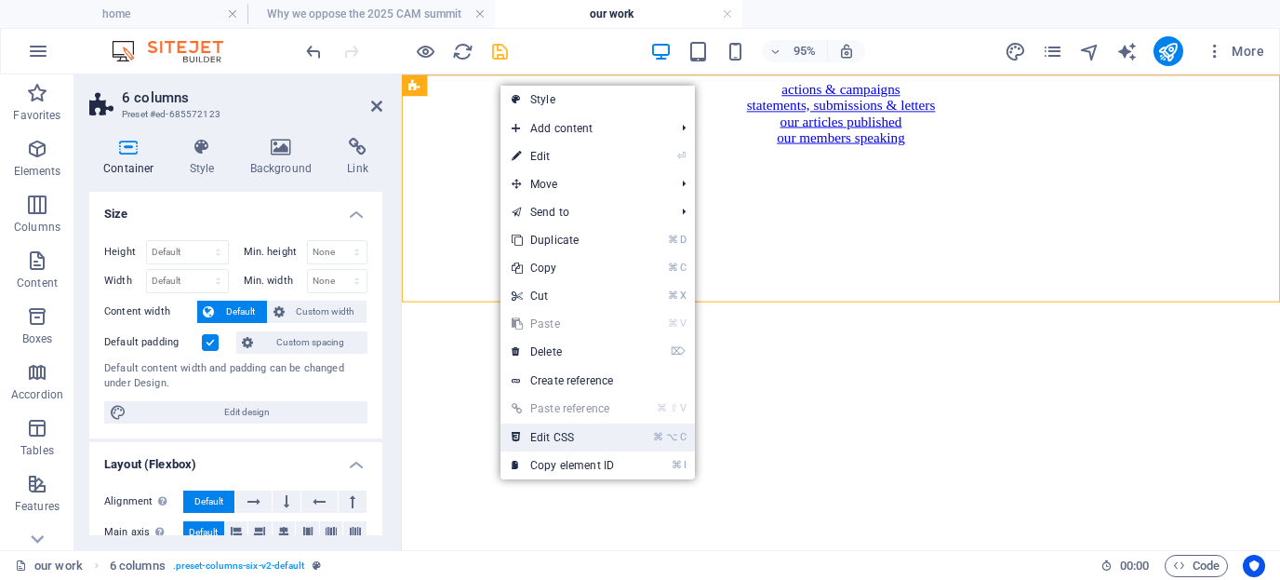
click at [553, 437] on link "⌘ ⌥ C Edit CSS" at bounding box center [563, 437] width 125 height 28
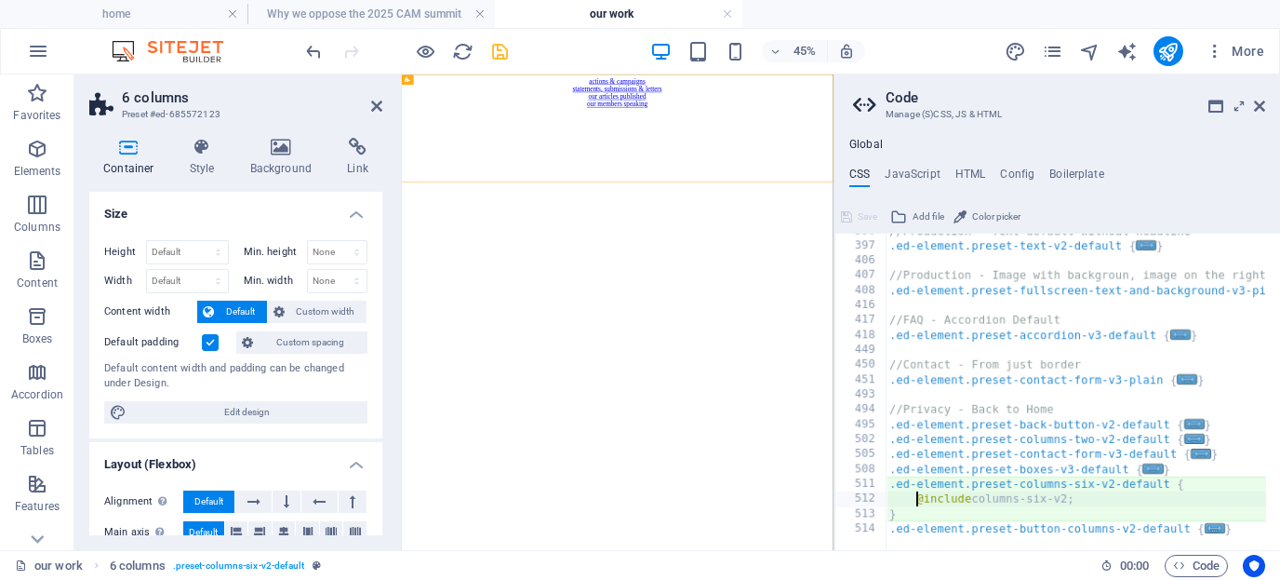
scroll to position [814, 0]
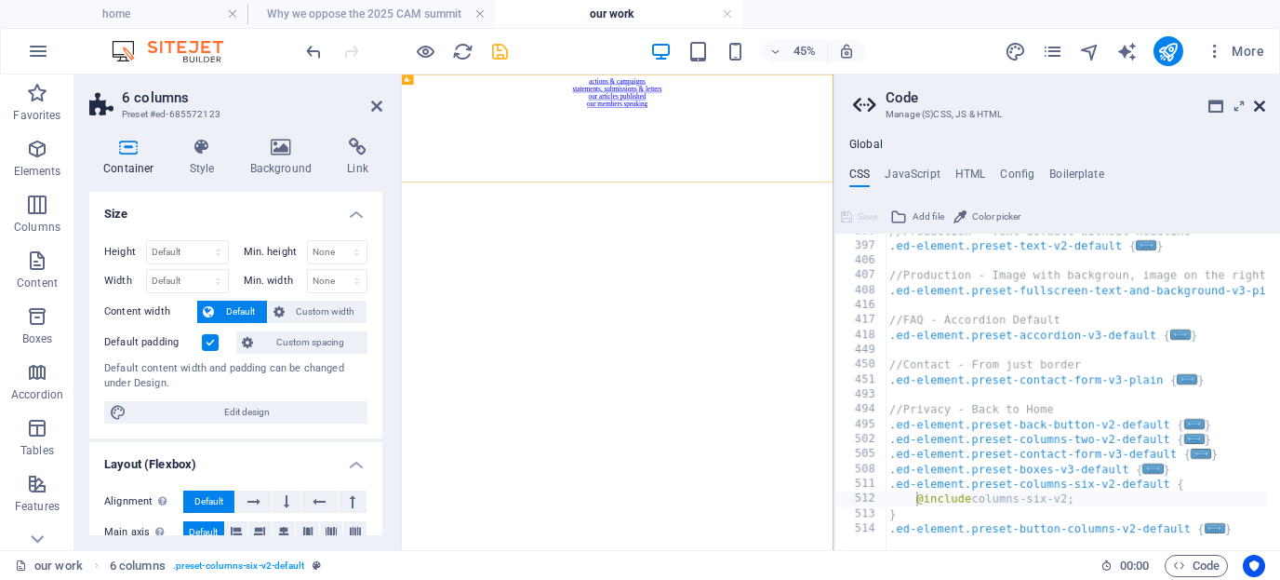
click at [1157, 105] on icon at bounding box center [1259, 106] width 11 height 15
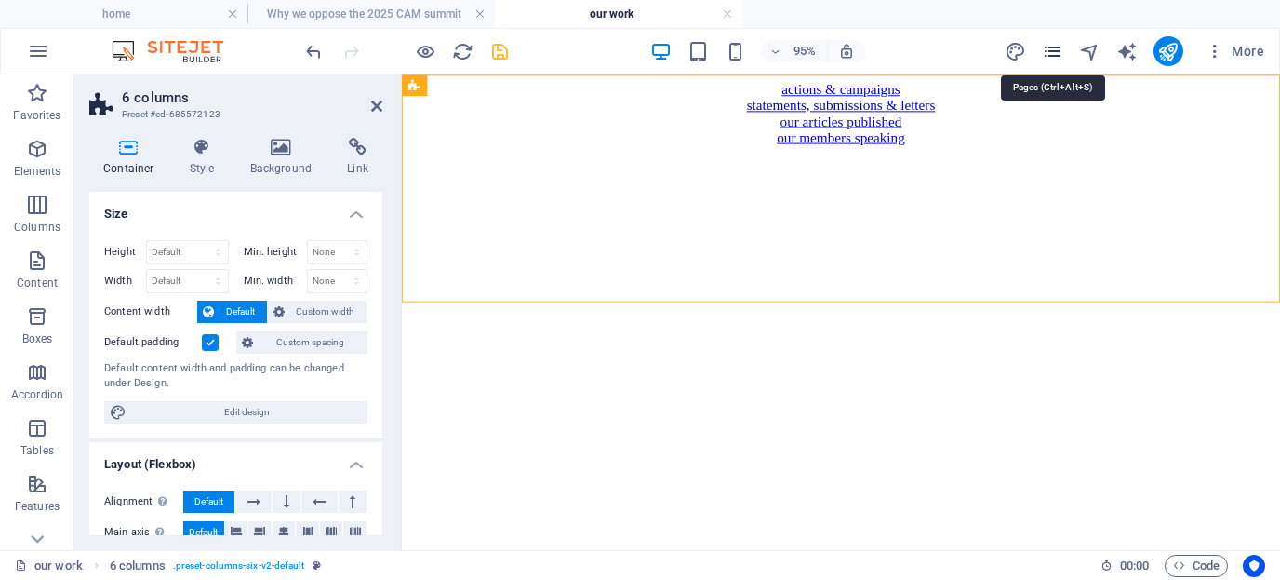
click at [1057, 49] on icon "pages" at bounding box center [1052, 51] width 21 height 21
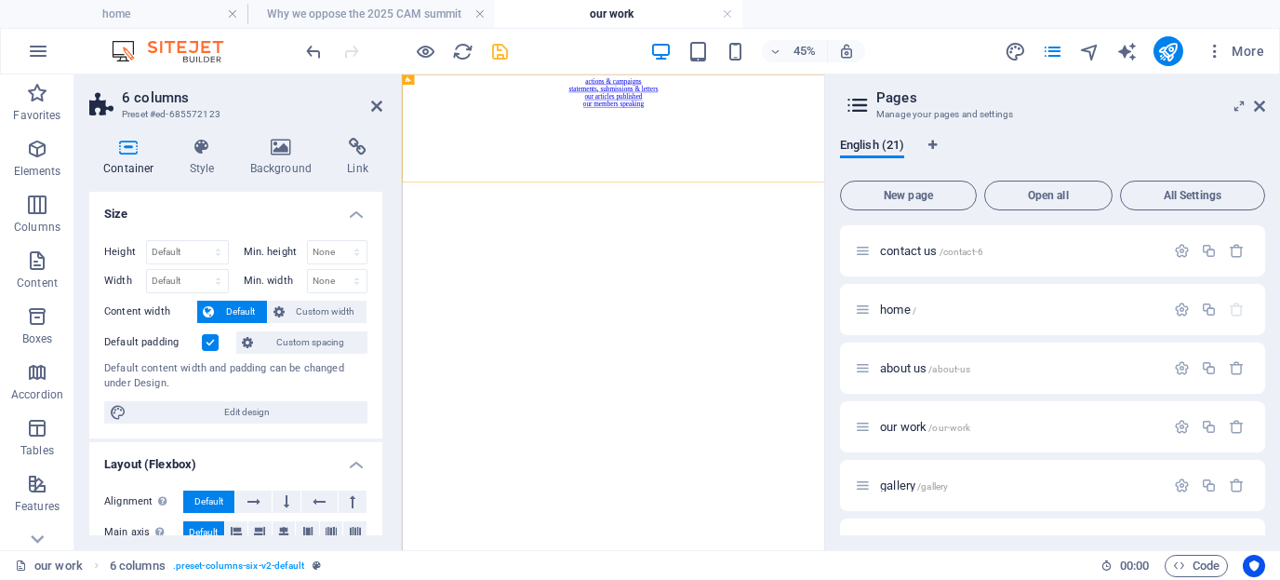
drag, startPoint x: 1261, startPoint y: 248, endPoint x: 1264, endPoint y: 310, distance: 61.5
click at [1157, 311] on div "contact us /contact-6 home / about us /about-us our work /our-work gallery /gal…" at bounding box center [1052, 380] width 425 height 310
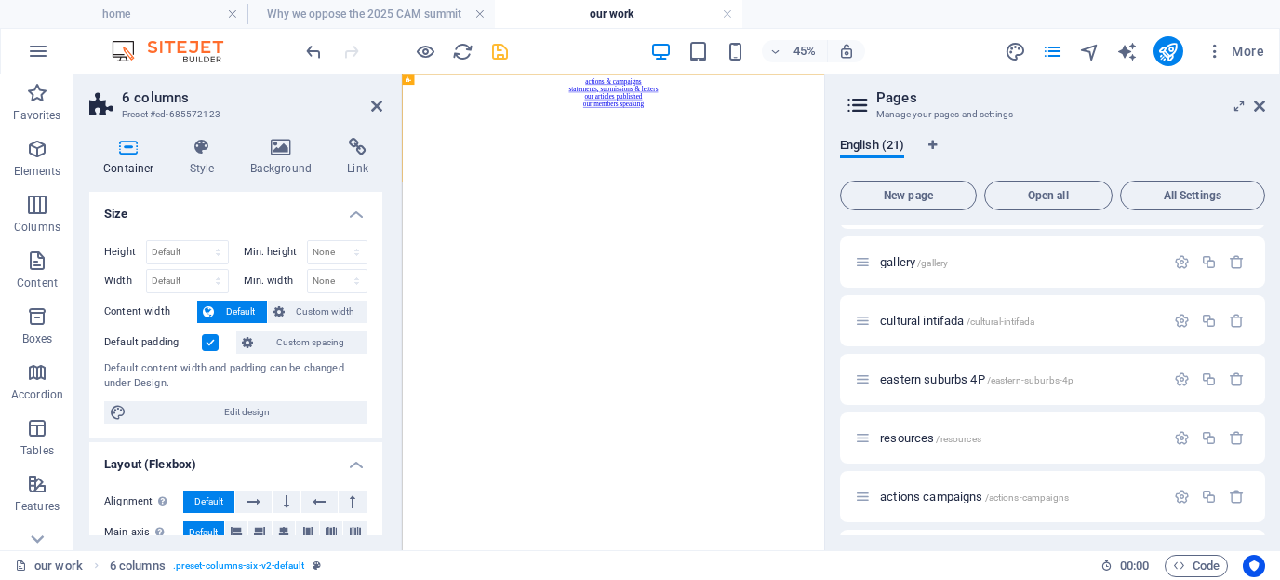
scroll to position [211, 0]
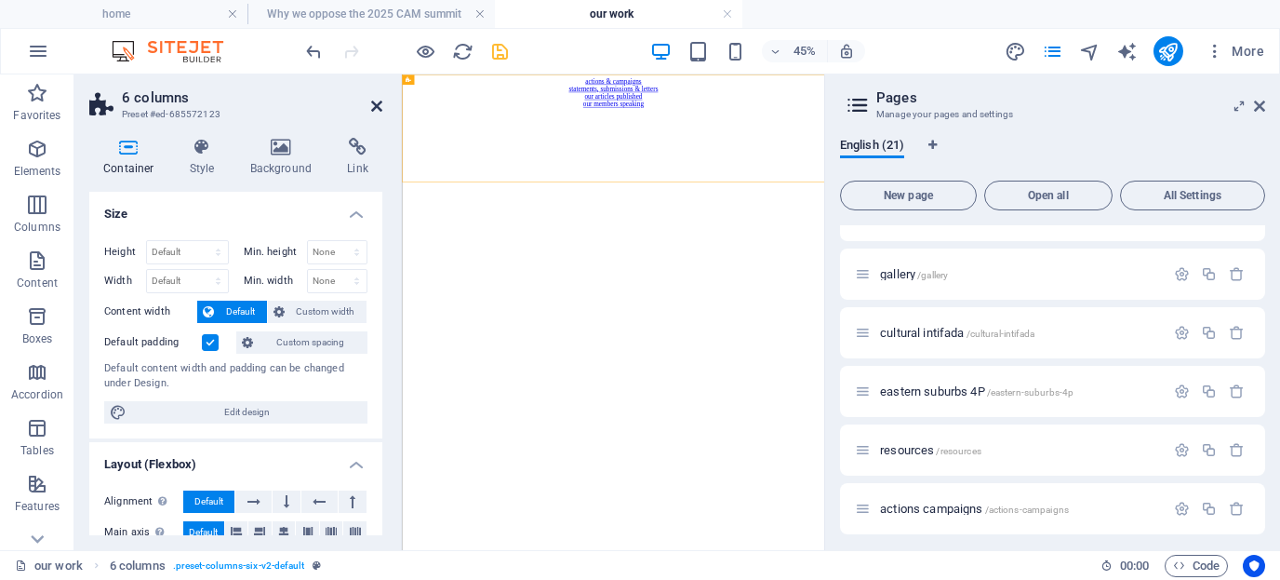
click at [377, 107] on icon at bounding box center [376, 106] width 11 height 15
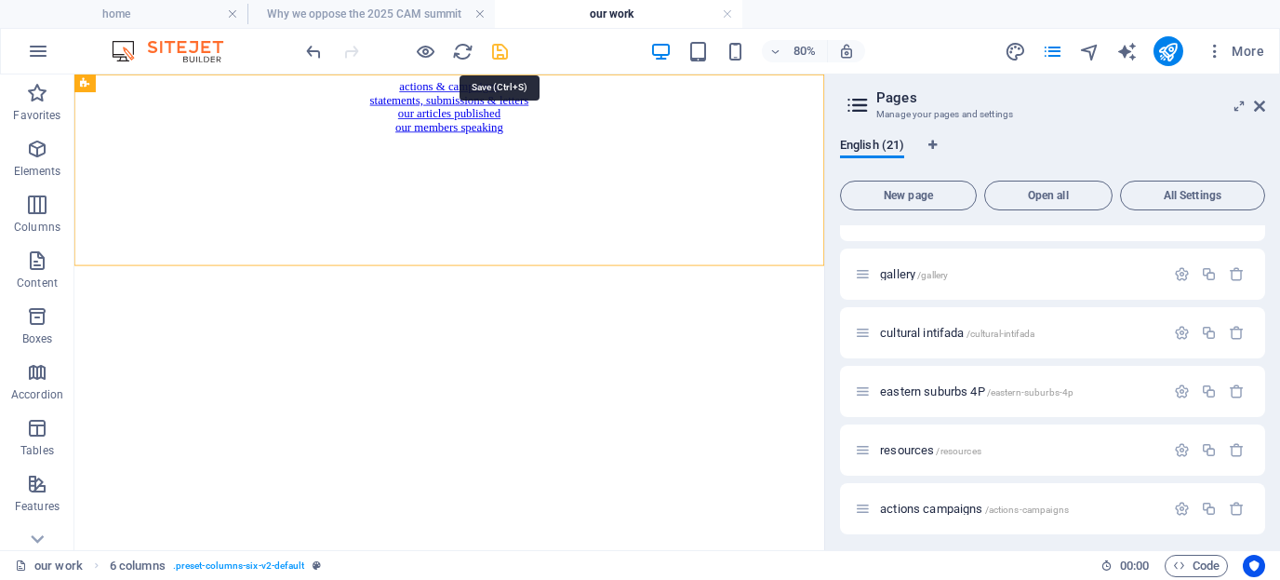
click at [499, 50] on icon "save" at bounding box center [499, 51] width 21 height 21
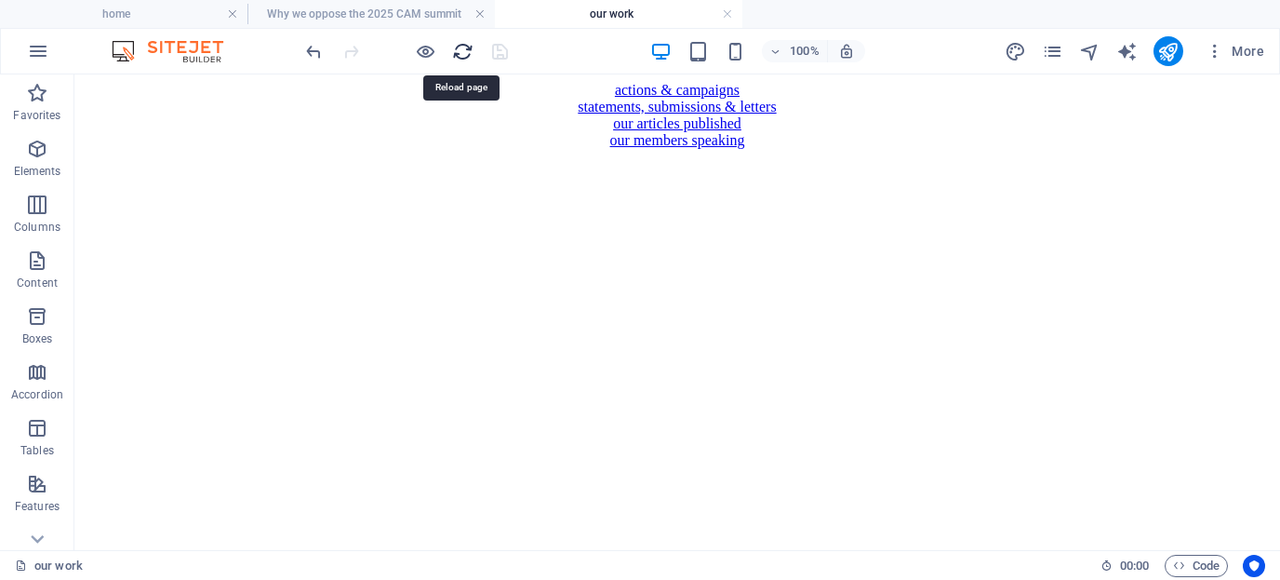
click at [460, 52] on icon "reload" at bounding box center [462, 51] width 21 height 21
click at [424, 17] on h4 "Why we oppose the 2025 CAM summit" at bounding box center [372, 14] width 248 height 20
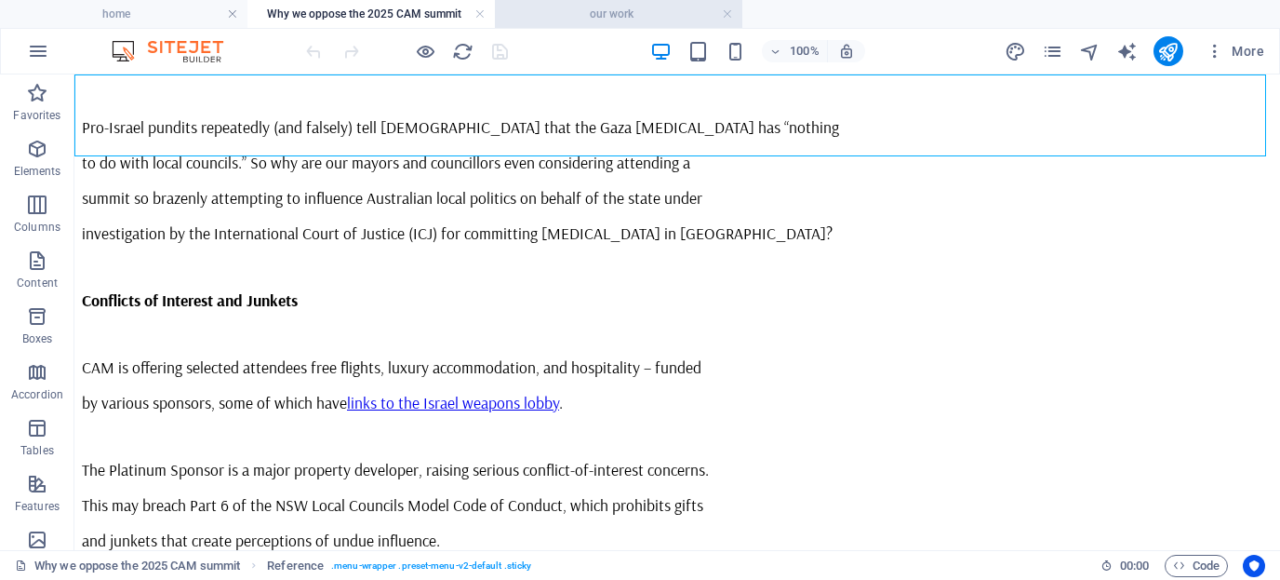
click at [666, 20] on h4 "our work" at bounding box center [619, 14] width 248 height 20
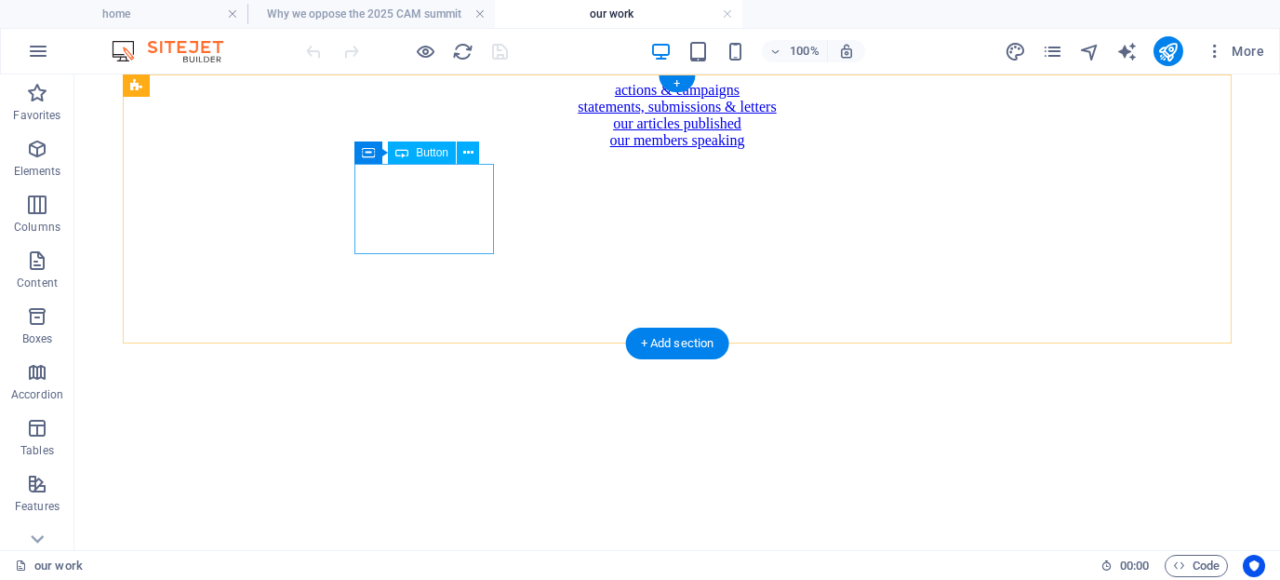
click at [458, 115] on div "statements, submissions & letters" at bounding box center [677, 107] width 1191 height 17
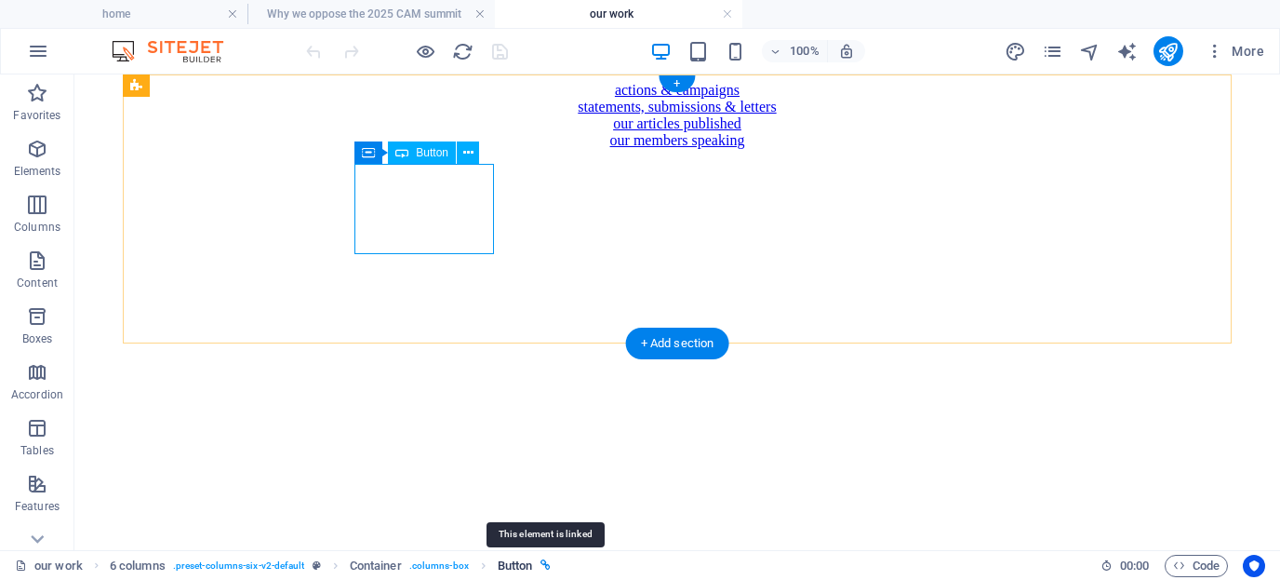
click at [545, 566] on icon "breadcrumb" at bounding box center [546, 565] width 10 height 10
select select "9"
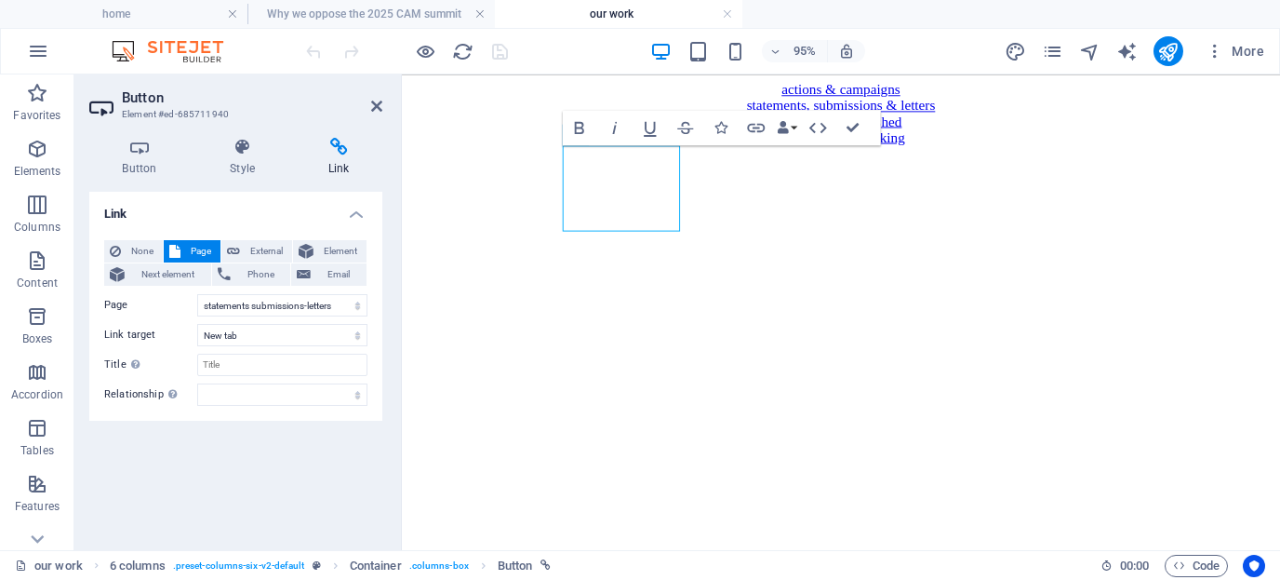
click at [572, 156] on html "actions & campaigns statements, submissions & letters our articles published ou…" at bounding box center [864, 115] width 925 height 82
click at [376, 106] on icon at bounding box center [376, 106] width 11 height 15
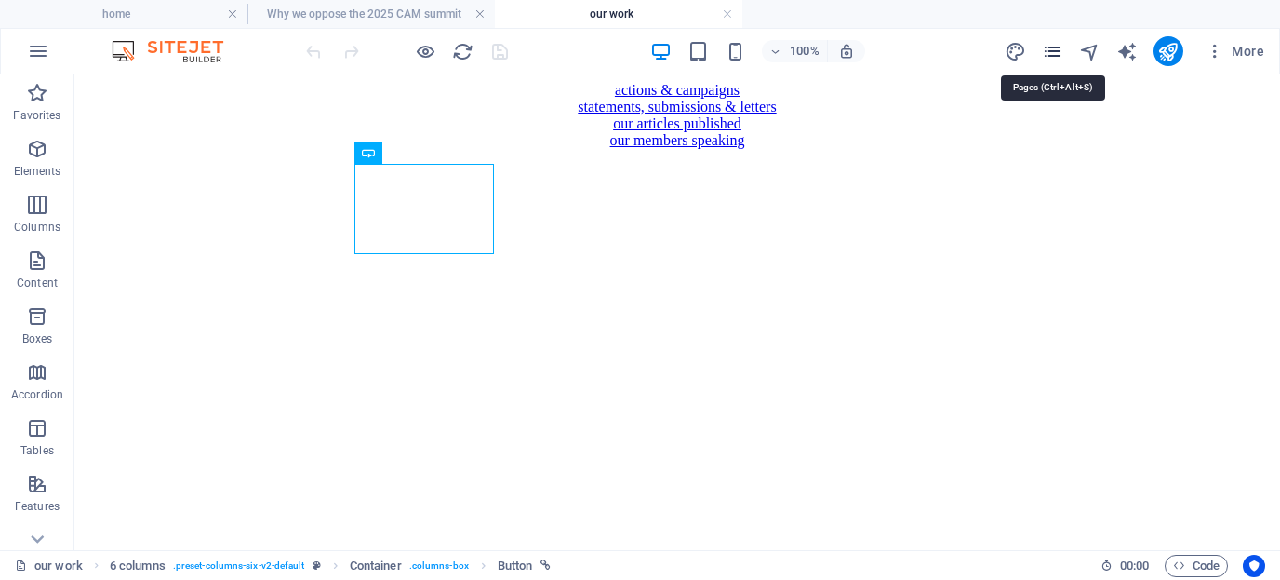
click at [1054, 49] on icon "pages" at bounding box center [1052, 51] width 21 height 21
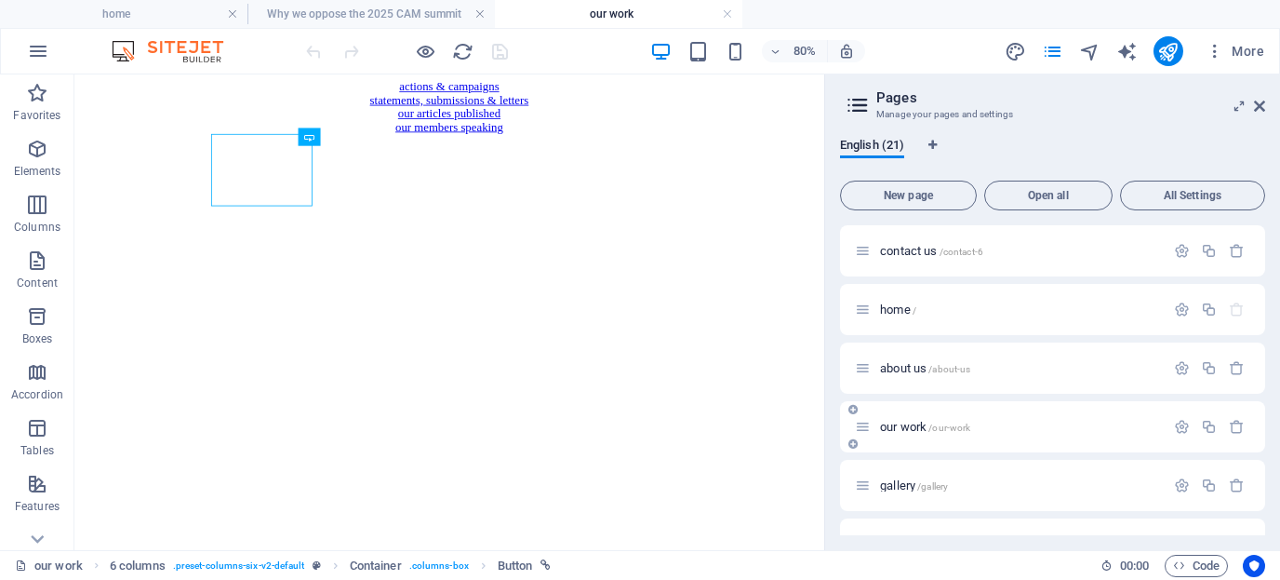
drag, startPoint x: 1261, startPoint y: 284, endPoint x: 1261, endPoint y: 451, distance: 167.5
drag, startPoint x: 1264, startPoint y: 288, endPoint x: 1263, endPoint y: 323, distance: 34.5
click at [1157, 333] on div "contact us /contact-6 home / about us /about-us our work /our-work gallery /gal…" at bounding box center [1052, 380] width 425 height 310
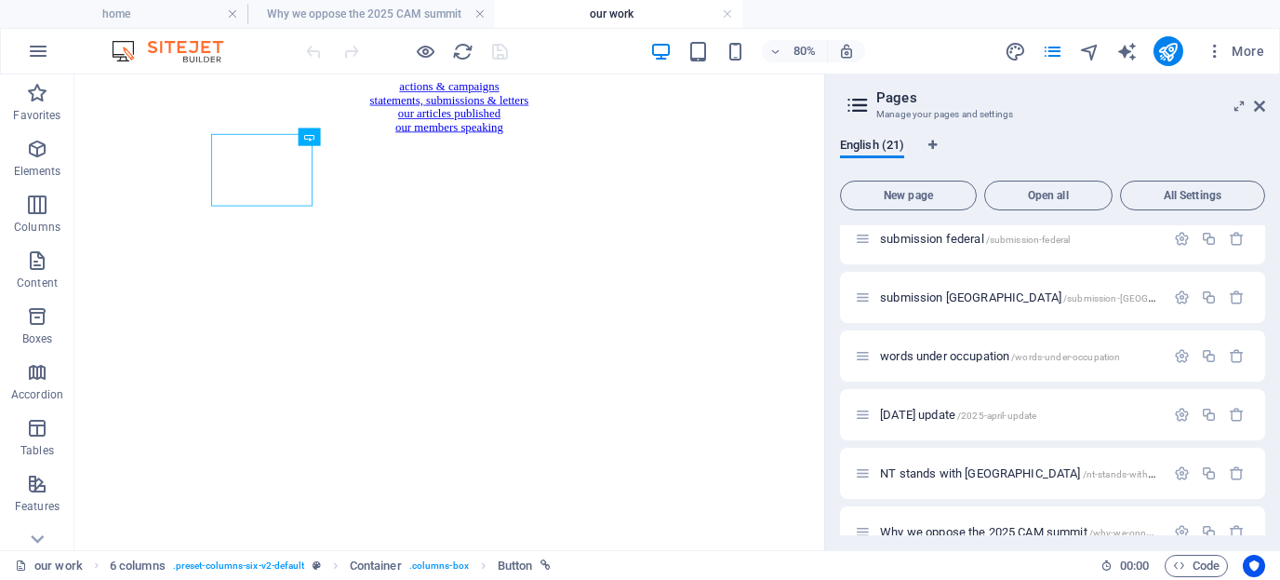
scroll to position [921, 0]
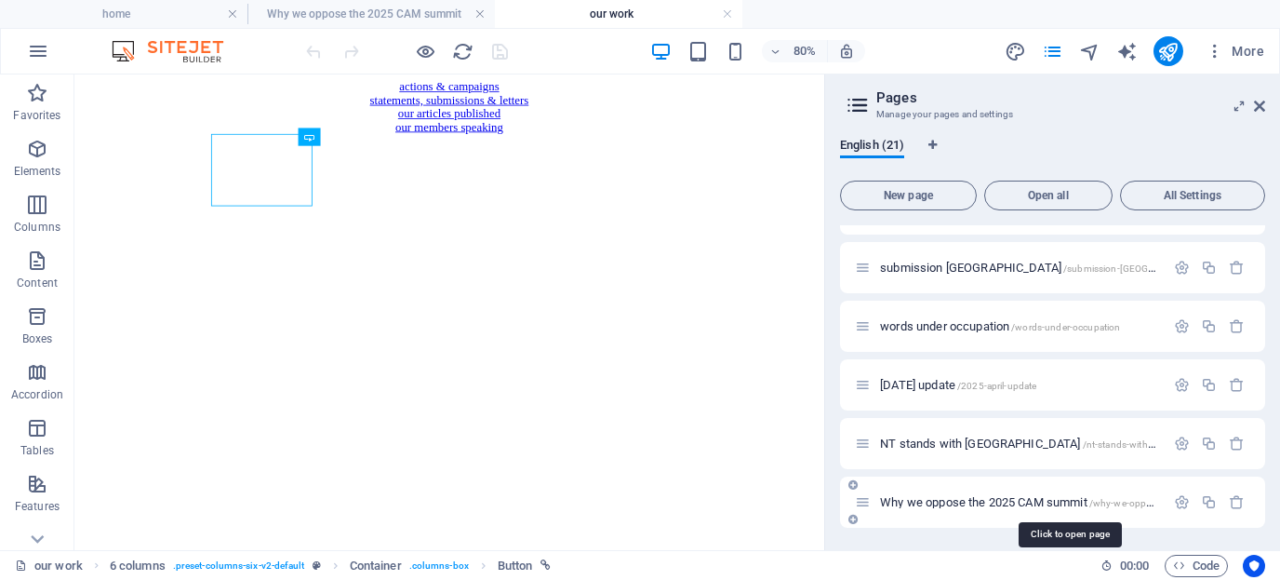
click at [1144, 504] on span "/why-we-oppose-the-2025-cam-summit" at bounding box center [1175, 503] width 171 height 10
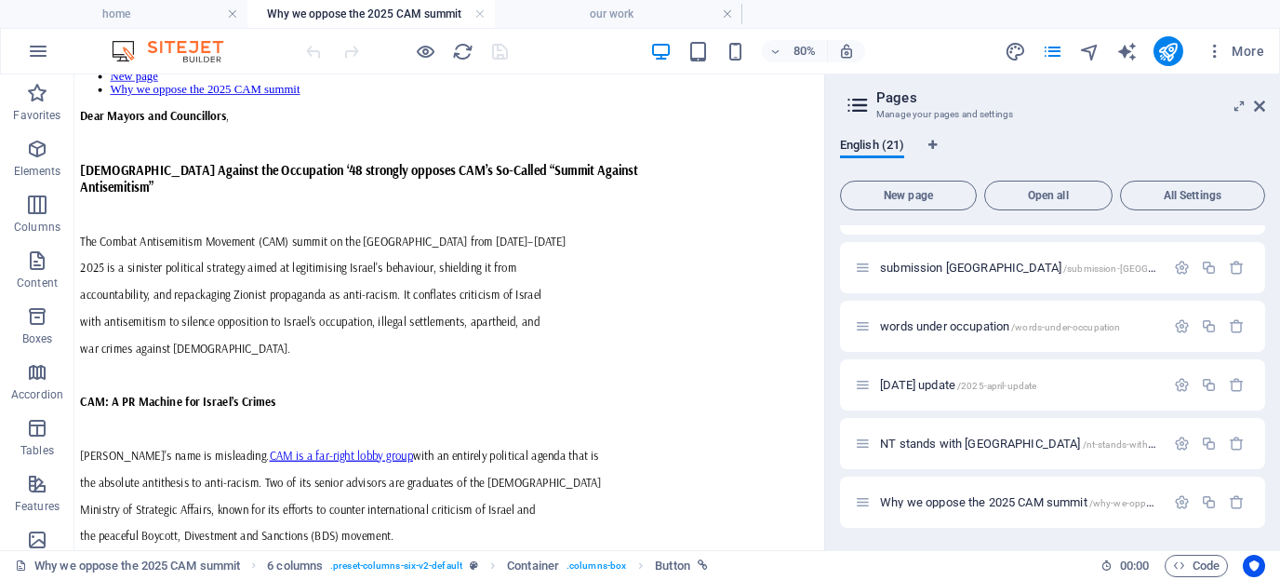
scroll to position [0, 0]
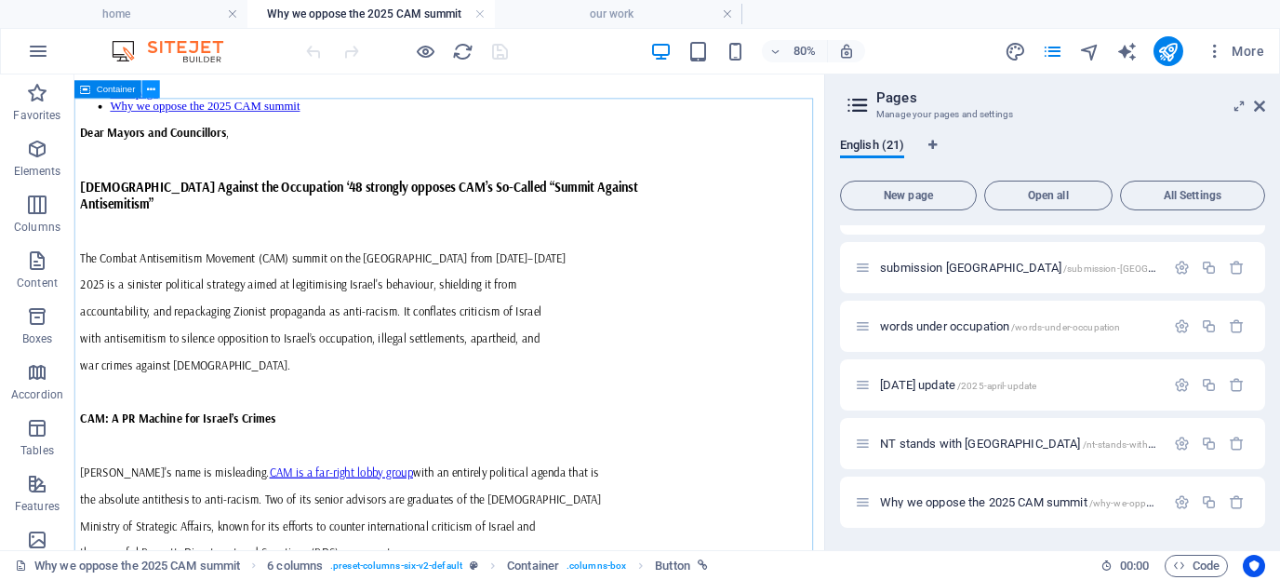
click at [152, 92] on icon at bounding box center [151, 90] width 8 height 16
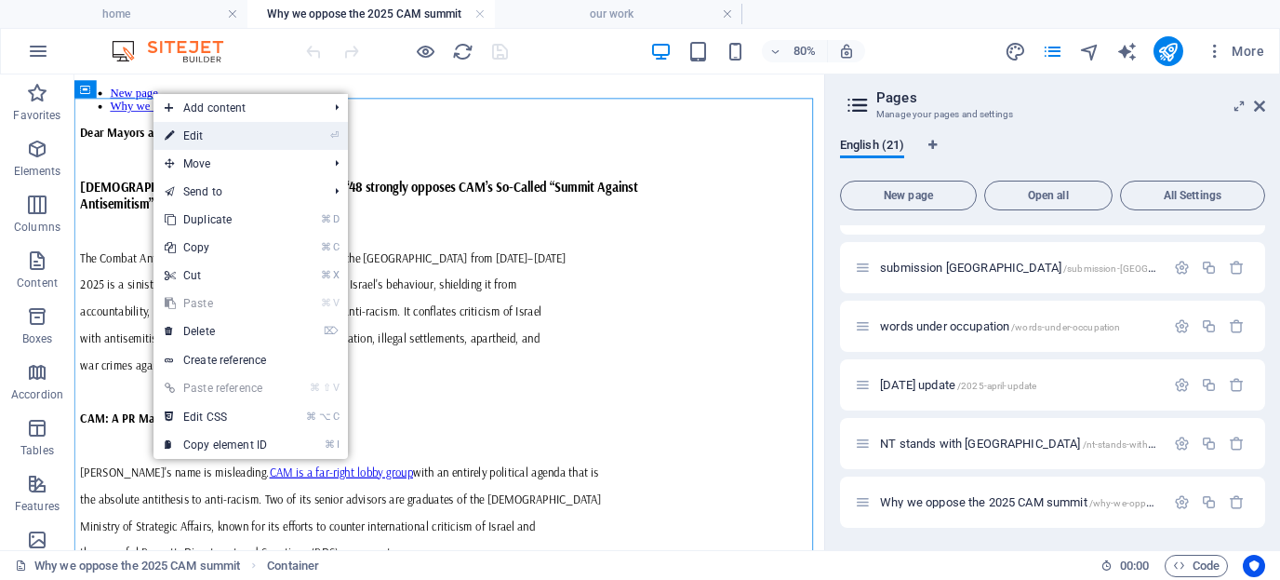
click at [193, 130] on link "⏎ Edit" at bounding box center [216, 136] width 125 height 28
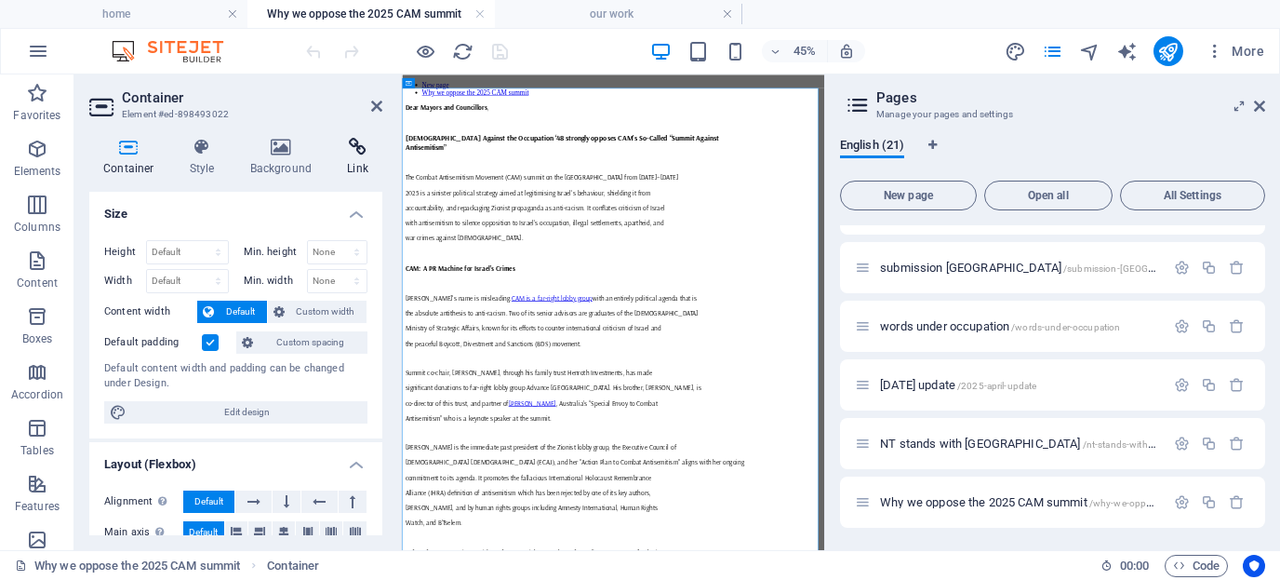
click at [359, 145] on icon at bounding box center [357, 147] width 49 height 19
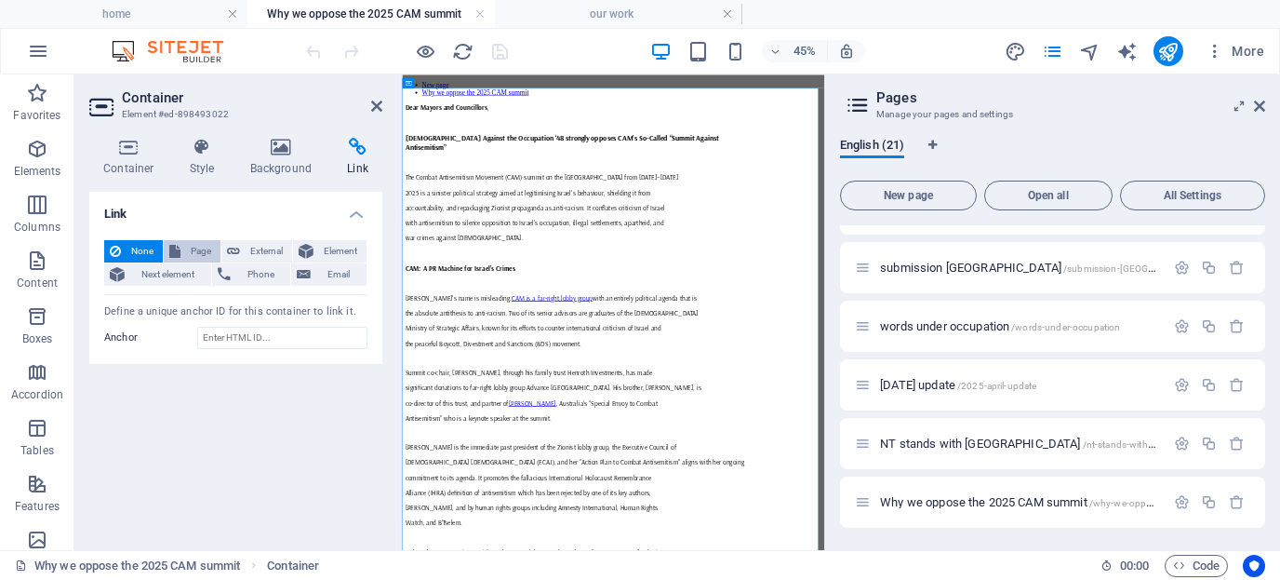
click at [199, 252] on span "Page" at bounding box center [200, 251] width 29 height 22
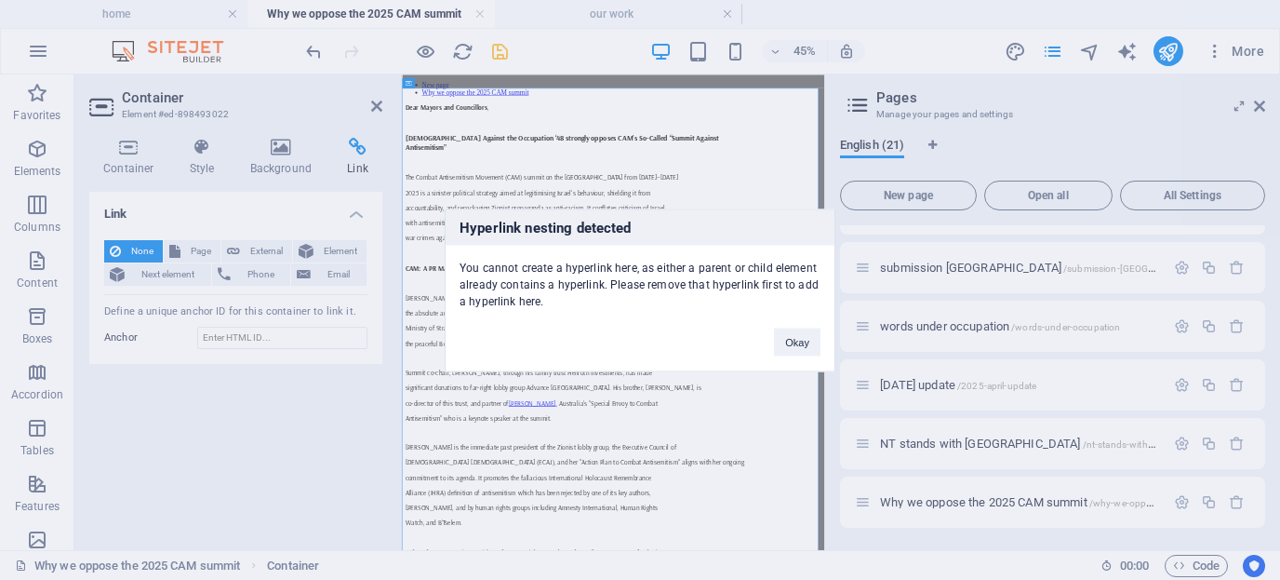
click at [268, 251] on div "Hyperlink nesting detected You cannot create a hyperlink here, as either a pare…" at bounding box center [640, 290] width 1280 height 580
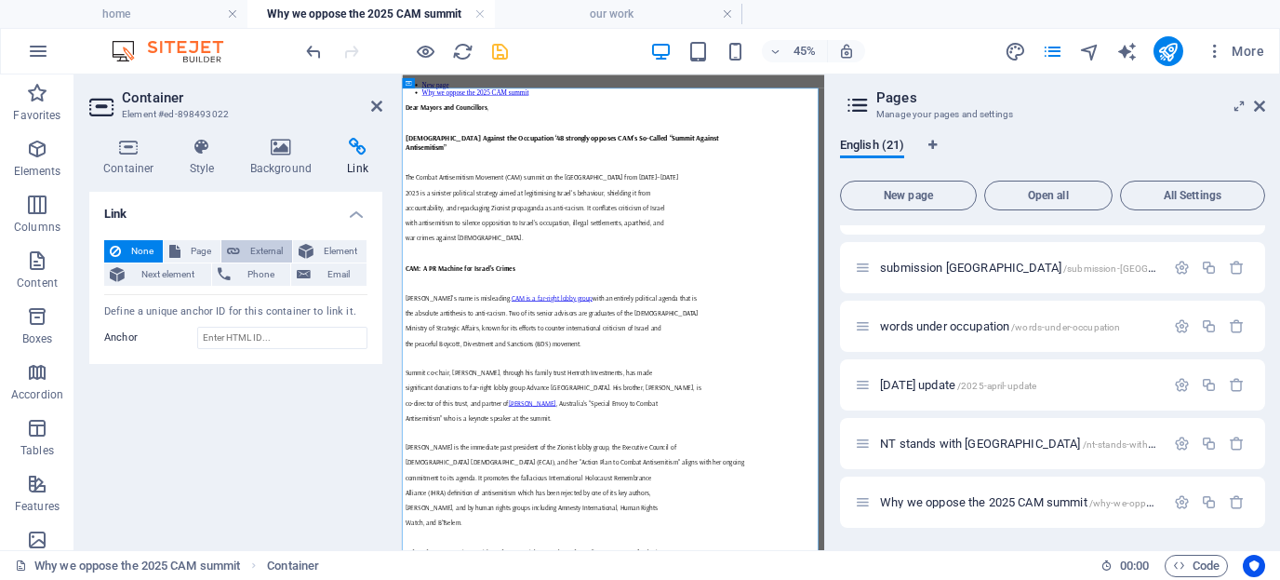
click at [268, 251] on span "External" at bounding box center [266, 251] width 41 height 22
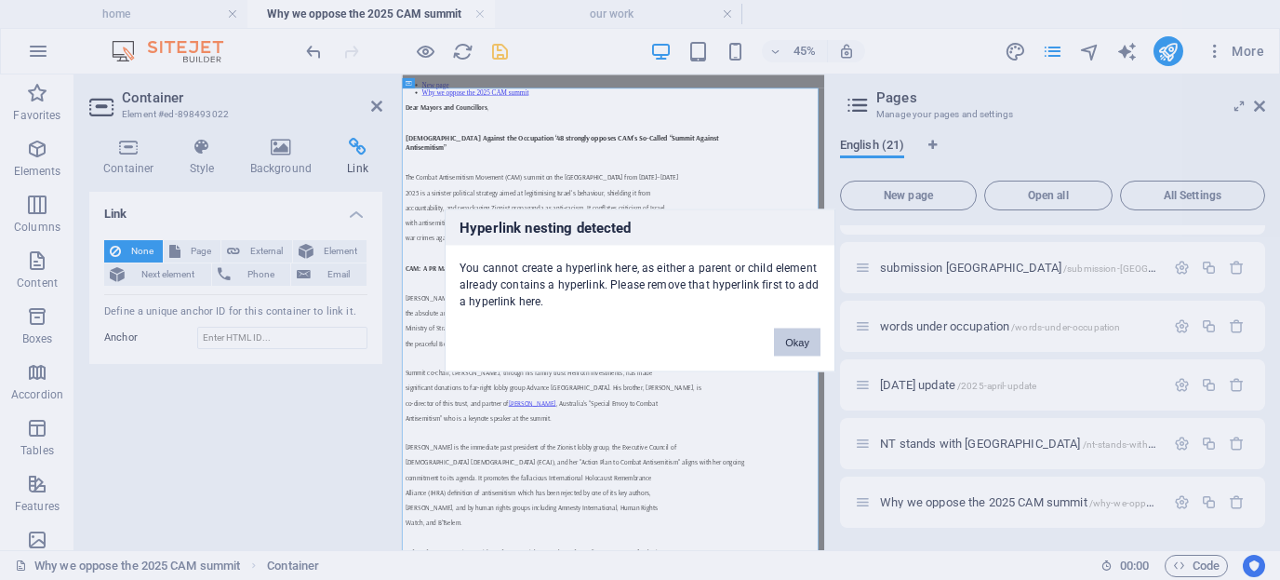
click at [796, 341] on button "Okay" at bounding box center [797, 342] width 47 height 28
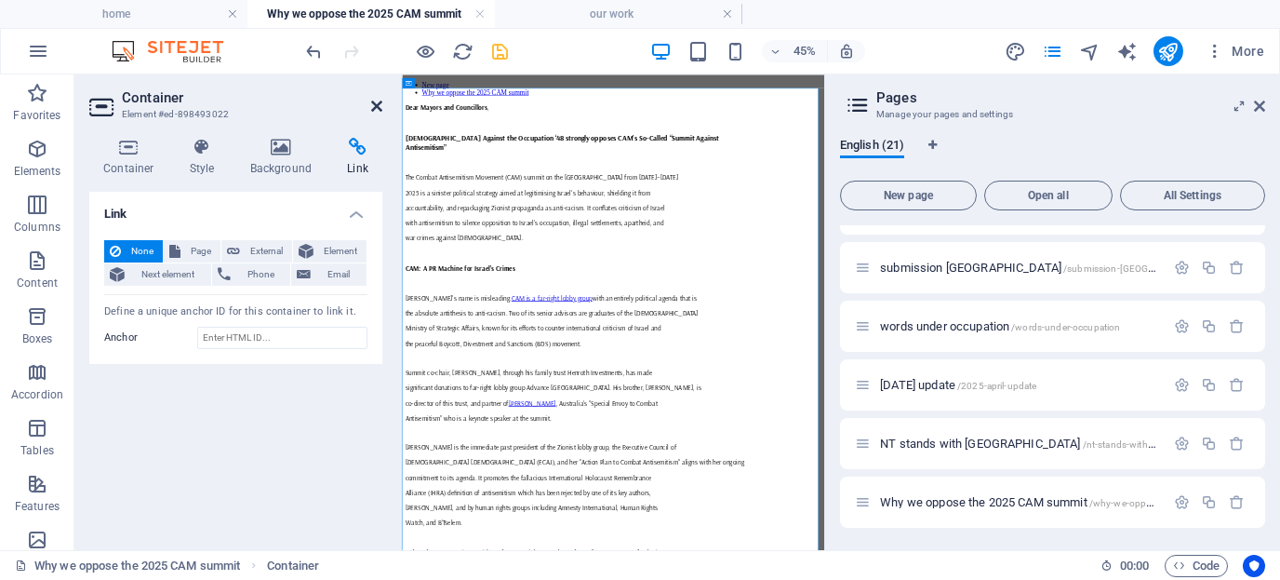
click at [374, 104] on icon at bounding box center [376, 106] width 11 height 15
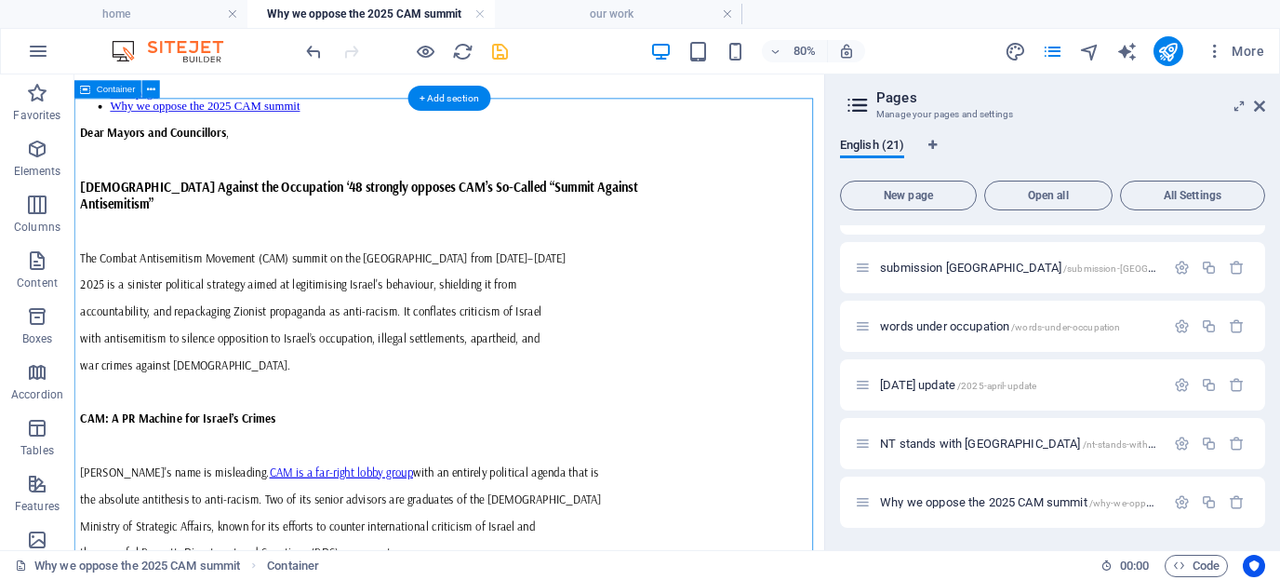
click at [499, 49] on icon "save" at bounding box center [499, 51] width 21 height 21
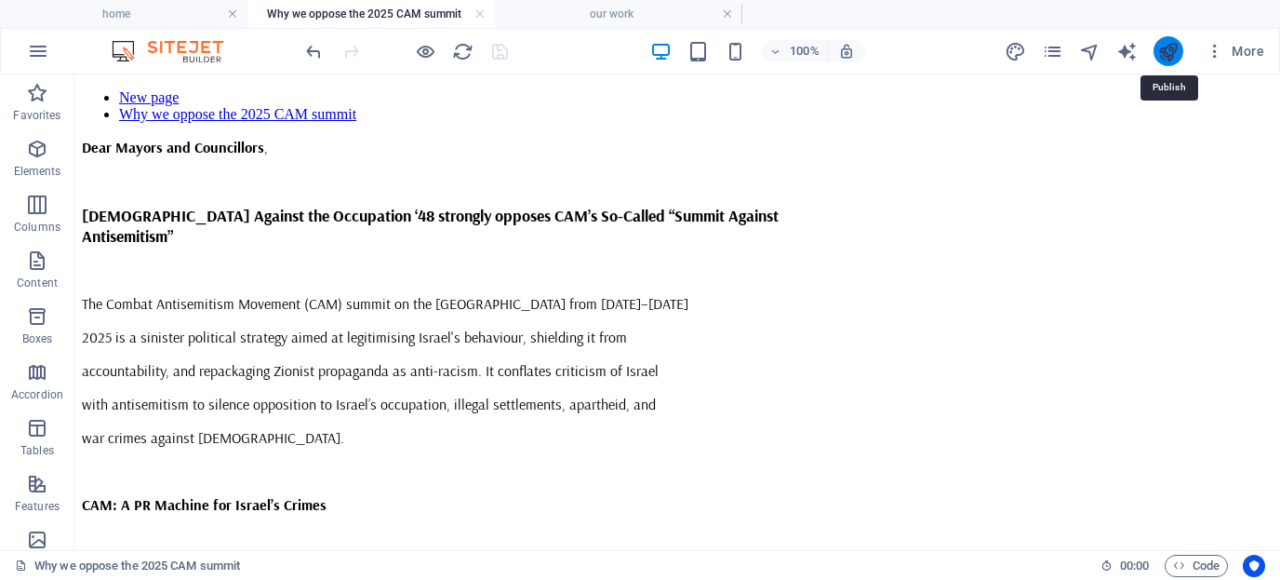
click at [1157, 55] on icon "publish" at bounding box center [1167, 51] width 21 height 21
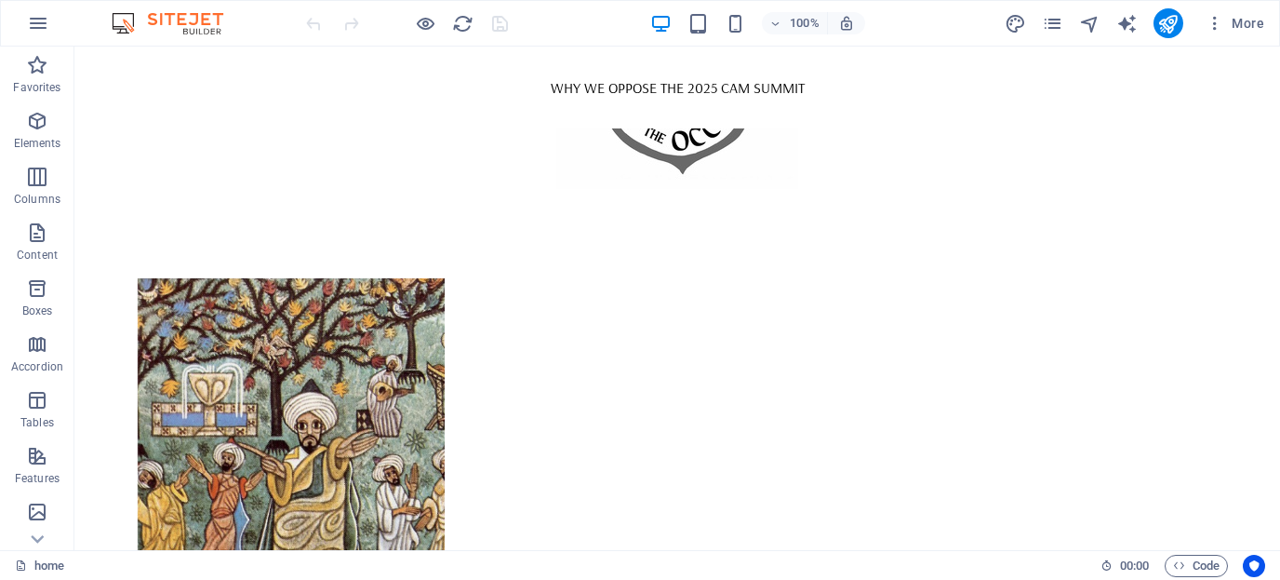
scroll to position [33, 0]
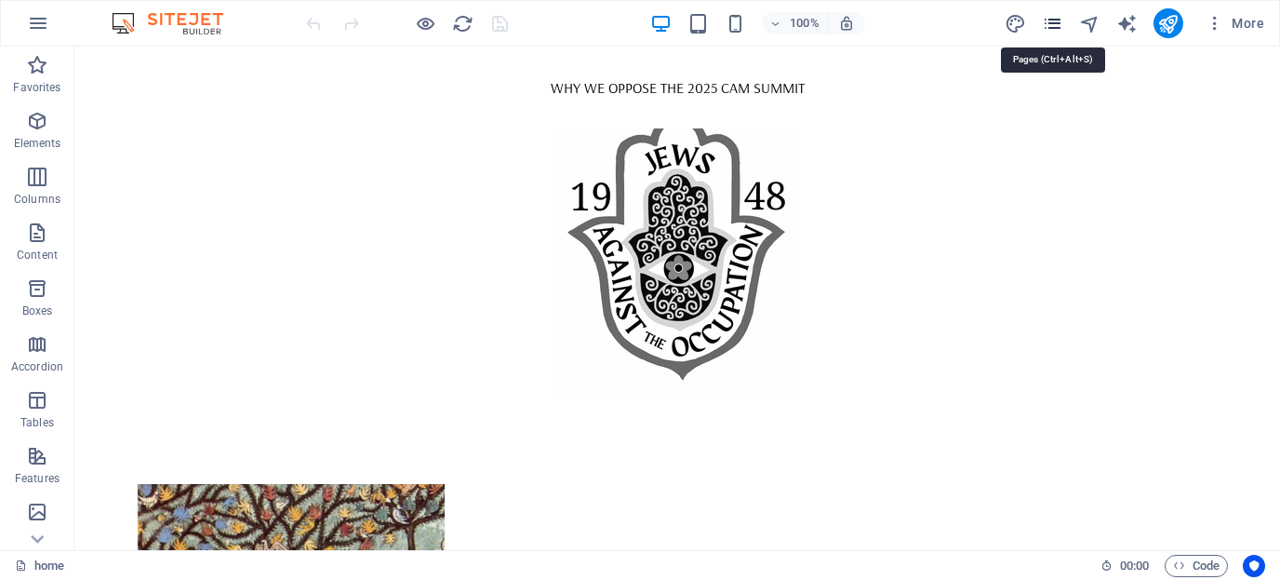
click at [1062, 28] on icon "pages" at bounding box center [1052, 23] width 21 height 21
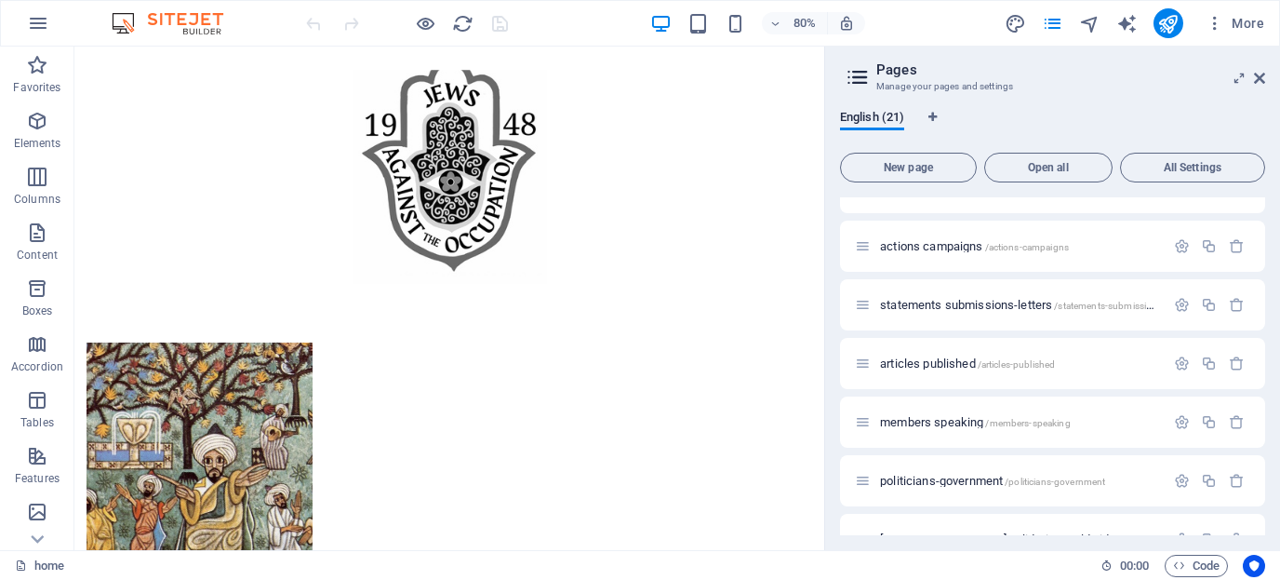
scroll to position [448, 0]
click at [1010, 302] on span "statements submissions-letters /statements-submissions-letters" at bounding box center [1035, 303] width 311 height 14
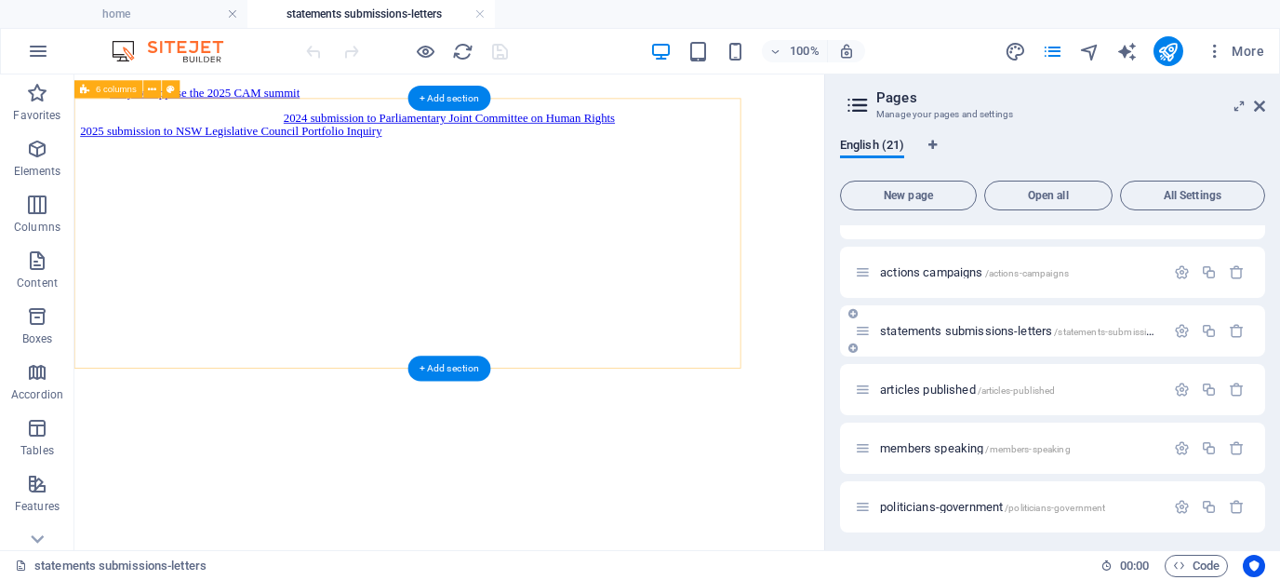
scroll to position [0, 0]
click at [452, 97] on div "+ Add section" at bounding box center [449, 98] width 83 height 25
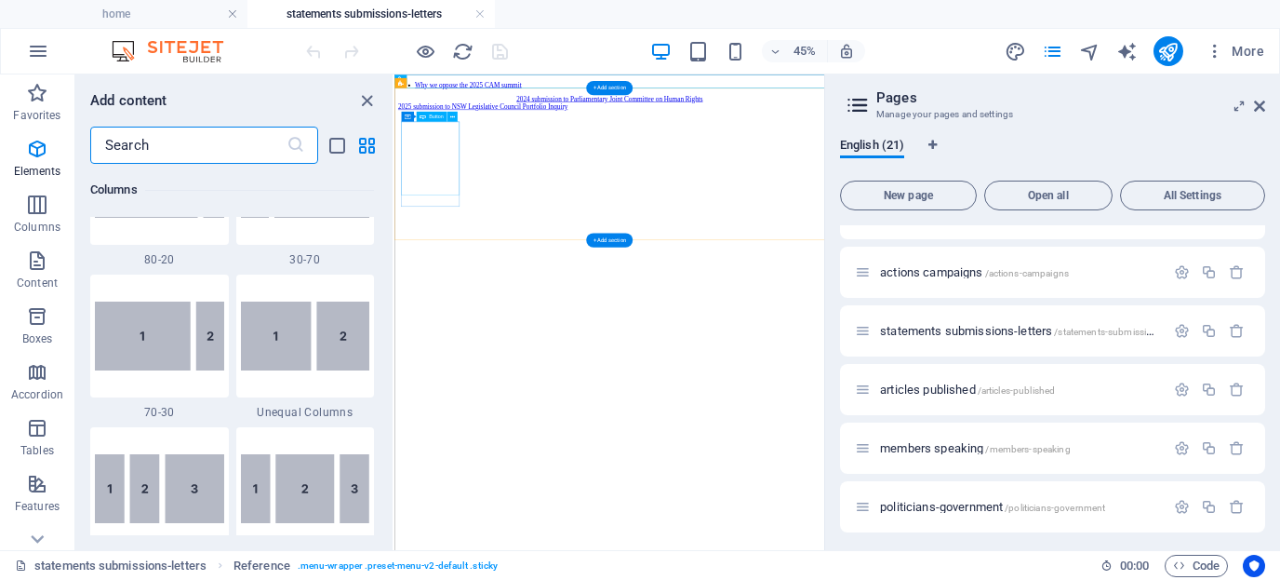
scroll to position [3256, 0]
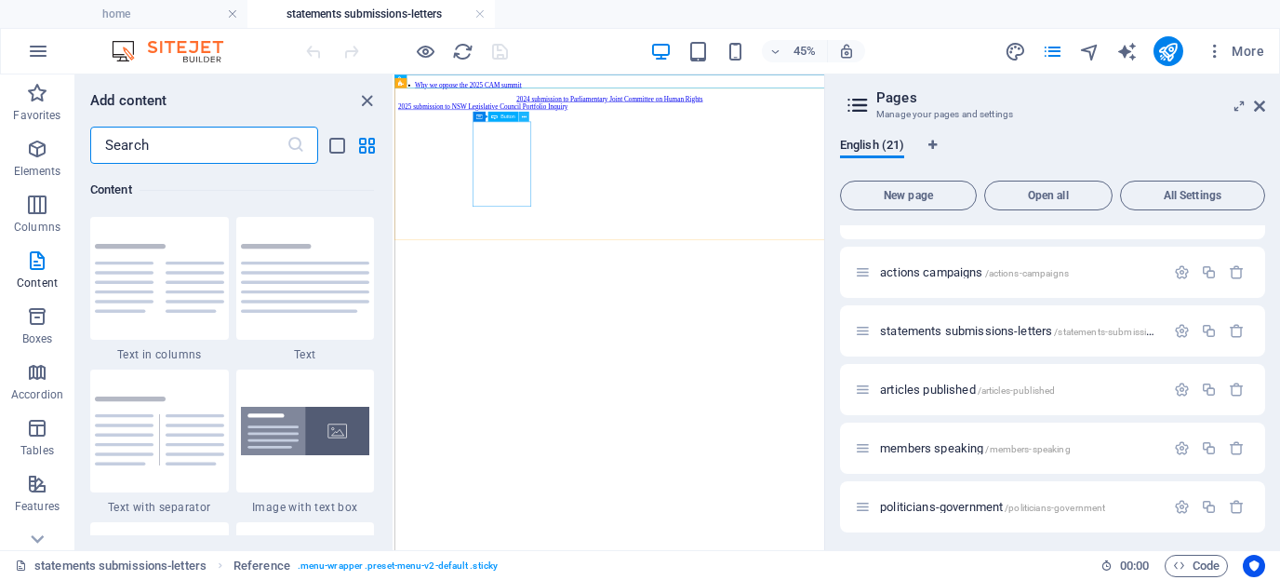
click at [525, 116] on icon at bounding box center [523, 116] width 5 height 8
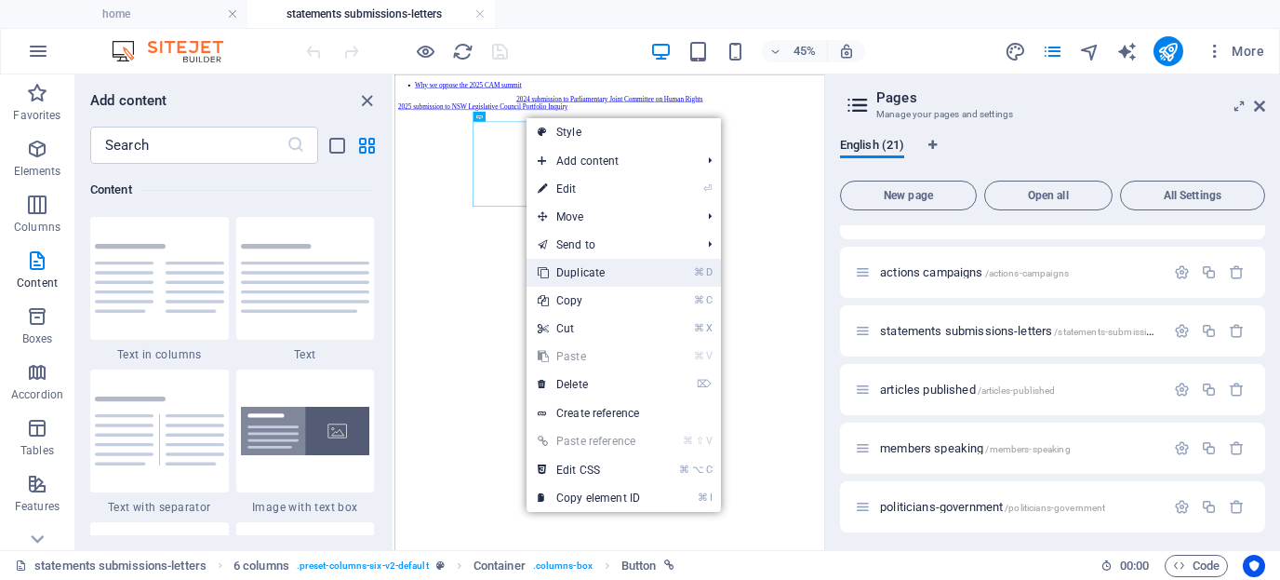
click at [584, 267] on link "⌘ D Duplicate" at bounding box center [589, 273] width 125 height 28
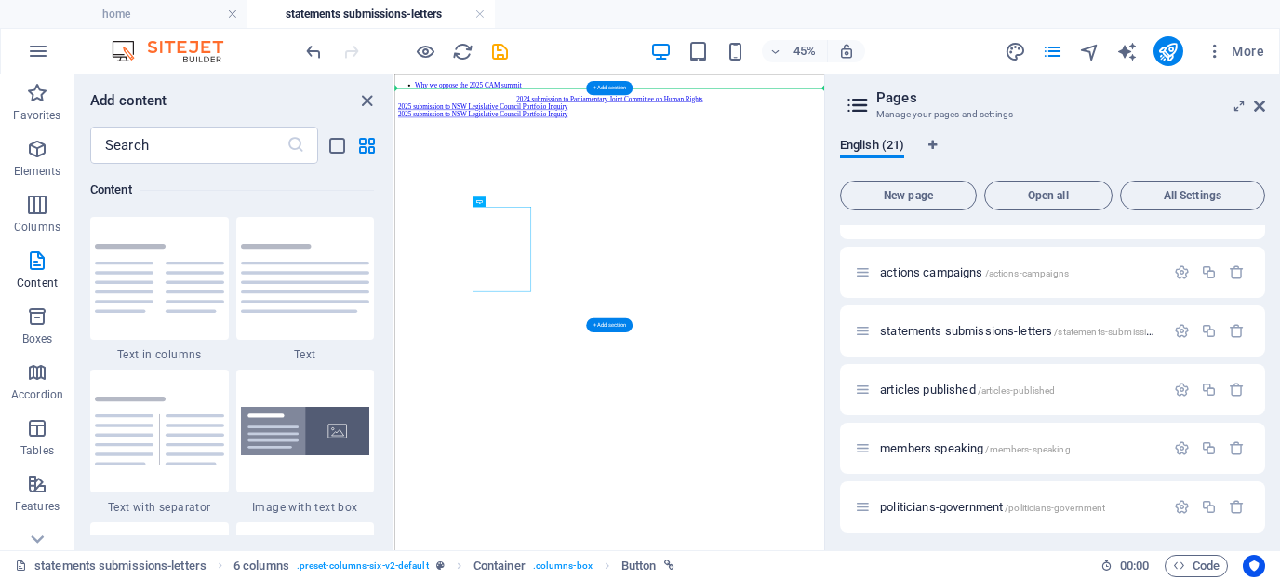
drag, startPoint x: 653, startPoint y: 418, endPoint x: 812, endPoint y: 259, distance: 225.0
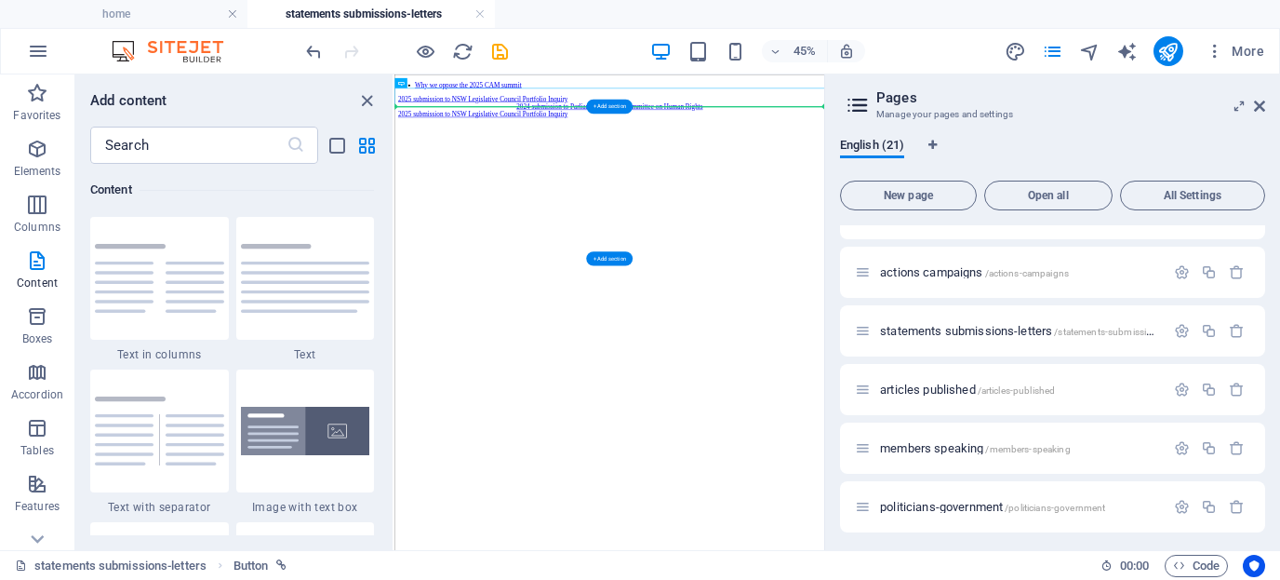
drag, startPoint x: 730, startPoint y: 126, endPoint x: 836, endPoint y: 251, distance: 164.4
click at [319, 51] on icon "undo" at bounding box center [313, 51] width 21 height 21
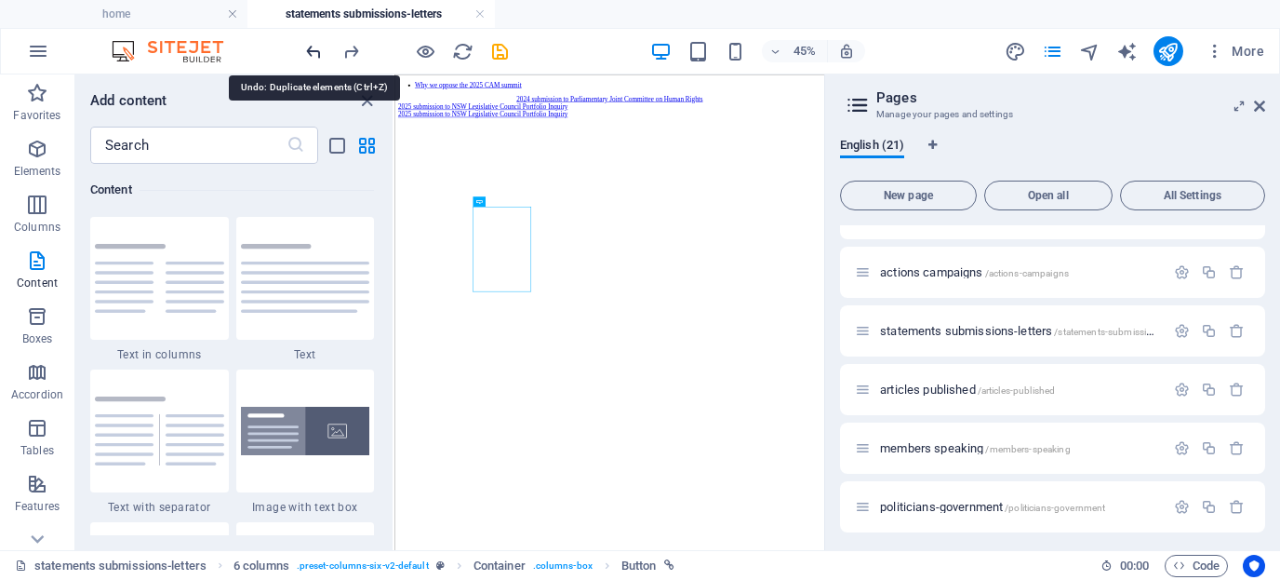
click at [316, 48] on icon "undo" at bounding box center [313, 51] width 21 height 21
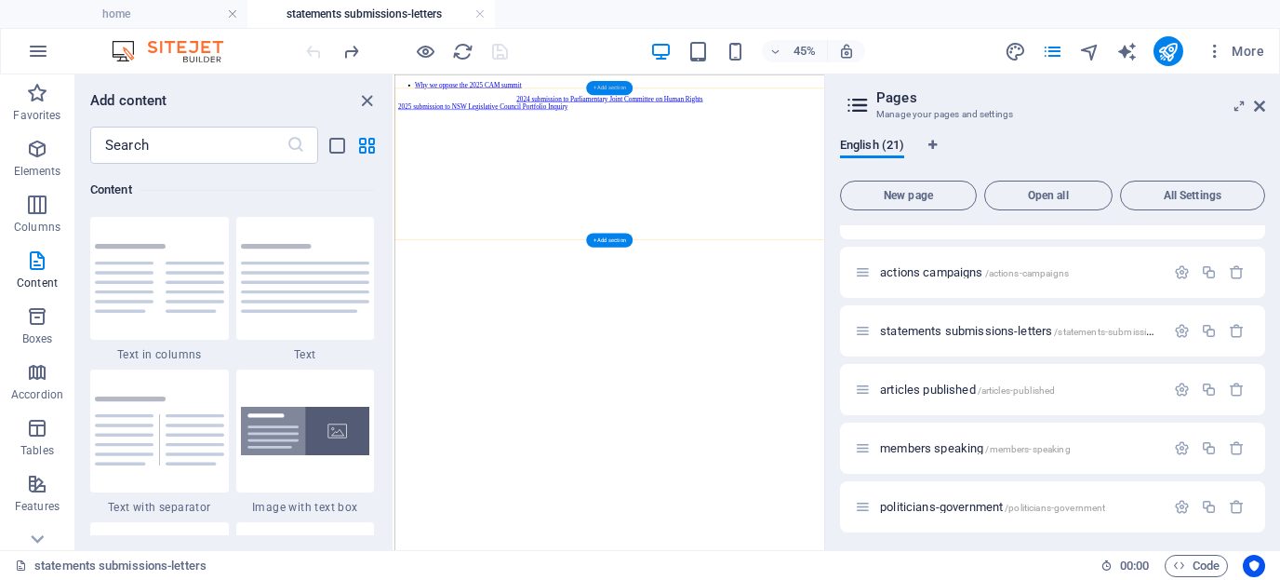
click at [606, 89] on div "+ Add section" at bounding box center [609, 88] width 47 height 14
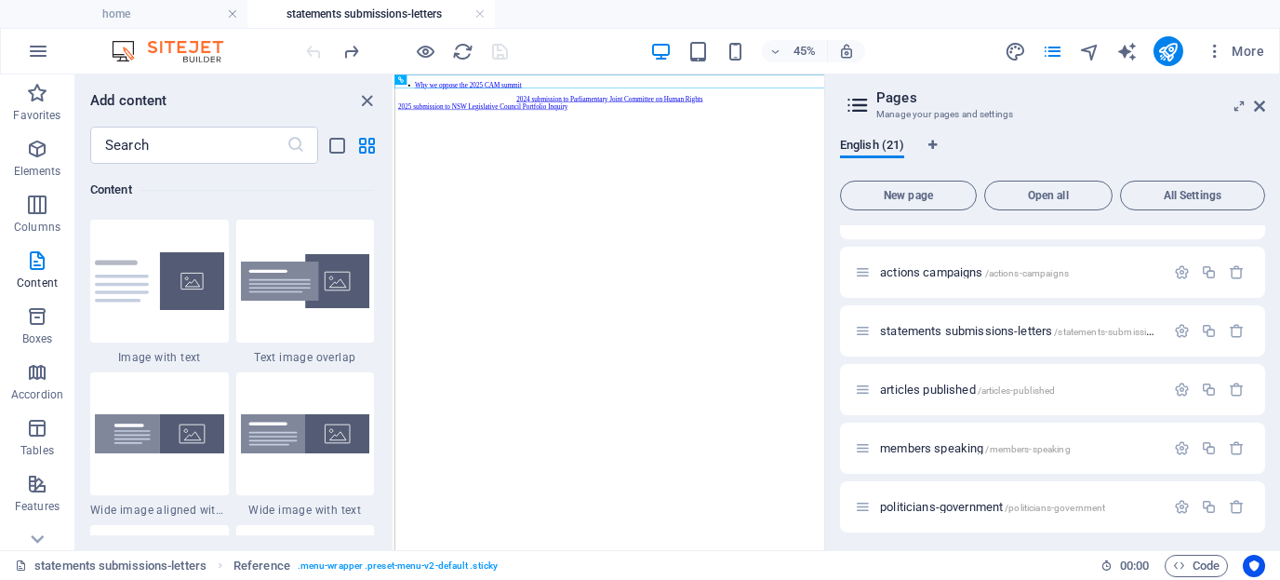
scroll to position [3512, 0]
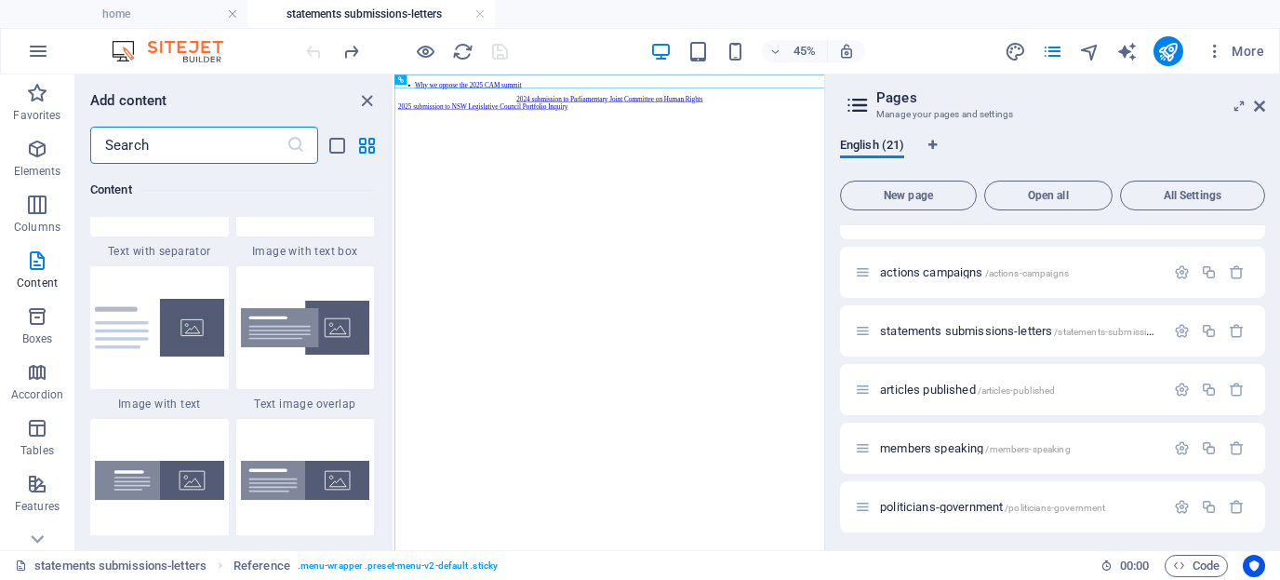
click at [195, 150] on input "text" at bounding box center [188, 145] width 196 height 37
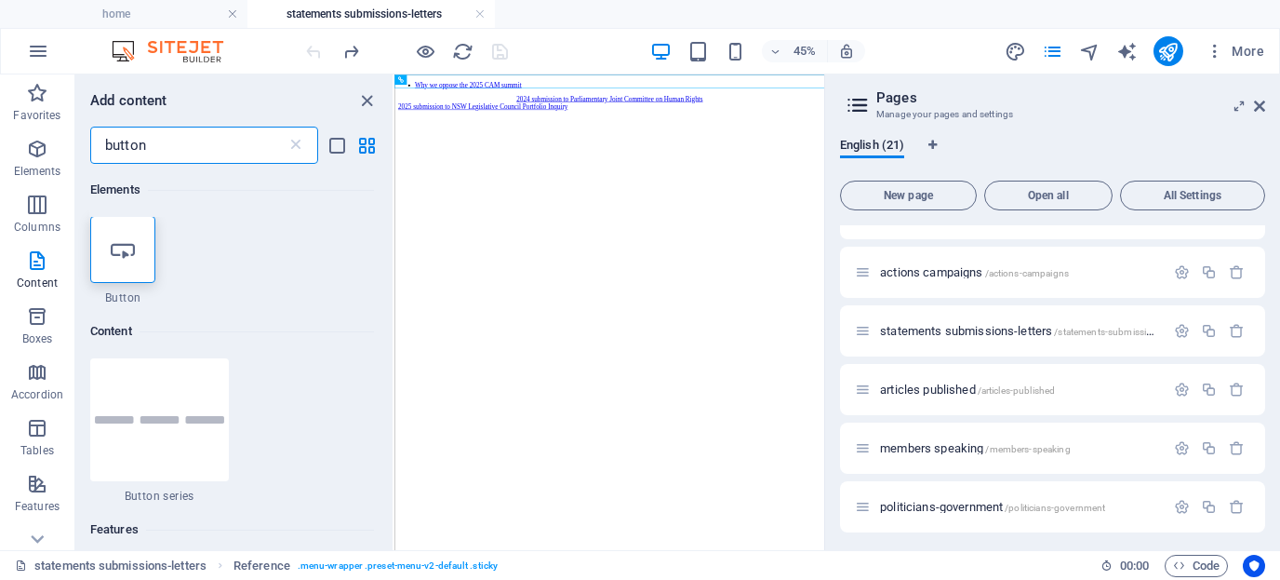
scroll to position [0, 0]
type input "button"
click at [131, 251] on icon at bounding box center [123, 250] width 24 height 24
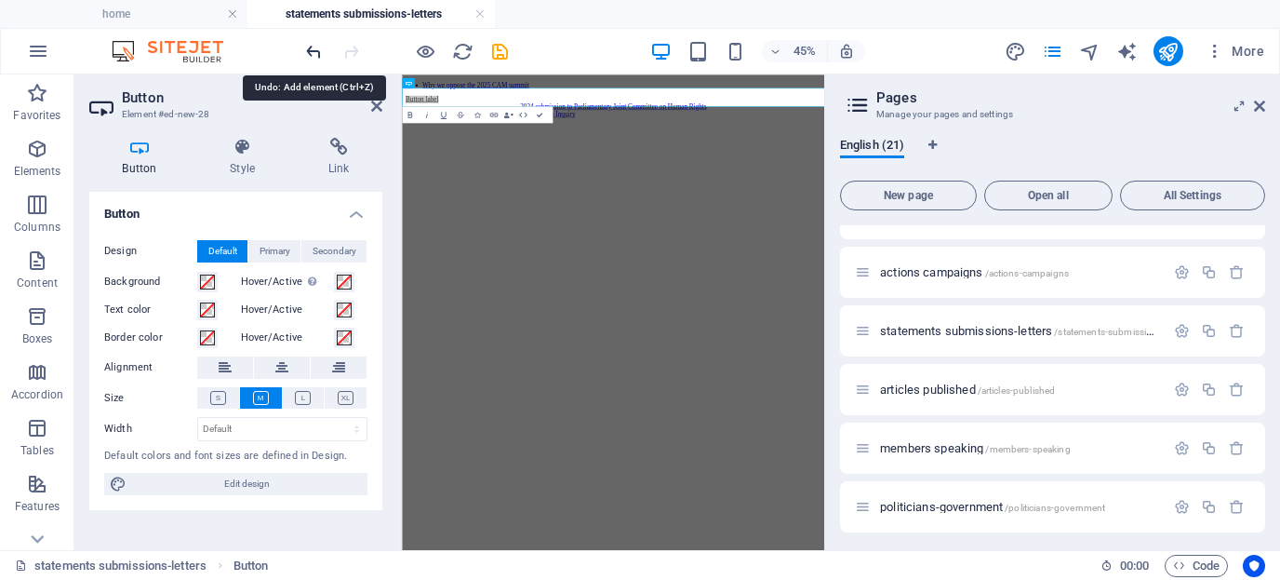
click at [317, 50] on icon "undo" at bounding box center [313, 51] width 21 height 21
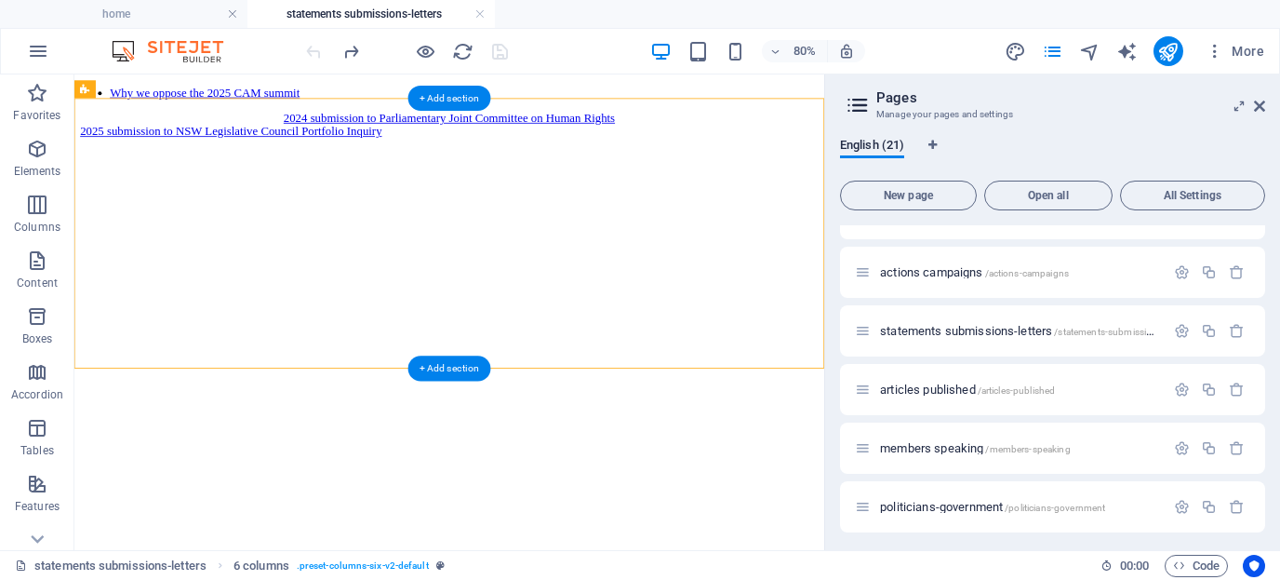
drag, startPoint x: 345, startPoint y: 200, endPoint x: 448, endPoint y: 199, distance: 103.3
click at [448, 154] on div "2024 submission to Parliamentary Joint Committee on Human Rights 2025 submissio…" at bounding box center [543, 137] width 923 height 33
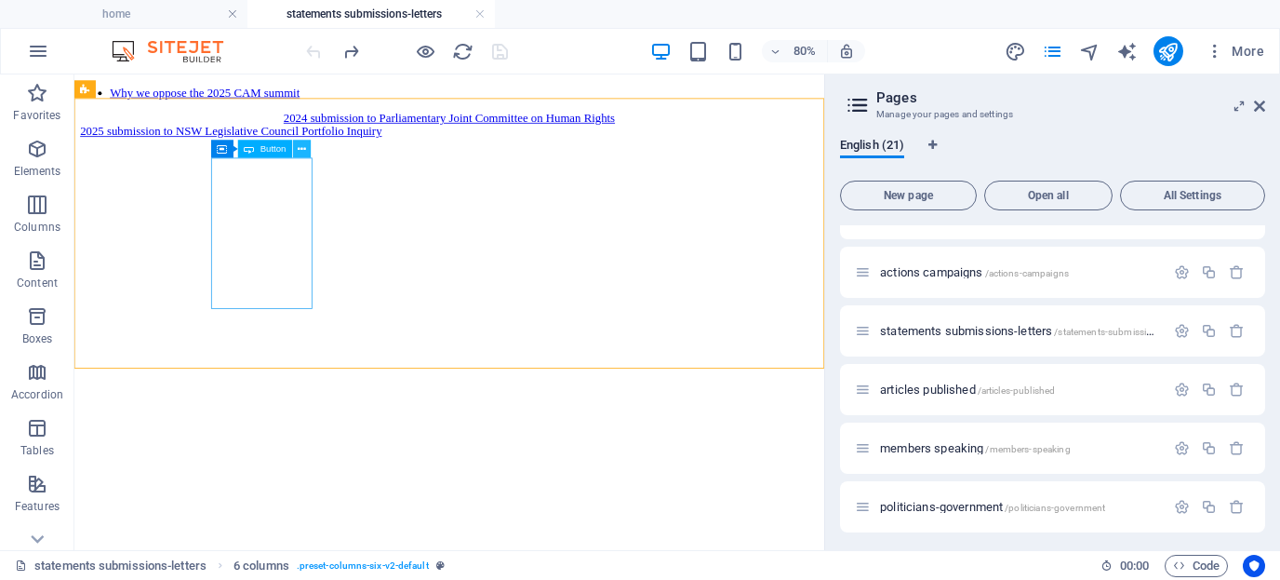
click at [303, 149] on icon at bounding box center [302, 149] width 8 height 16
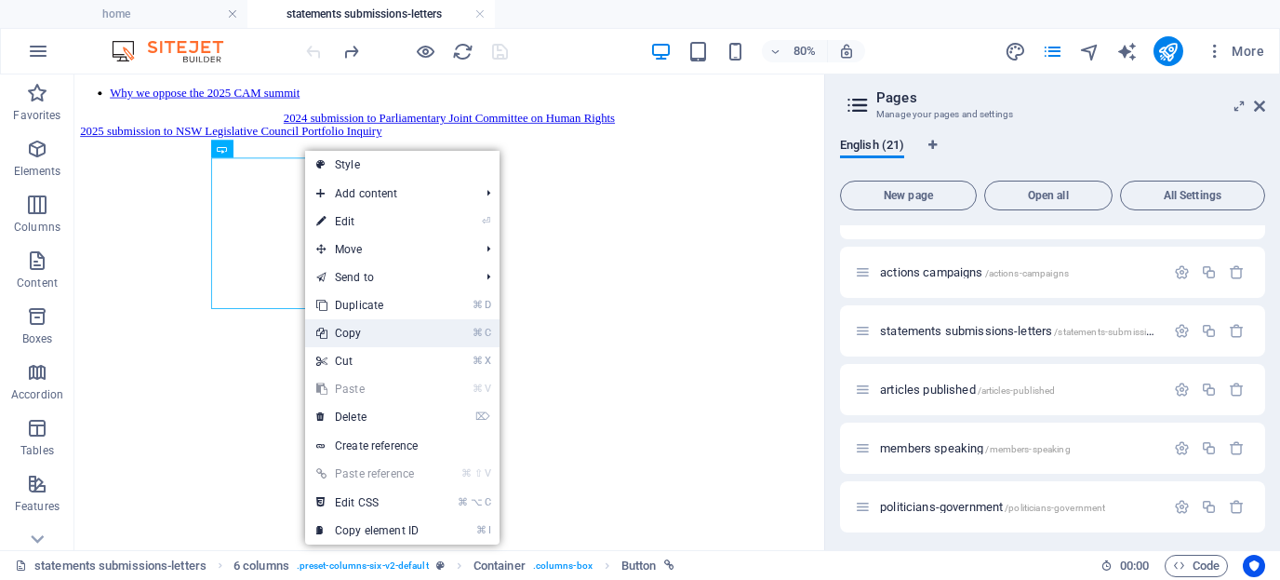
click at [350, 330] on link "⌘ C Copy" at bounding box center [367, 333] width 125 height 28
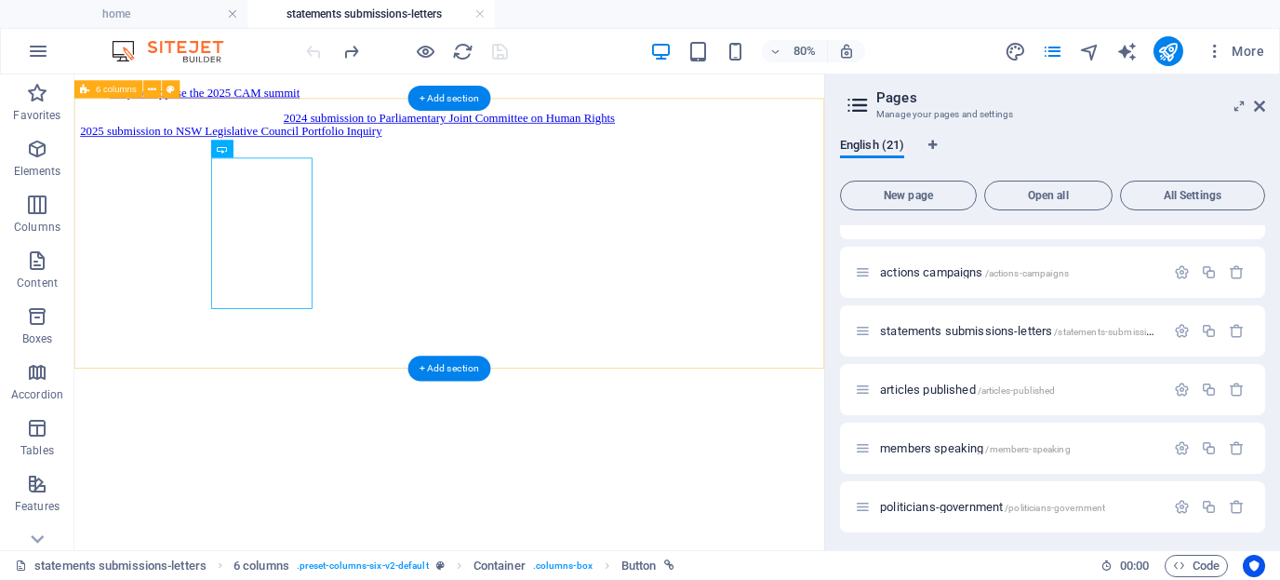
click at [448, 154] on div "2024 submission to Parliamentary Joint Committee on Human Rights 2025 submissio…" at bounding box center [543, 137] width 923 height 33
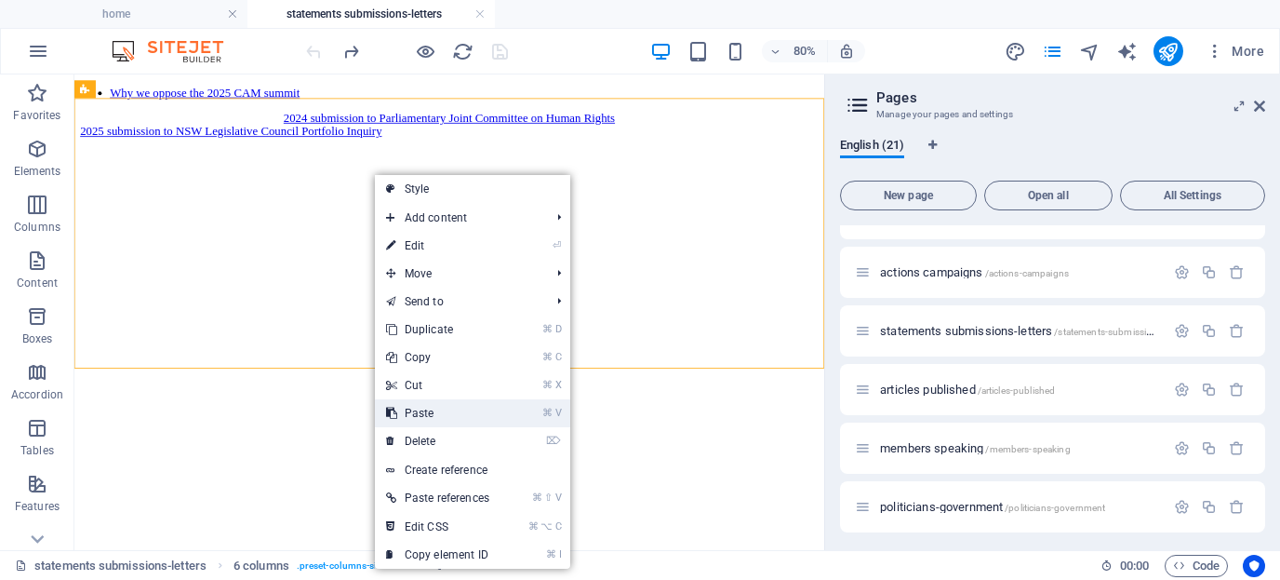
click at [419, 408] on link "⌘ V Paste" at bounding box center [438, 413] width 126 height 28
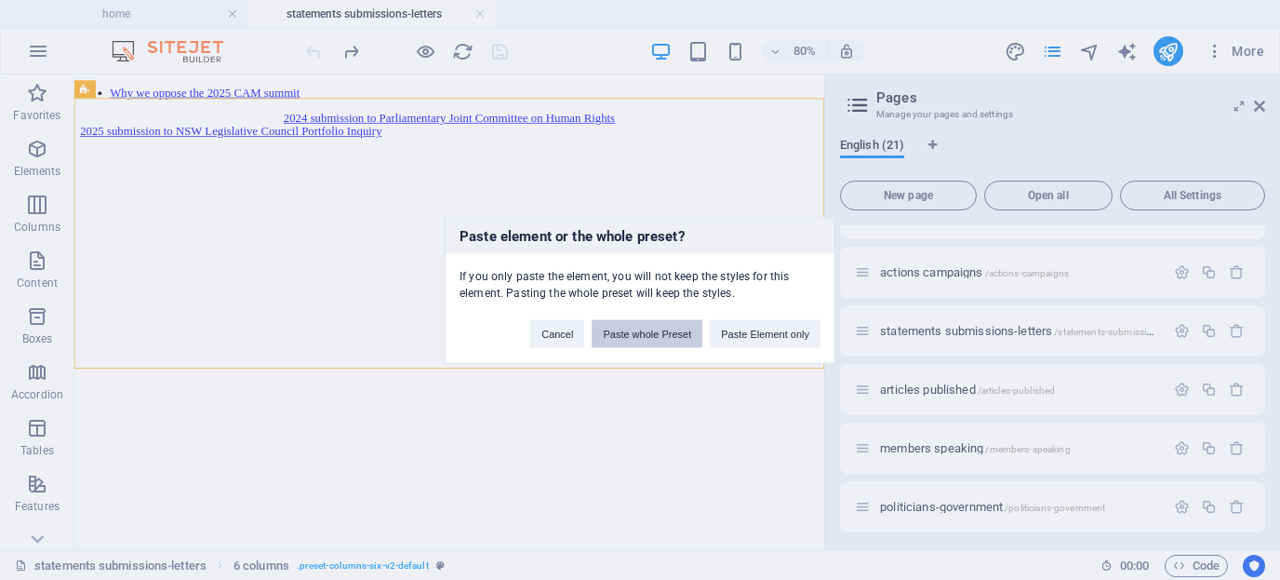
click at [635, 335] on button "Paste whole Preset" at bounding box center [647, 333] width 111 height 28
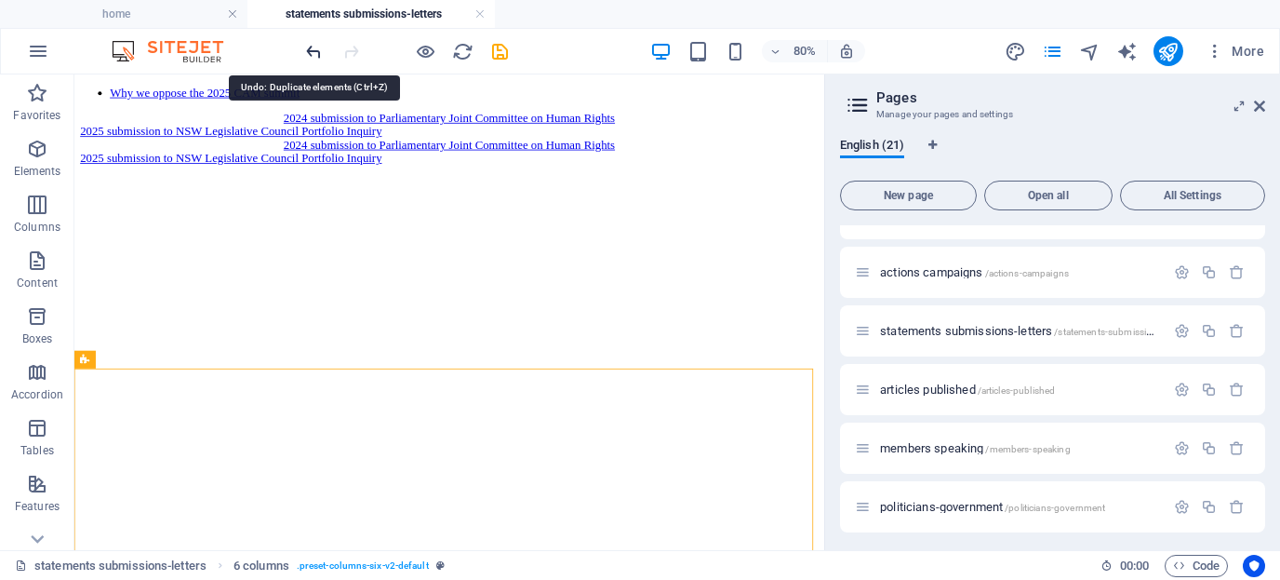
click at [319, 50] on icon "undo" at bounding box center [313, 51] width 21 height 21
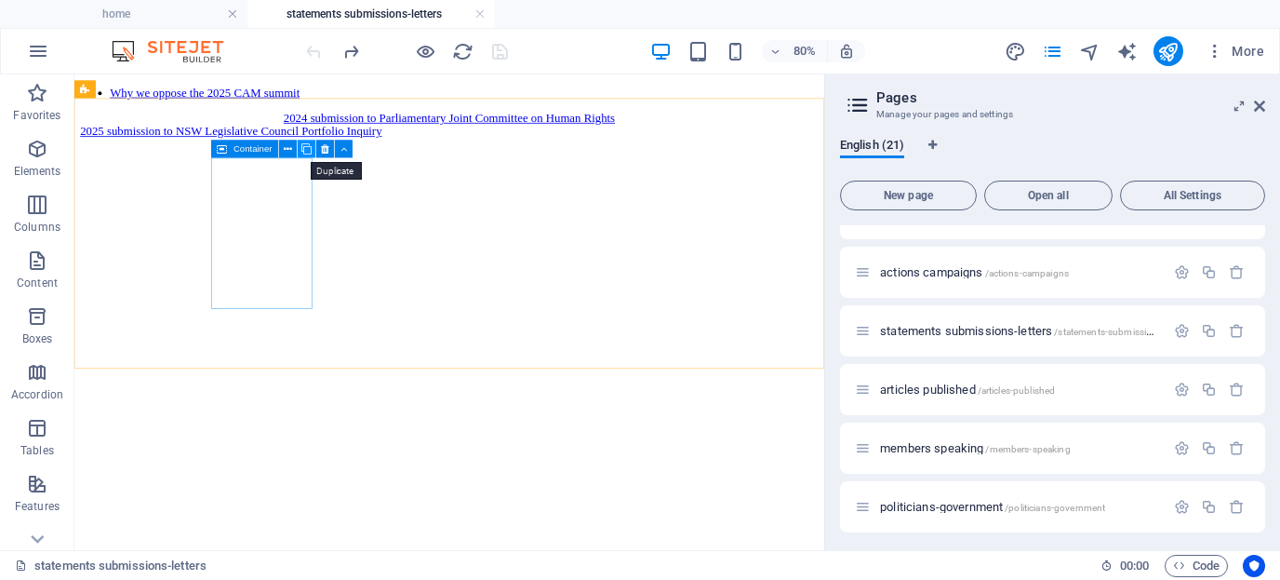
click at [305, 147] on icon at bounding box center [306, 149] width 10 height 16
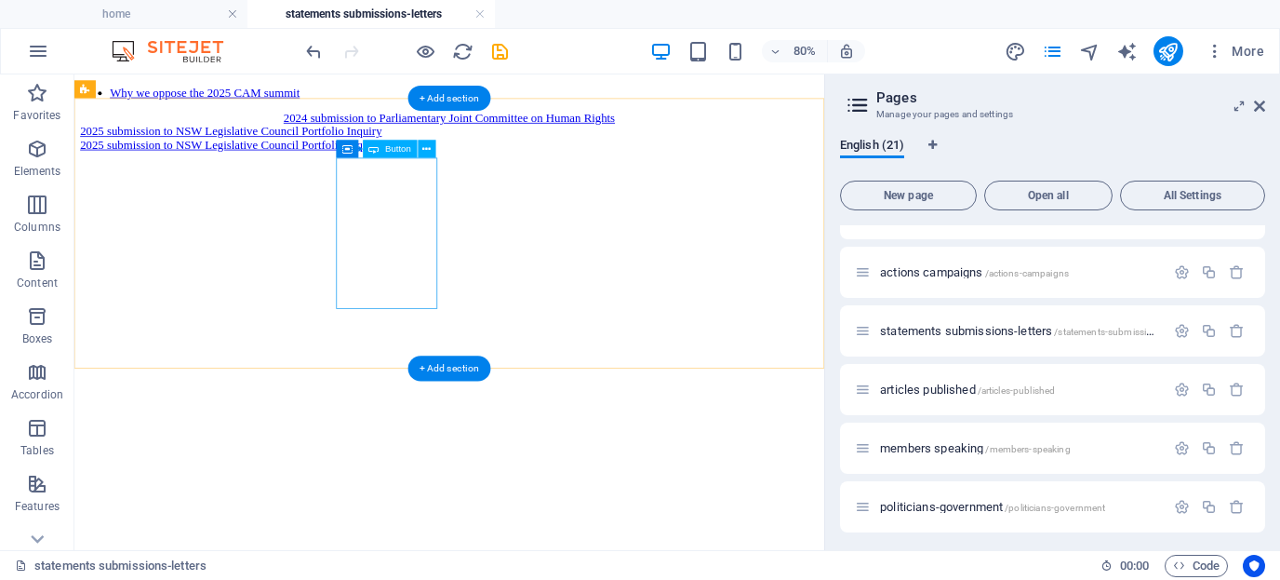
click at [457, 171] on div "2025 submission to NSW Legislative Council Portfolio Inquiry" at bounding box center [543, 162] width 923 height 17
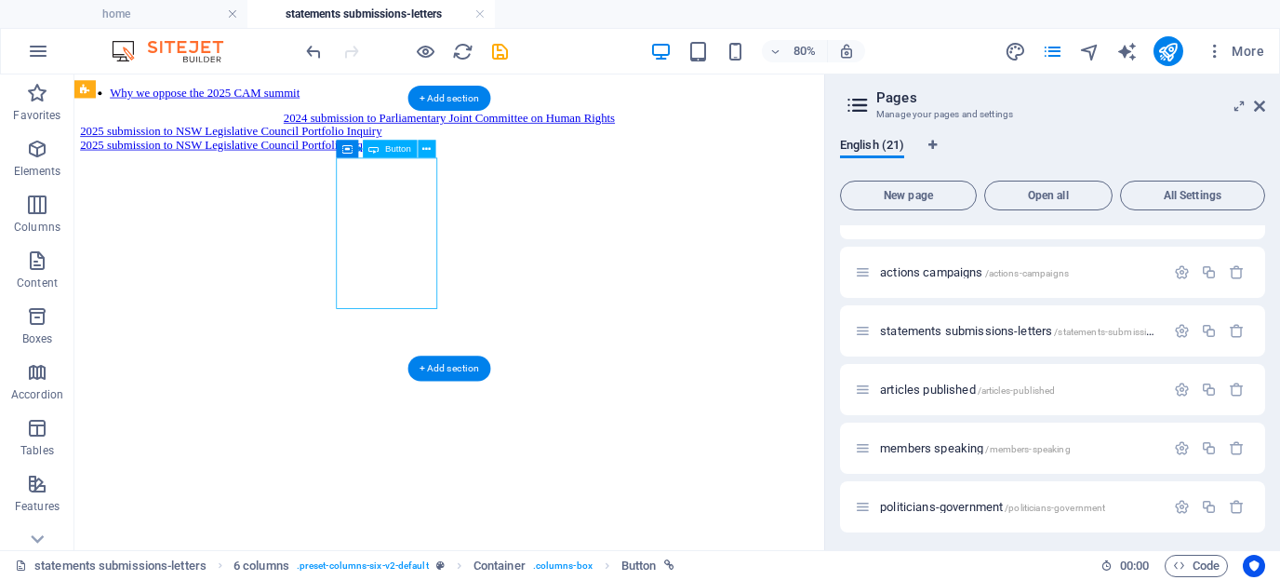
click at [457, 171] on div "2025 submission to NSW Legislative Council Portfolio Inquiry" at bounding box center [543, 162] width 923 height 17
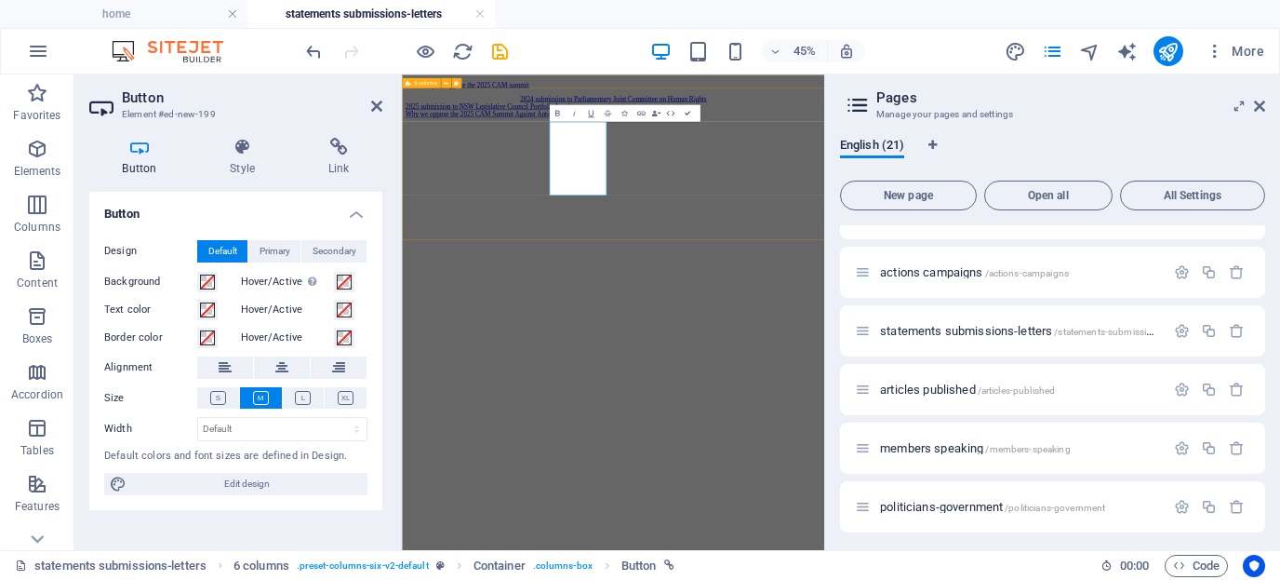
click at [990, 171] on div "2024 submission to Parliamentary Joint Committee on Human Rights 2025 submissio…" at bounding box center [871, 146] width 924 height 50
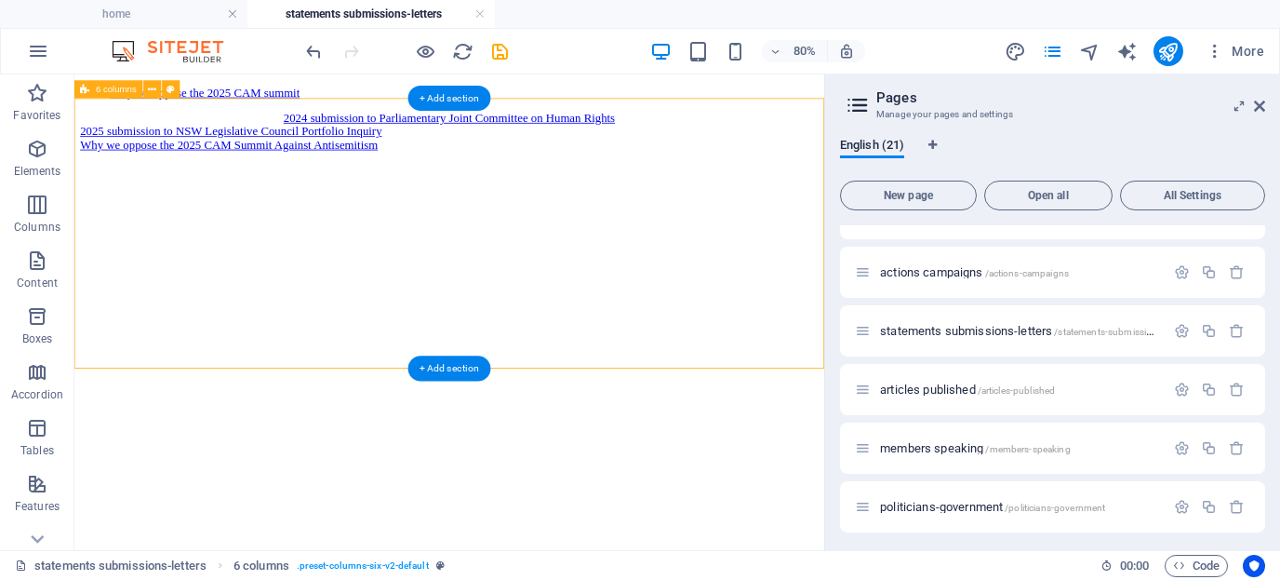
click at [631, 171] on div "2024 submission to Parliamentary Joint Committee on Human Rights 2025 submissio…" at bounding box center [543, 146] width 923 height 50
click at [677, 171] on div "2024 submission to Parliamentary Joint Committee on Human Rights 2025 submissio…" at bounding box center [543, 146] width 923 height 50
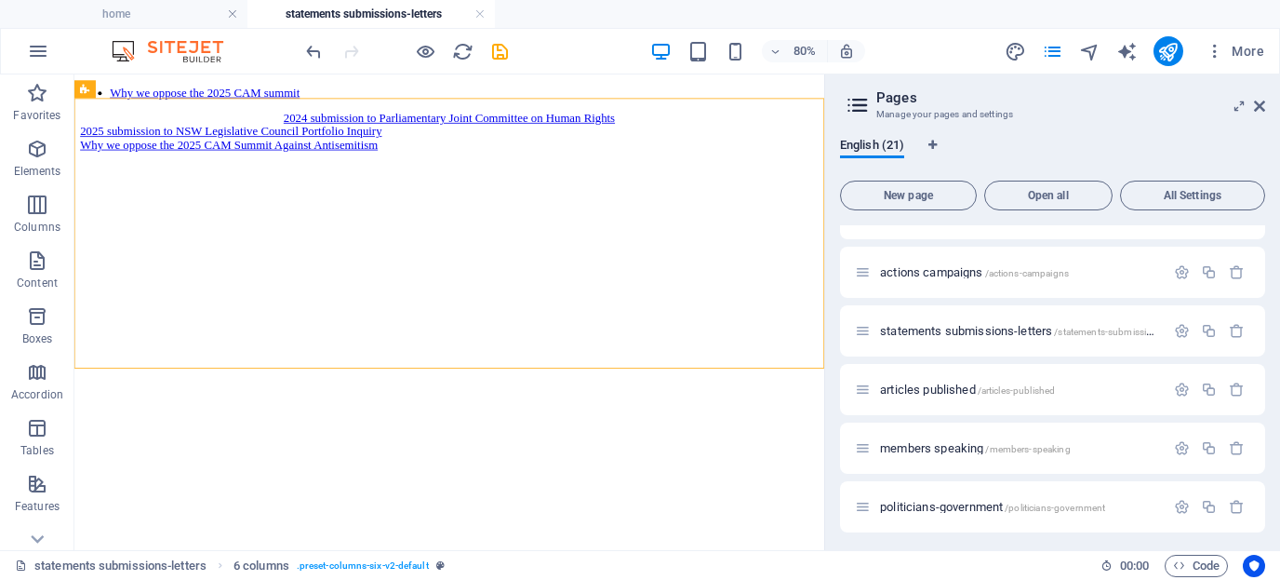
drag, startPoint x: 1260, startPoint y: 365, endPoint x: 1262, endPoint y: 408, distance: 43.8
click at [1262, 408] on div "contact us /contact-6 home / about us /about-us our work /our-work gallery /gal…" at bounding box center [1052, 380] width 425 height 310
click at [429, 147] on icon at bounding box center [426, 149] width 8 height 16
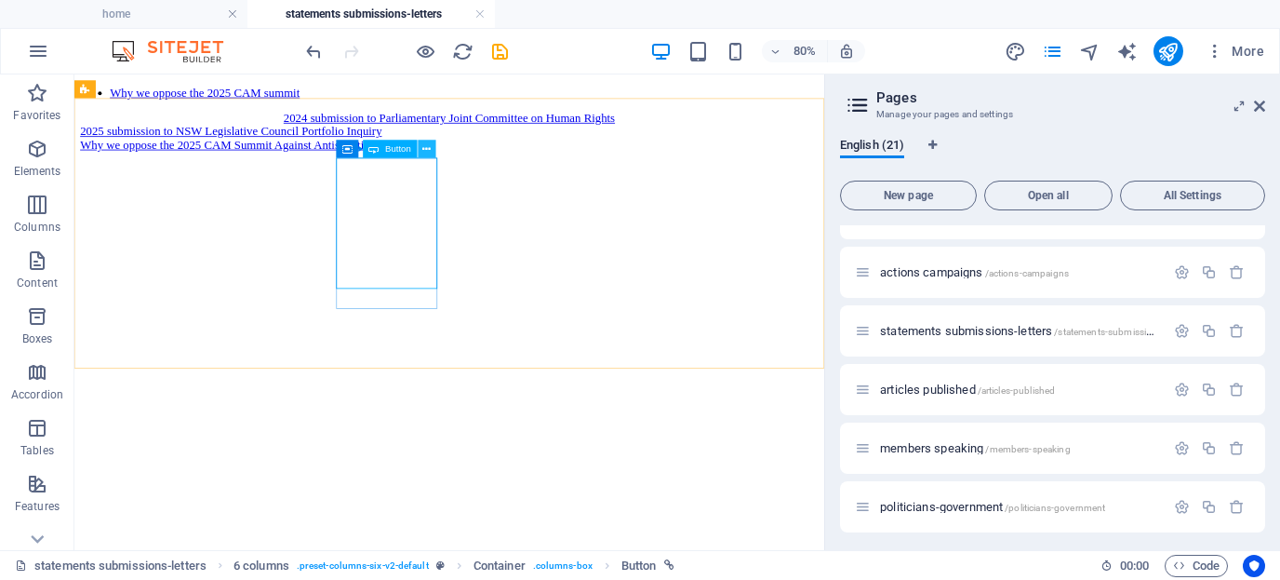
click at [424, 147] on icon at bounding box center [426, 149] width 8 height 16
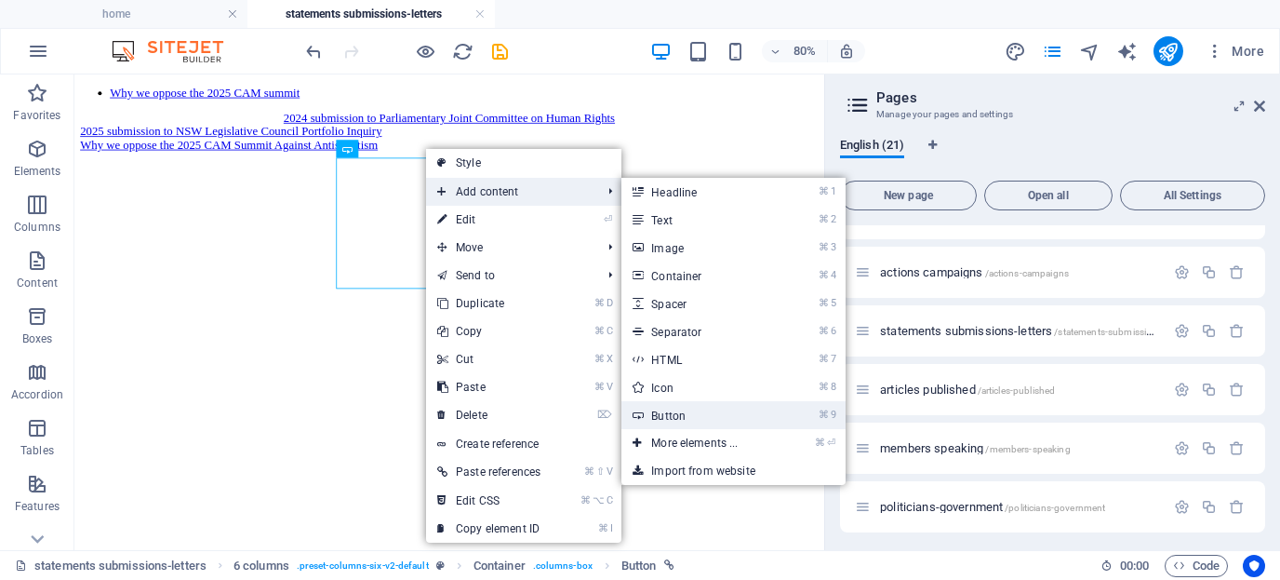
click at [676, 410] on link "⌘ 9 Button" at bounding box center [699, 415] width 154 height 28
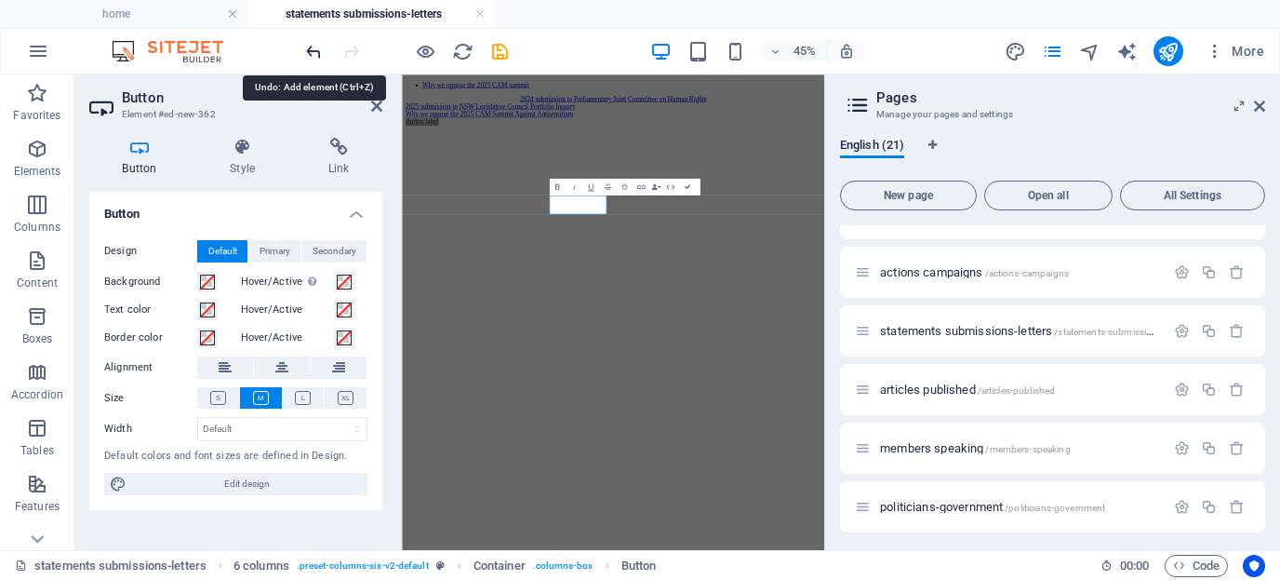
click at [317, 55] on icon "undo" at bounding box center [313, 51] width 21 height 21
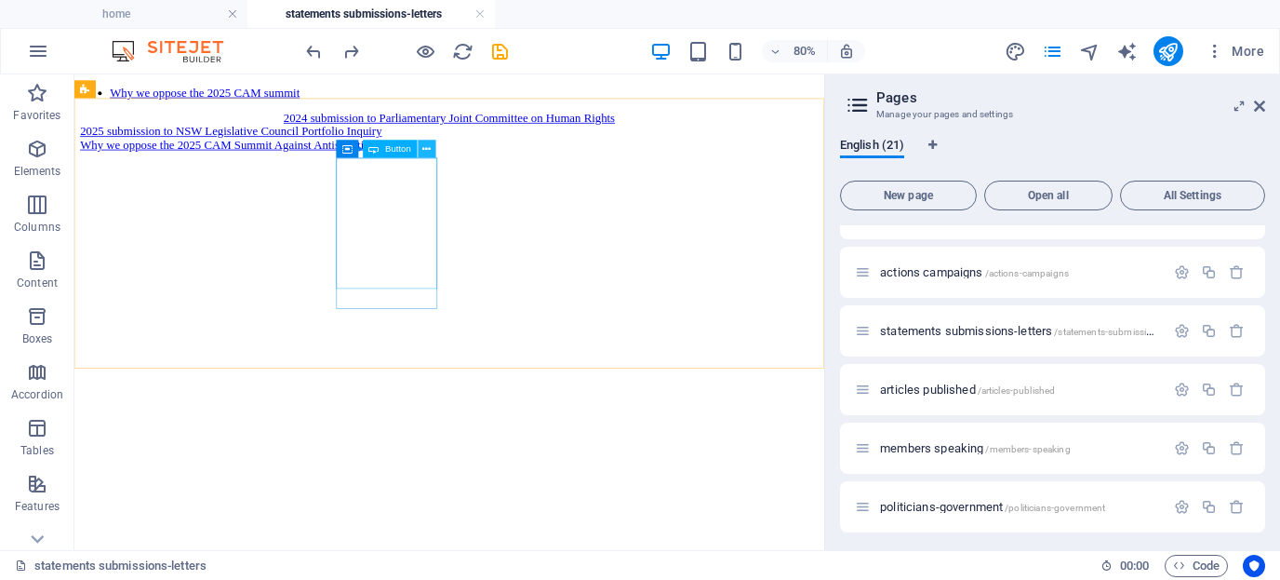
click at [427, 146] on icon at bounding box center [426, 149] width 8 height 16
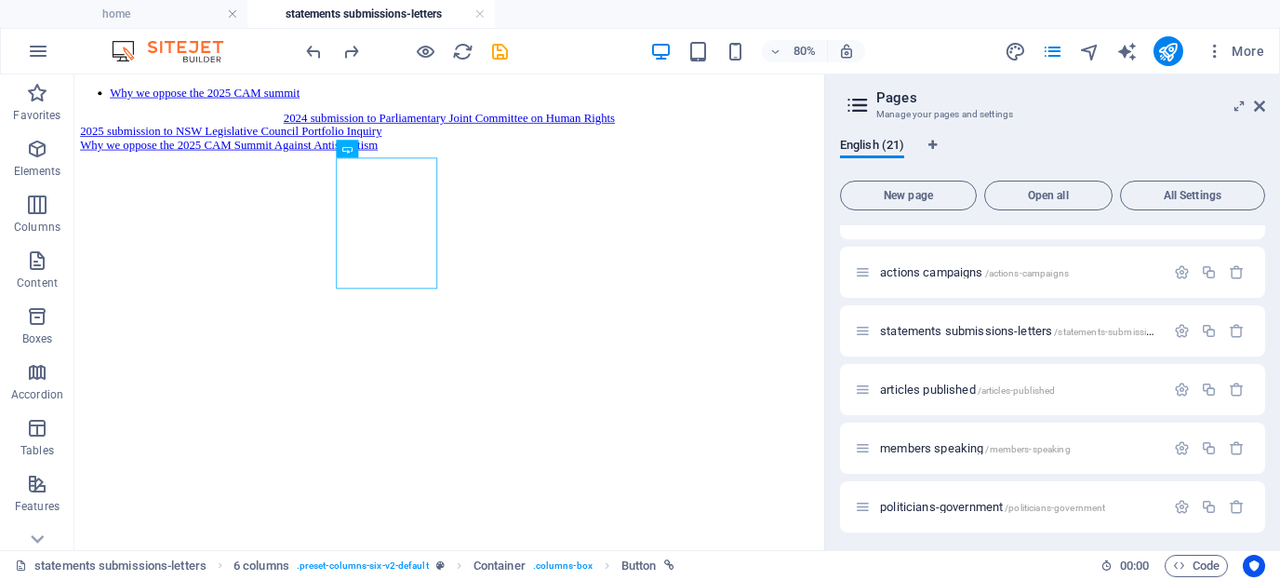
click at [439, 179] on html "Why we oppose the 2025 CAM summit 2024 submission to Parliamentary Joint Commit…" at bounding box center [543, 126] width 938 height 104
drag, startPoint x: 463, startPoint y: 49, endPoint x: 671, endPoint y: 160, distance: 235.2
click at [463, 49] on icon "reload" at bounding box center [462, 51] width 21 height 21
click at [503, 52] on icon "save" at bounding box center [499, 51] width 21 height 21
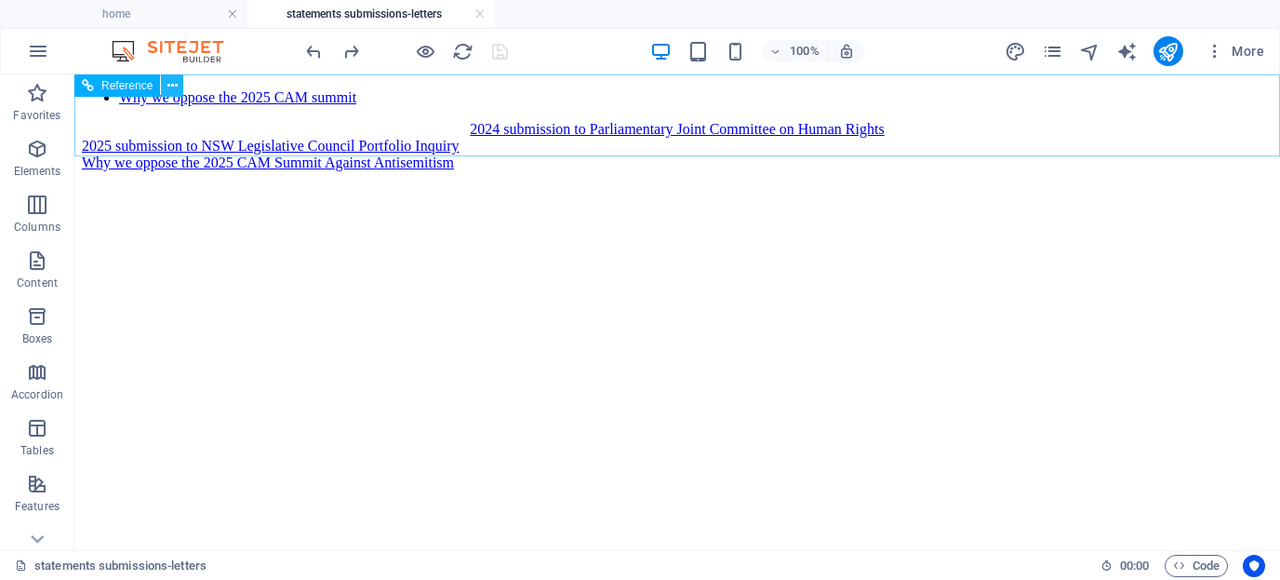
click at [172, 84] on icon at bounding box center [172, 86] width 10 height 20
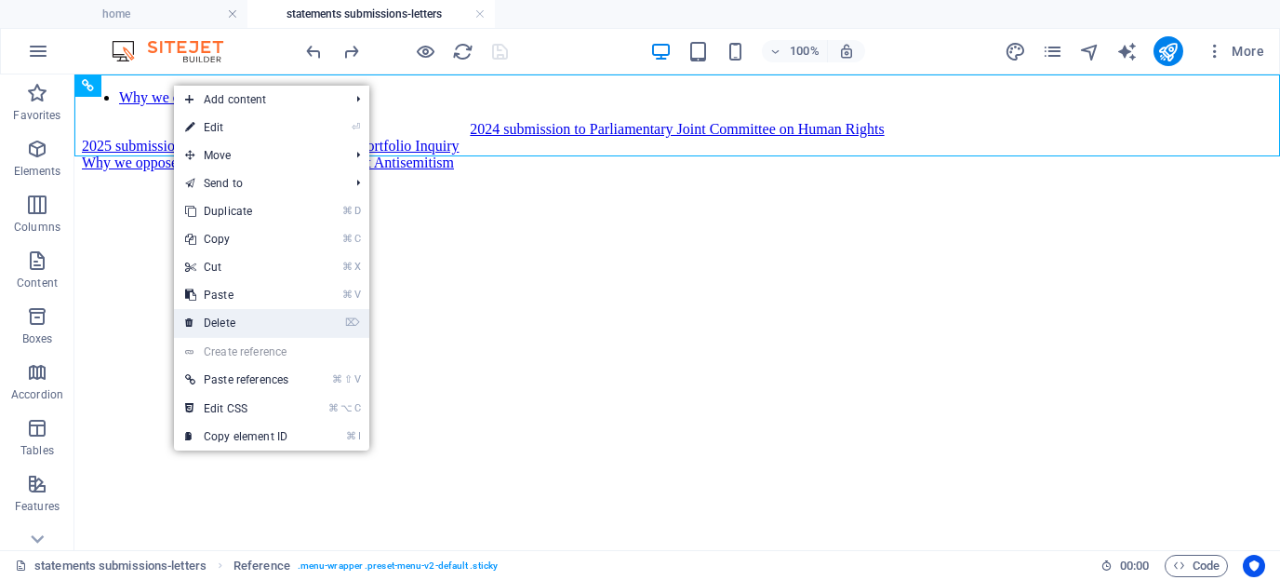
click at [238, 319] on link "⌦ Delete" at bounding box center [237, 323] width 126 height 28
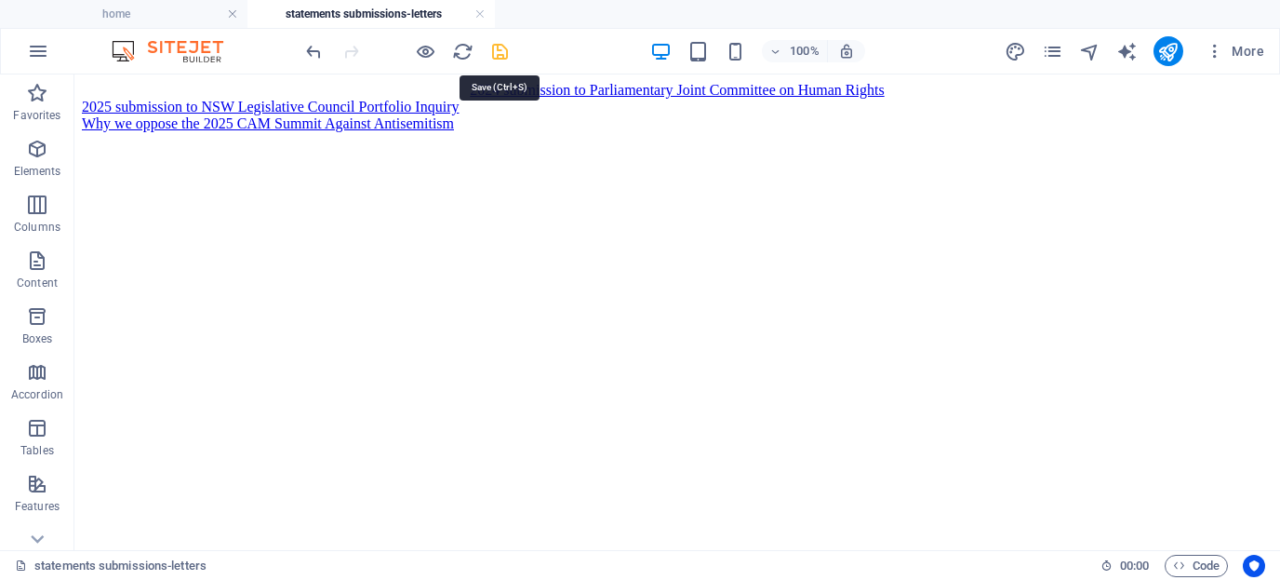
click at [501, 53] on icon "save" at bounding box center [499, 51] width 21 height 21
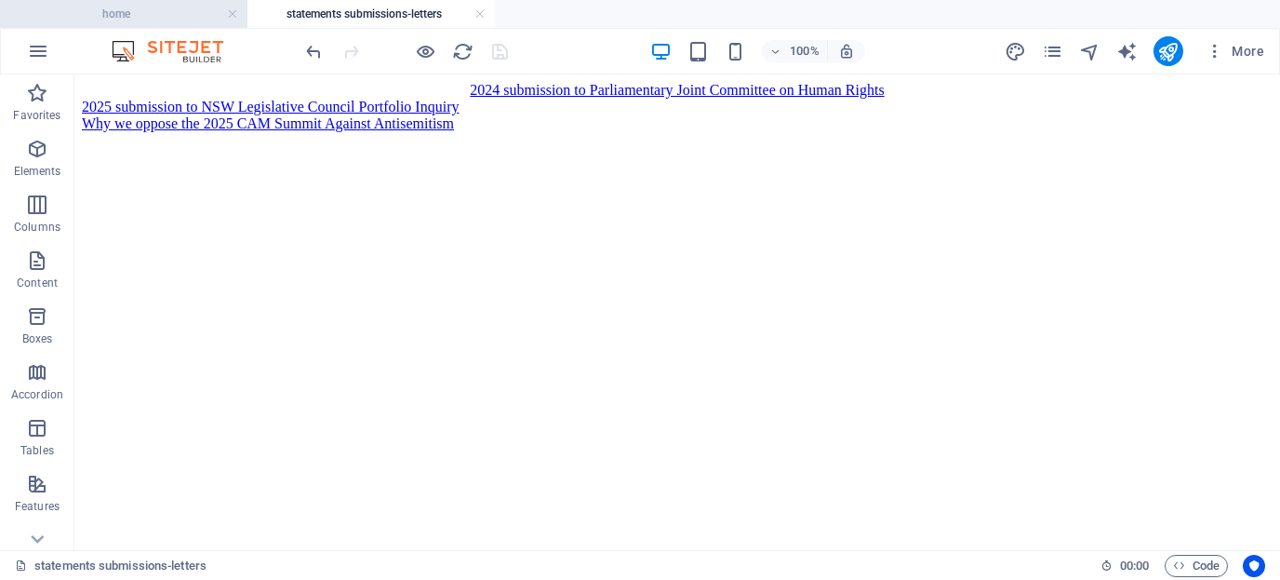
click at [187, 11] on h4 "home" at bounding box center [124, 14] width 248 height 20
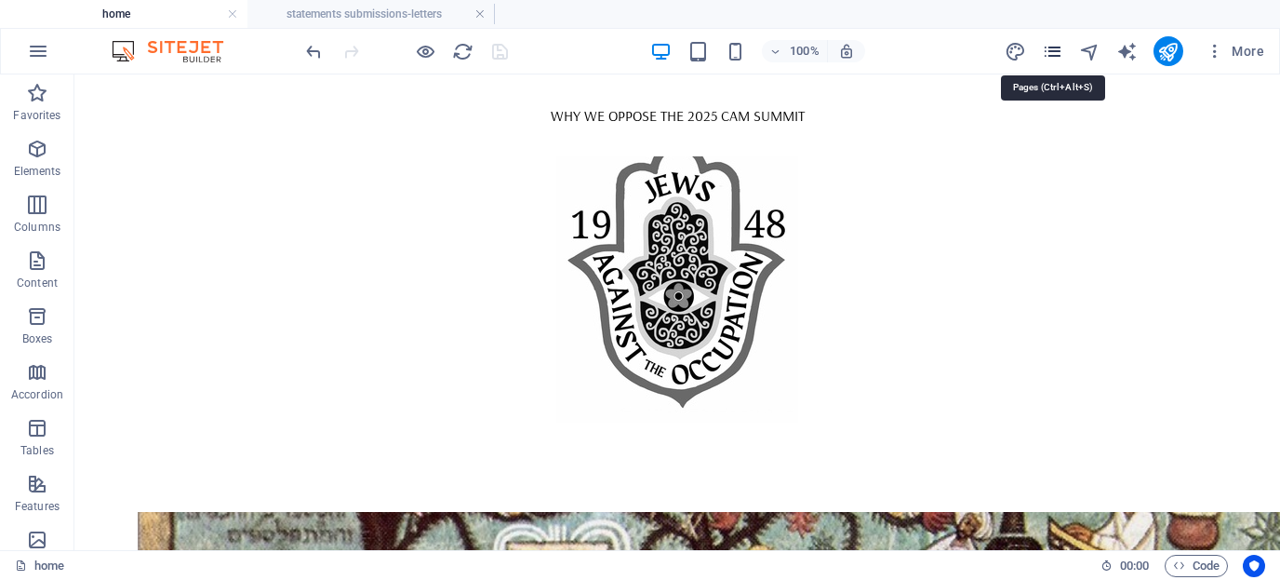
click at [1052, 50] on icon "pages" at bounding box center [1052, 51] width 21 height 21
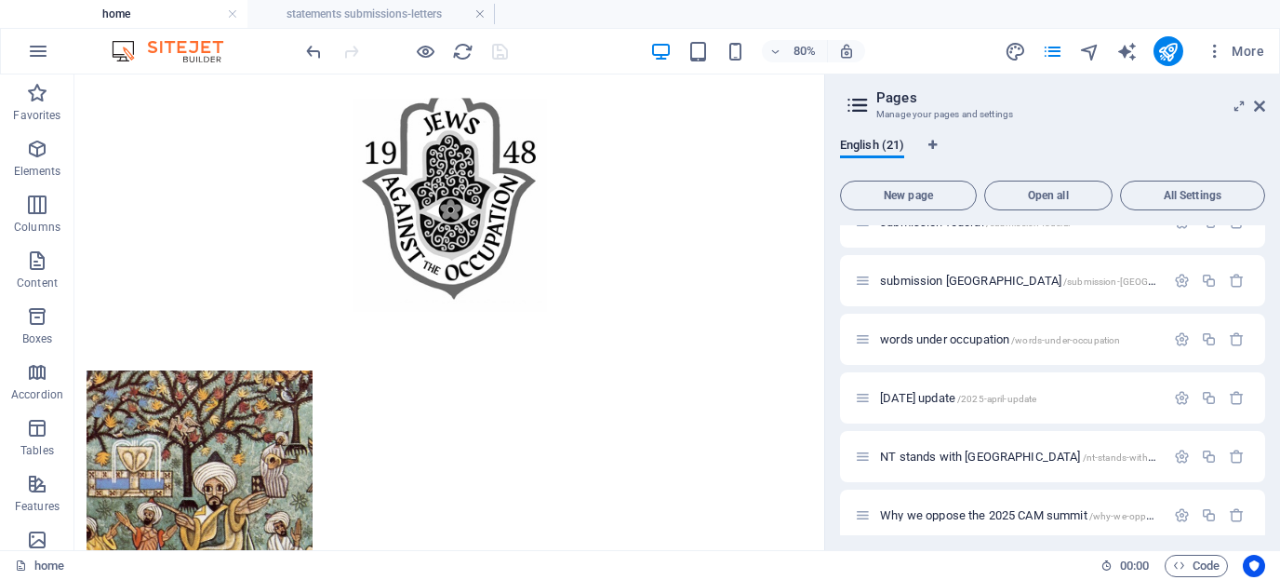
scroll to position [921, 0]
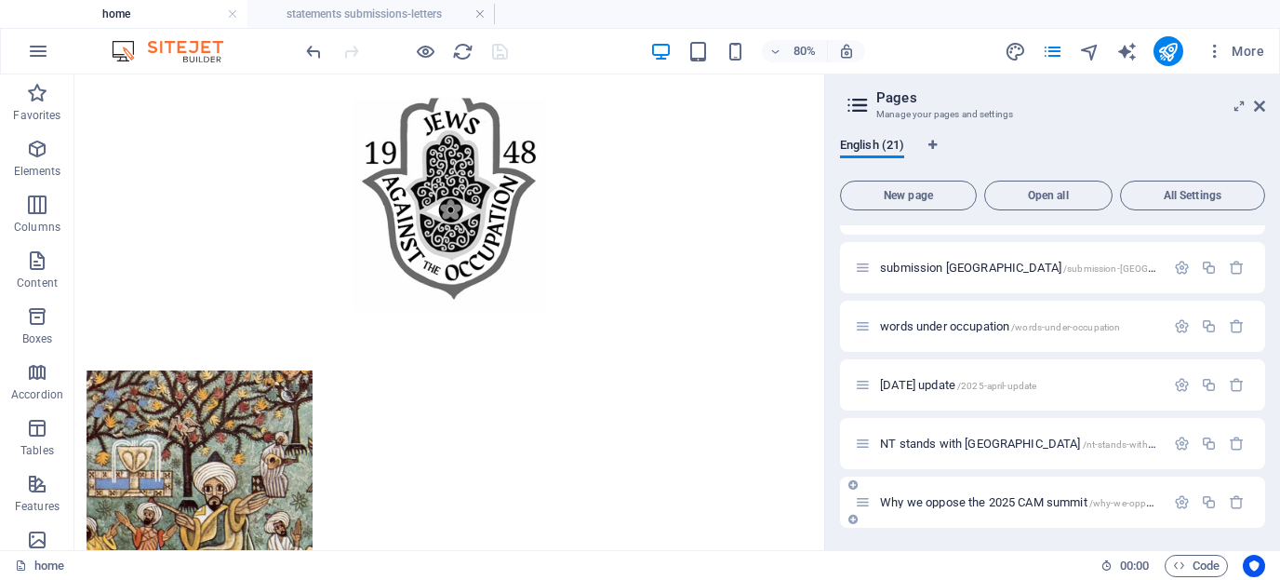
click at [1046, 500] on span "Why we oppose the 2025 CAM summit /why-we-oppose-the-2025-cam-summit" at bounding box center [1070, 502] width 380 height 14
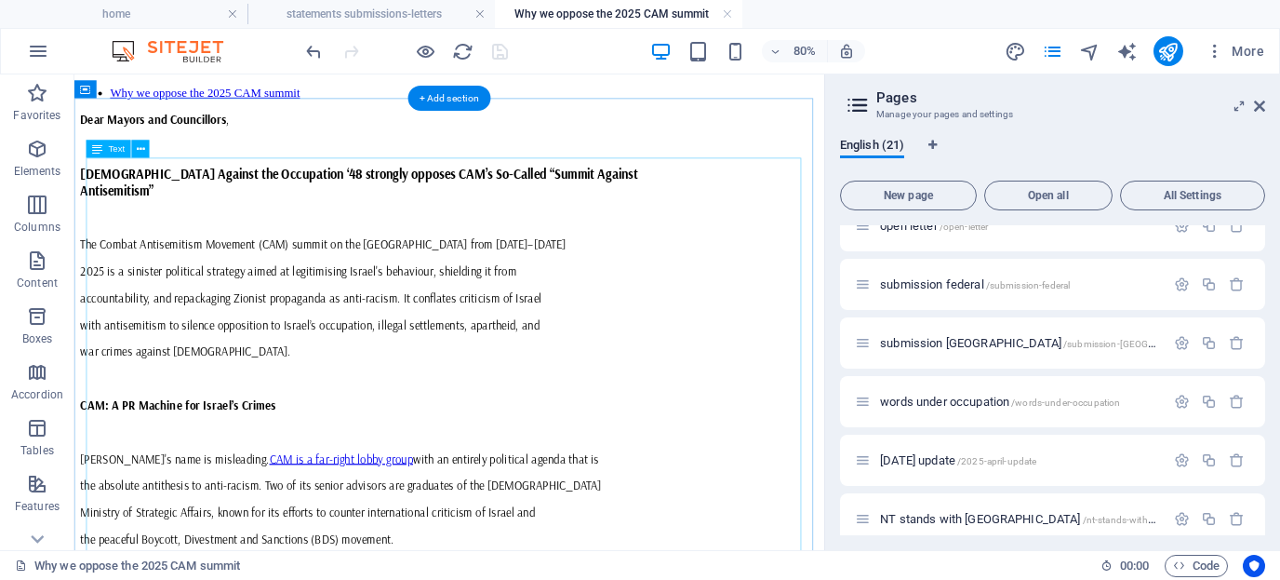
scroll to position [0, 0]
click at [153, 89] on icon at bounding box center [151, 90] width 8 height 16
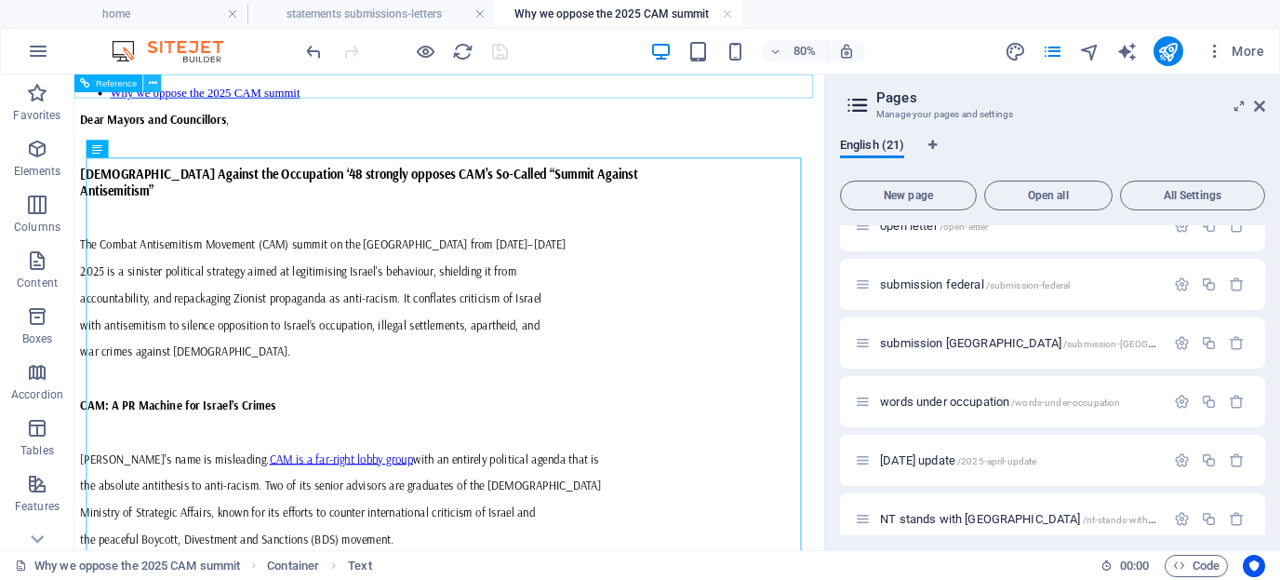
click at [155, 83] on icon at bounding box center [153, 83] width 8 height 16
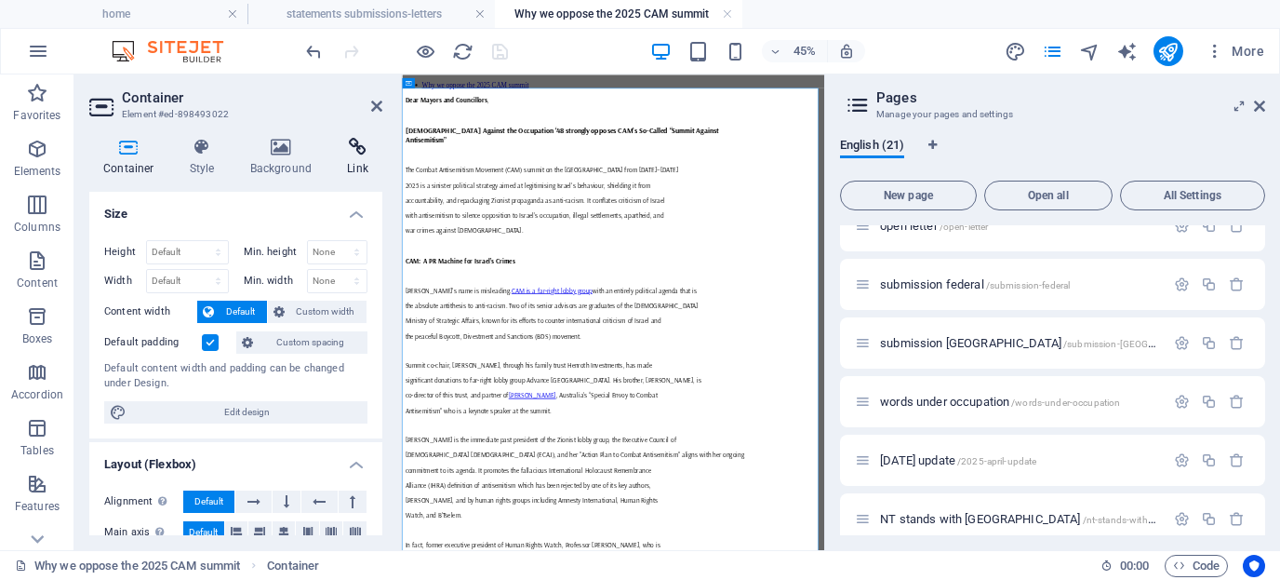
click at [351, 149] on icon at bounding box center [357, 147] width 49 height 19
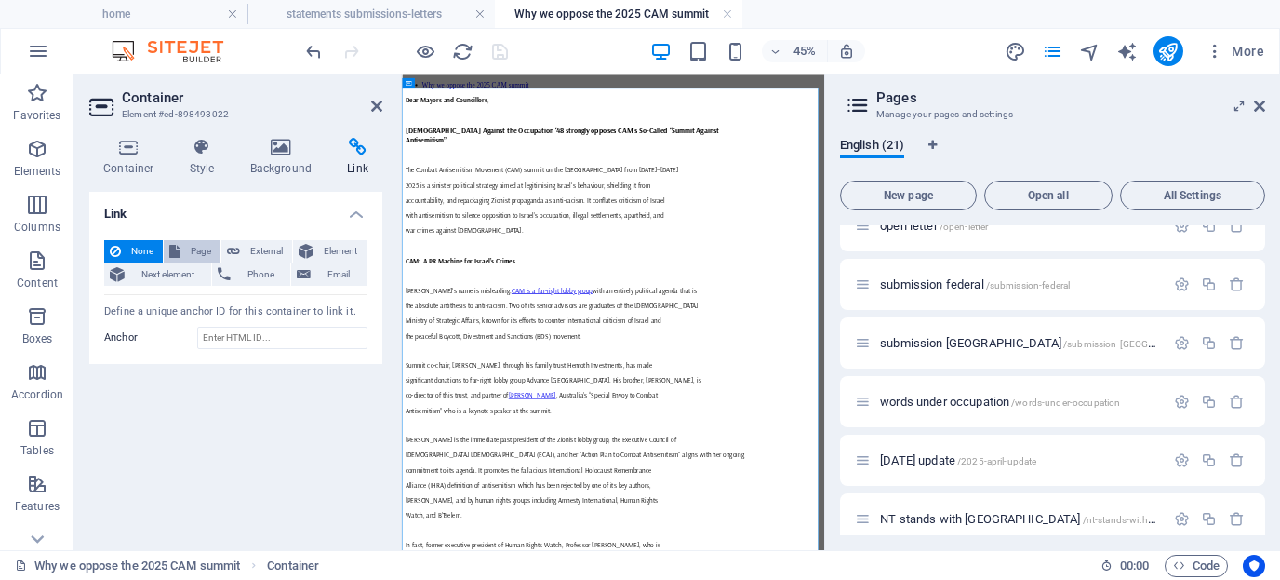
click at [194, 254] on span "Page" at bounding box center [200, 251] width 29 height 22
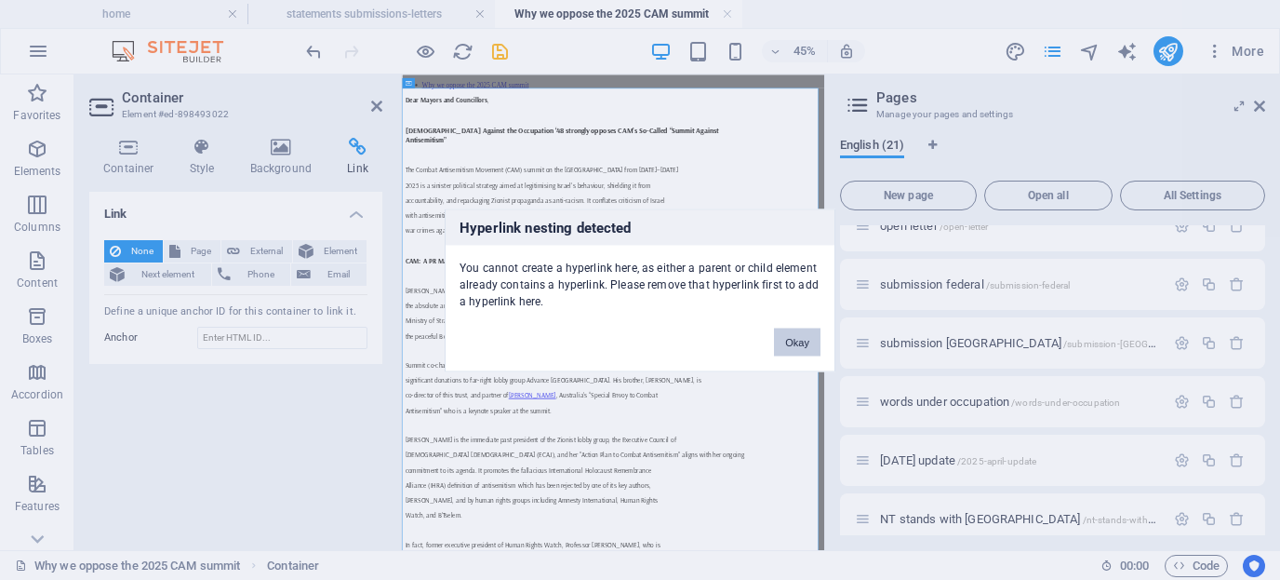
click at [804, 342] on button "Okay" at bounding box center [797, 342] width 47 height 28
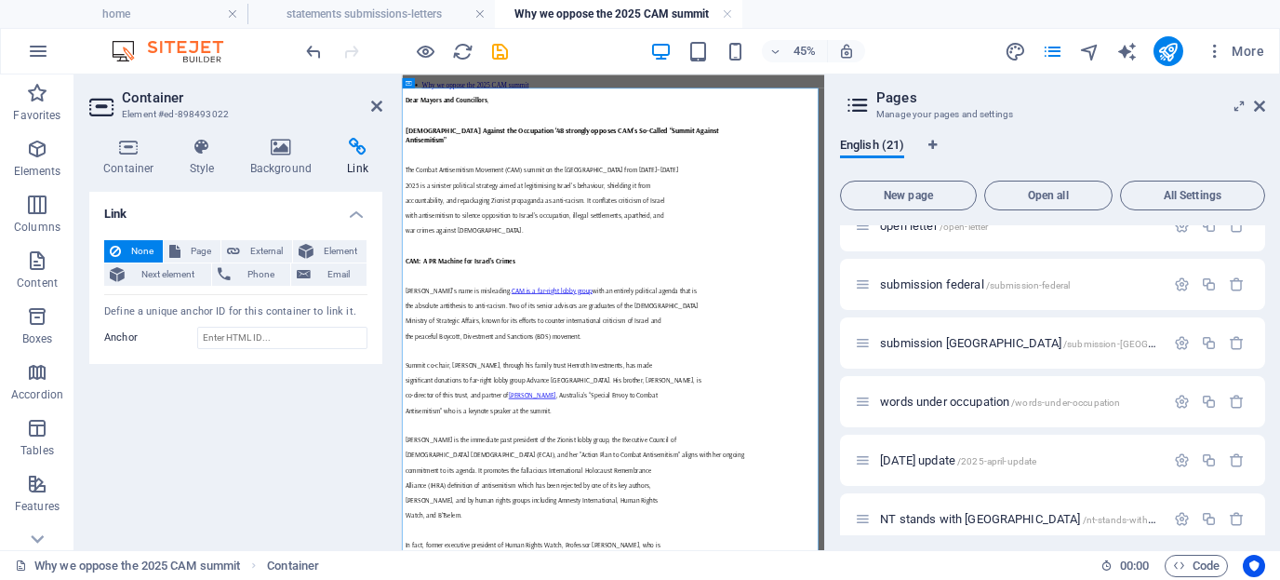
click at [358, 147] on icon at bounding box center [357, 147] width 49 height 19
click at [312, 47] on icon "undo" at bounding box center [313, 51] width 21 height 21
click at [313, 48] on icon "undo" at bounding box center [313, 51] width 21 height 21
click at [381, 106] on icon at bounding box center [376, 106] width 11 height 15
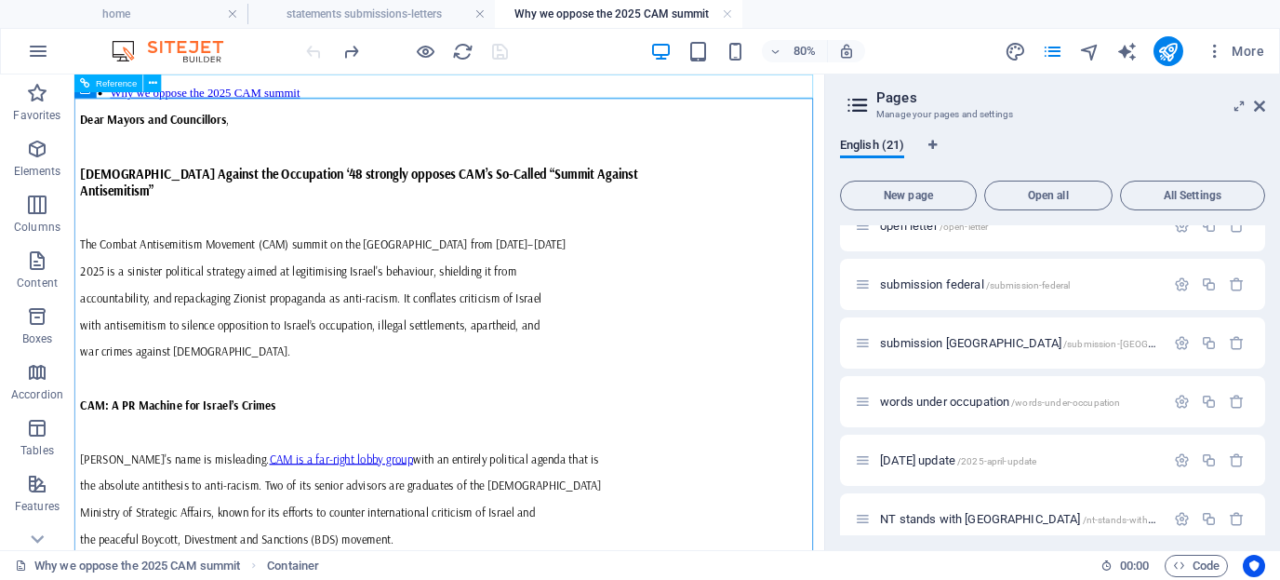
click at [231, 89] on div "Why we oppose the 2025 CAM summit" at bounding box center [543, 97] width 923 height 17
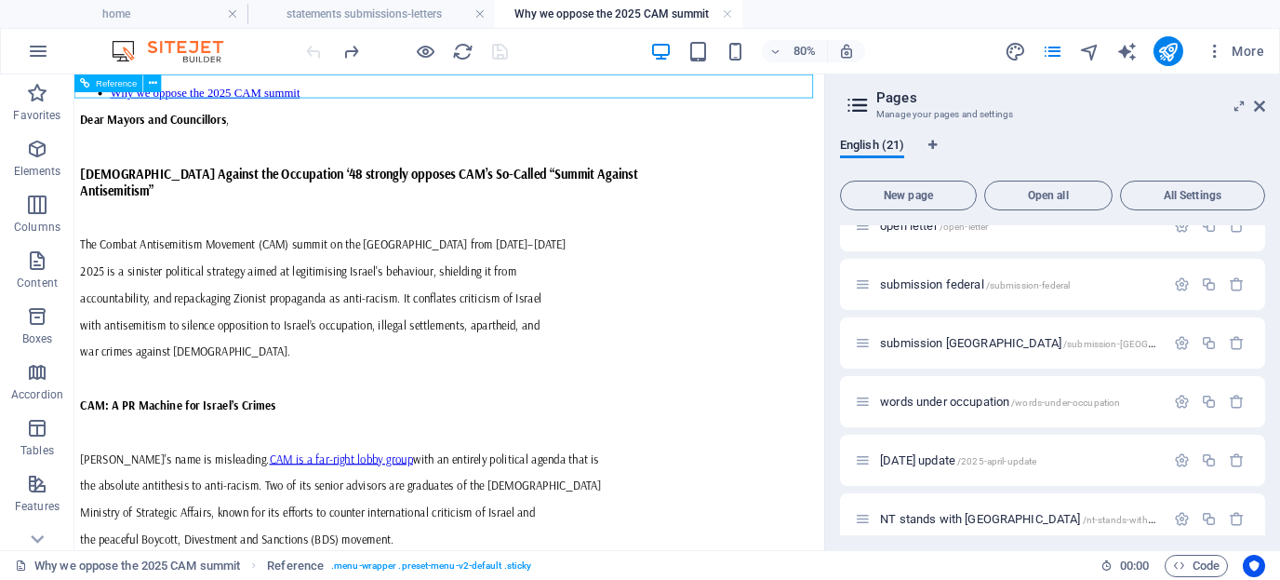
click at [231, 89] on div "Why we oppose the 2025 CAM summit" at bounding box center [543, 97] width 923 height 17
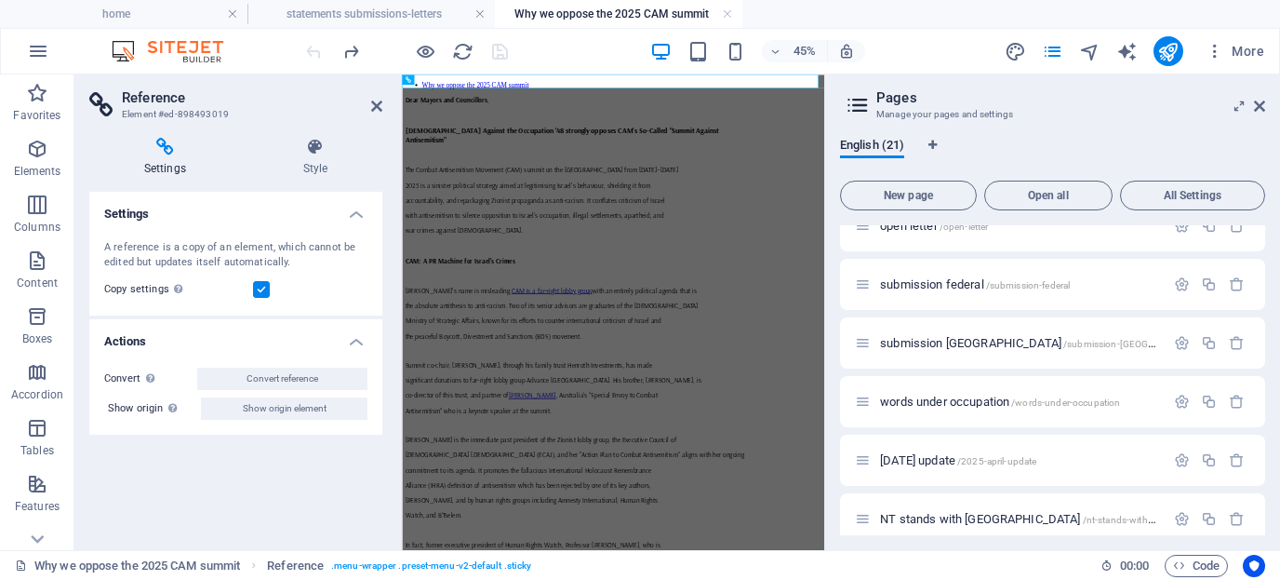
click at [167, 152] on icon at bounding box center [165, 147] width 152 height 19
click at [375, 103] on icon at bounding box center [376, 106] width 11 height 15
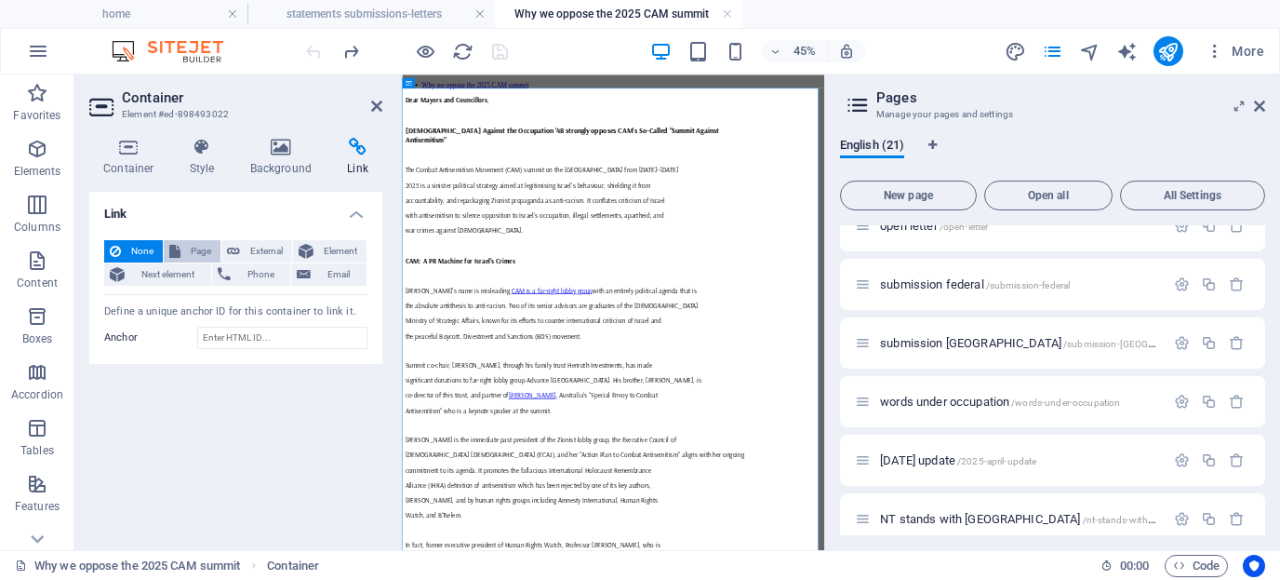
click at [196, 249] on span "Page" at bounding box center [200, 251] width 29 height 22
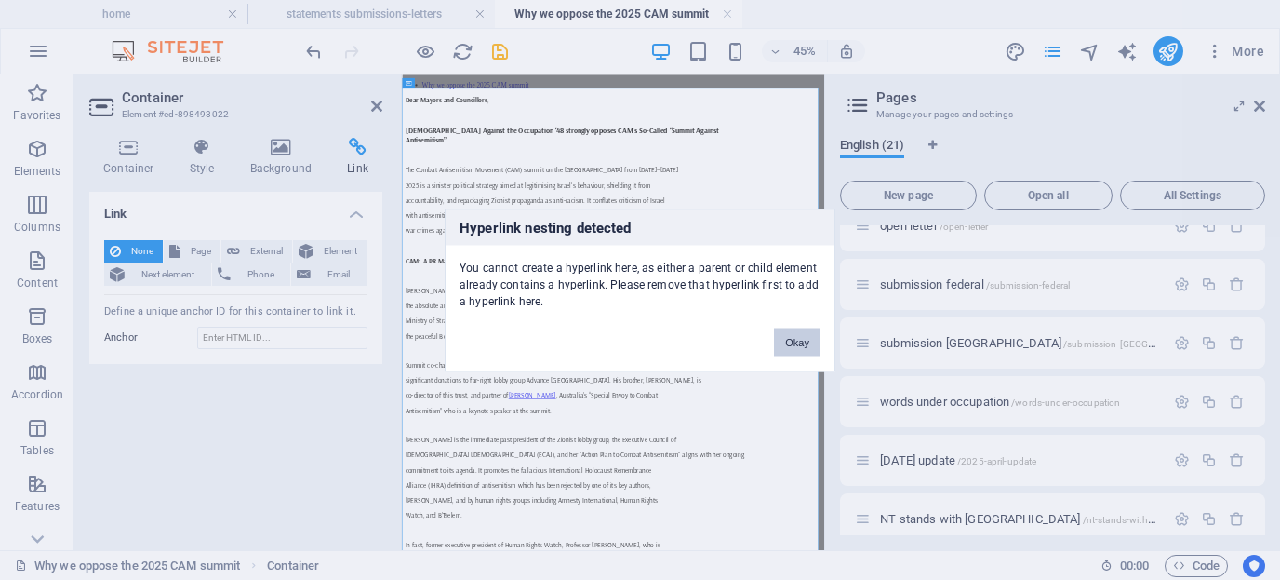
click at [804, 336] on button "Okay" at bounding box center [797, 342] width 47 height 28
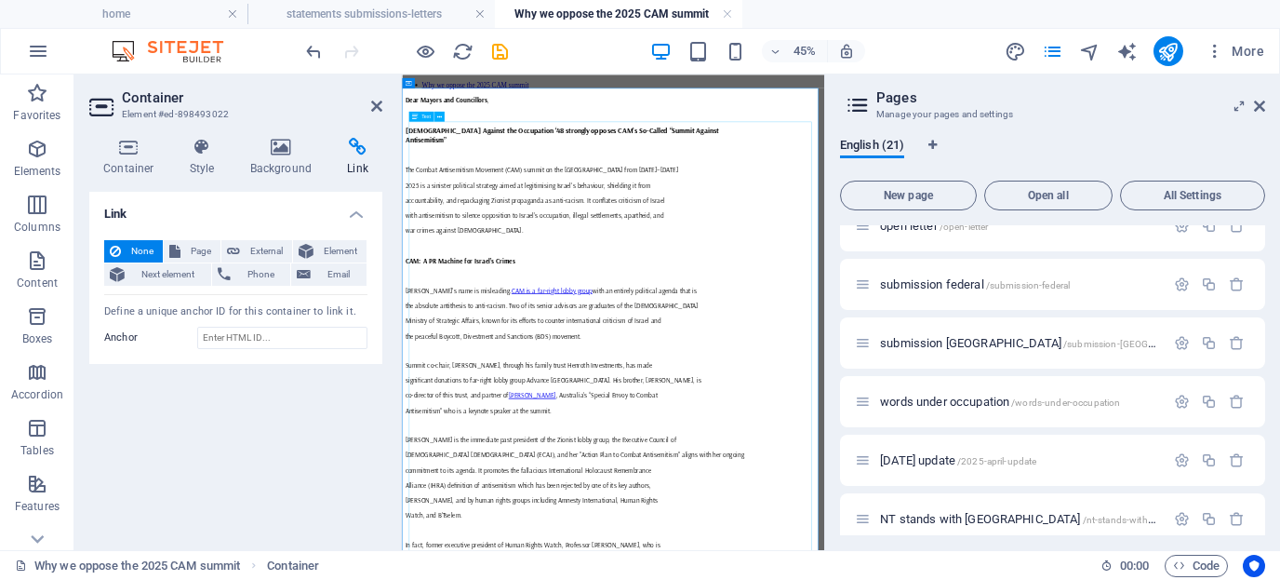
click at [440, 115] on icon at bounding box center [439, 116] width 5 height 8
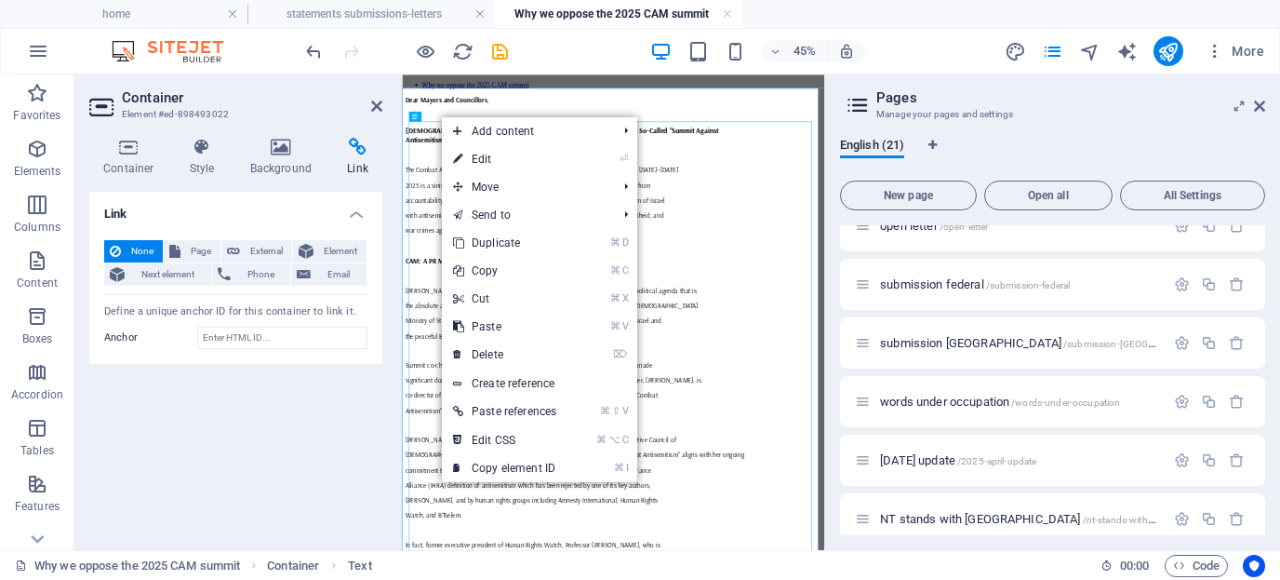
click at [359, 447] on div "Link None Page External Element Next element Phone Email Page contact us home a…" at bounding box center [235, 363] width 293 height 343
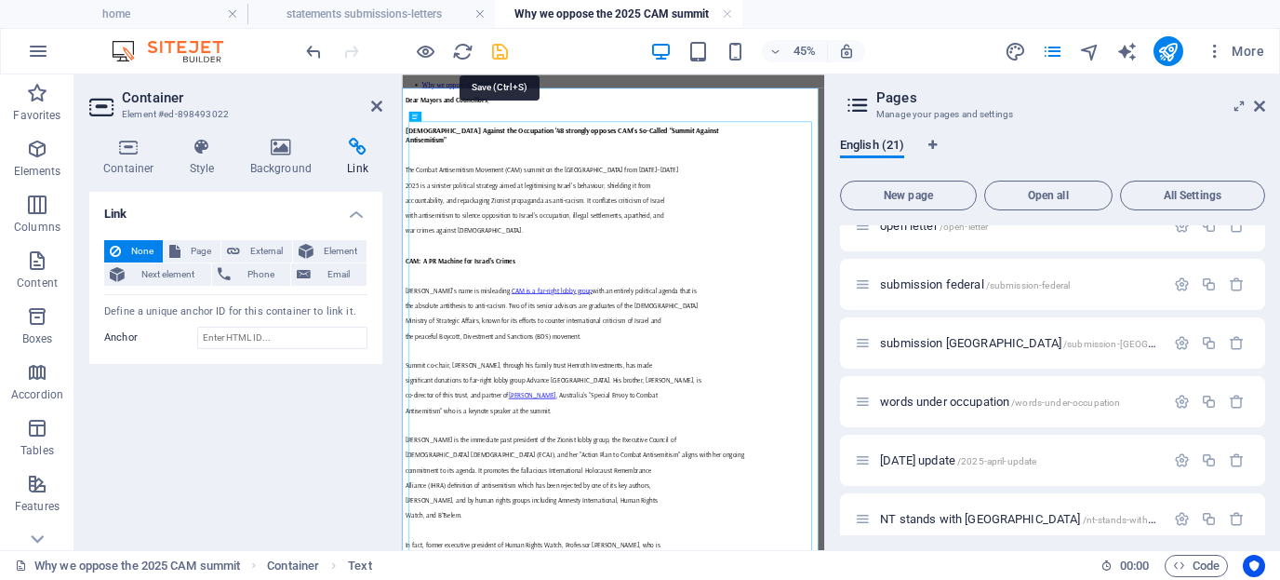
click at [503, 54] on icon "save" at bounding box center [499, 51] width 21 height 21
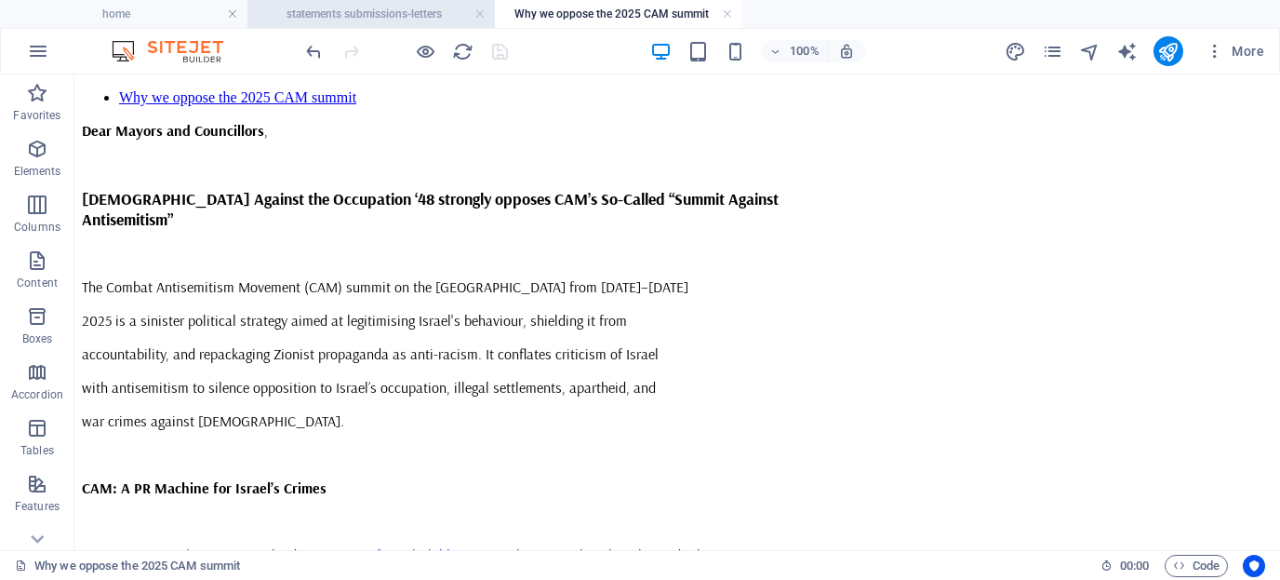
click at [328, 20] on h4 "statements submissions-letters" at bounding box center [372, 14] width 248 height 20
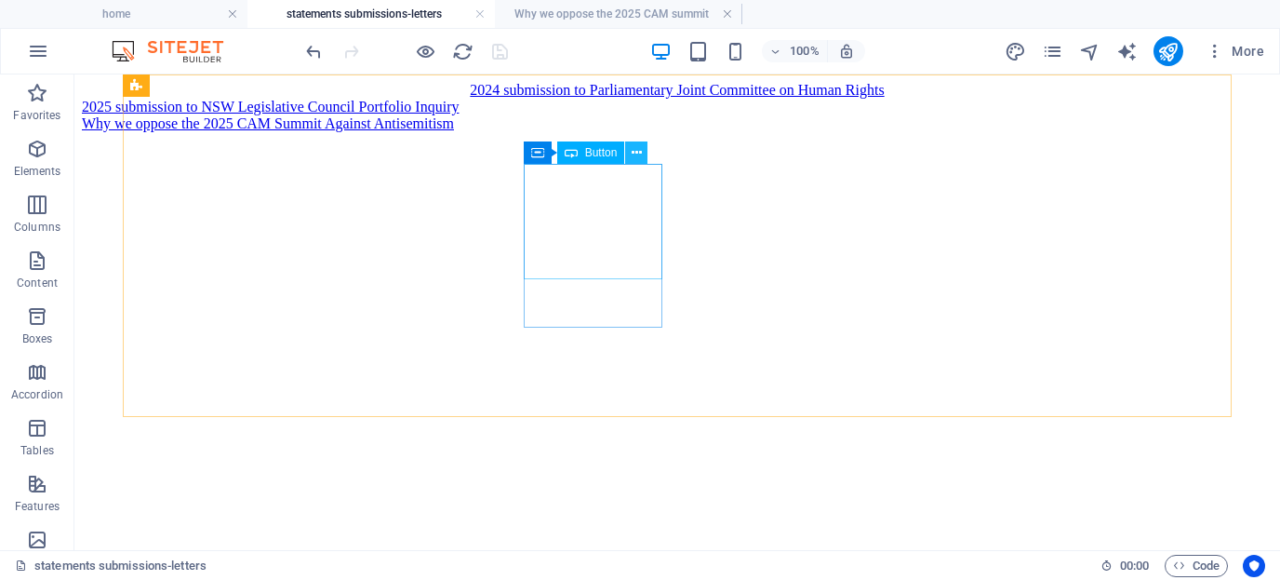
click at [638, 150] on icon at bounding box center [637, 153] width 10 height 20
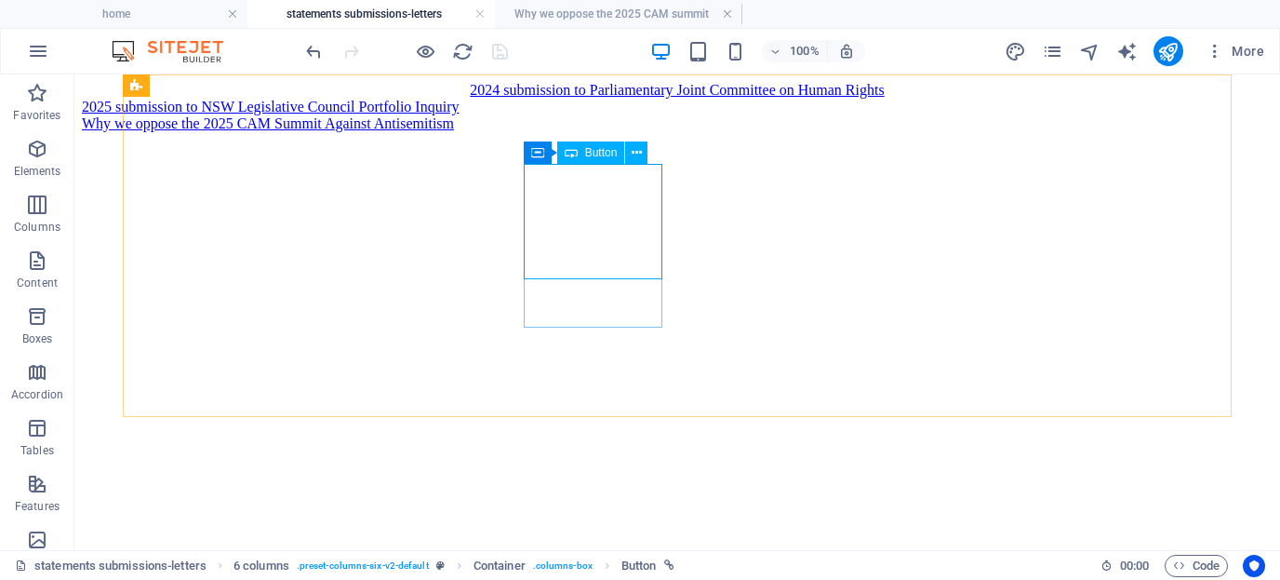
click at [596, 153] on span "Button" at bounding box center [601, 152] width 33 height 11
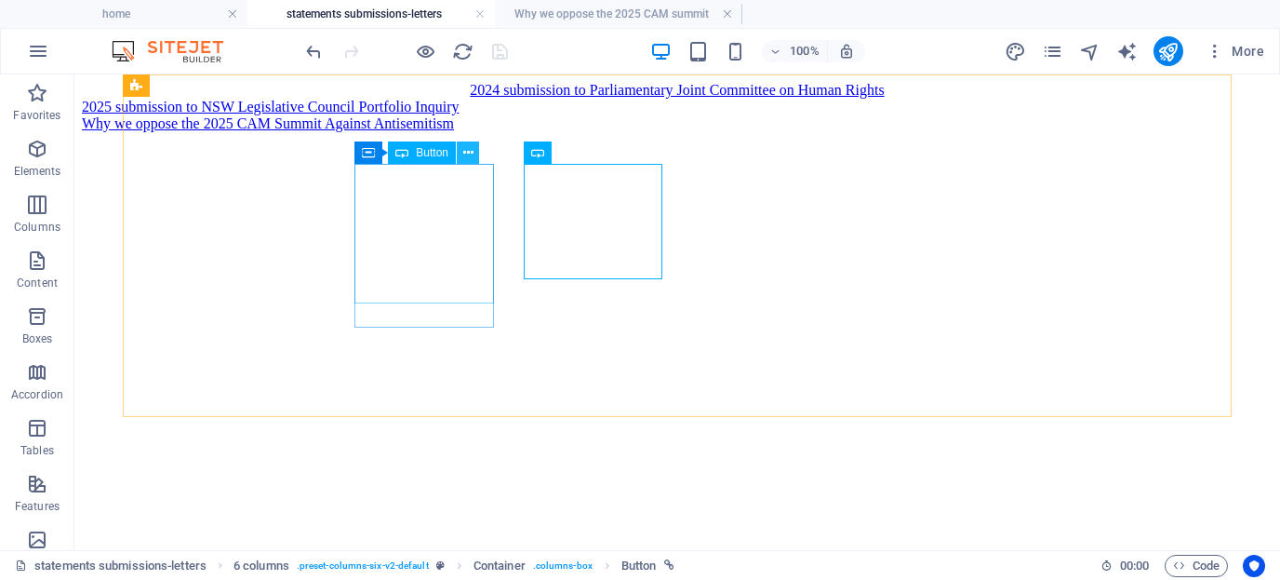
click at [470, 150] on icon at bounding box center [468, 153] width 10 height 20
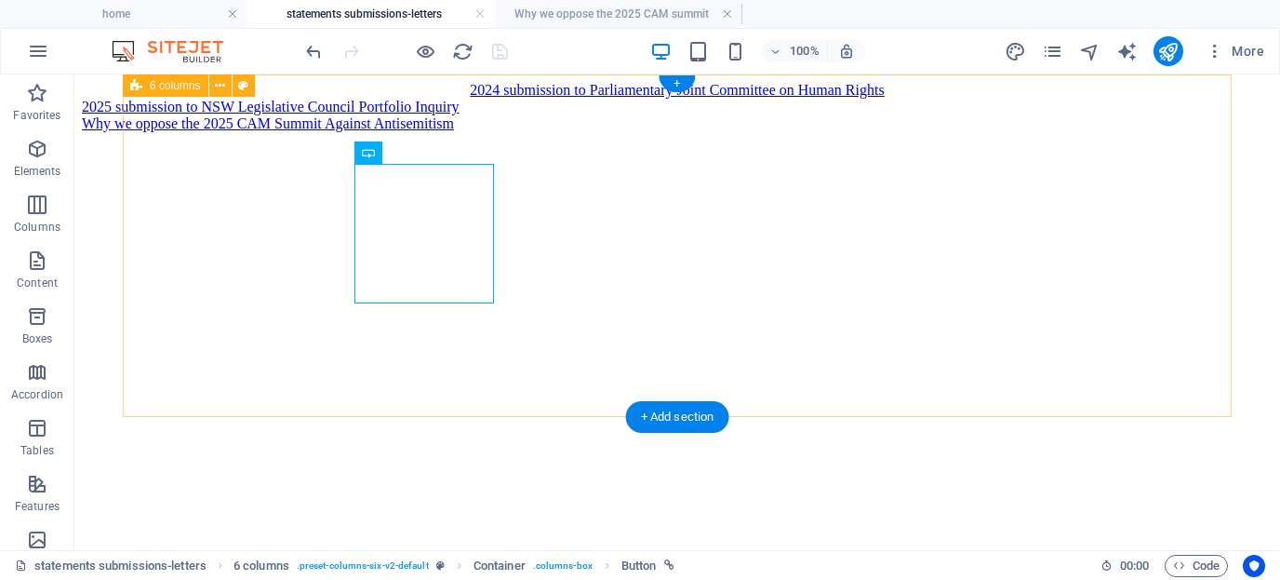
click at [803, 132] on div "2024 submission to Parliamentary Joint Committee on Human Rights 2025 submissio…" at bounding box center [677, 107] width 1191 height 50
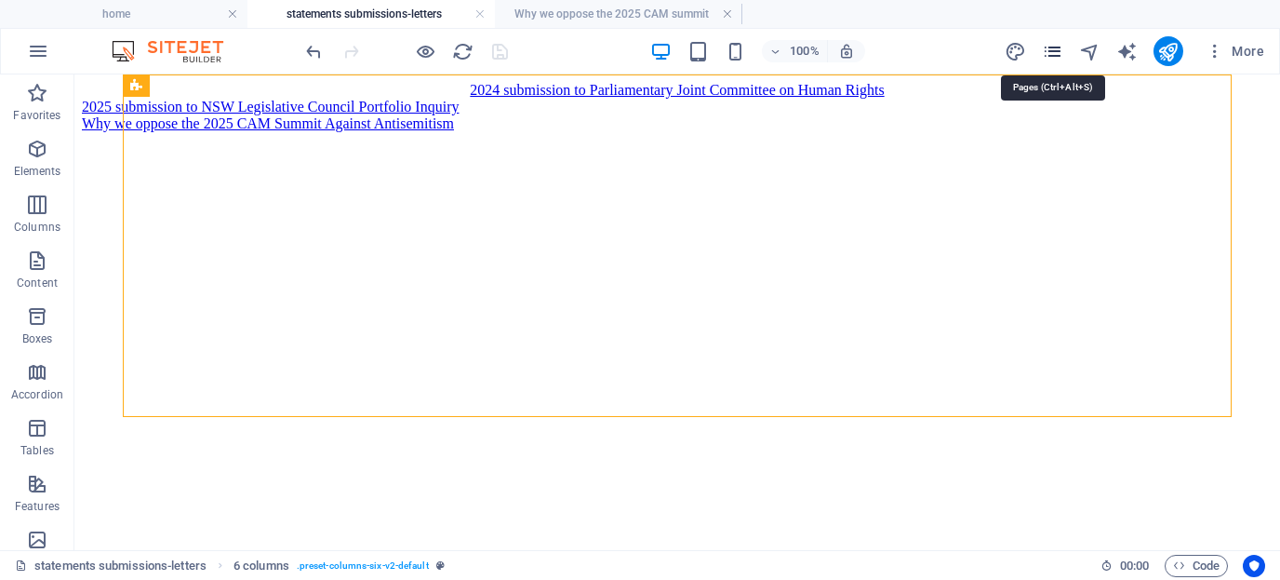
click at [1054, 55] on icon "pages" at bounding box center [1052, 51] width 21 height 21
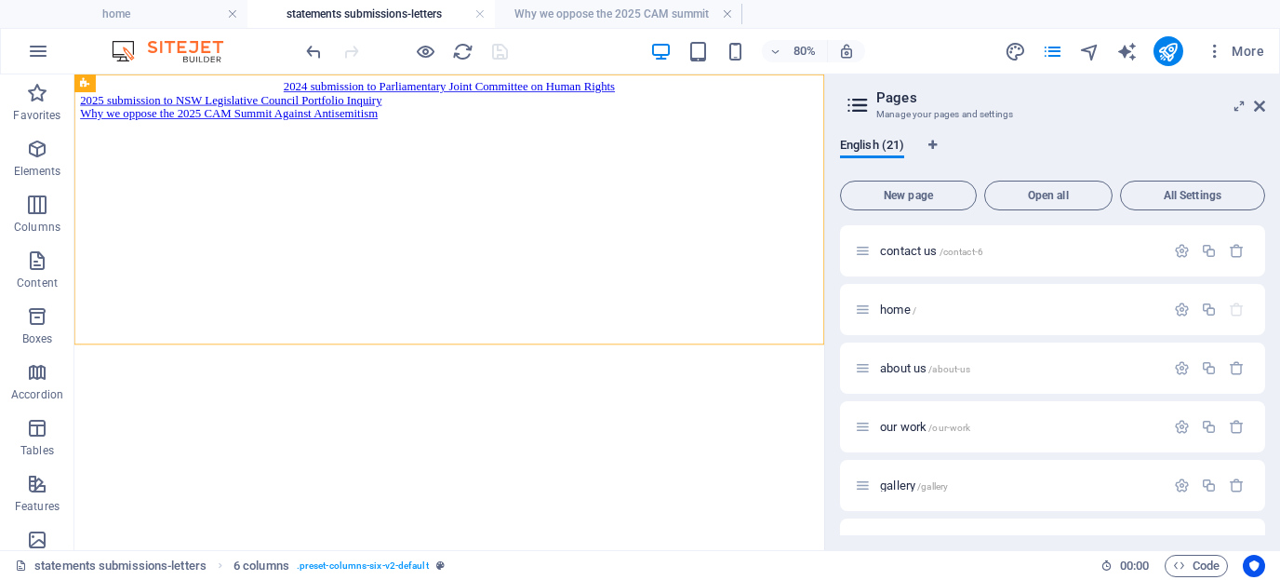
drag, startPoint x: 1261, startPoint y: 252, endPoint x: 1262, endPoint y: 391, distance: 138.6
click at [1263, 393] on div "contact us /contact-6 home / about us /about-us our work /our-work gallery /gal…" at bounding box center [1052, 380] width 425 height 310
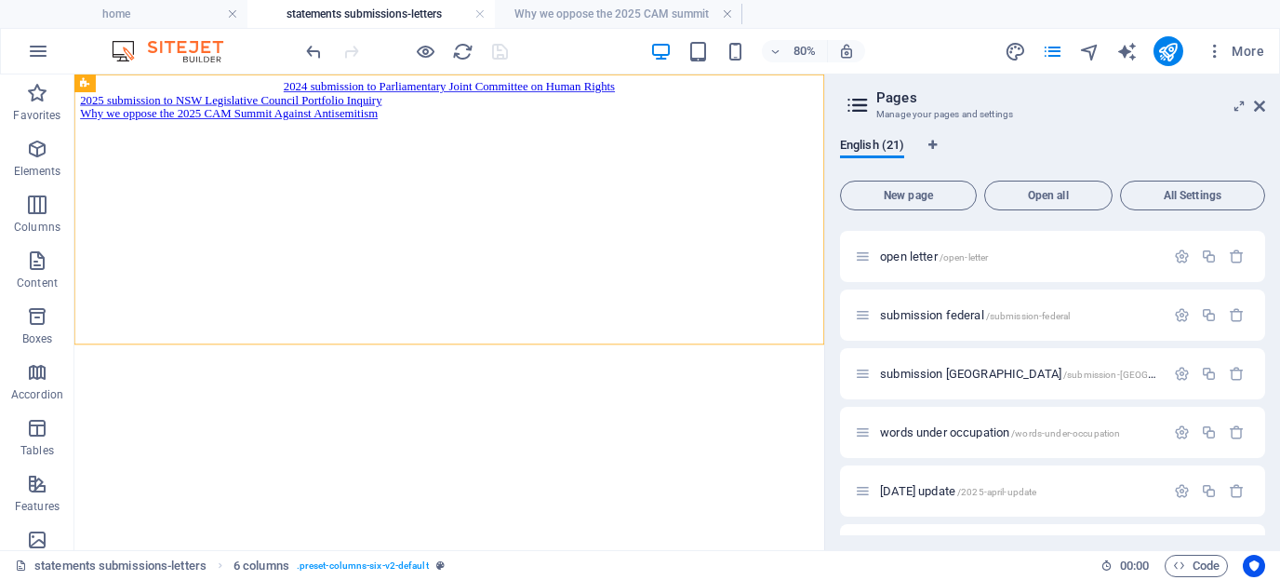
scroll to position [816, 0]
click at [957, 321] on div "submission federal /submission-federal" at bounding box center [1010, 313] width 310 height 21
click at [950, 318] on span "submission federal /submission-federal" at bounding box center [975, 314] width 190 height 14
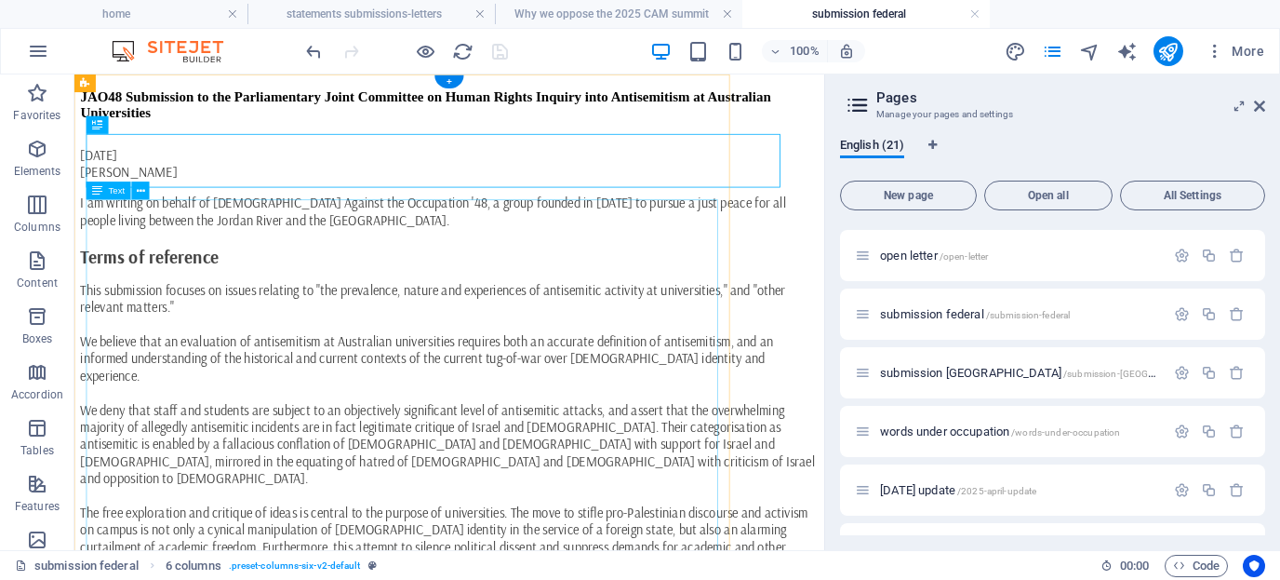
scroll to position [0, 0]
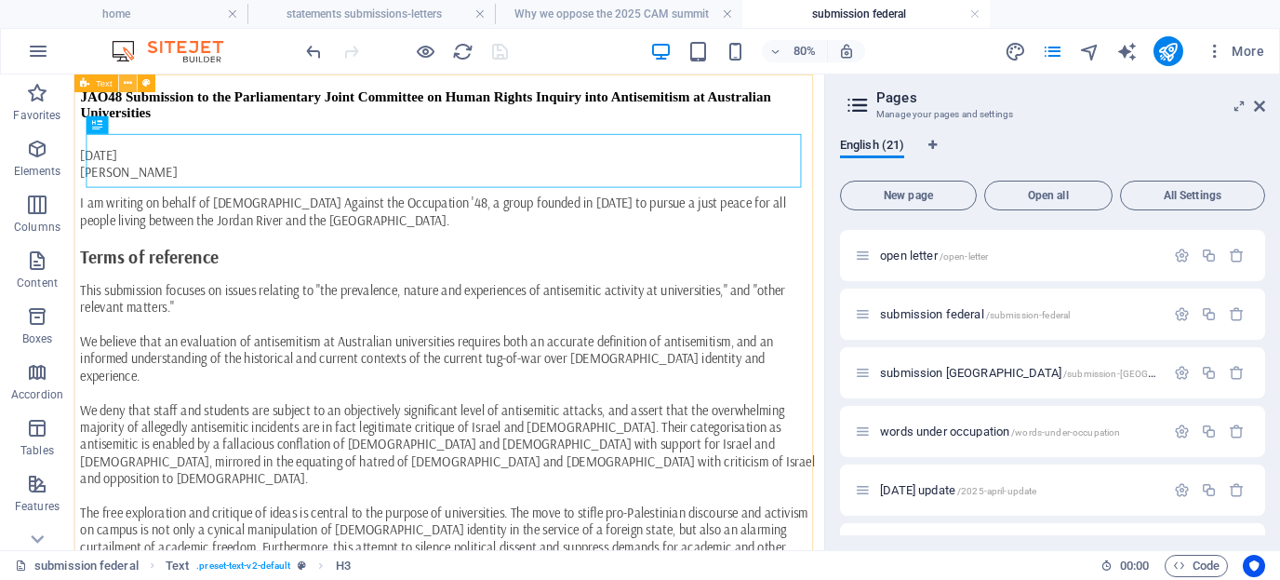
click at [130, 84] on icon at bounding box center [128, 83] width 8 height 16
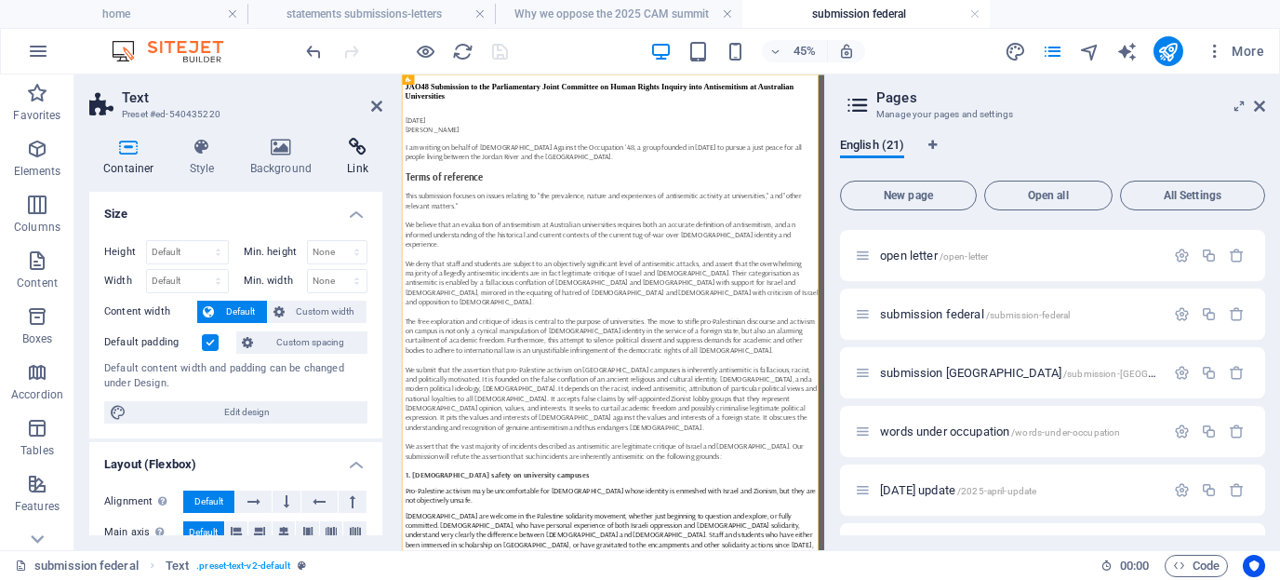
click at [358, 149] on icon at bounding box center [357, 147] width 49 height 19
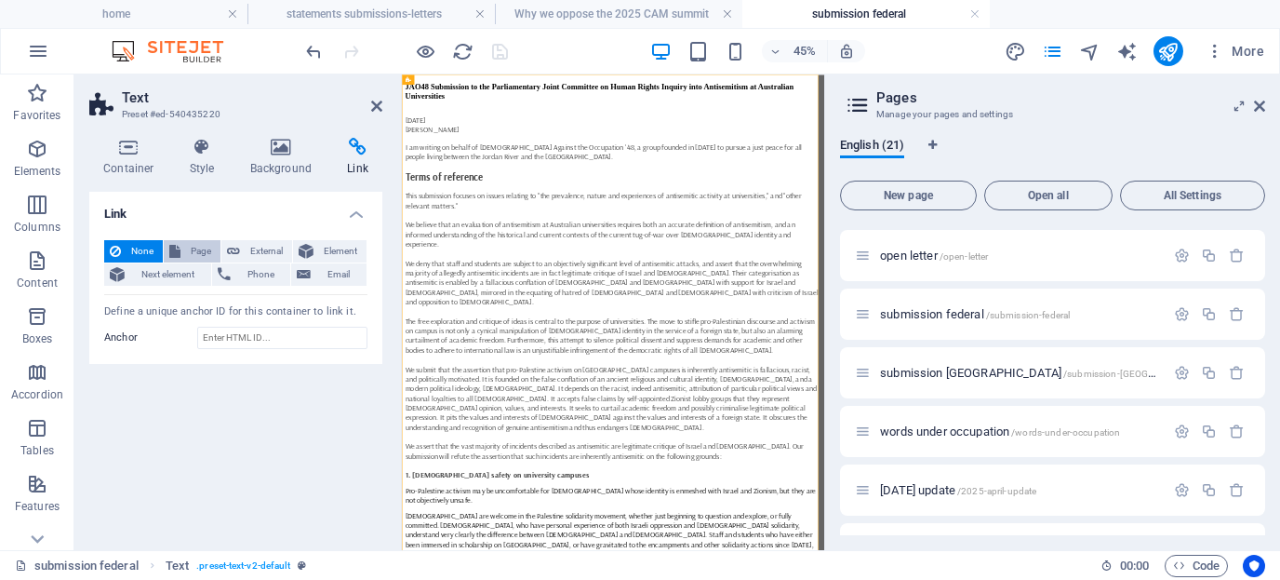
click at [206, 251] on span "Page" at bounding box center [200, 251] width 29 height 22
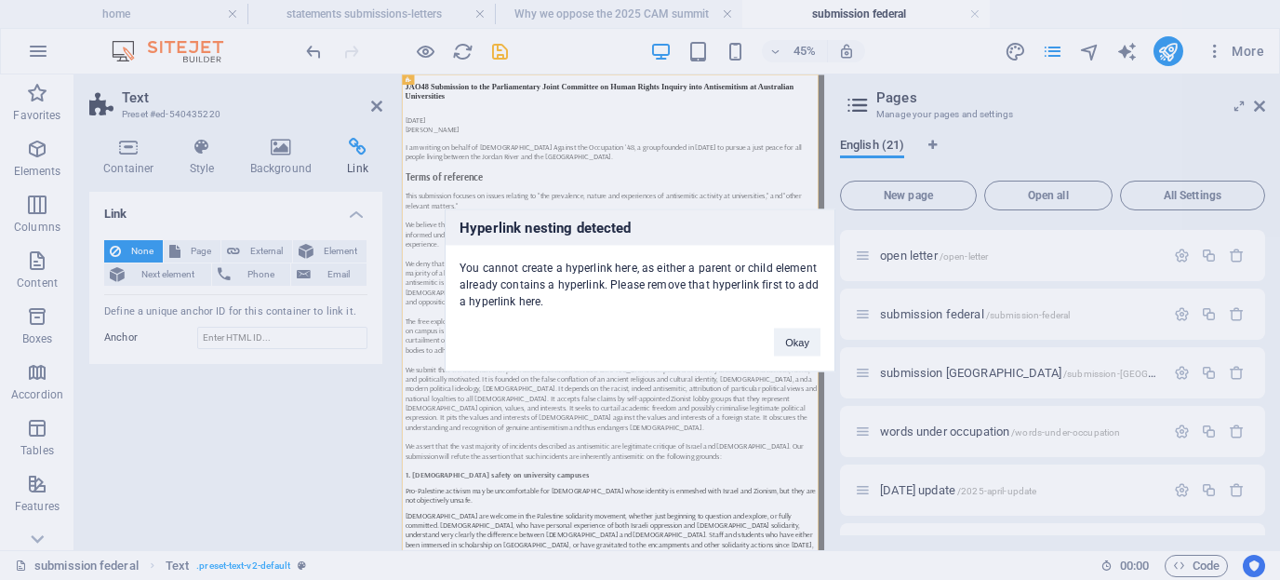
click at [373, 106] on div "Hyperlink nesting detected You cannot create a hyperlink here, as either a pare…" at bounding box center [640, 290] width 1280 height 580
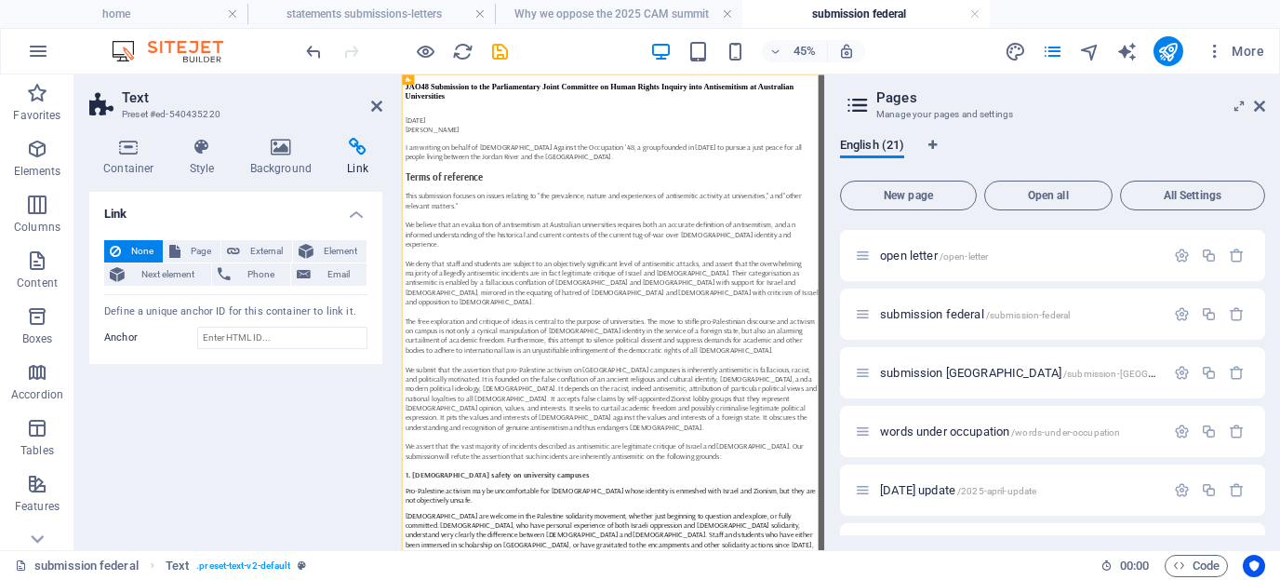
click at [373, 106] on icon at bounding box center [376, 106] width 11 height 15
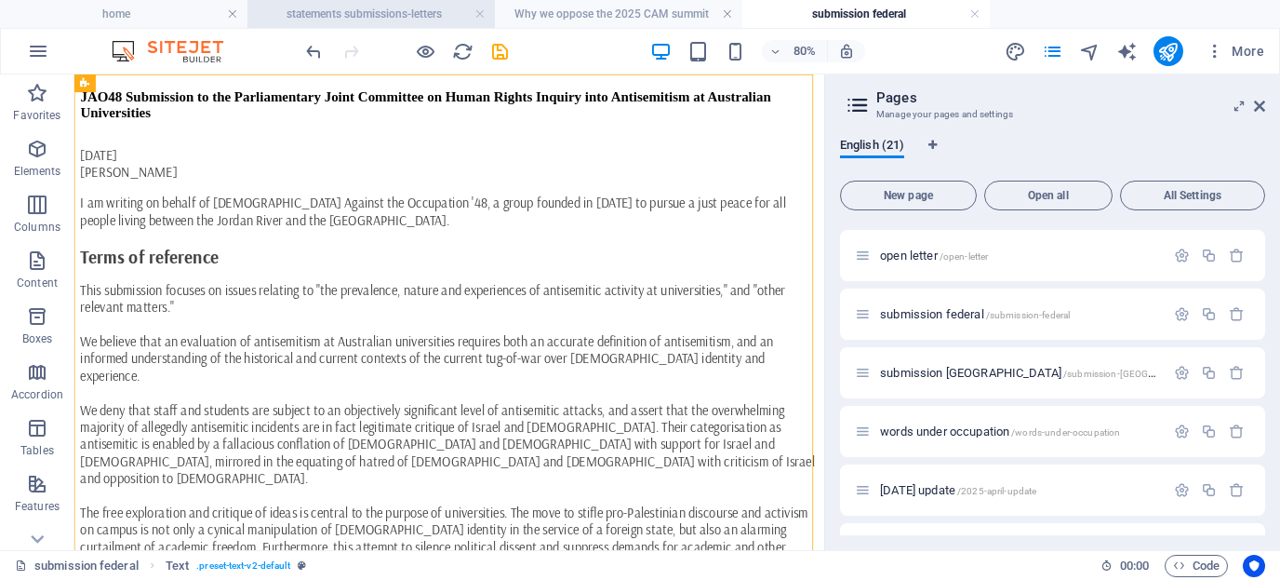
click at [363, 15] on h4 "statements submissions-letters" at bounding box center [372, 14] width 248 height 20
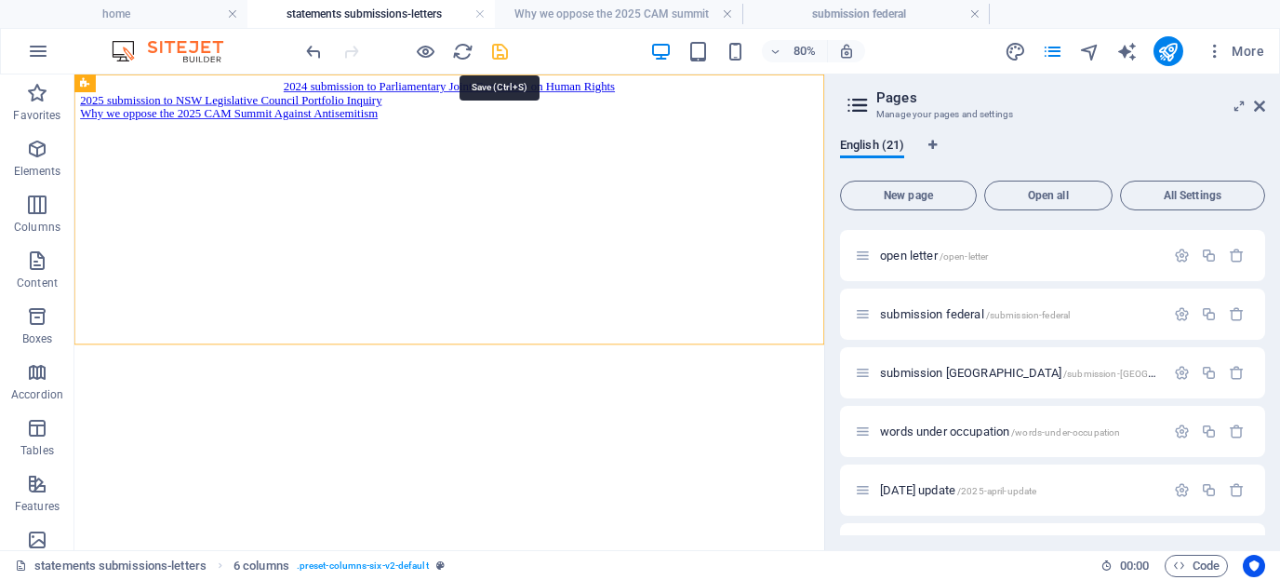
click at [502, 49] on icon "save" at bounding box center [499, 51] width 21 height 21
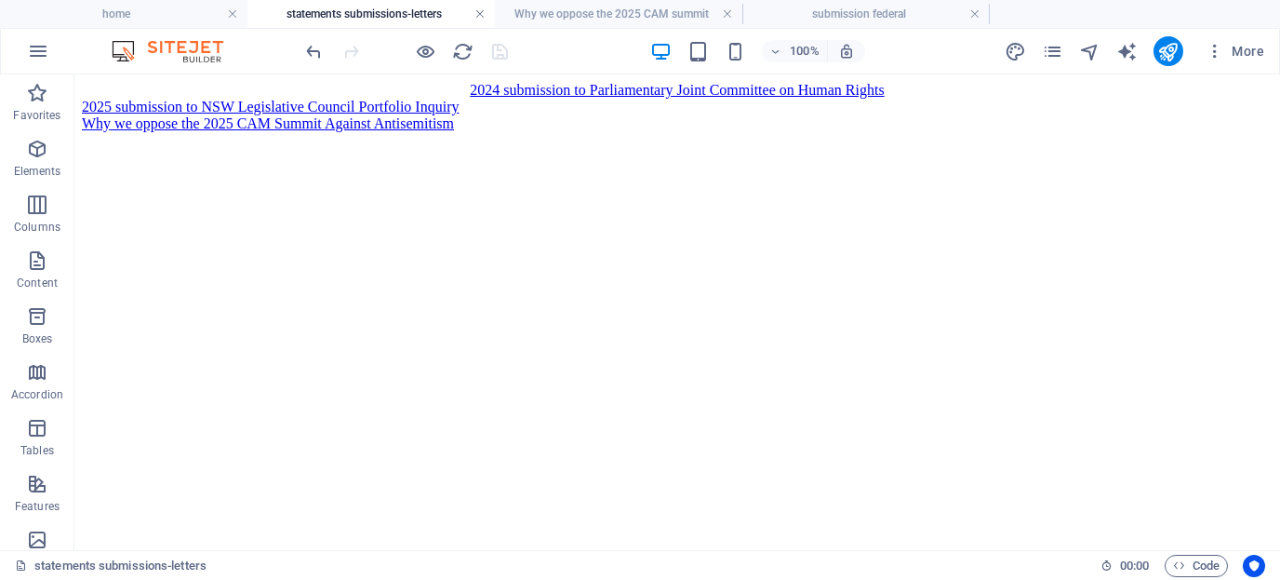
click at [478, 12] on link at bounding box center [480, 15] width 11 height 18
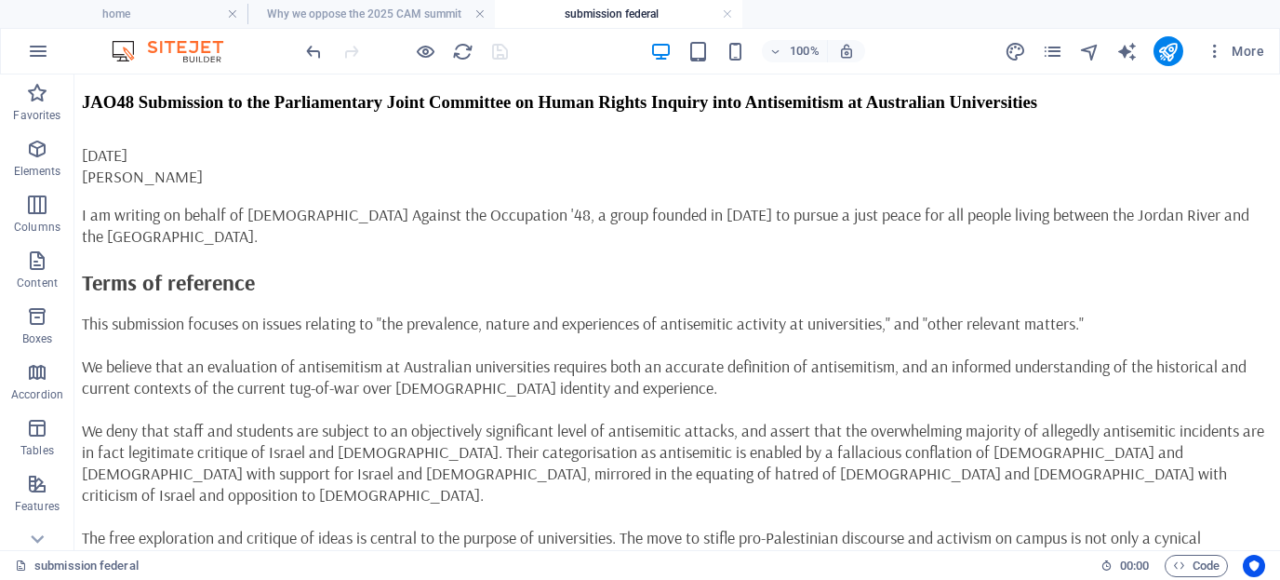
click at [478, 12] on link at bounding box center [480, 15] width 11 height 18
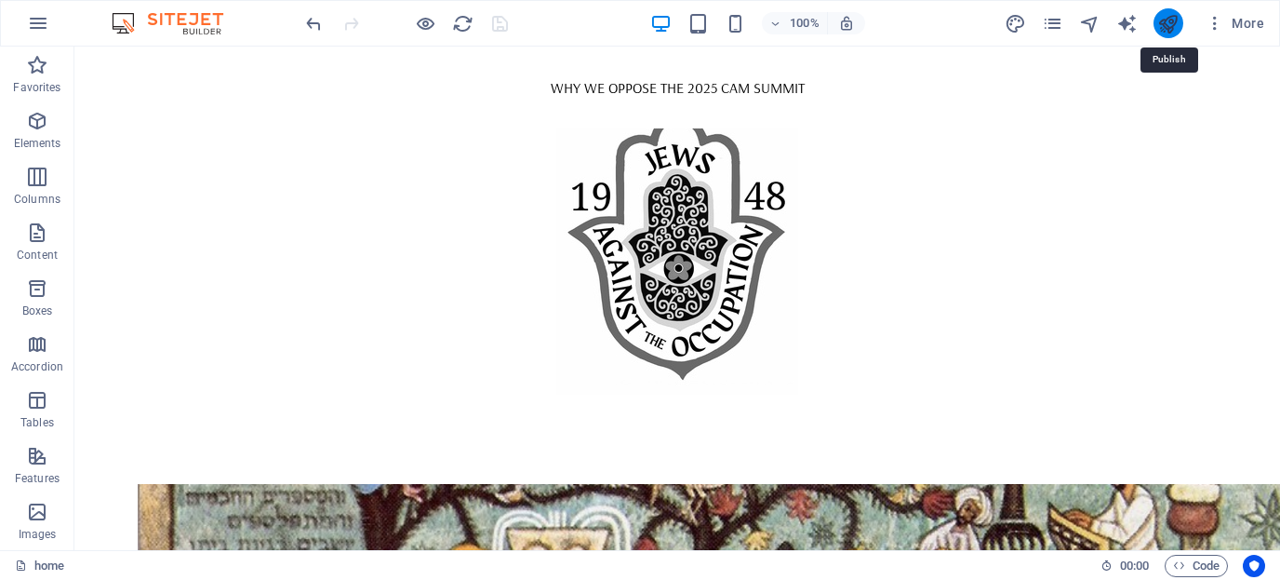
click at [1171, 20] on icon "publish" at bounding box center [1167, 23] width 21 height 21
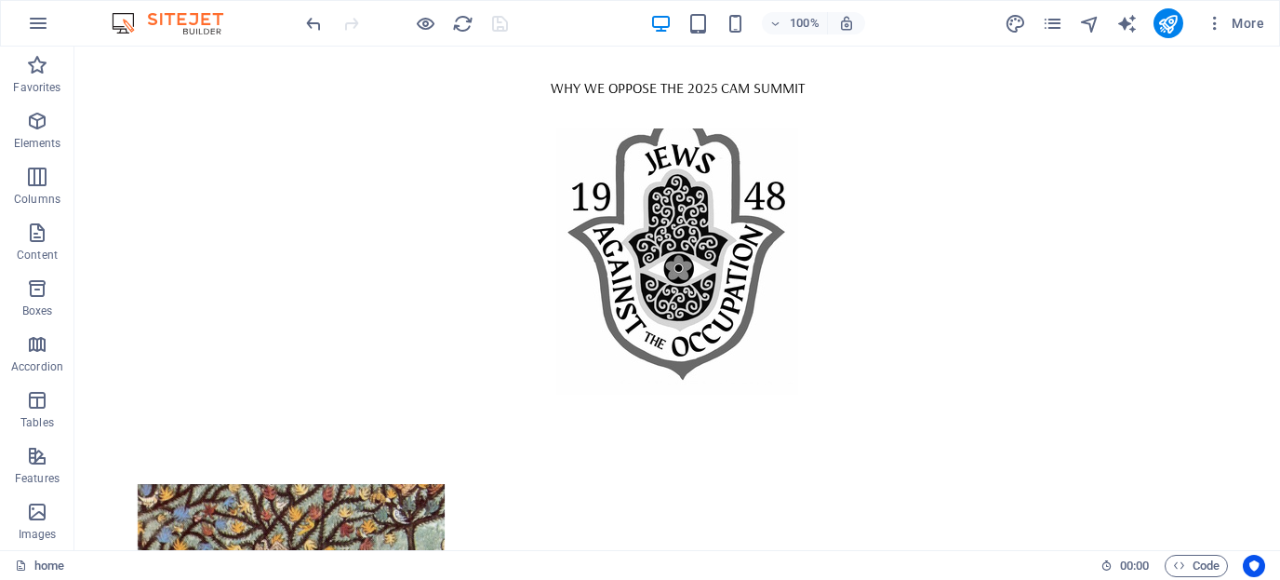
click at [500, 24] on div at bounding box center [406, 23] width 208 height 30
click at [464, 21] on icon "reload" at bounding box center [462, 23] width 21 height 21
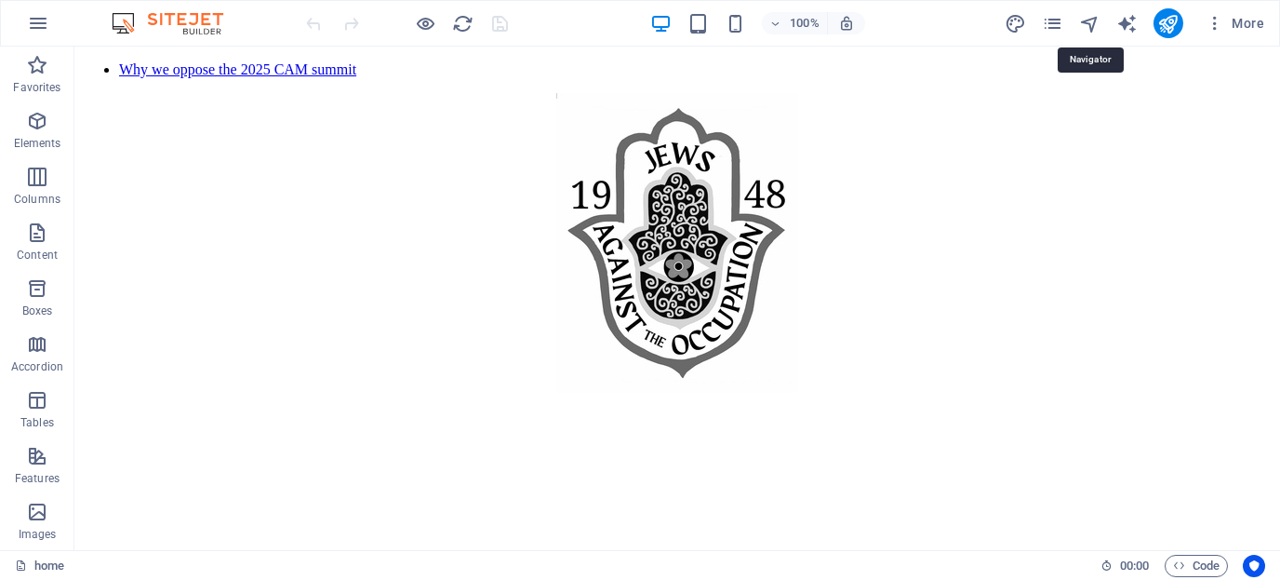
scroll to position [0, 0]
click at [1171, 15] on icon "publish" at bounding box center [1167, 23] width 21 height 21
click at [1166, 20] on icon "publish" at bounding box center [1167, 23] width 21 height 21
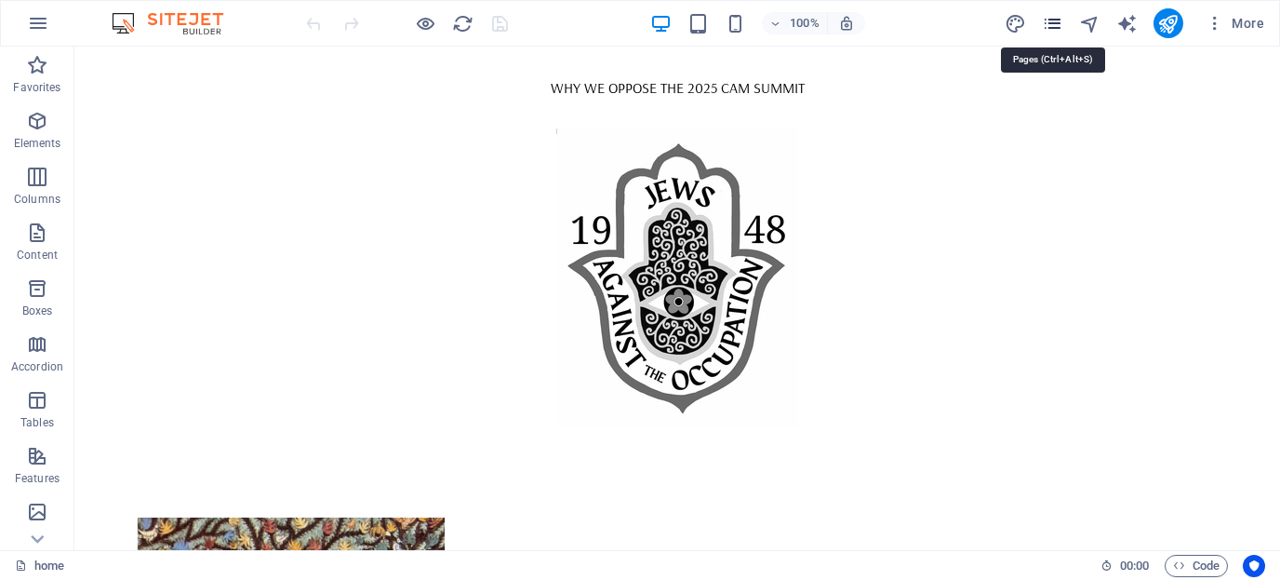
click at [1058, 22] on icon "pages" at bounding box center [1052, 23] width 21 height 21
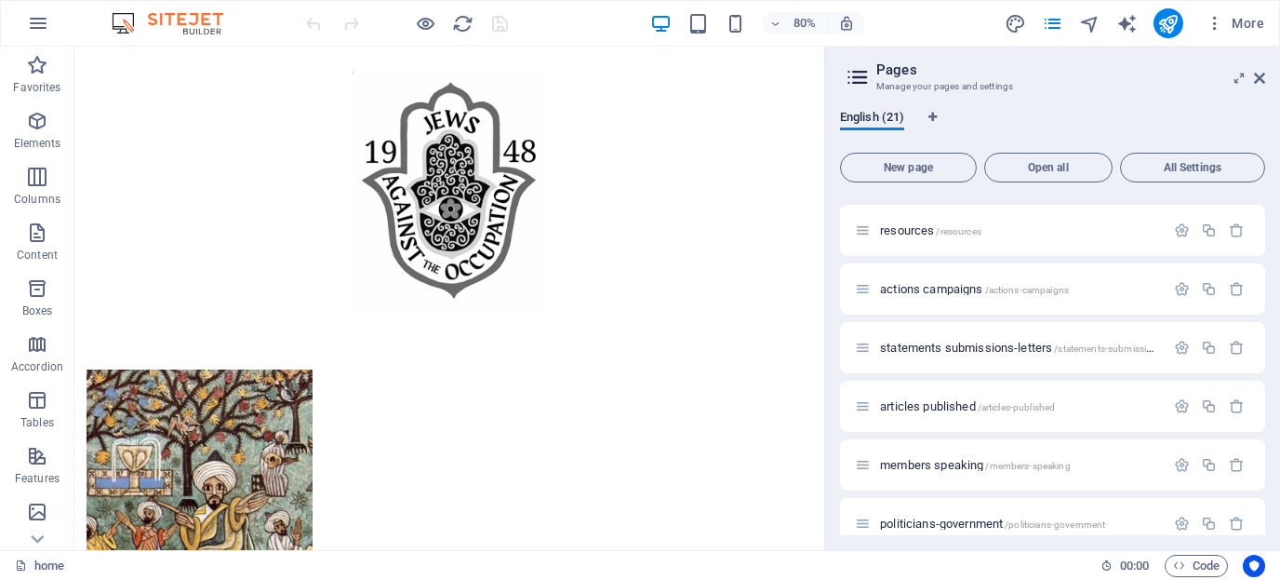
scroll to position [430, 0]
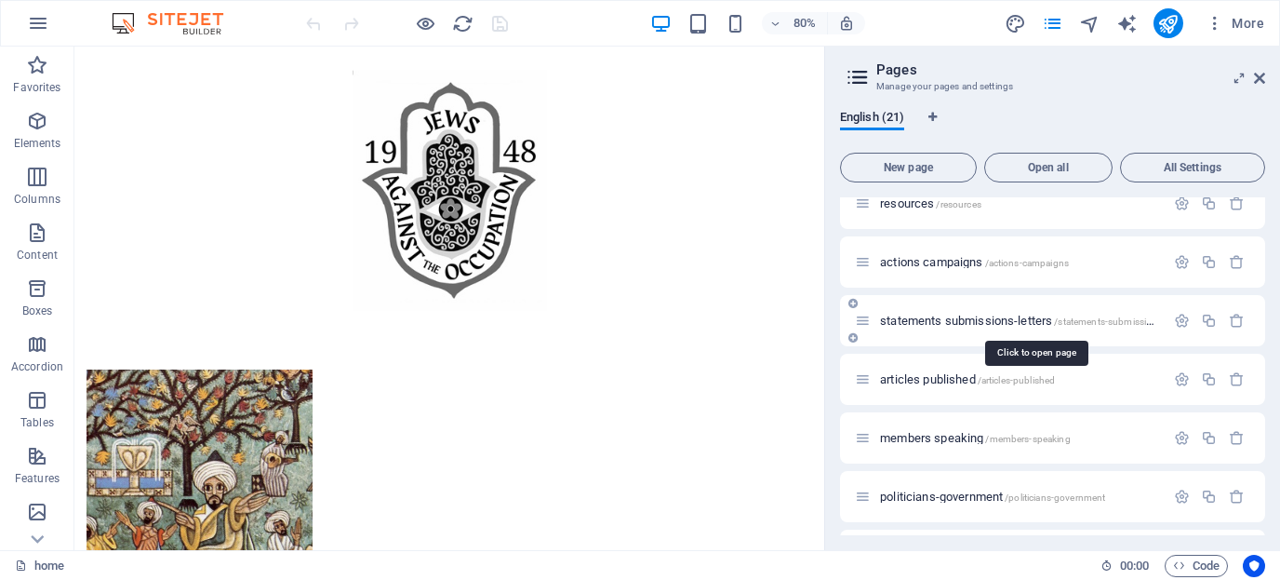
click at [998, 321] on span "statements submissions-letters /statements-submissions-letters" at bounding box center [1035, 321] width 311 height 14
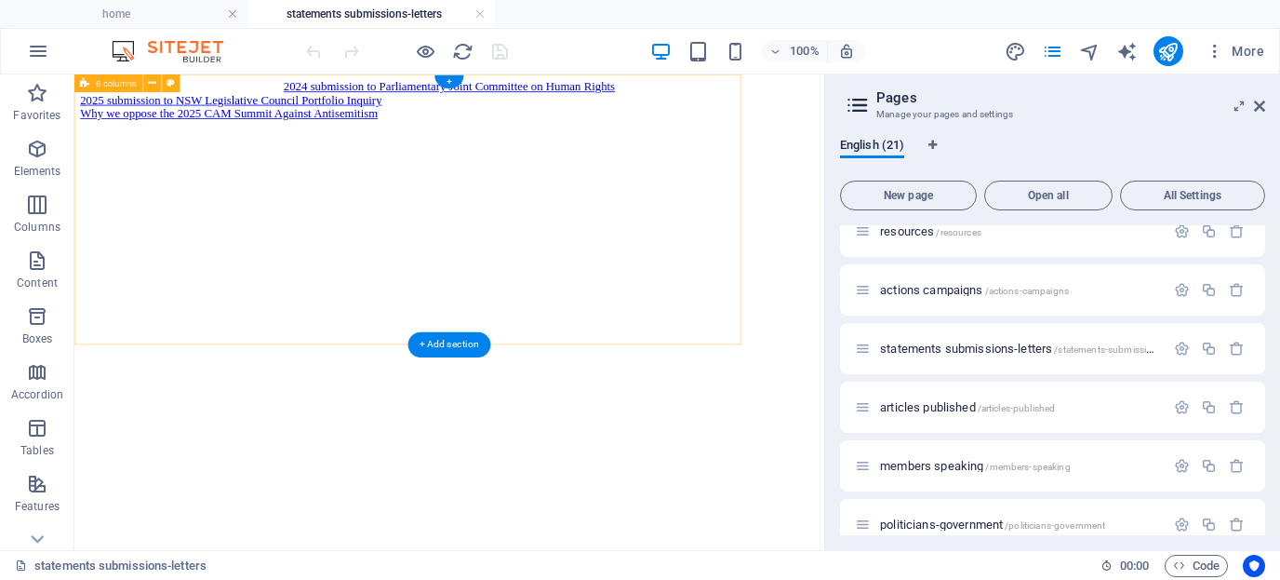
scroll to position [0, 0]
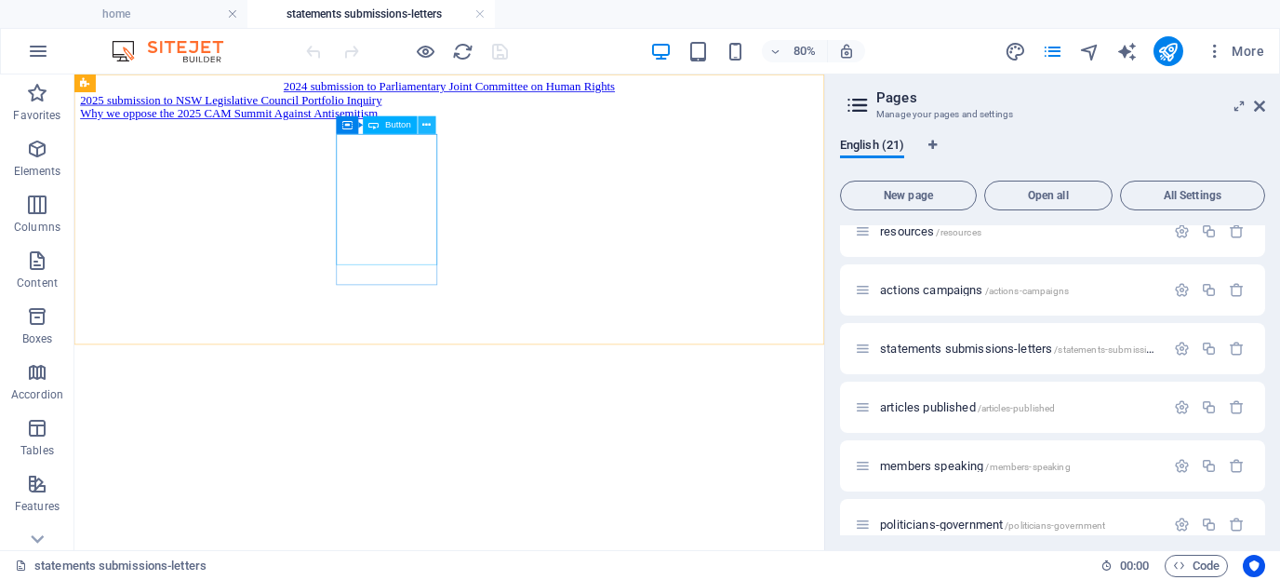
click at [426, 123] on icon at bounding box center [426, 125] width 8 height 16
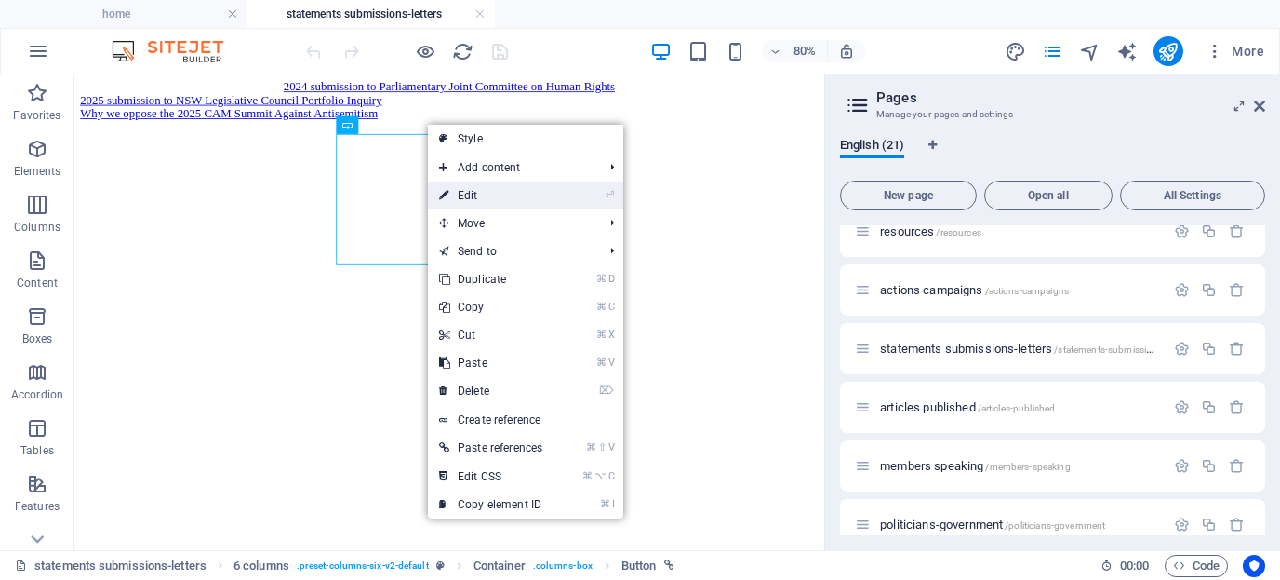
click at [468, 188] on link "⏎ Edit" at bounding box center [491, 195] width 126 height 28
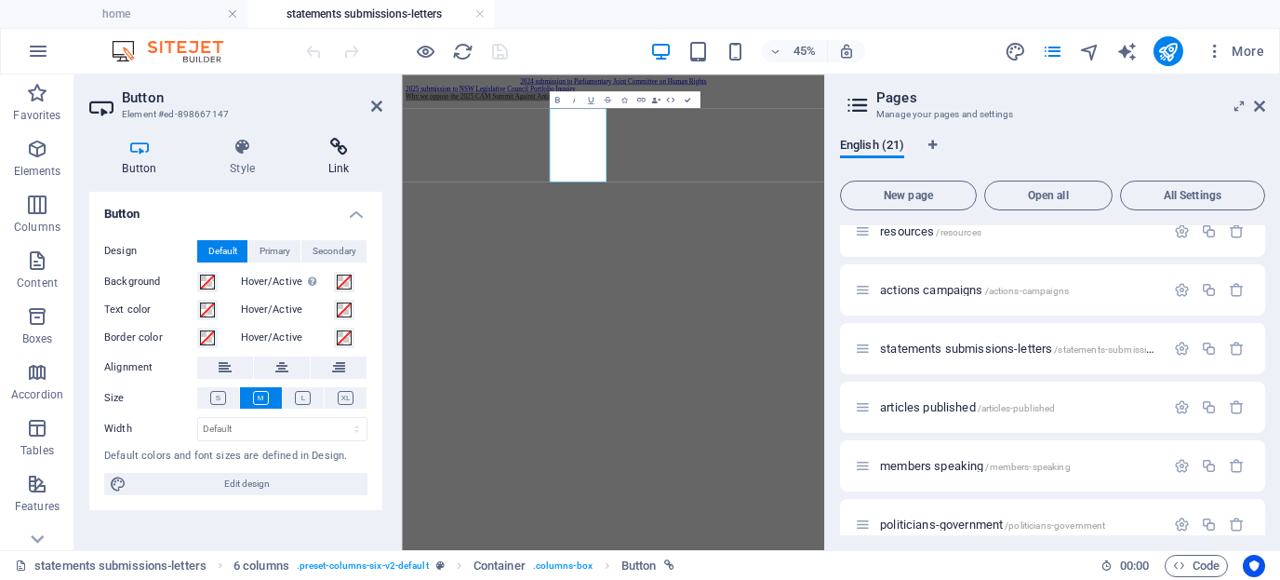
click at [344, 150] on icon at bounding box center [338, 147] width 87 height 19
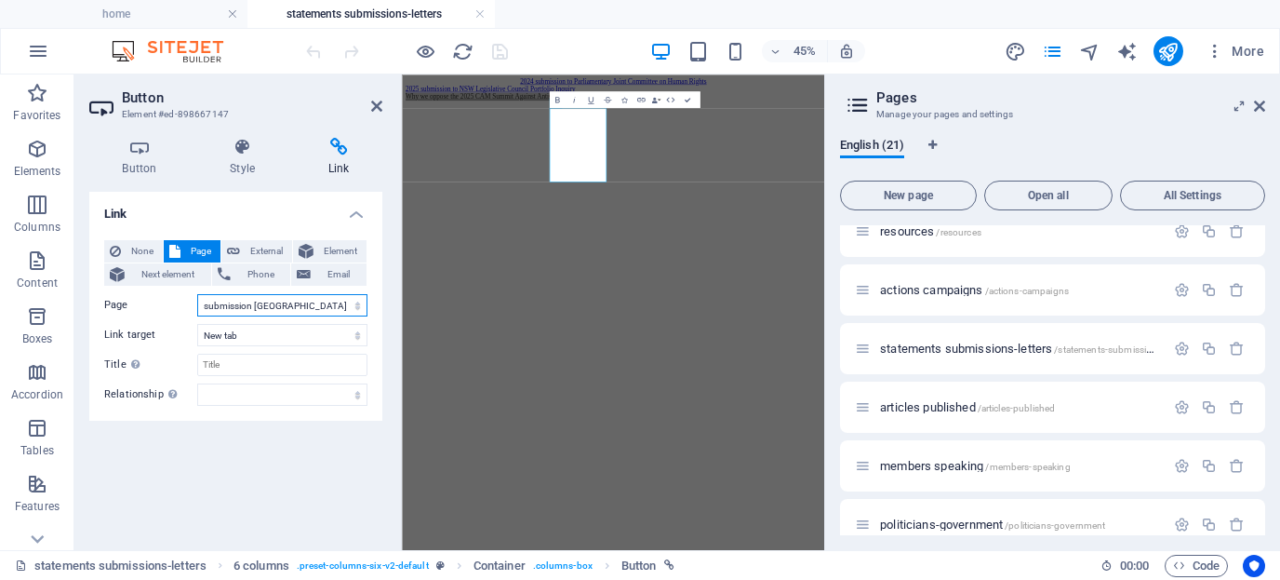
click at [299, 304] on select "contact us home about us our work gallery cultural intifada eastern suburbs 4P …" at bounding box center [282, 305] width 170 height 22
select select "20"
click at [197, 294] on select "contact us home about us our work gallery cultural intifada eastern suburbs 4P …" at bounding box center [282, 305] width 170 height 22
click at [501, 47] on icon "save" at bounding box center [499, 51] width 21 height 21
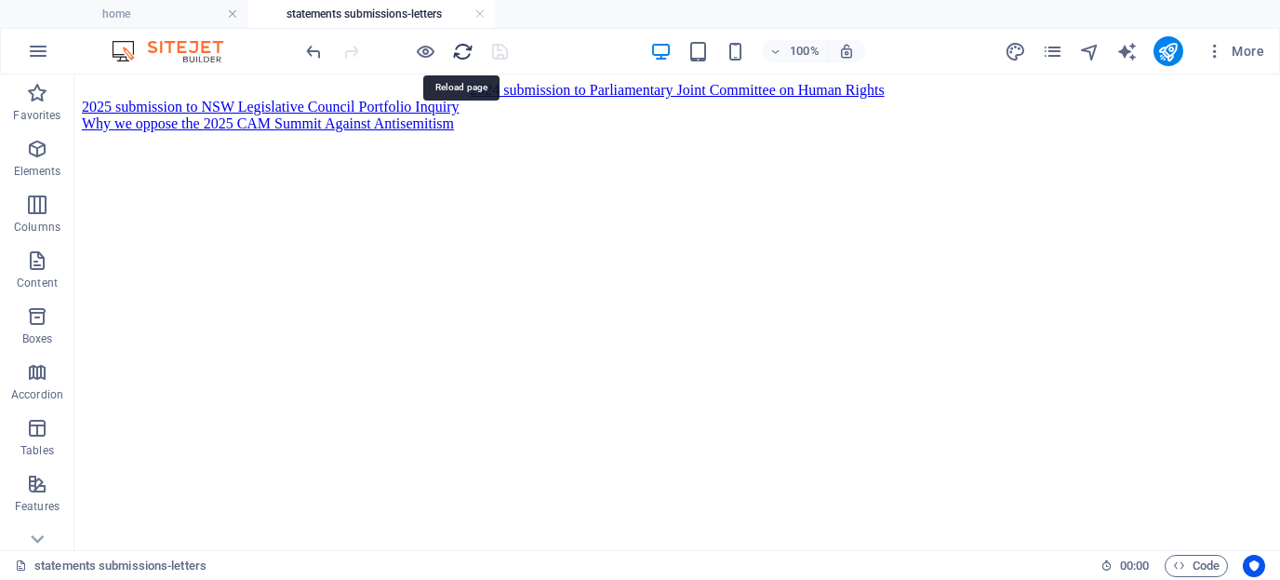
click at [462, 52] on icon "reload" at bounding box center [462, 51] width 21 height 21
click at [1169, 51] on icon "publish" at bounding box center [1167, 51] width 21 height 21
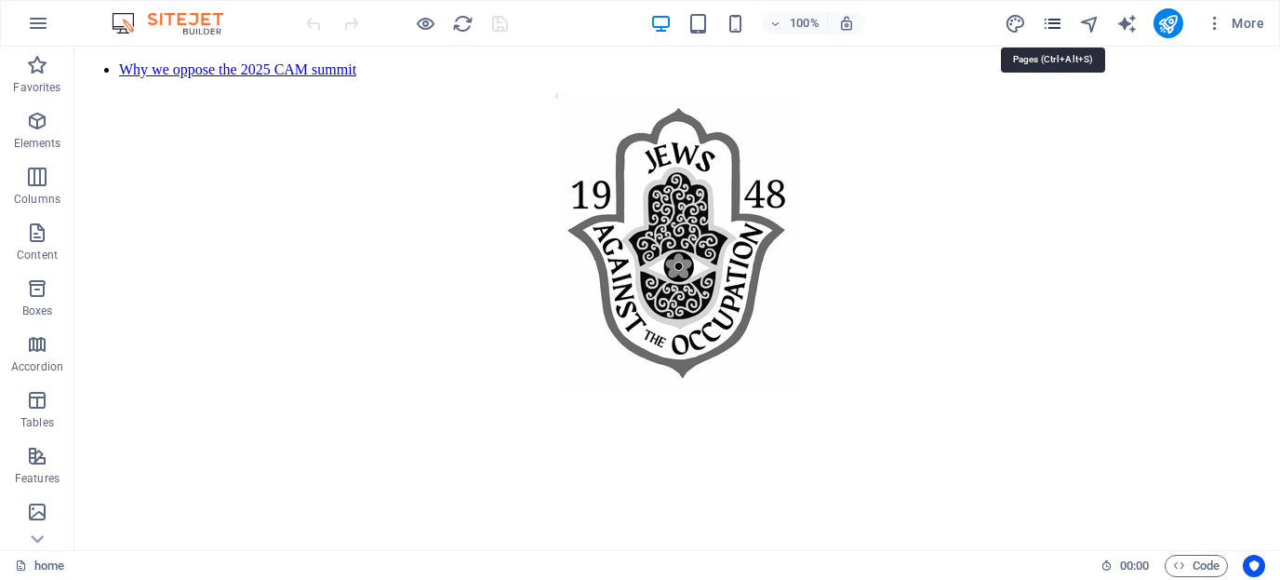
click at [1050, 18] on icon "pages" at bounding box center [1052, 23] width 21 height 21
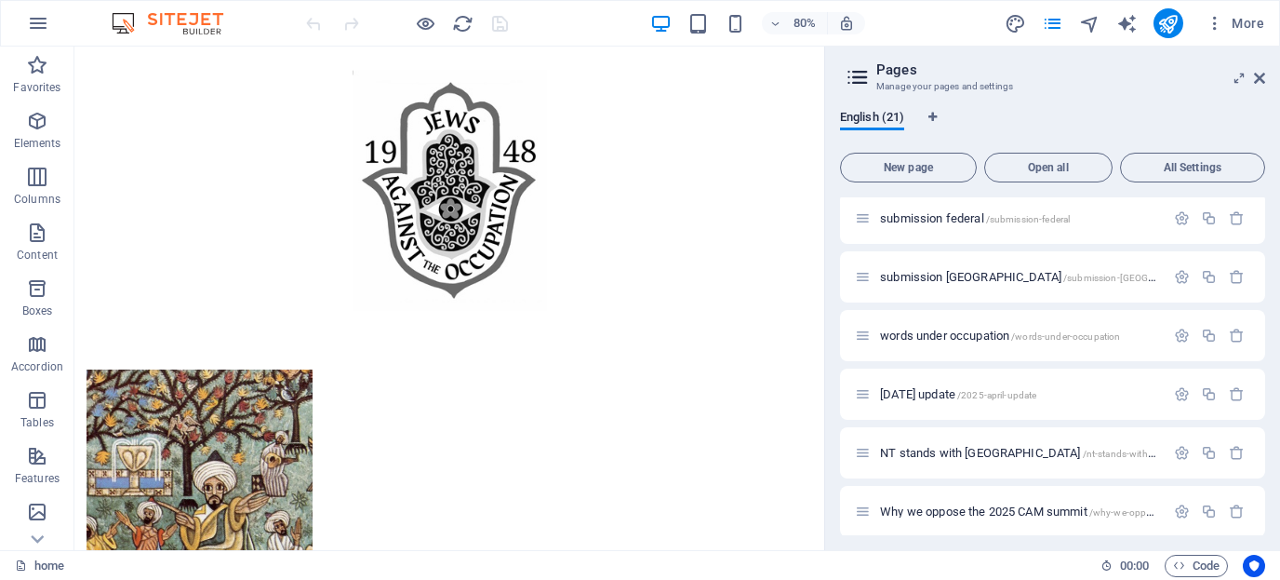
scroll to position [893, 0]
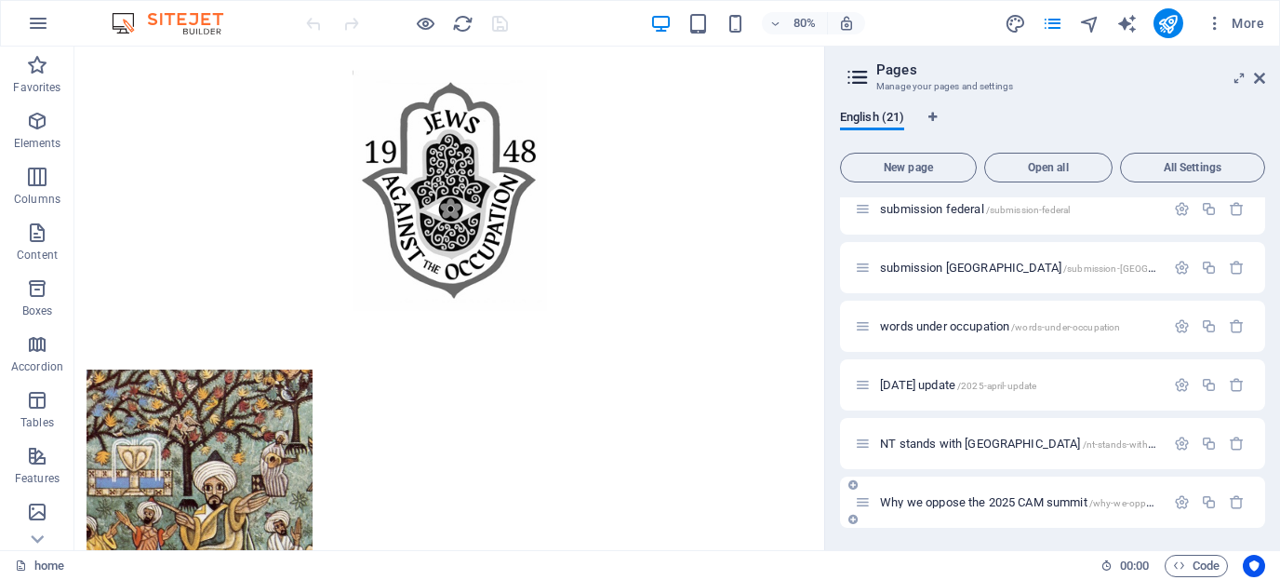
click at [1071, 498] on span "Why we oppose the 2025 CAM summit /why-we-oppose-the-2025-cam-summit" at bounding box center [1070, 502] width 380 height 14
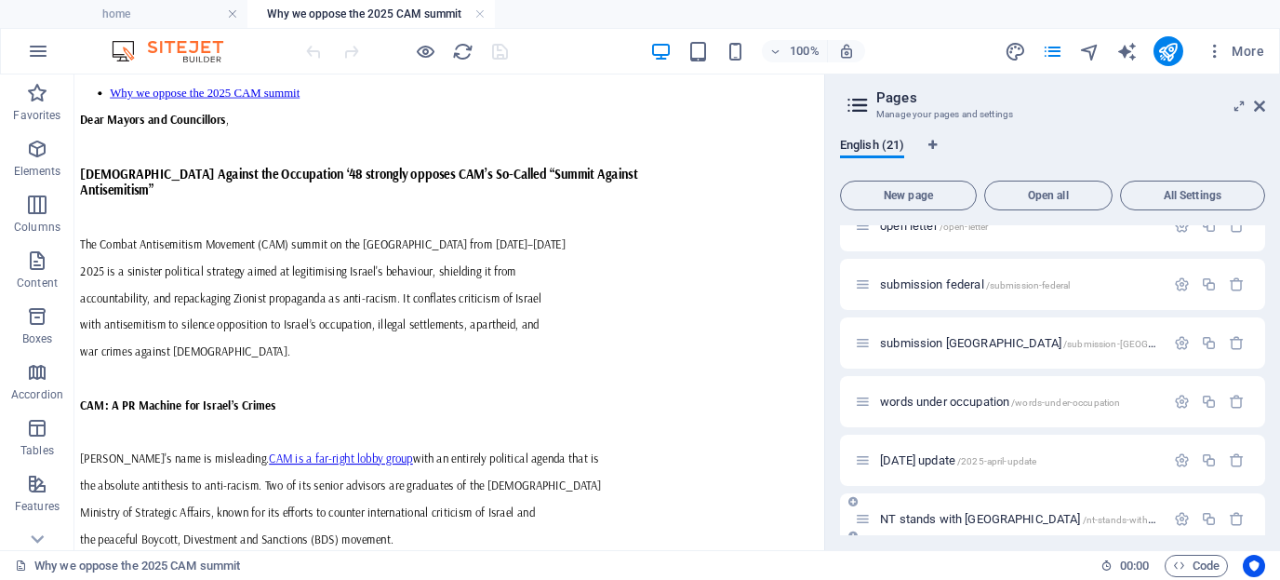
scroll to position [0, 0]
click at [1181, 515] on icon "button" at bounding box center [1182, 519] width 16 height 16
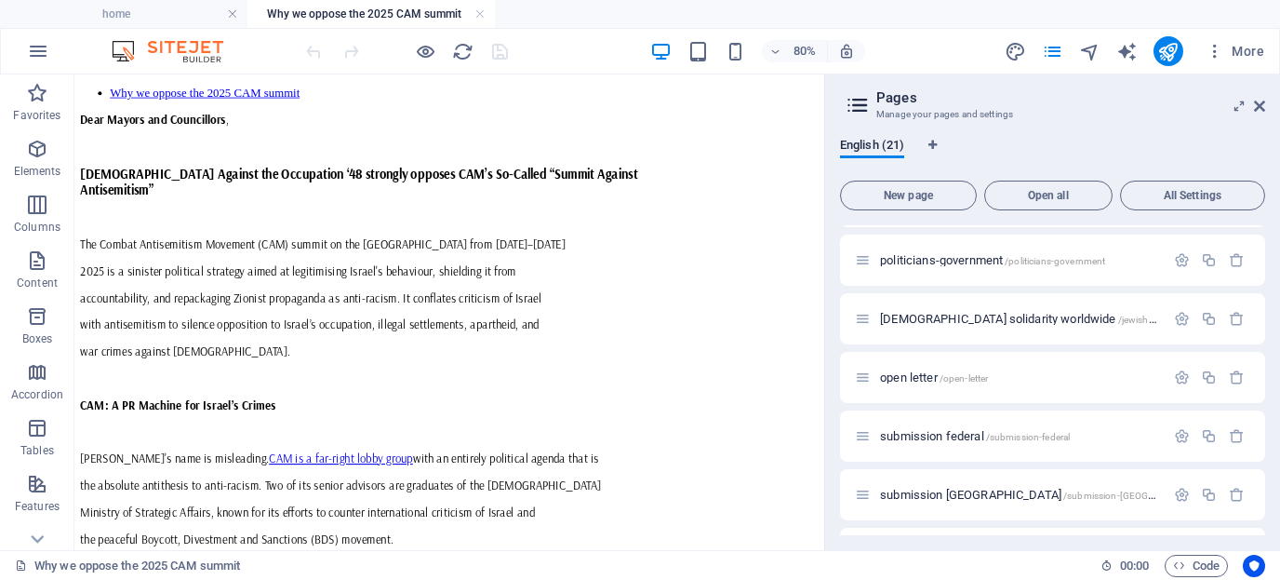
scroll to position [686, 0]
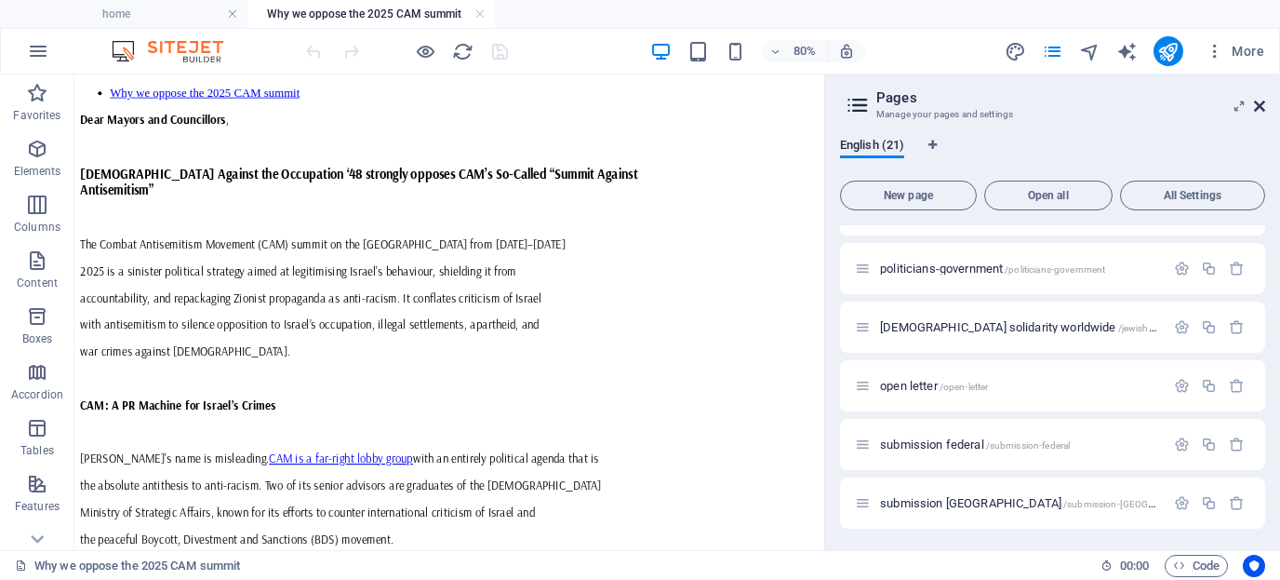
click at [1260, 103] on icon at bounding box center [1259, 106] width 11 height 15
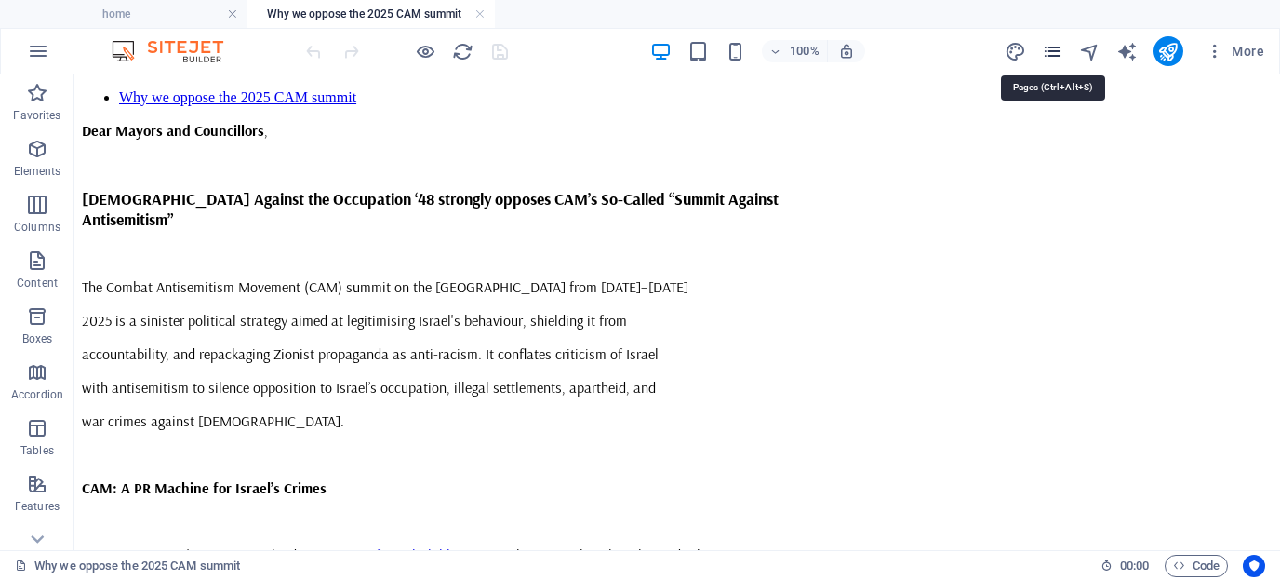
click at [1052, 48] on icon "pages" at bounding box center [1052, 51] width 21 height 21
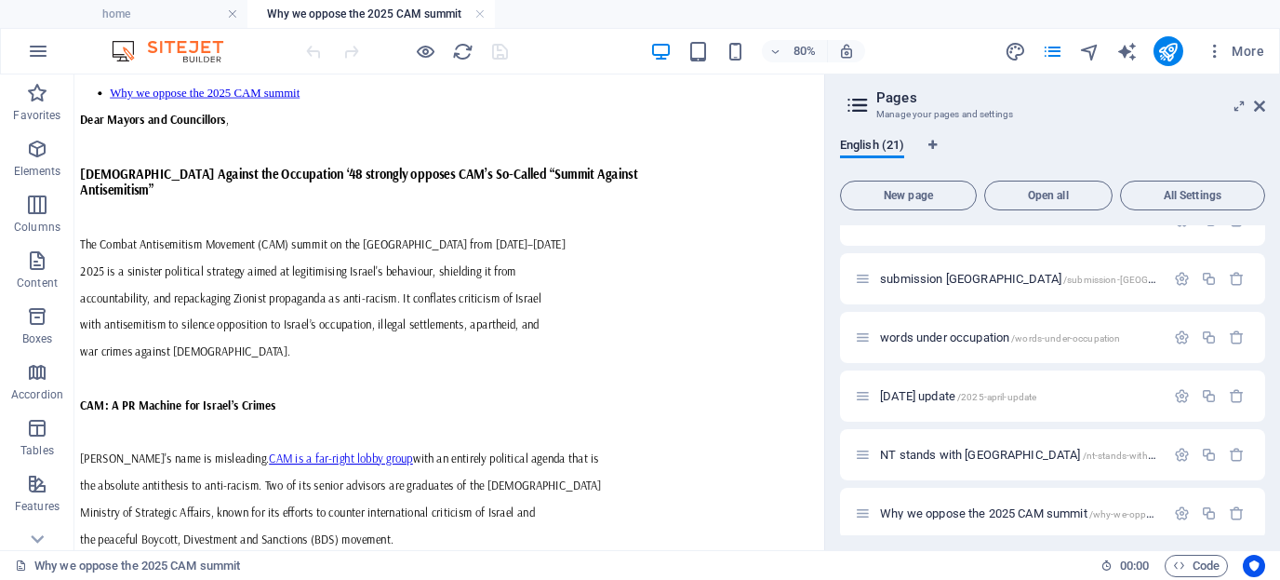
scroll to position [921, 0]
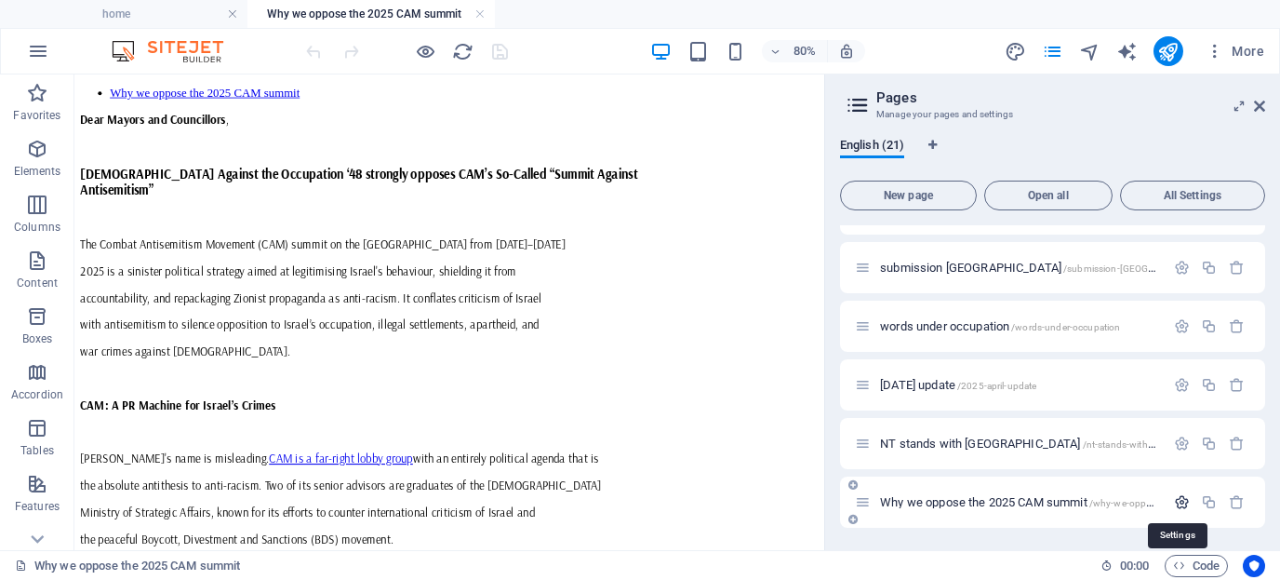
click at [1180, 502] on icon "button" at bounding box center [1182, 502] width 16 height 16
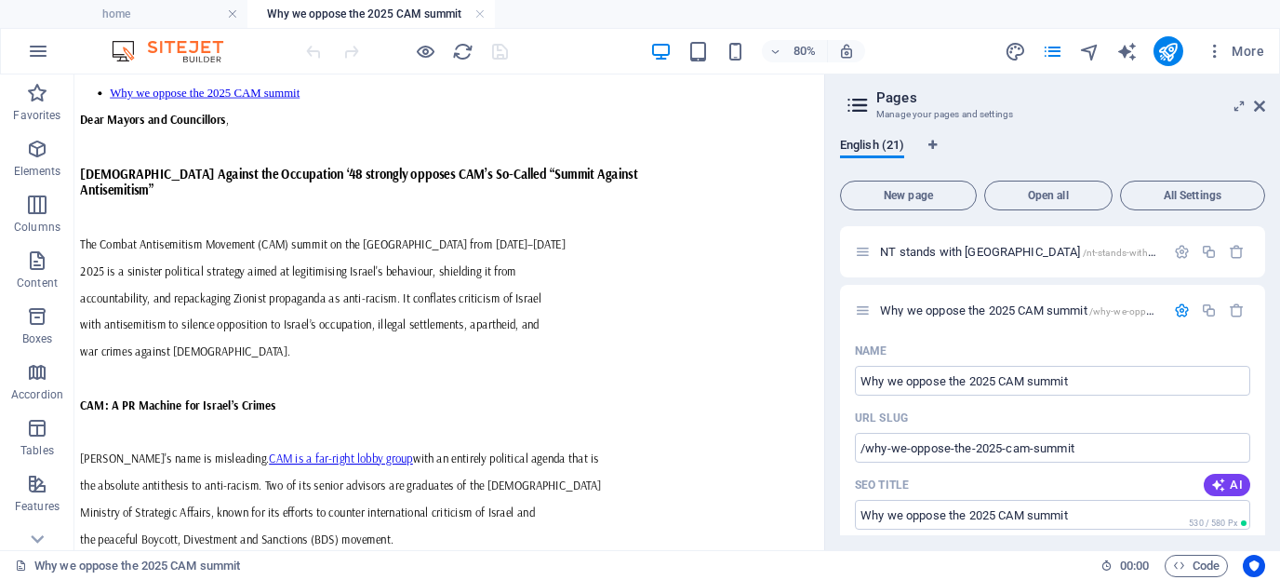
drag, startPoint x: 1261, startPoint y: 428, endPoint x: 1263, endPoint y: 465, distance: 37.3
click at [1263, 465] on div "contact us /contact-6 home / about us /about-us our work /our-work gallery /gal…" at bounding box center [1052, 380] width 425 height 310
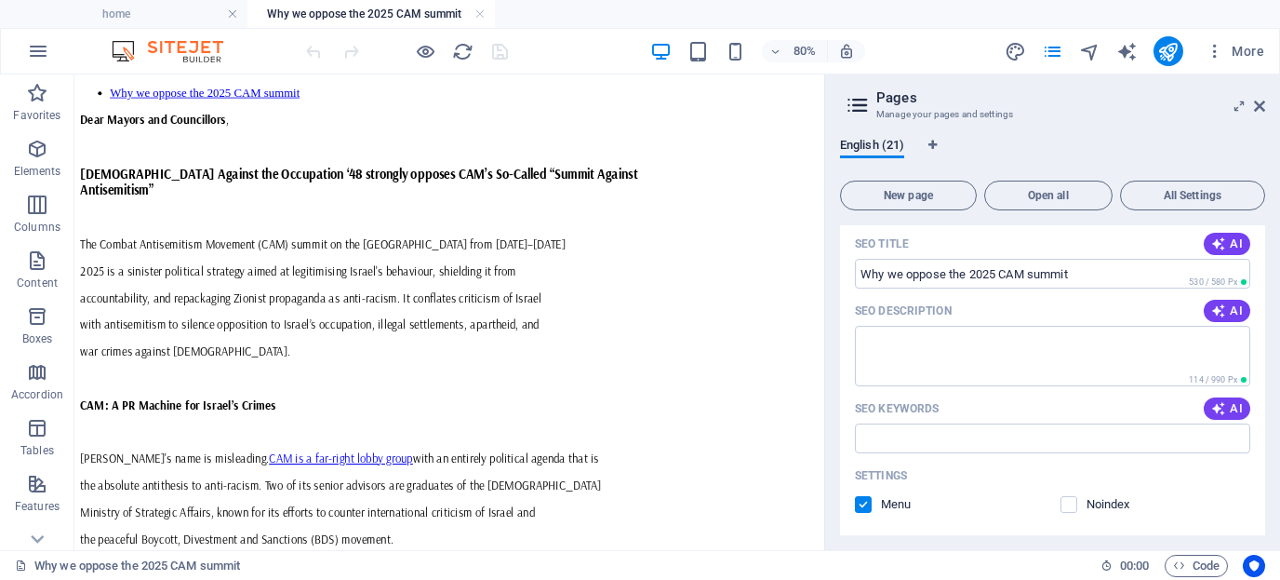
scroll to position [1374, 0]
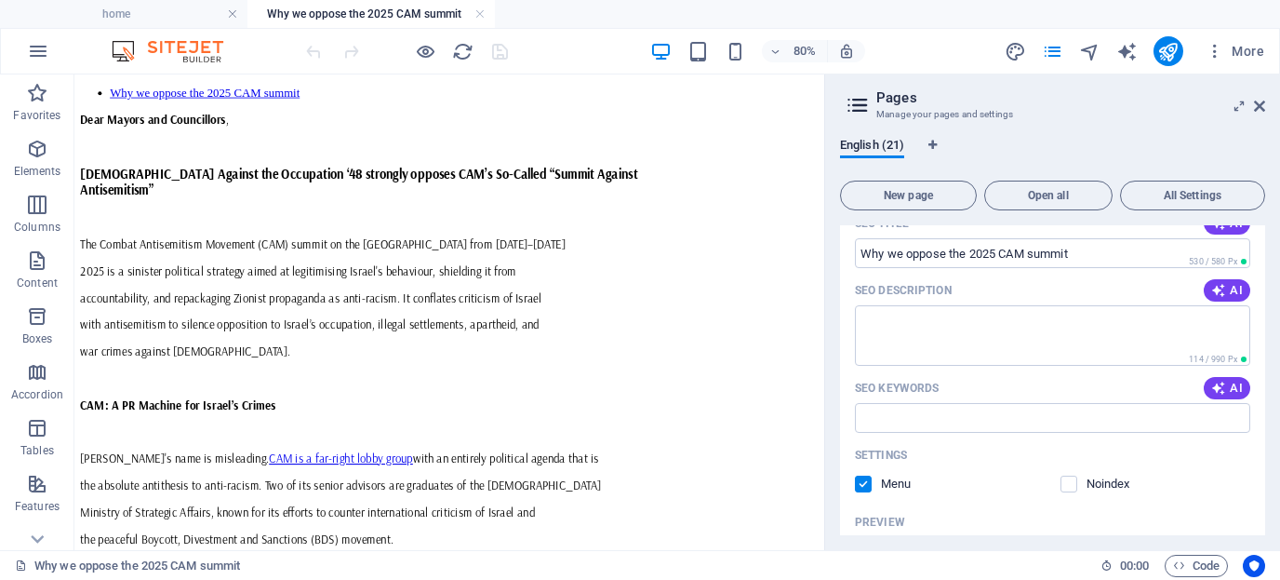
click at [864, 485] on label at bounding box center [863, 483] width 17 height 17
click at [0, 0] on input "checkbox" at bounding box center [0, 0] width 0 height 0
drag, startPoint x: 1261, startPoint y: 466, endPoint x: 1261, endPoint y: 513, distance: 46.5
click at [1261, 513] on div "Name Why we oppose the 2025 CAM summit ​ URL SLUG /why-we-oppose-the-2025-cam-s…" at bounding box center [1052, 433] width 425 height 719
click at [497, 50] on icon "save" at bounding box center [499, 51] width 21 height 21
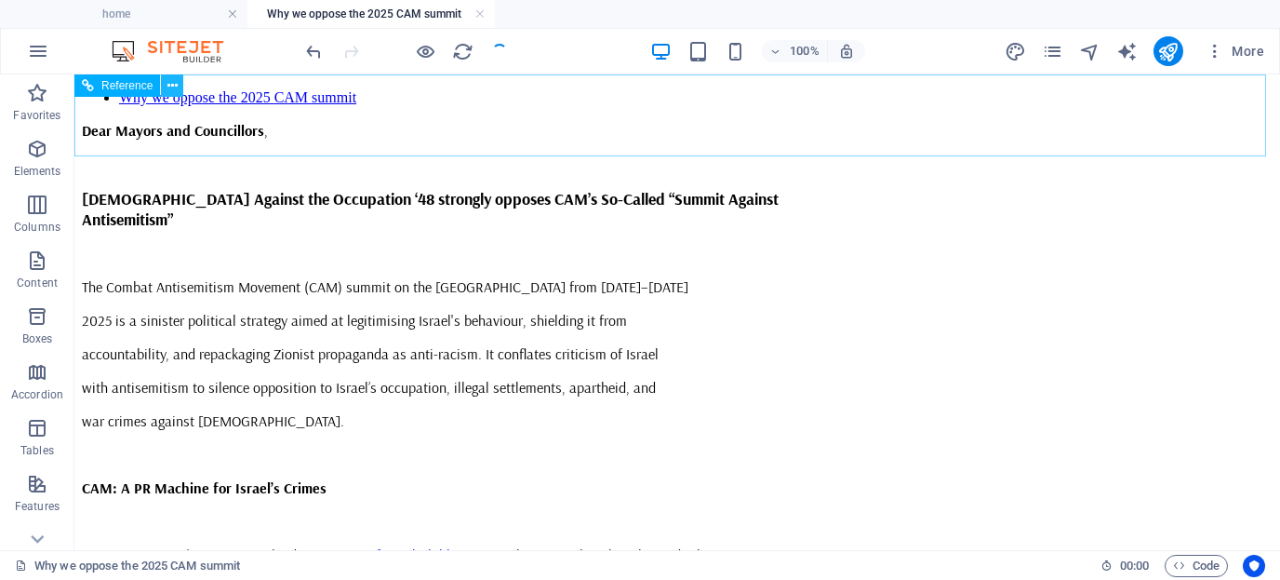
click at [172, 83] on icon at bounding box center [172, 86] width 10 height 20
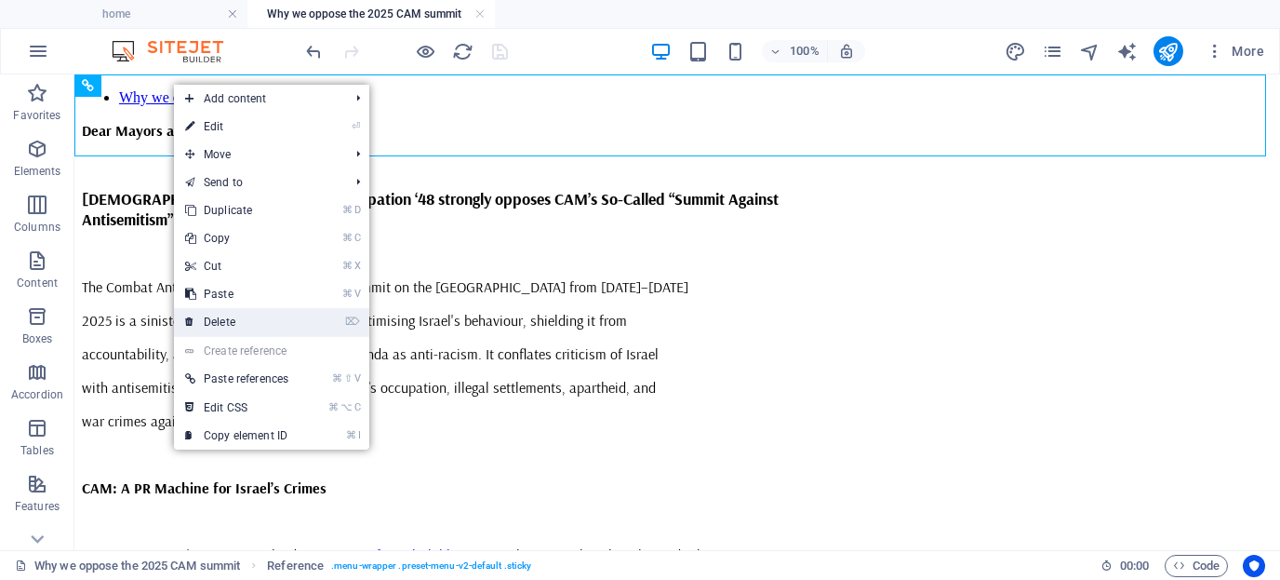
click at [218, 317] on link "⌦ Delete" at bounding box center [237, 322] width 126 height 28
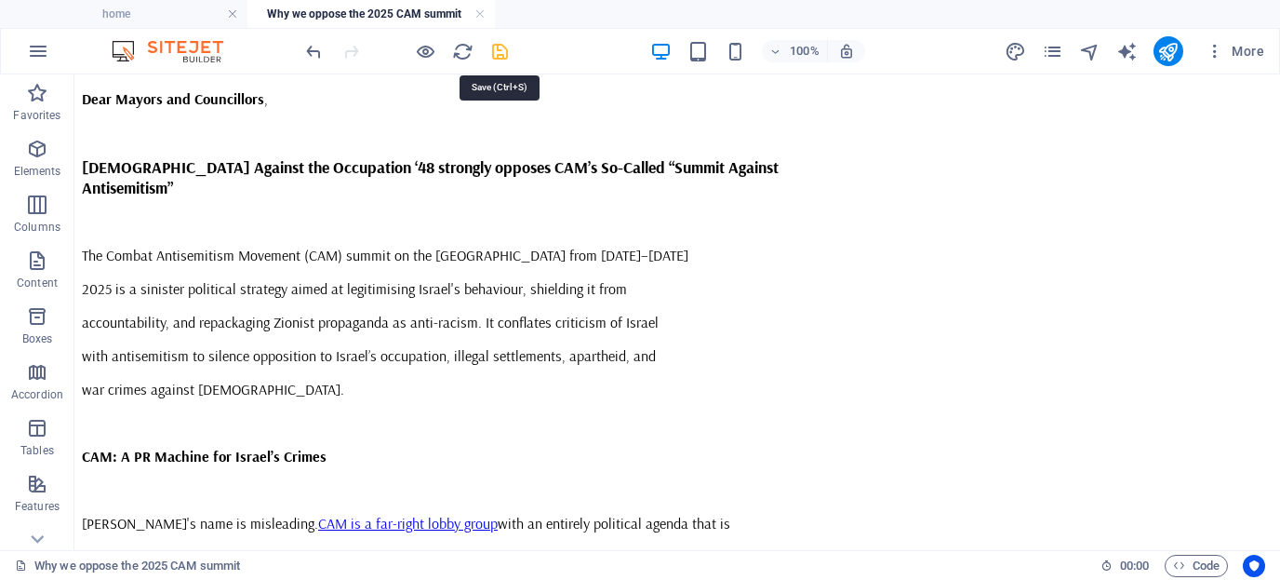
click at [500, 54] on icon "save" at bounding box center [499, 51] width 21 height 21
click at [505, 53] on div at bounding box center [406, 51] width 208 height 30
click at [1175, 53] on icon "publish" at bounding box center [1167, 51] width 21 height 21
